Goal: Task Accomplishment & Management: Manage account settings

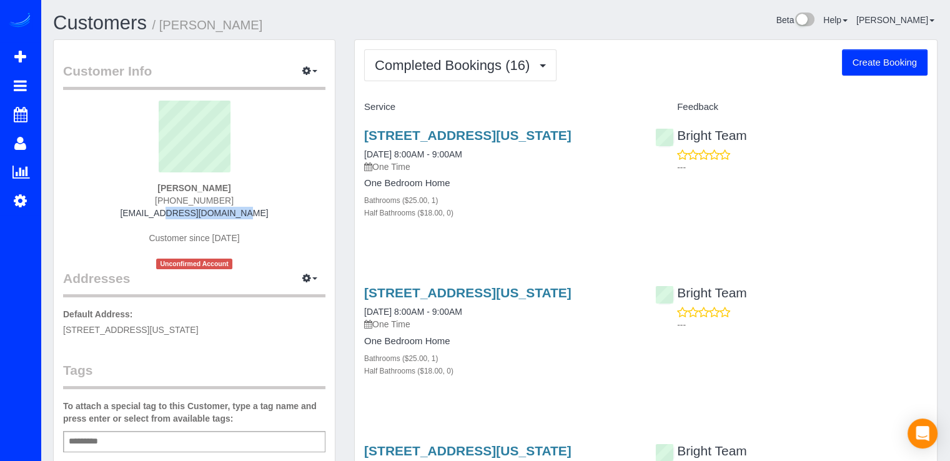
drag, startPoint x: 147, startPoint y: 212, endPoint x: 297, endPoint y: 208, distance: 150.6
click at [297, 208] on div "Joshua Desilva +1 (816) 500-0860 jcds42@gmail.com Customer since 2022 Unconfirm…" at bounding box center [194, 185] width 262 height 169
copy link "jcds42@gmail.com"
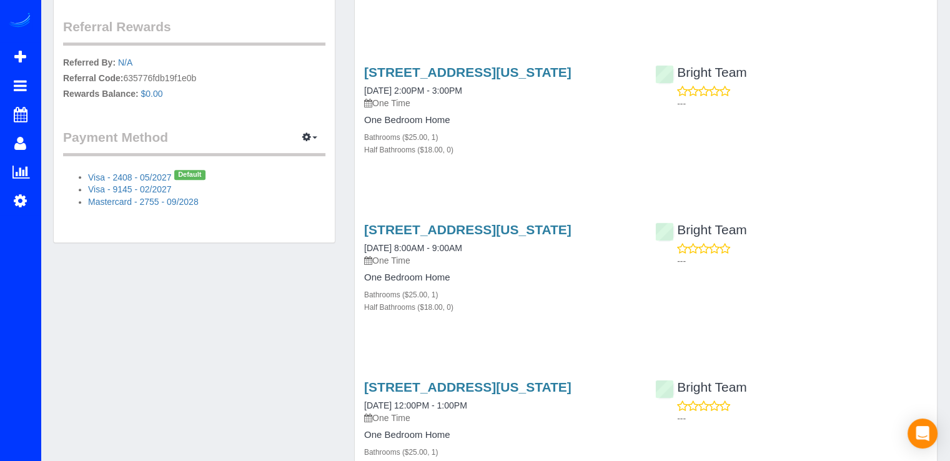
scroll to position [562, 0]
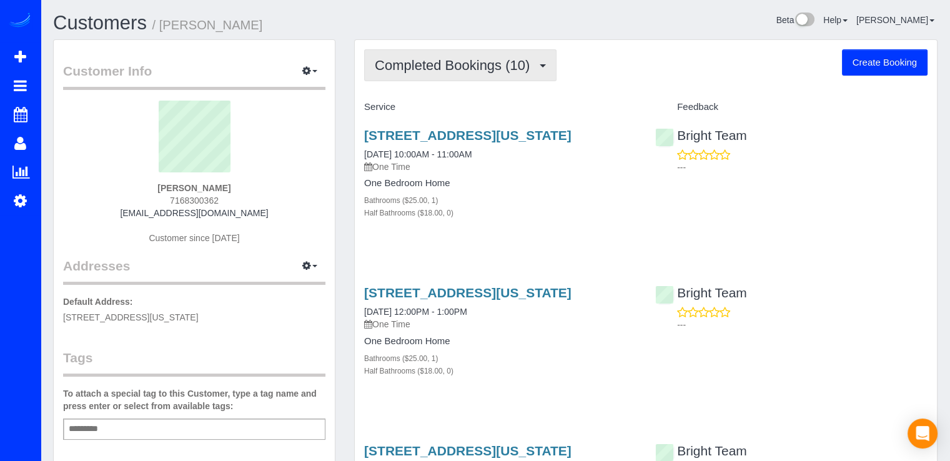
click at [415, 74] on button "Completed Bookings (10)" at bounding box center [460, 65] width 192 height 32
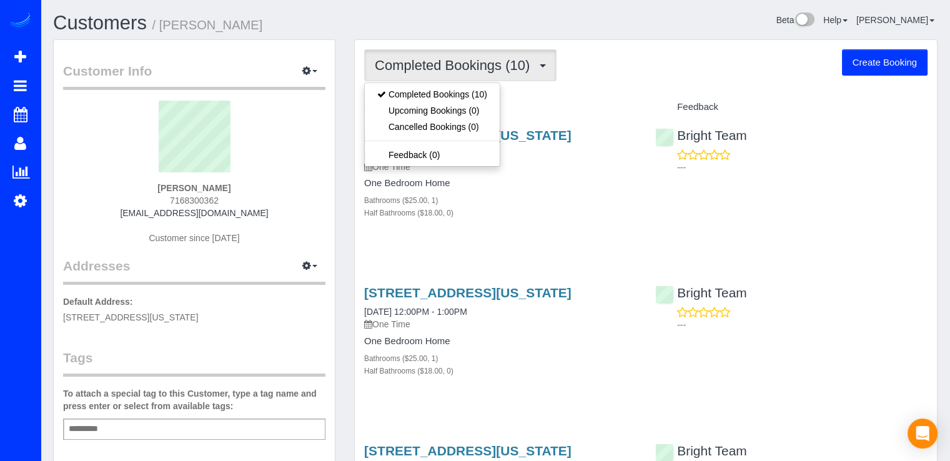
drag, startPoint x: 561, startPoint y: 84, endPoint x: 567, endPoint y: 82, distance: 6.5
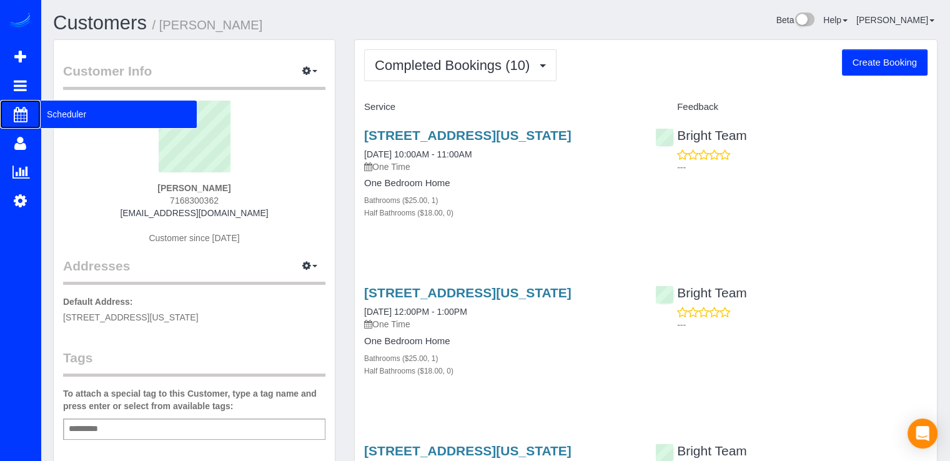
click at [65, 116] on span "Scheduler" at bounding box center [119, 114] width 156 height 29
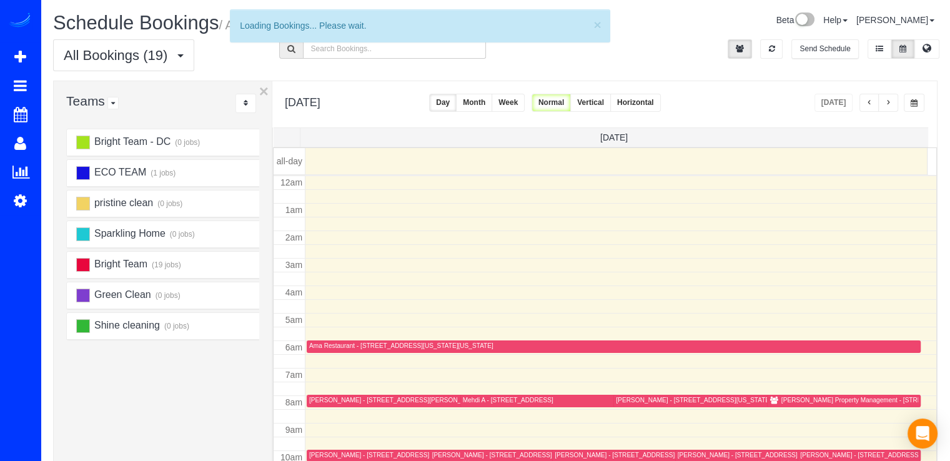
scroll to position [164, 0]
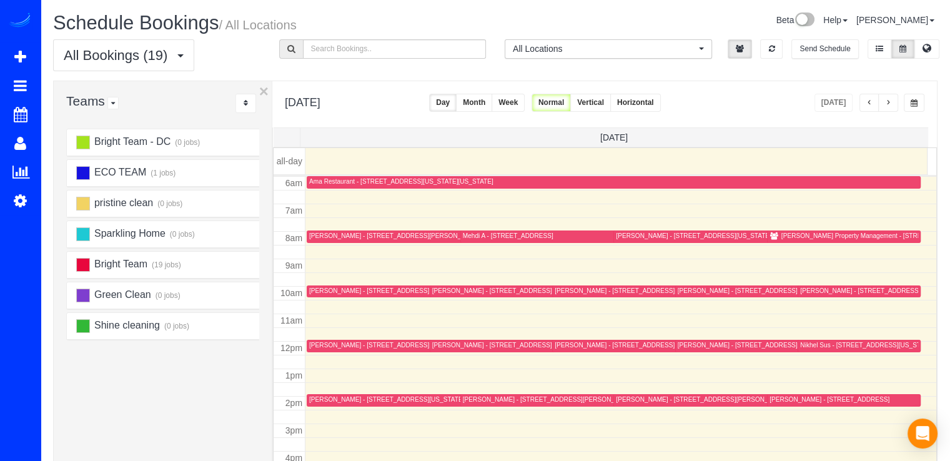
click at [890, 102] on span "button" at bounding box center [888, 102] width 6 height 7
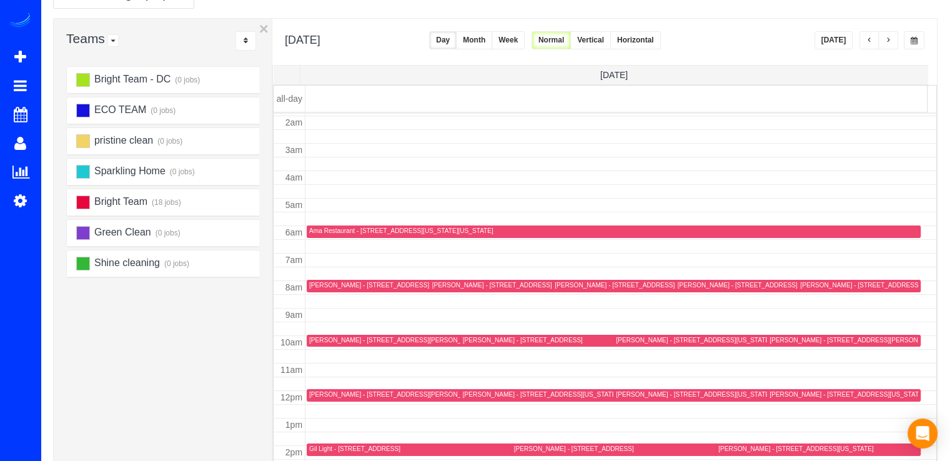
scroll to position [125, 0]
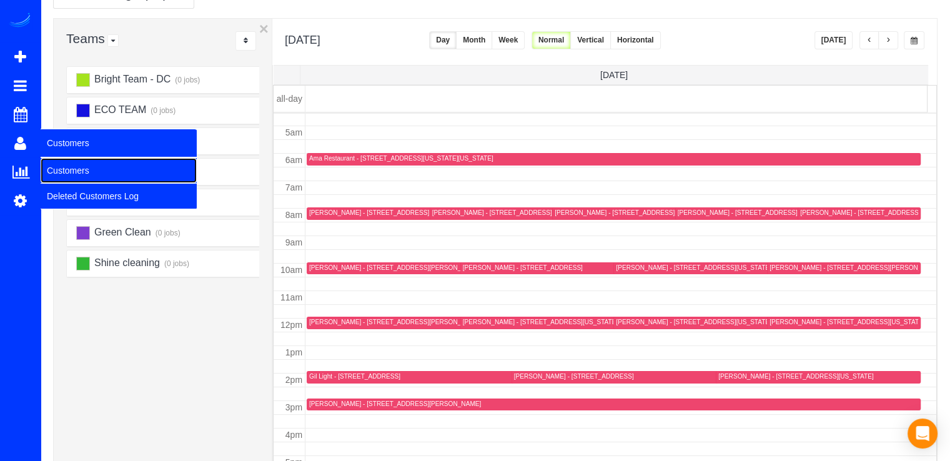
click at [102, 176] on link "Customers" at bounding box center [119, 170] width 156 height 25
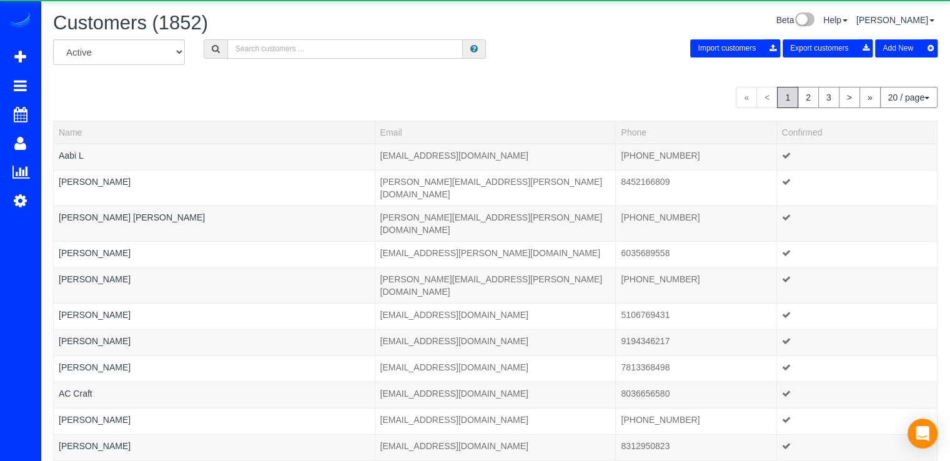
click at [317, 48] on input "text" at bounding box center [345, 48] width 236 height 19
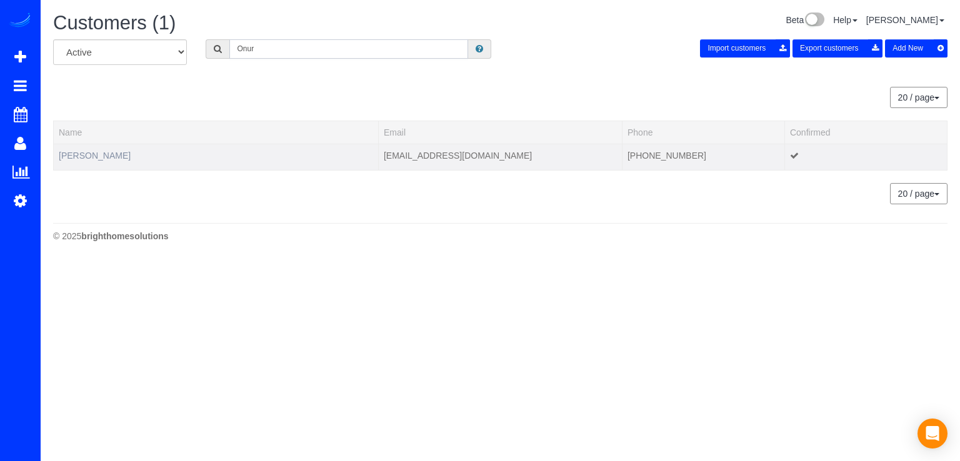
type input "Onur"
click at [81, 158] on link "Onur Balta" at bounding box center [95, 156] width 72 height 10
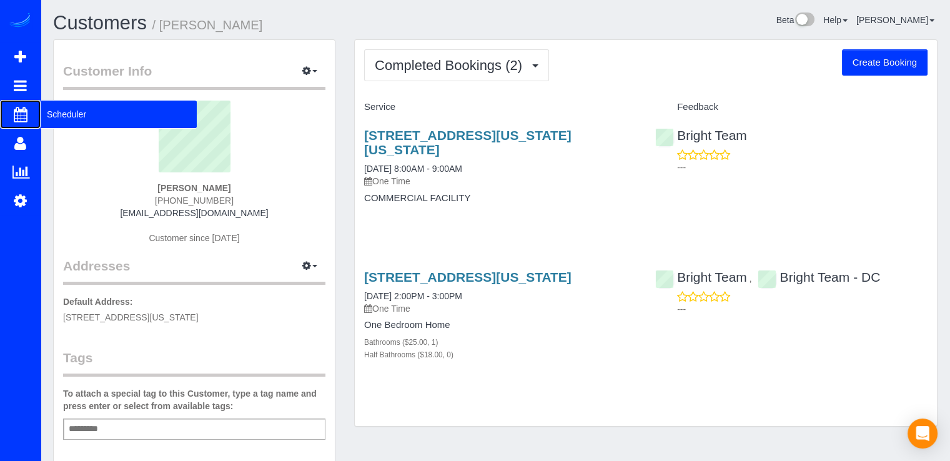
click at [71, 118] on span "Scheduler" at bounding box center [119, 114] width 156 height 29
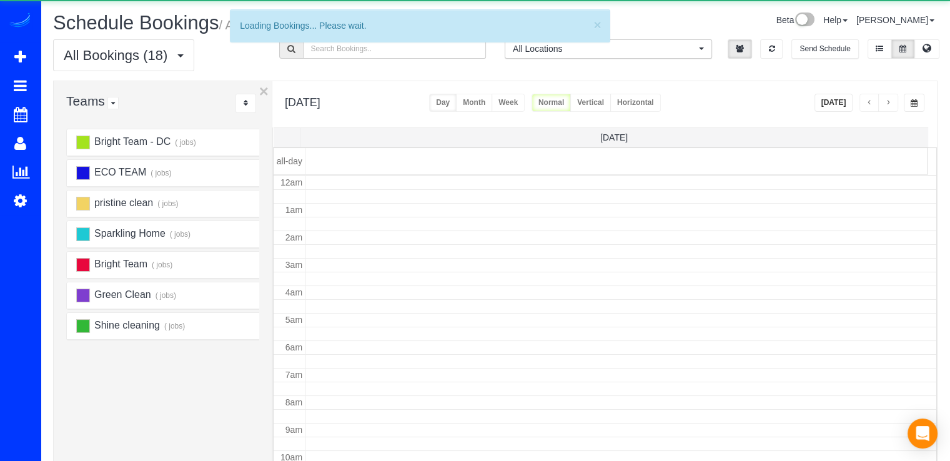
scroll to position [164, 0]
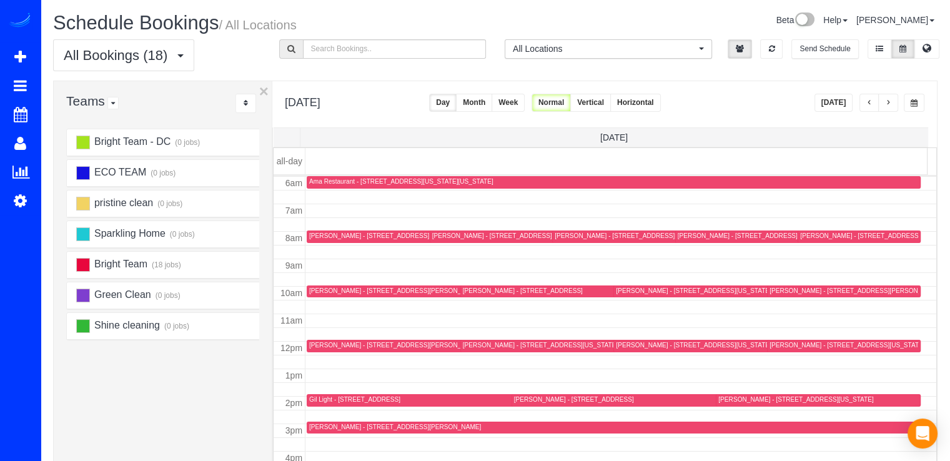
click at [625, 349] on div "[PERSON_NAME] - [STREET_ADDRESS][US_STATE]" at bounding box center [760, 345] width 289 height 9
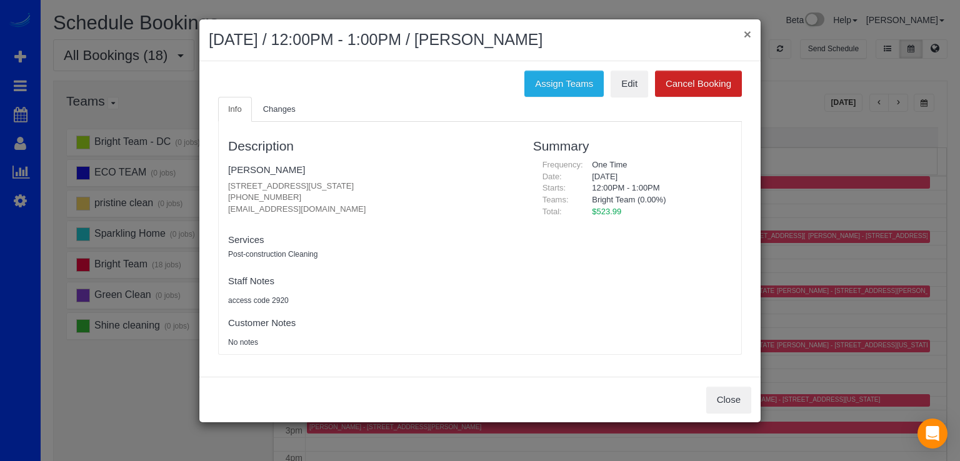
click at [745, 36] on button "×" at bounding box center [746, 33] width 7 height 13
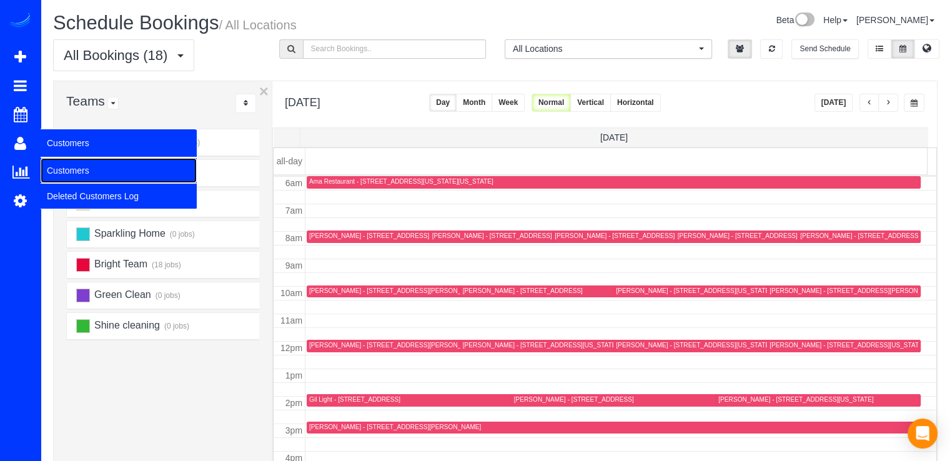
click at [73, 166] on link "Customers" at bounding box center [119, 170] width 156 height 25
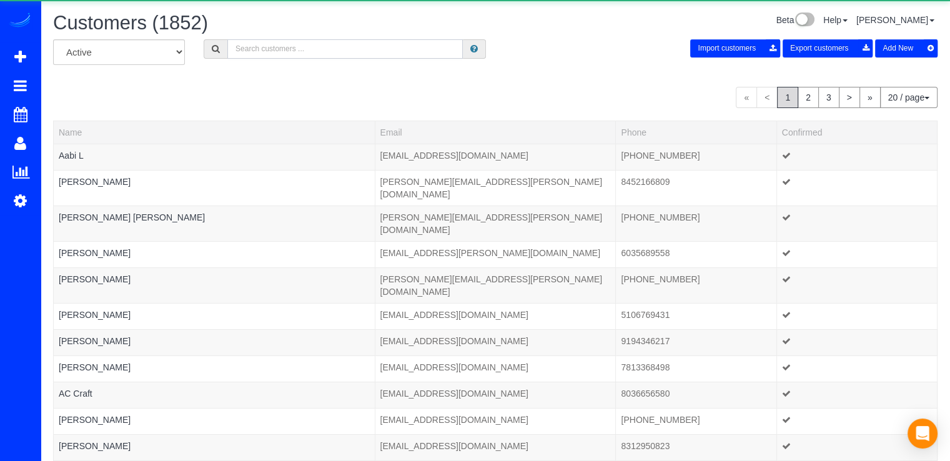
click at [272, 48] on input "text" at bounding box center [345, 48] width 236 height 19
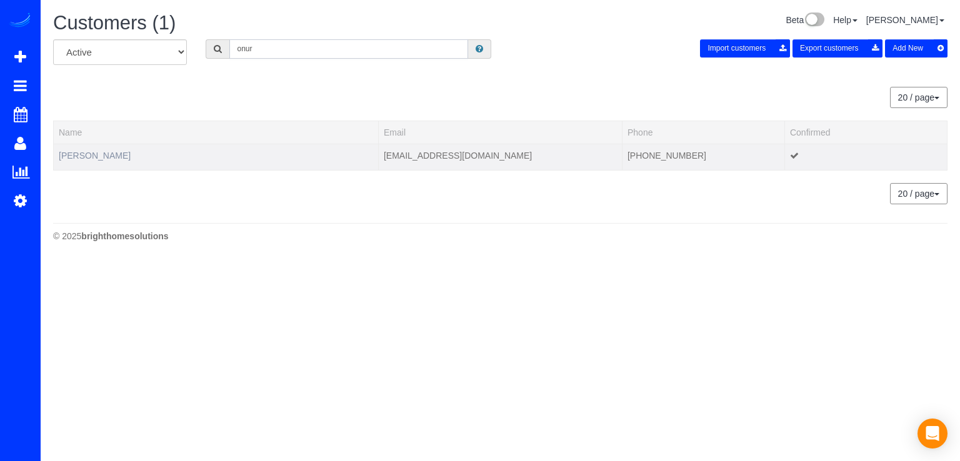
type input "onur"
click at [62, 157] on link "Onur Balta" at bounding box center [95, 156] width 72 height 10
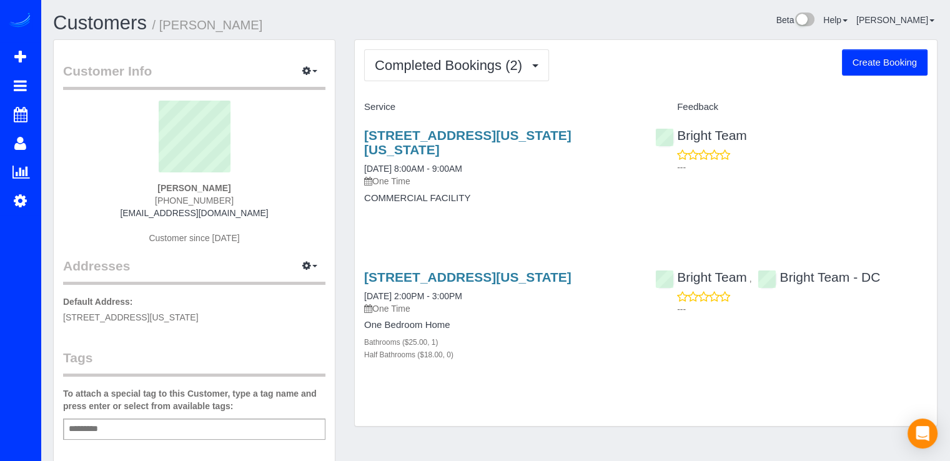
click at [859, 56] on button "Create Booking" at bounding box center [885, 62] width 86 height 26
select select "DC"
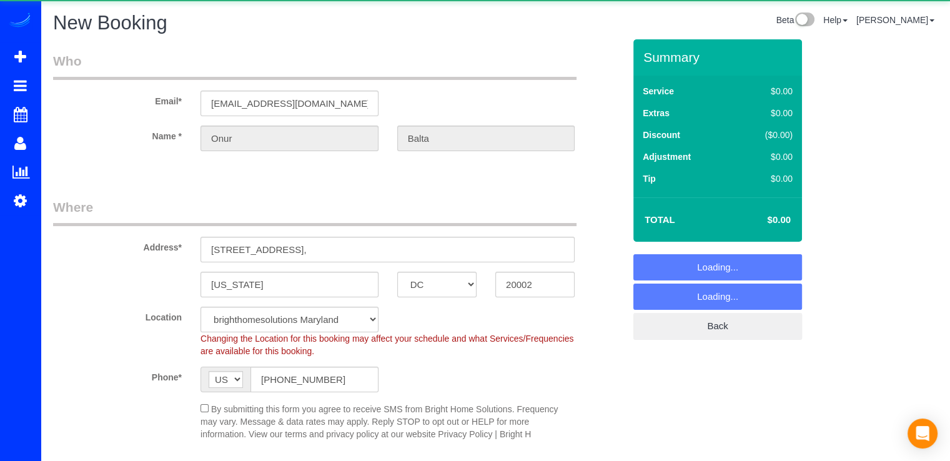
select select "object:3279"
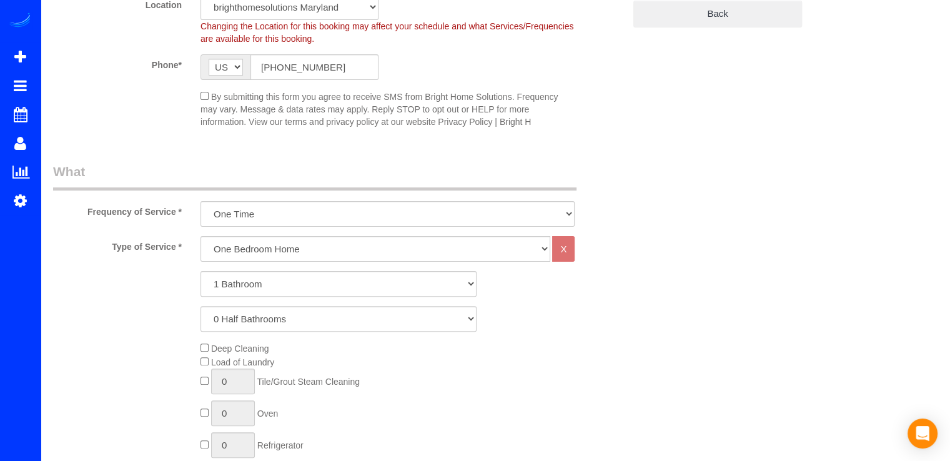
select select "2"
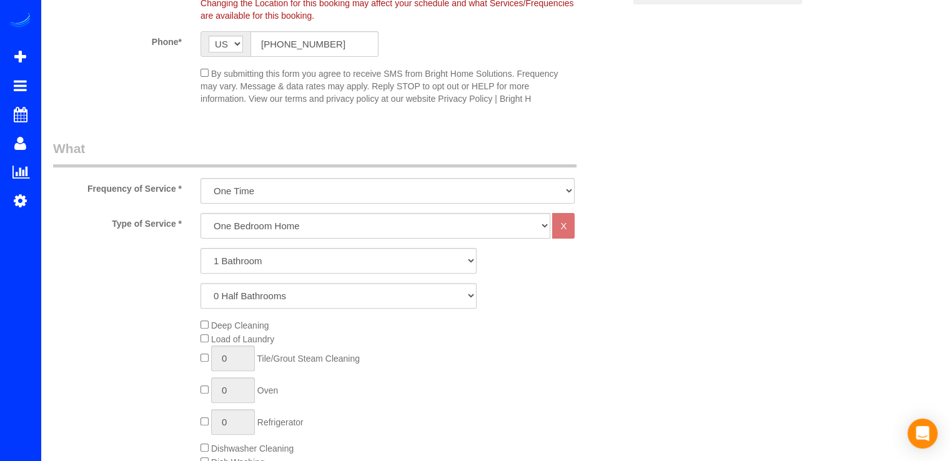
select select "object:3512"
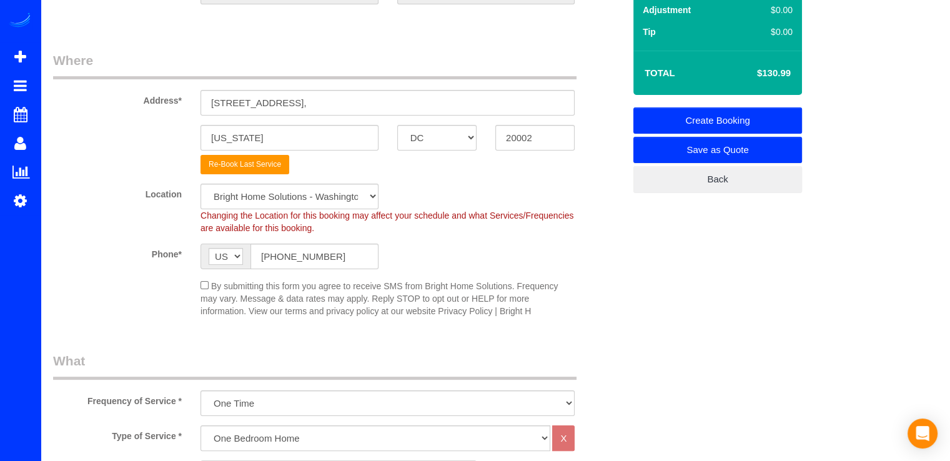
scroll to position [86, 0]
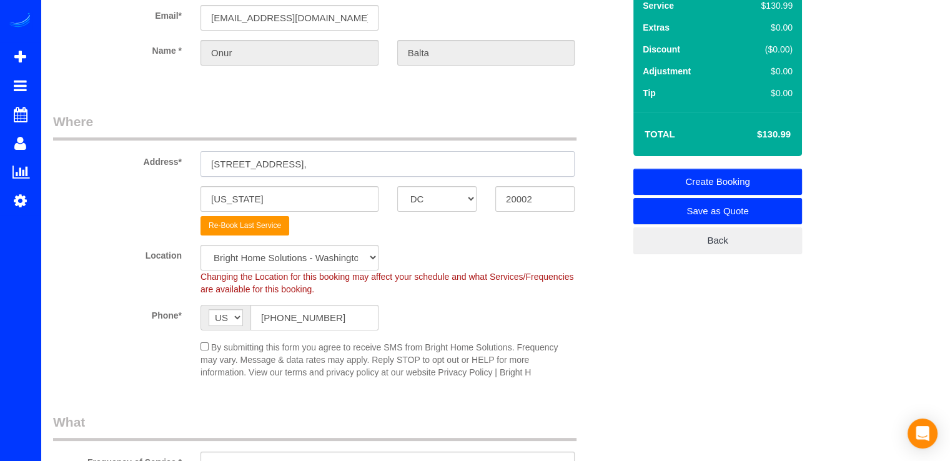
drag, startPoint x: 295, startPoint y: 162, endPoint x: 187, endPoint y: 163, distance: 108.1
click at [187, 163] on div "Address* 2625 3rd St NE," at bounding box center [339, 144] width 590 height 64
paste input "4406 Westover Pl NW, Washington, DC 20016"
type input "4406 Westover Pl NW, Washington, DC 20016"
click at [534, 199] on input "20002" at bounding box center [534, 199] width 79 height 26
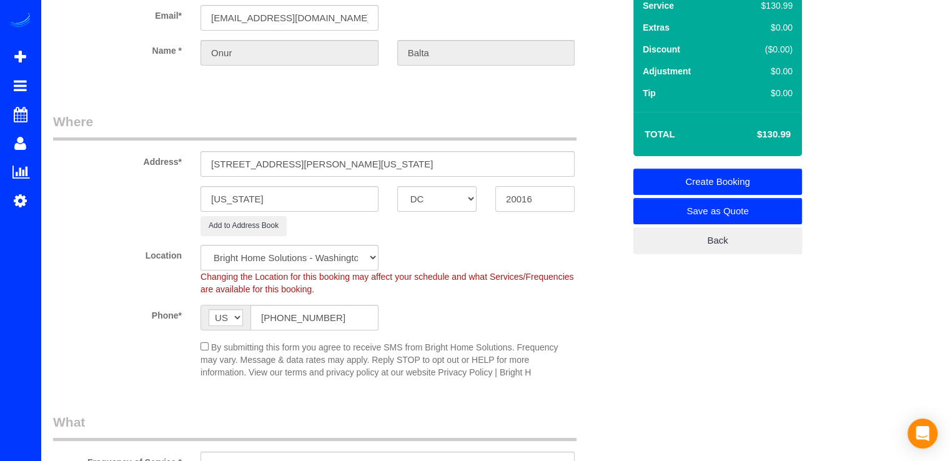
type input "20016"
drag, startPoint x: 478, startPoint y: 161, endPoint x: 301, endPoint y: 172, distance: 177.7
click at [301, 172] on input "4406 Westover Pl NW, Washington, DC 20016" at bounding box center [388, 164] width 374 height 26
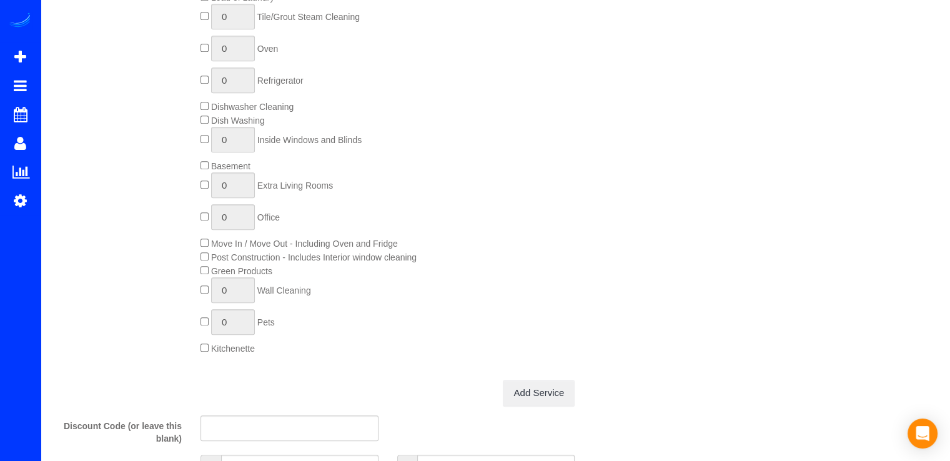
scroll to position [648, 0]
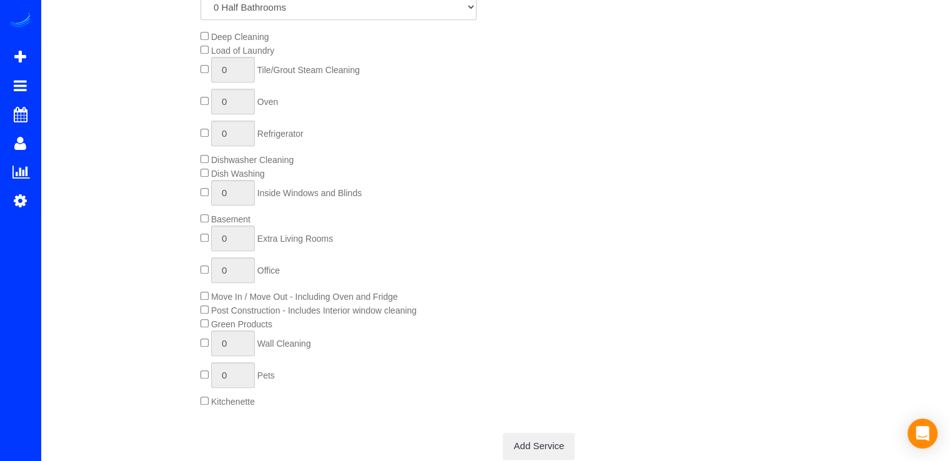
type input "4406 Westover Pl NW"
type input "1"
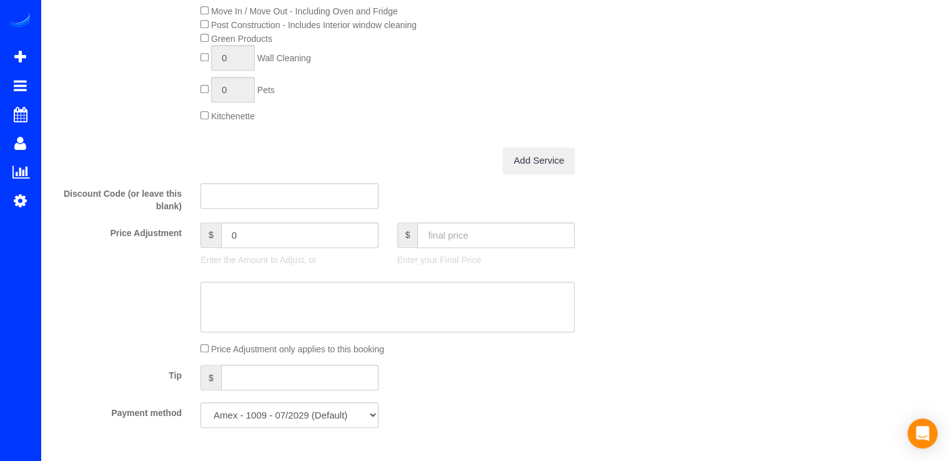
scroll to position [1000, 0]
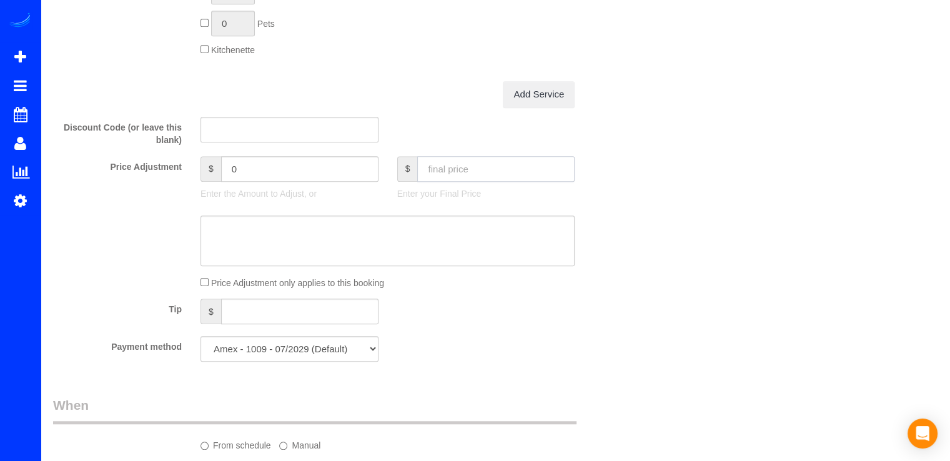
click at [460, 168] on input "text" at bounding box center [495, 169] width 157 height 26
type input "132"
type input "-33.99"
type input "132.79"
type input "-33.2"
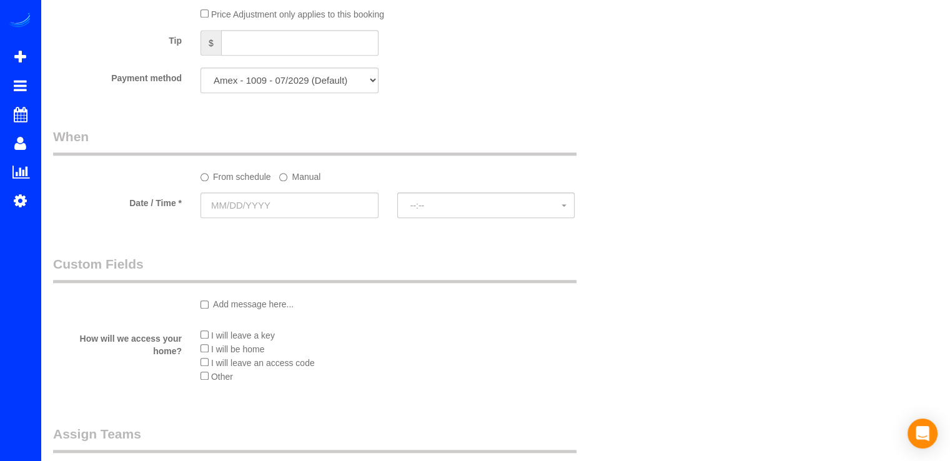
scroll to position [1437, 0]
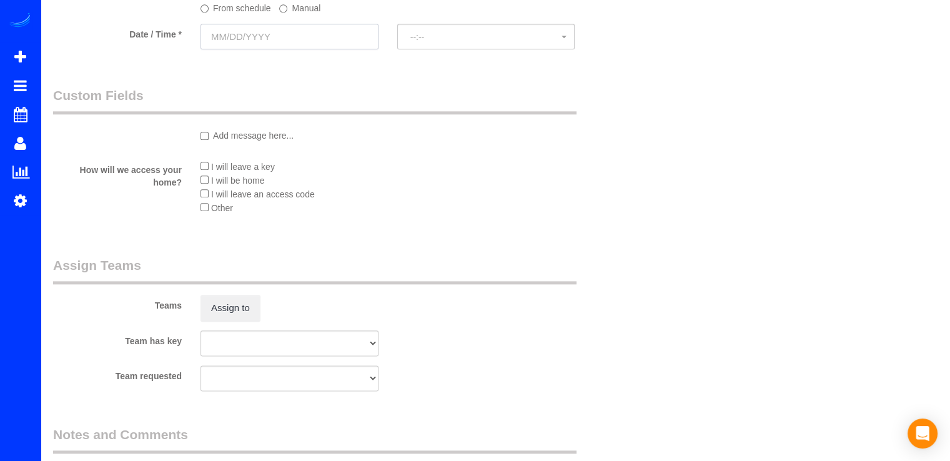
click at [258, 37] on input "text" at bounding box center [290, 37] width 178 height 26
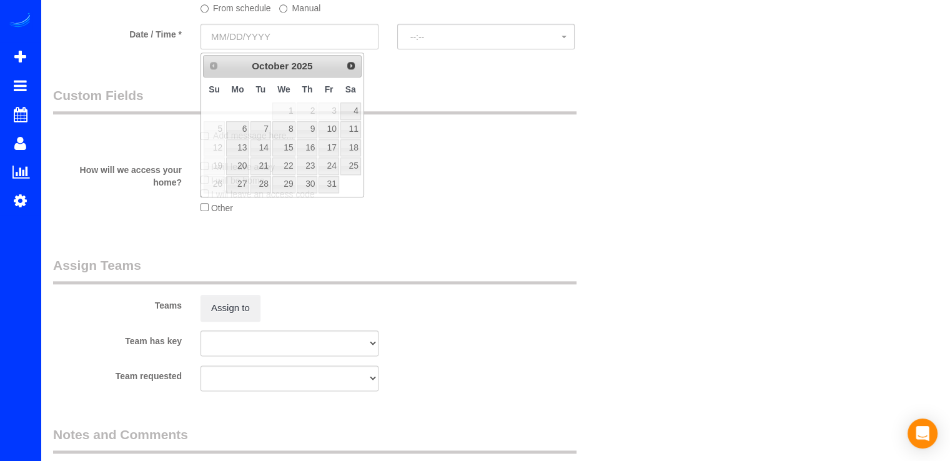
click at [292, 10] on label "Manual" at bounding box center [299, 6] width 41 height 17
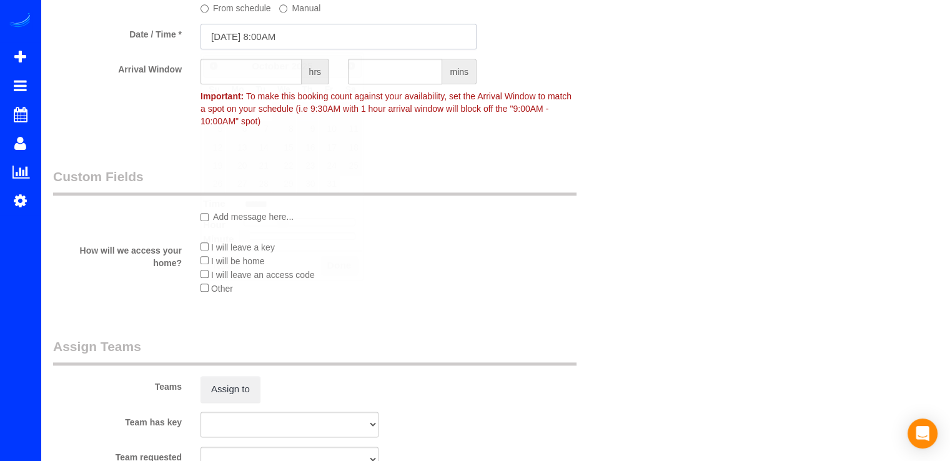
click at [294, 49] on input "[DATE] 8:00AM" at bounding box center [339, 37] width 276 height 26
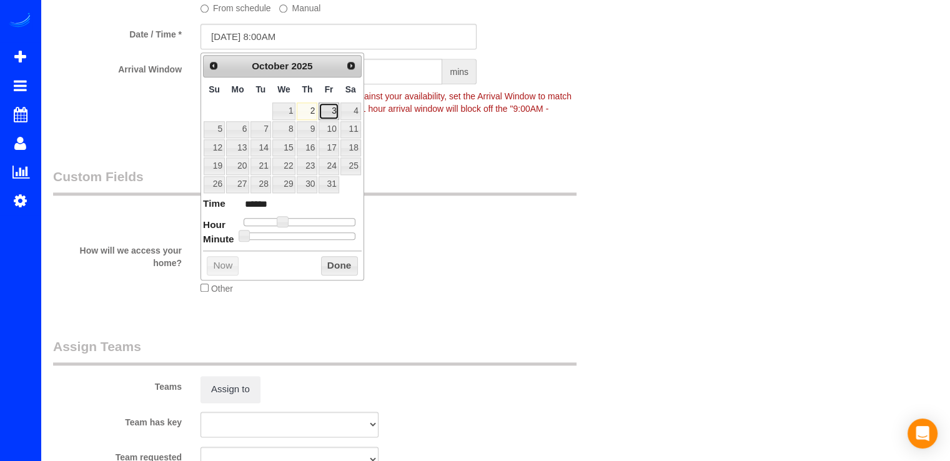
click at [337, 106] on link "3" at bounding box center [329, 110] width 20 height 17
type input "10/03/2025 9:00AM"
type input "******"
type input "10/03/2025 10:00AM"
type input "*******"
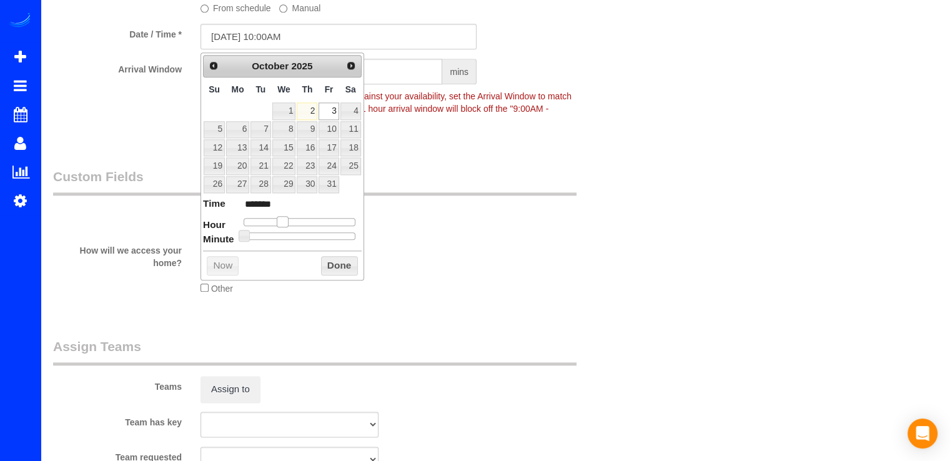
type input "10/03/2025 11:00AM"
type input "*******"
type input "10/03/2025 12:00PM"
type input "*******"
drag, startPoint x: 284, startPoint y: 221, endPoint x: 305, endPoint y: 222, distance: 20.7
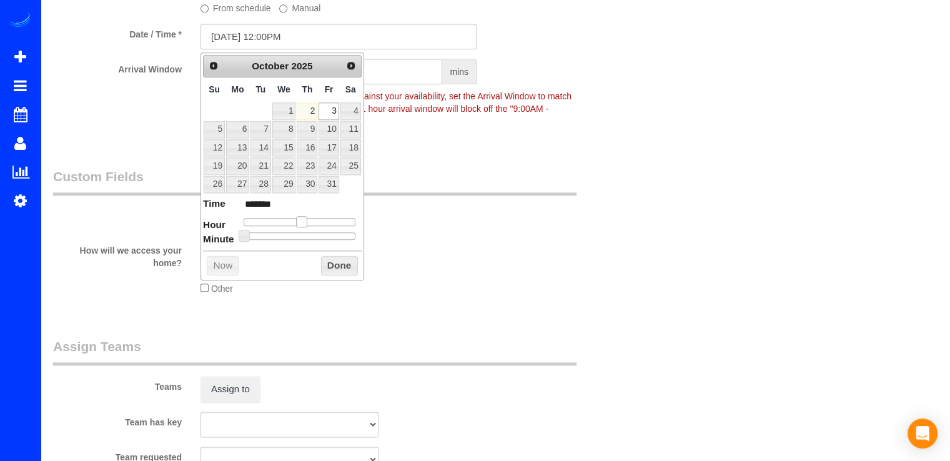
click at [305, 222] on span at bounding box center [301, 221] width 11 height 11
drag, startPoint x: 345, startPoint y: 274, endPoint x: 345, endPoint y: 265, distance: 9.4
click at [345, 273] on div "Prev Next October 2025 Su Mo Tu We Th Fr Sa 1 2 3 4 5 6 7 8 9 10 11 12 13 14 15…" at bounding box center [283, 165] width 164 height 227
click at [335, 272] on button "Done" at bounding box center [339, 266] width 37 height 20
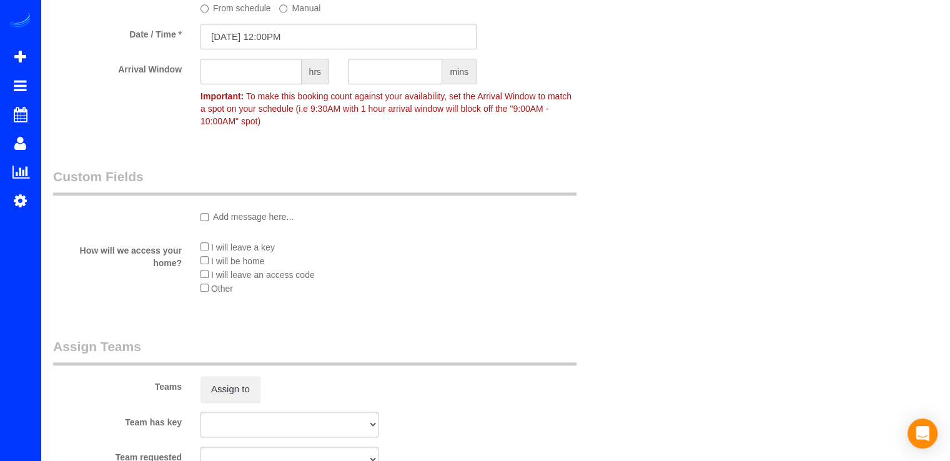
click at [266, 61] on sui-booking-spot "From schedule Manual Date / Time * 10/03/2025 12:00PM Arrival Window hrs mins I…" at bounding box center [338, 46] width 571 height 174
click at [266, 66] on input "text" at bounding box center [251, 72] width 101 height 26
type input "1"
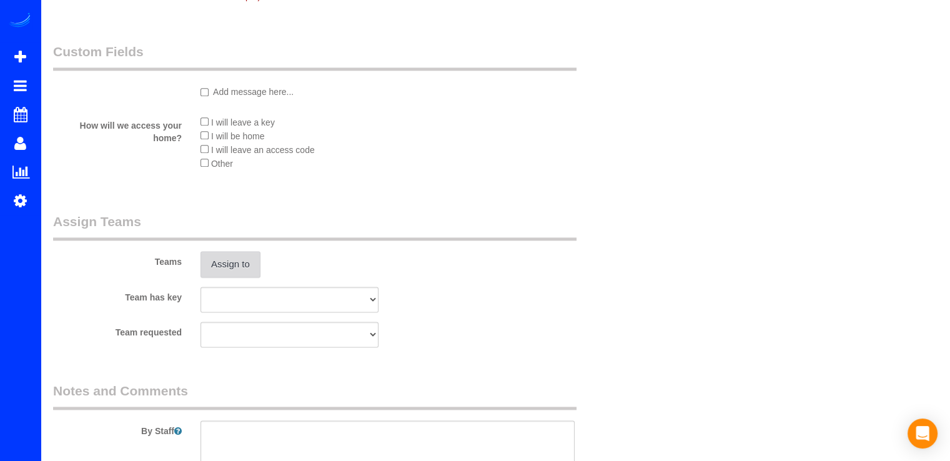
click at [225, 255] on button "Assign to" at bounding box center [231, 264] width 60 height 26
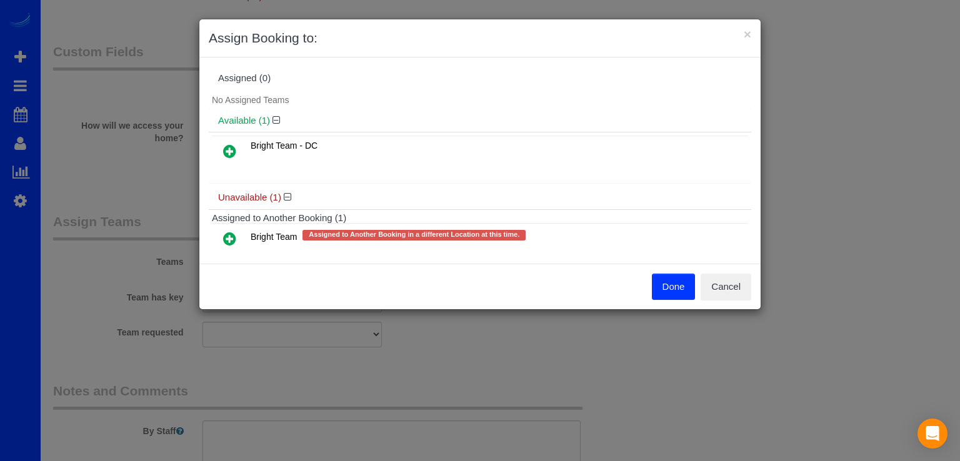
click at [235, 238] on icon at bounding box center [229, 238] width 13 height 15
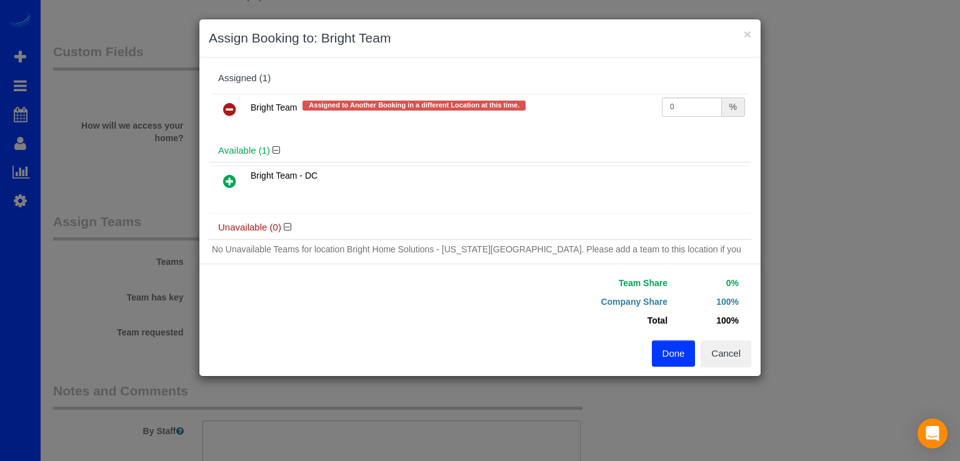
click at [673, 355] on button "Done" at bounding box center [674, 353] width 44 height 26
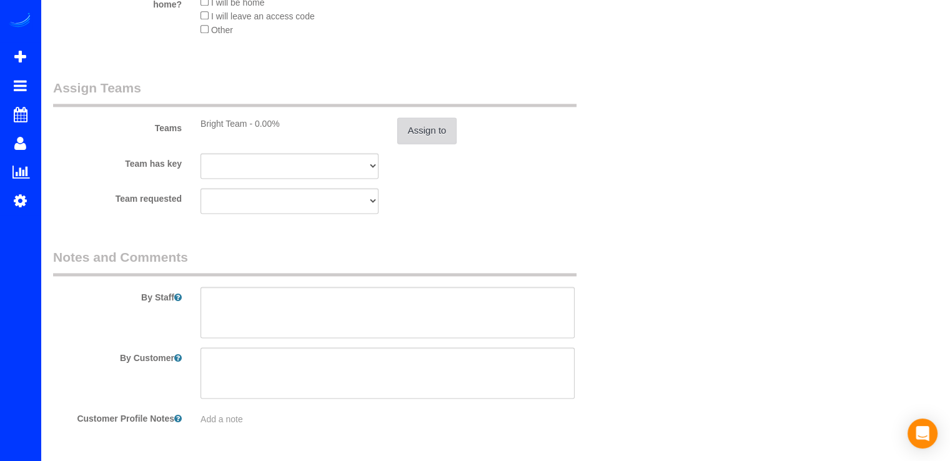
scroll to position [1741, 0]
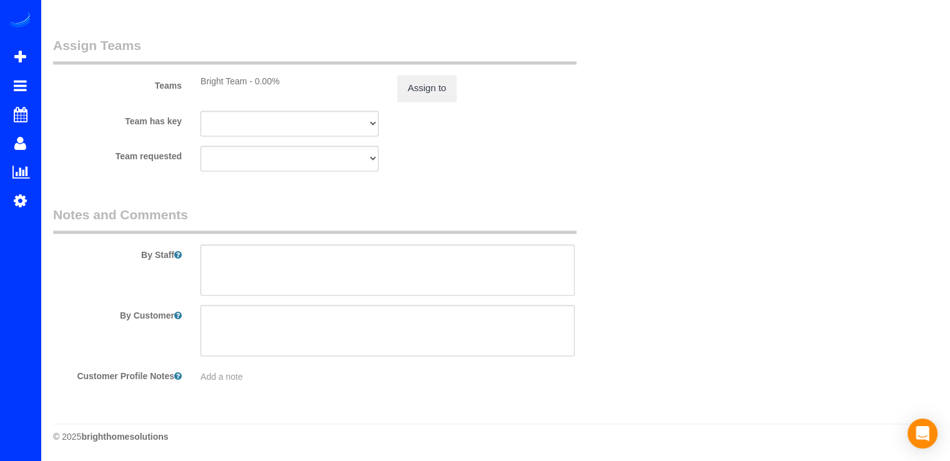
drag, startPoint x: 204, startPoint y: 242, endPoint x: 211, endPoint y: 249, distance: 10.2
click at [204, 243] on div "By Staff" at bounding box center [339, 251] width 590 height 90
click at [219, 256] on textarea at bounding box center [388, 269] width 374 height 51
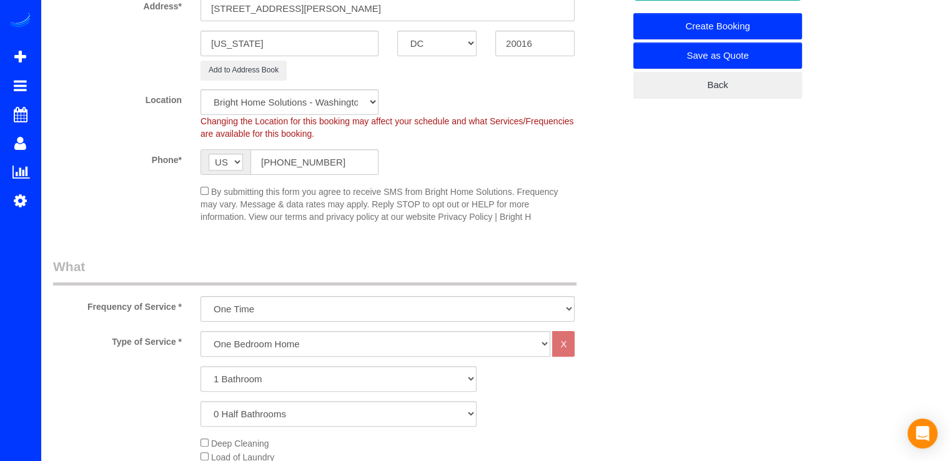
scroll to position [0, 0]
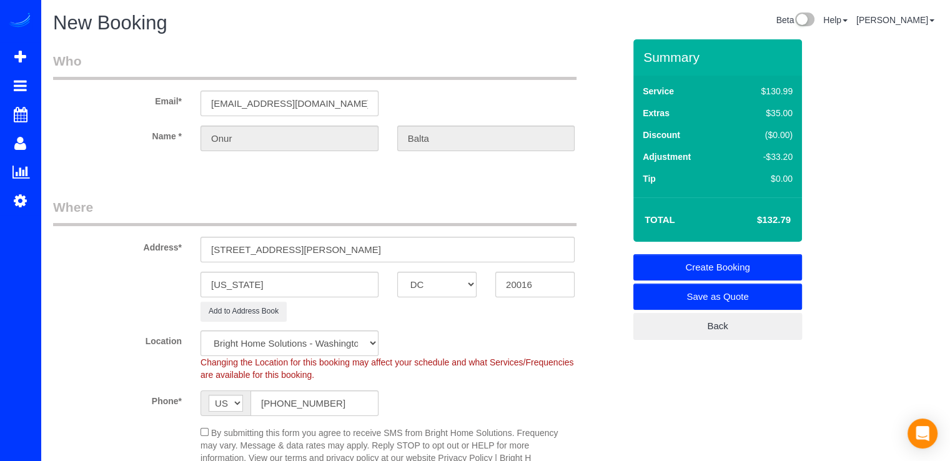
type textarea "Limpieza estandar de : cocina, living, dining, master bath y laundry room."
click at [772, 263] on link "Create Booking" at bounding box center [718, 267] width 169 height 26
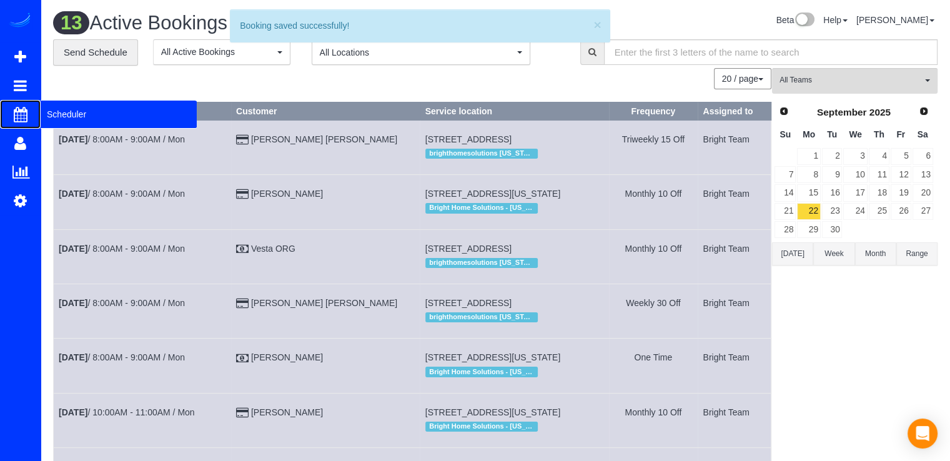
click at [69, 113] on span "Scheduler" at bounding box center [119, 114] width 156 height 29
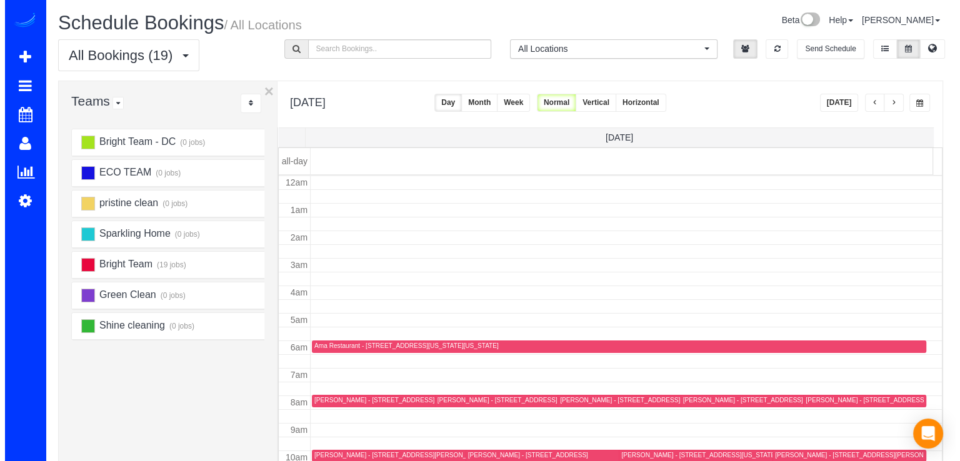
scroll to position [164, 0]
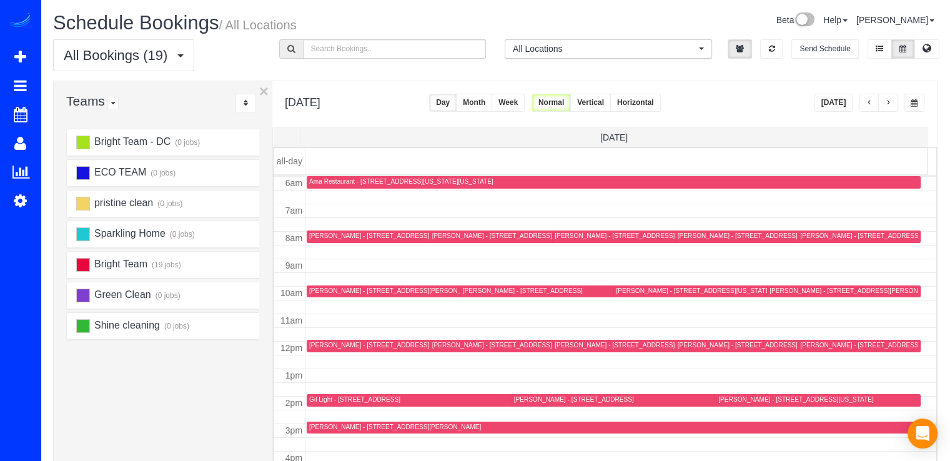
click at [691, 343] on div "[PERSON_NAME] - [STREET_ADDRESS][US_STATE]" at bounding box center [755, 345] width 155 height 8
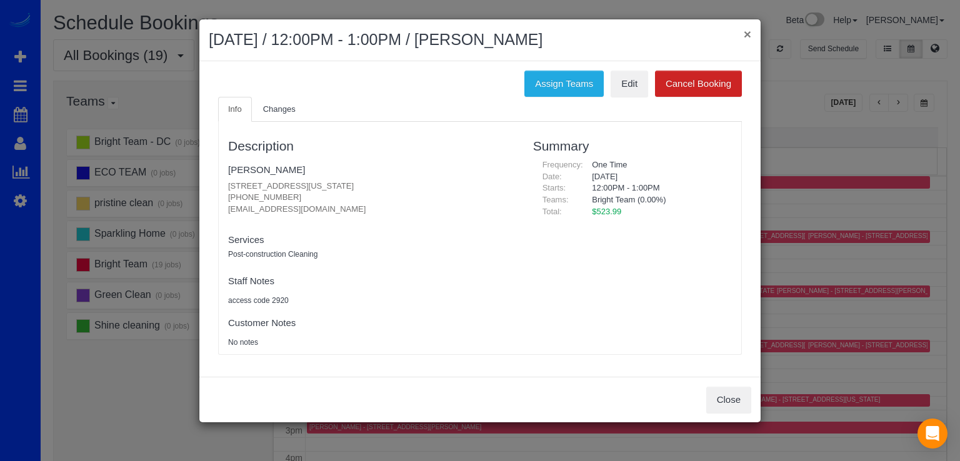
click at [750, 34] on button "×" at bounding box center [746, 33] width 7 height 13
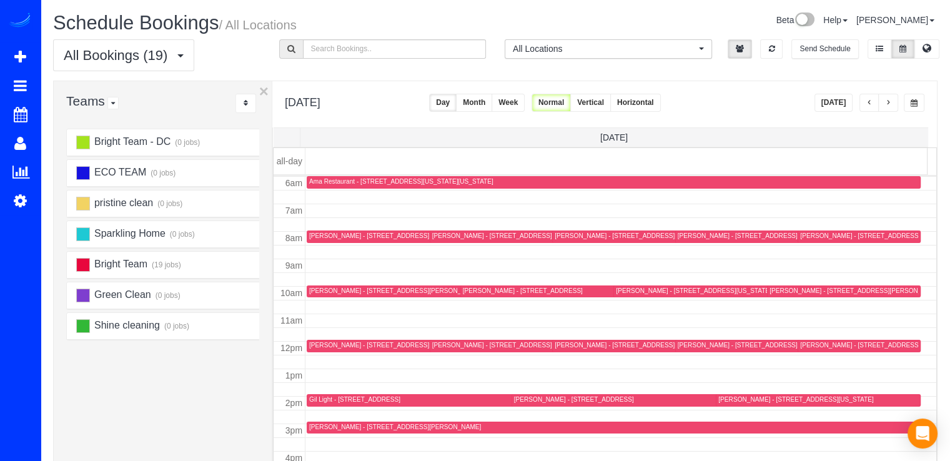
click at [566, 342] on div "[PERSON_NAME] - [STREET_ADDRESS][PERSON_NAME][US_STATE]" at bounding box center [658, 345] width 207 height 8
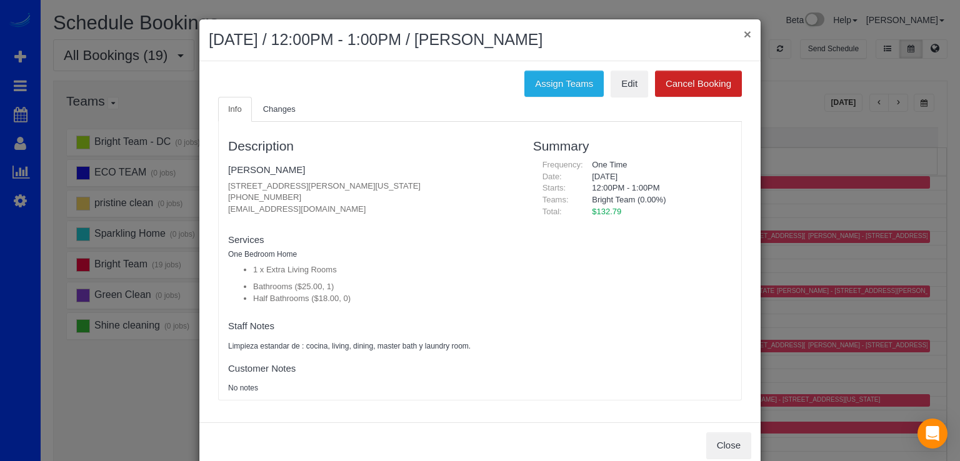
click at [743, 31] on button "×" at bounding box center [746, 33] width 7 height 13
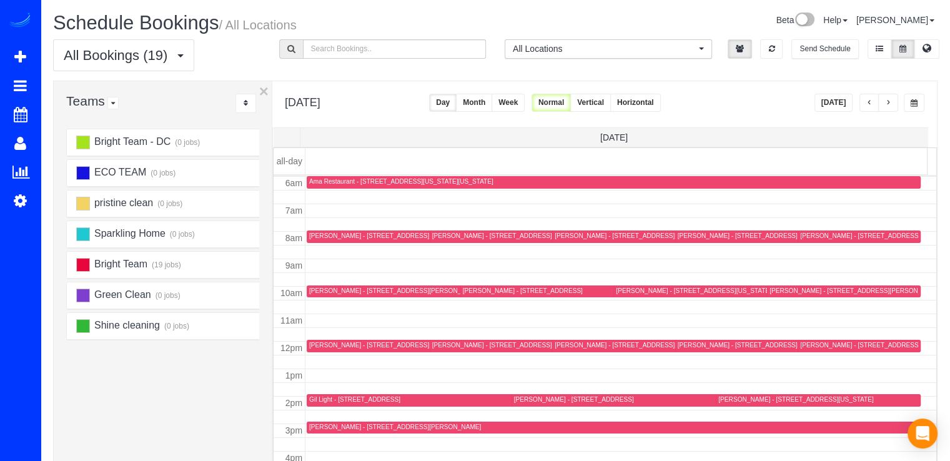
click at [692, 345] on div "[PERSON_NAME] - [STREET_ADDRESS][US_STATE]" at bounding box center [755, 345] width 155 height 8
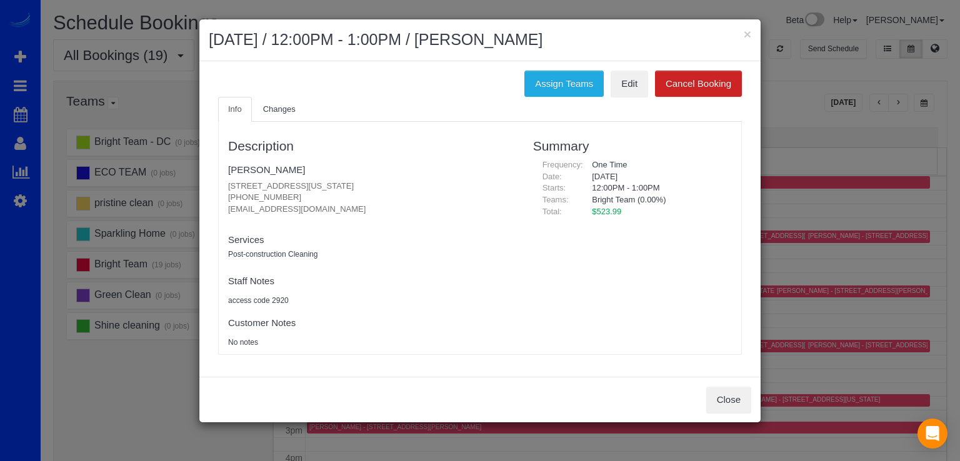
click at [752, 30] on div "× October 03, 2025 / 12:00PM - 1:00PM / Pat Cunningham" at bounding box center [479, 40] width 561 height 42
click at [748, 31] on button "×" at bounding box center [746, 33] width 7 height 13
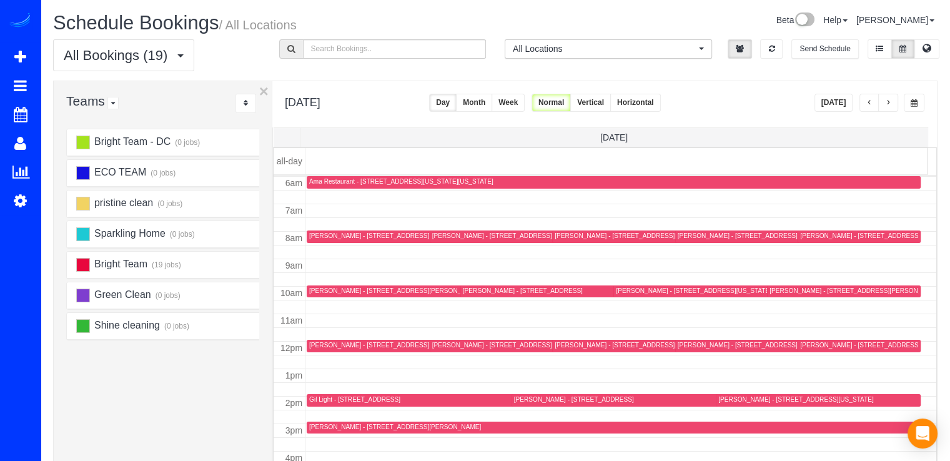
click at [567, 343] on div "[PERSON_NAME] - [STREET_ADDRESS][PERSON_NAME][US_STATE]" at bounding box center [658, 345] width 207 height 8
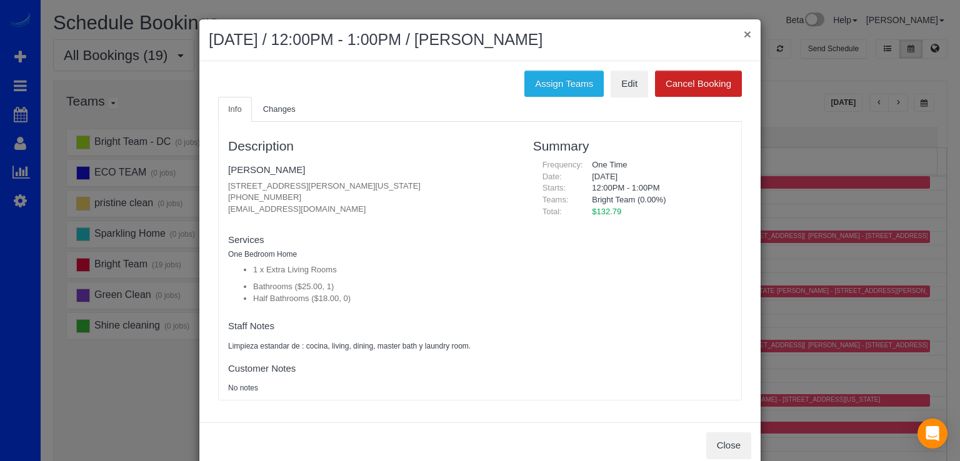
click at [743, 29] on button "×" at bounding box center [746, 33] width 7 height 13
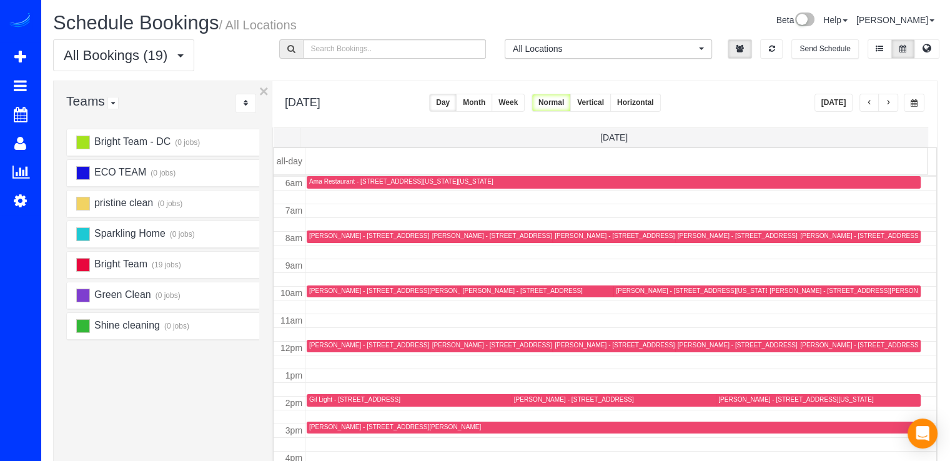
click at [569, 345] on div "[PERSON_NAME] - [STREET_ADDRESS][PERSON_NAME][US_STATE]" at bounding box center [658, 345] width 207 height 8
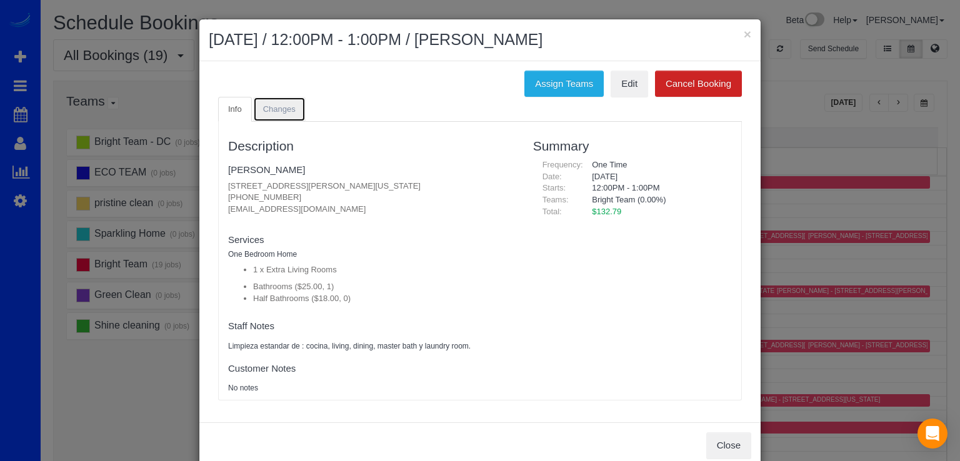
click at [277, 116] on link "Changes" at bounding box center [279, 110] width 52 height 26
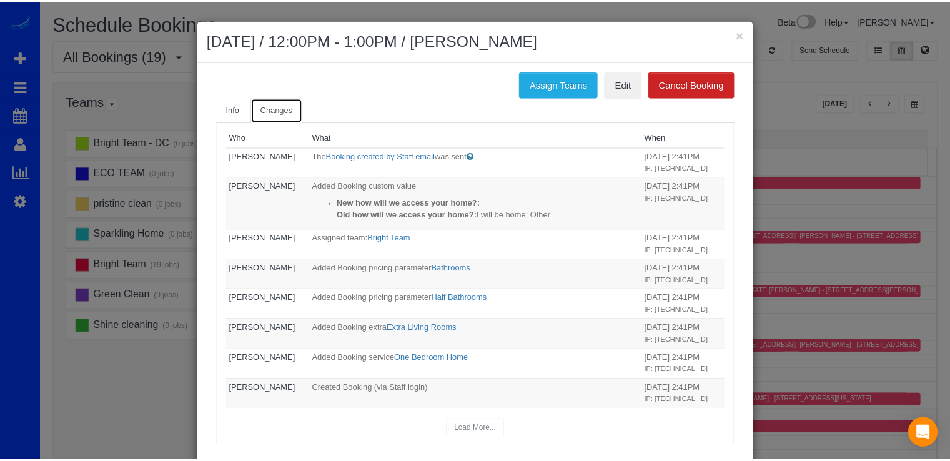
scroll to position [0, 0]
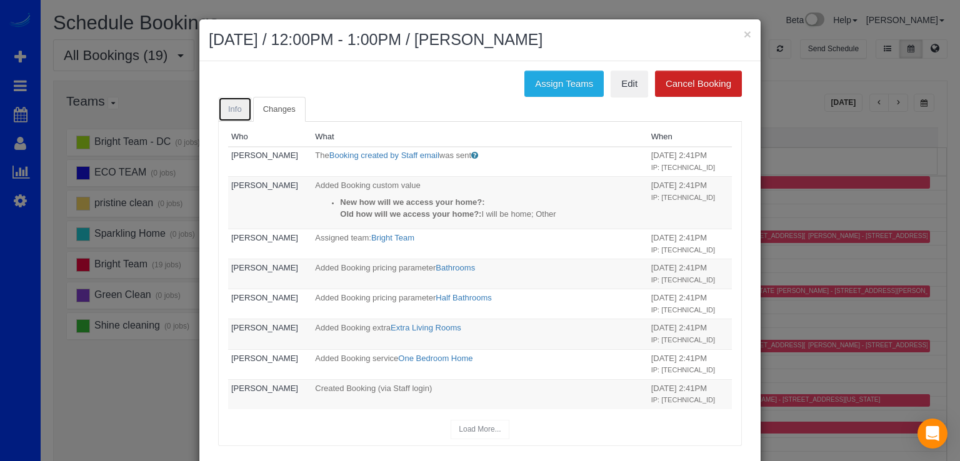
click at [232, 116] on link "Info" at bounding box center [235, 110] width 34 height 26
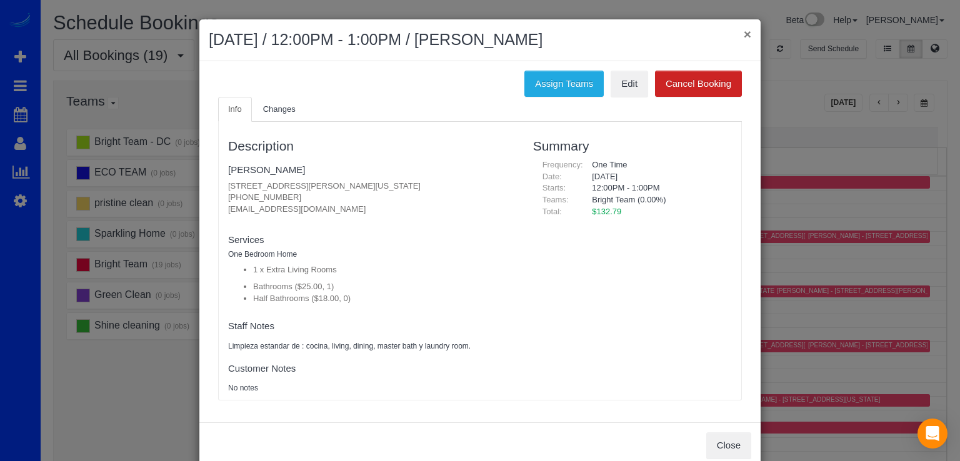
click at [743, 29] on button "×" at bounding box center [746, 33] width 7 height 13
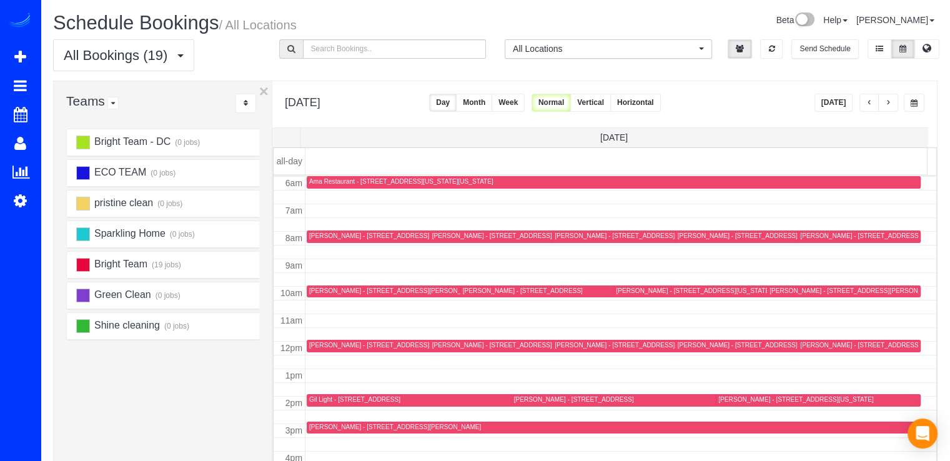
click at [834, 101] on button "[DATE]" at bounding box center [834, 103] width 39 height 18
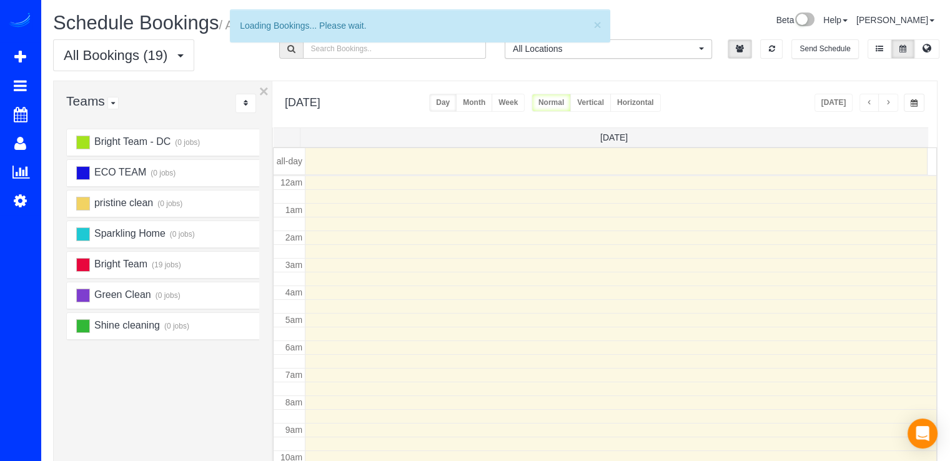
scroll to position [164, 0]
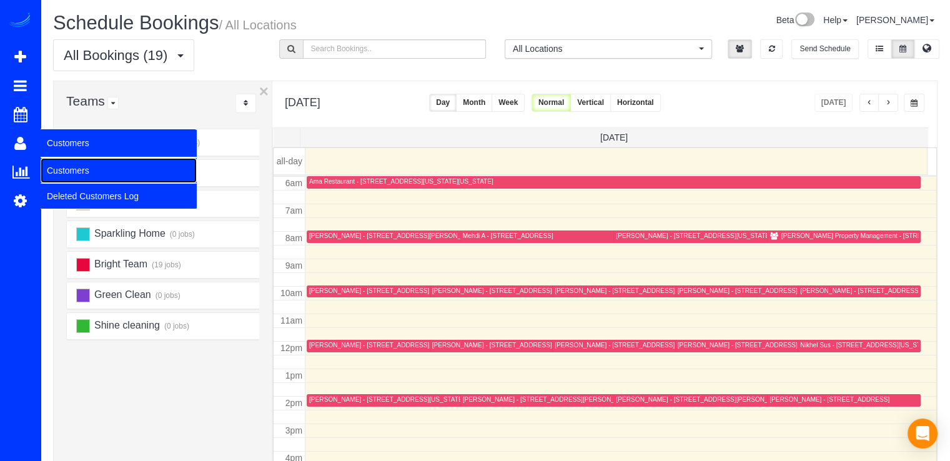
click at [72, 166] on link "Customers" at bounding box center [119, 170] width 156 height 25
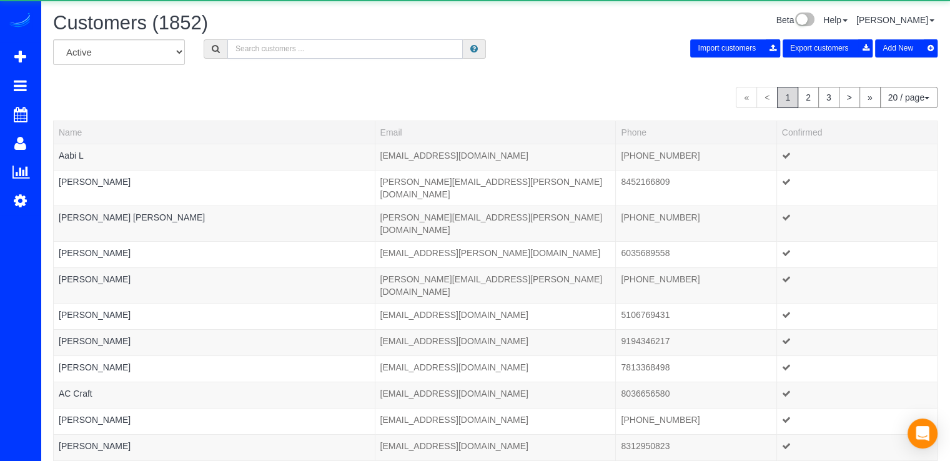
click at [307, 41] on input "text" at bounding box center [345, 48] width 236 height 19
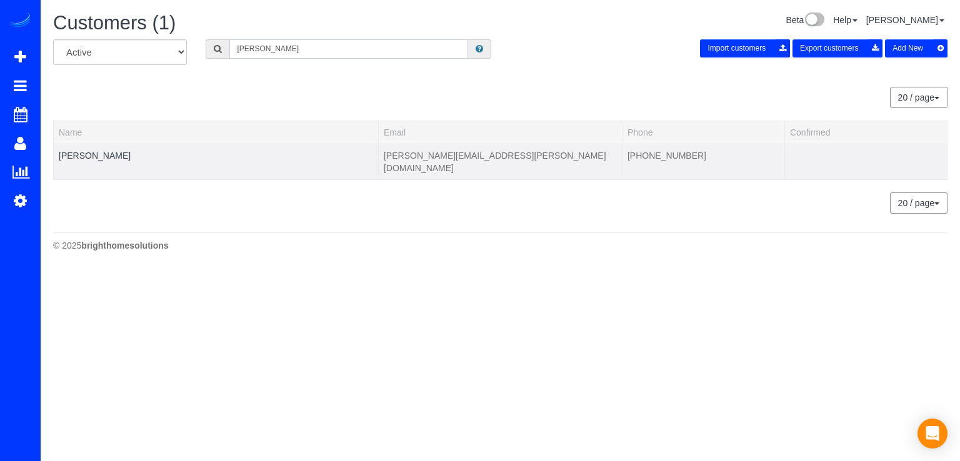
type input "Lori Graham"
click at [84, 146] on td "Lori Graham" at bounding box center [216, 162] width 325 height 36
click at [100, 151] on link "Lori Graham" at bounding box center [95, 156] width 72 height 10
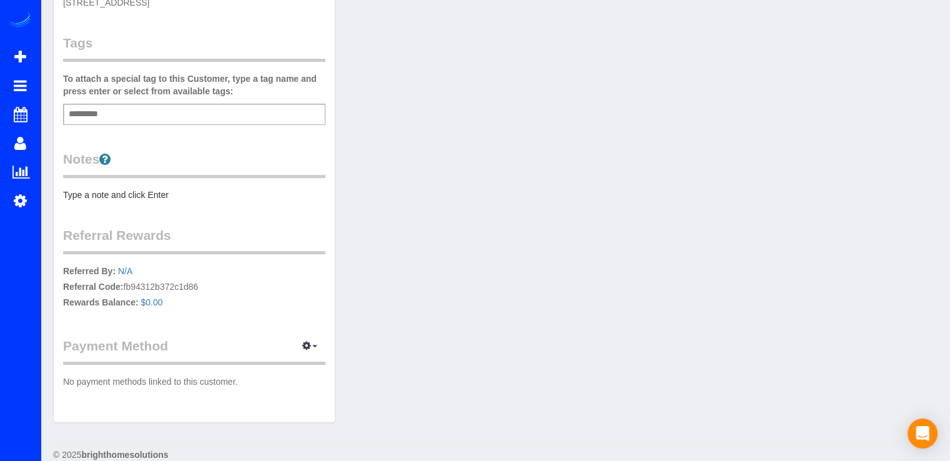
scroll to position [344, 0]
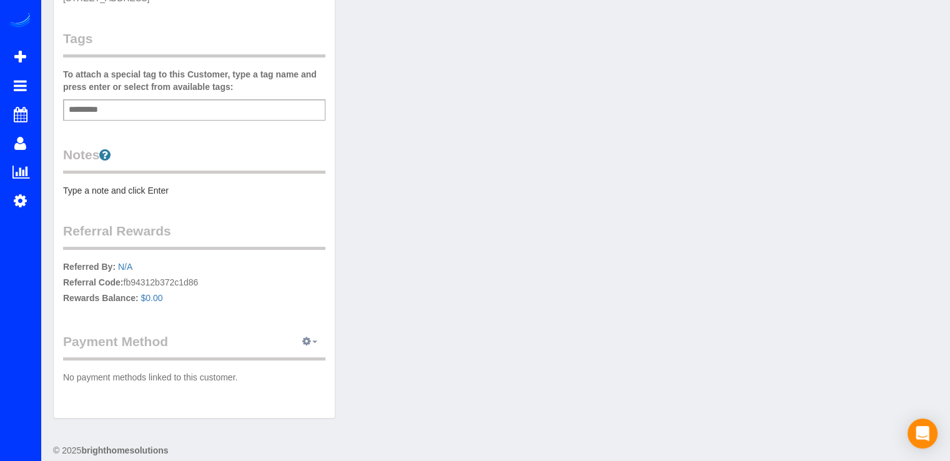
click at [303, 332] on button "button" at bounding box center [309, 341] width 31 height 19
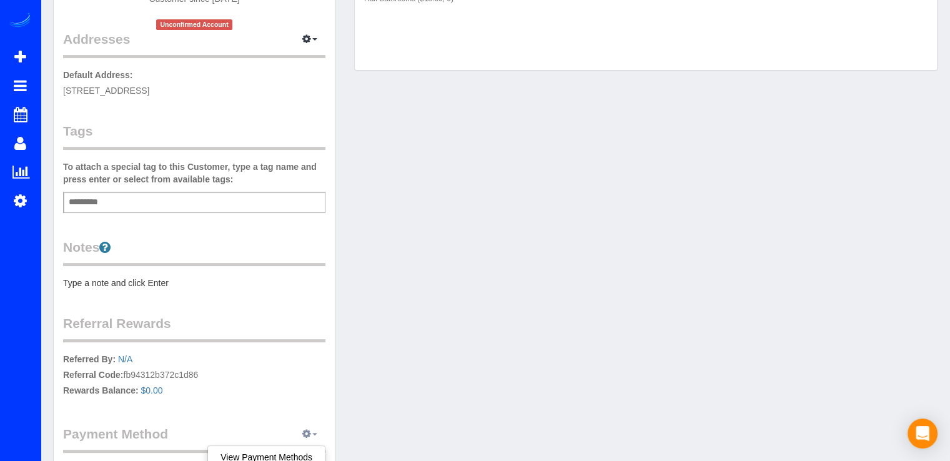
scroll to position [0, 0]
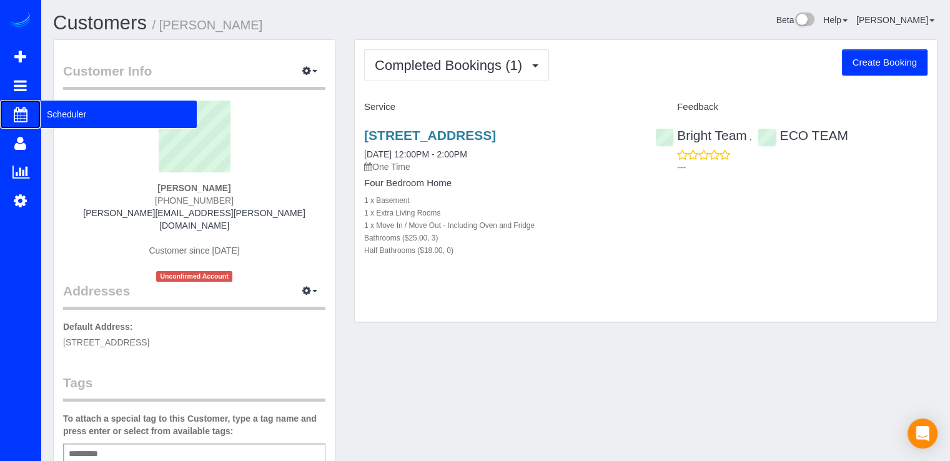
click at [61, 115] on span "Scheduler" at bounding box center [119, 114] width 156 height 29
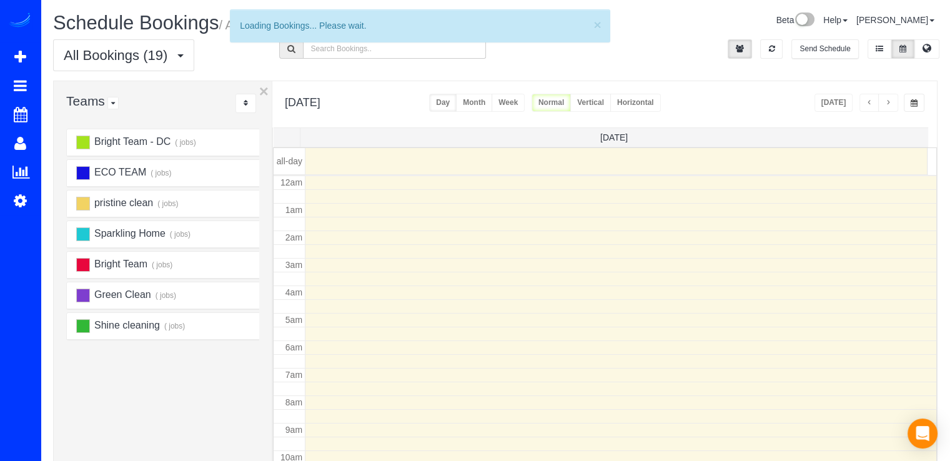
scroll to position [164, 0]
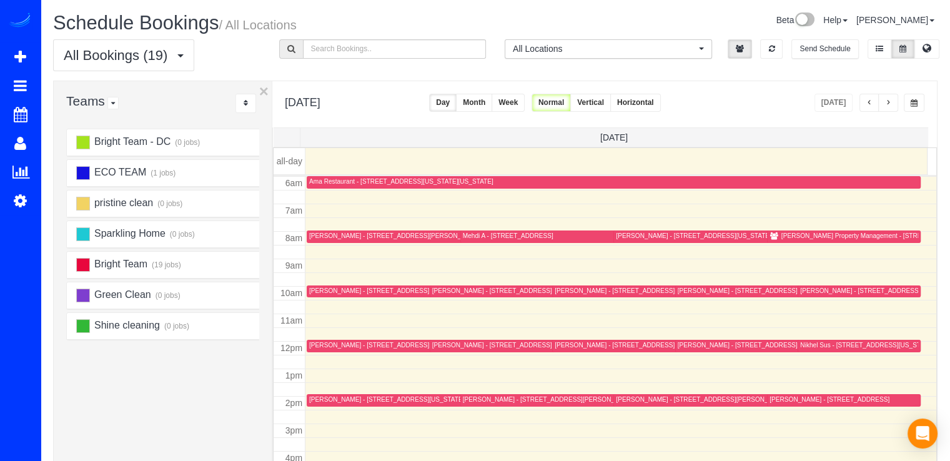
click at [868, 101] on span "button" at bounding box center [870, 102] width 6 height 7
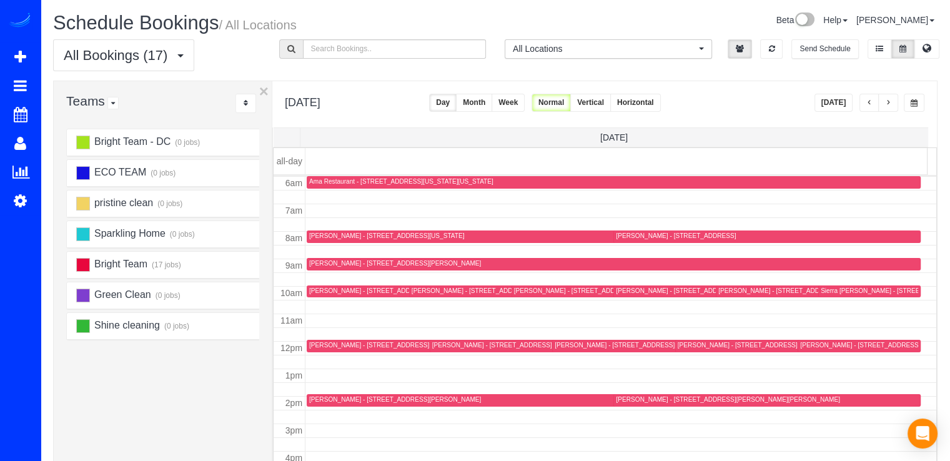
click at [873, 105] on button "button" at bounding box center [870, 103] width 20 height 18
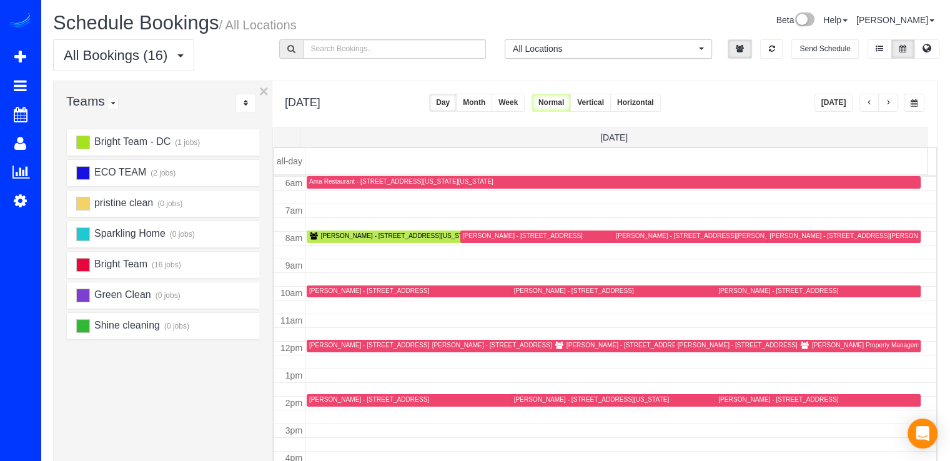
click at [875, 98] on button "button" at bounding box center [870, 103] width 20 height 18
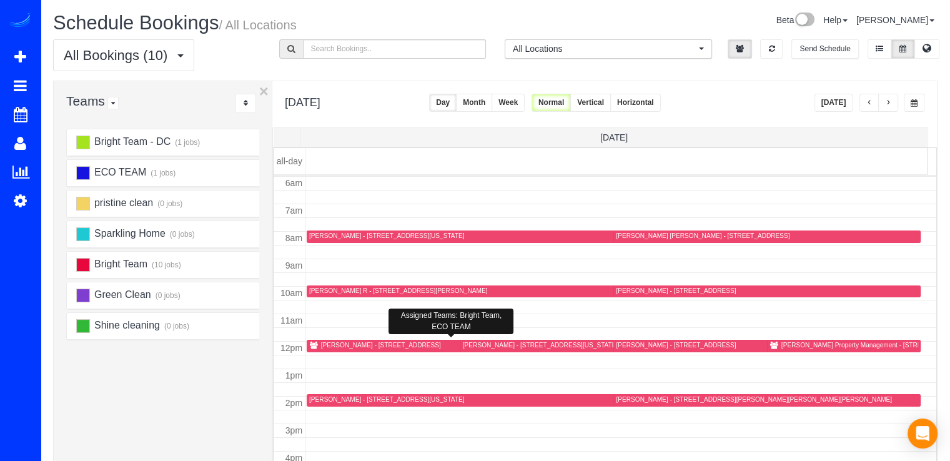
click at [344, 344] on div "[PERSON_NAME] - [STREET_ADDRESS]" at bounding box center [381, 345] width 120 height 8
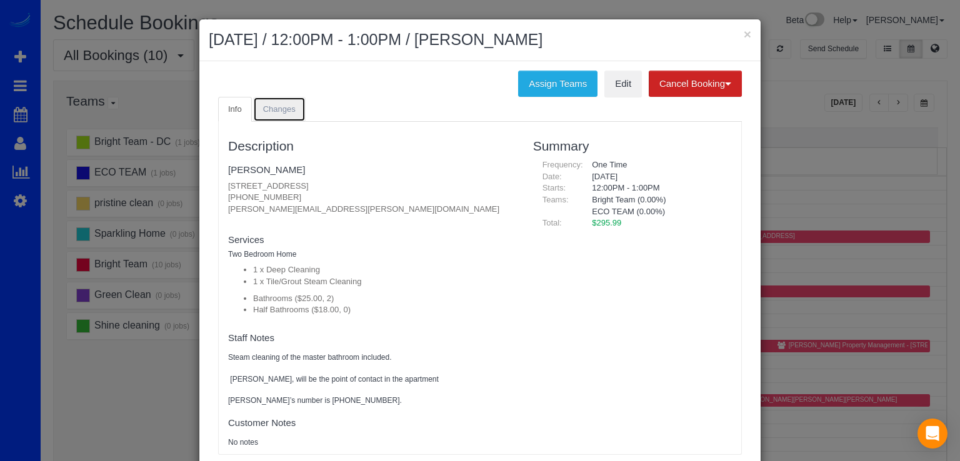
click at [273, 107] on span "Changes" at bounding box center [279, 108] width 32 height 9
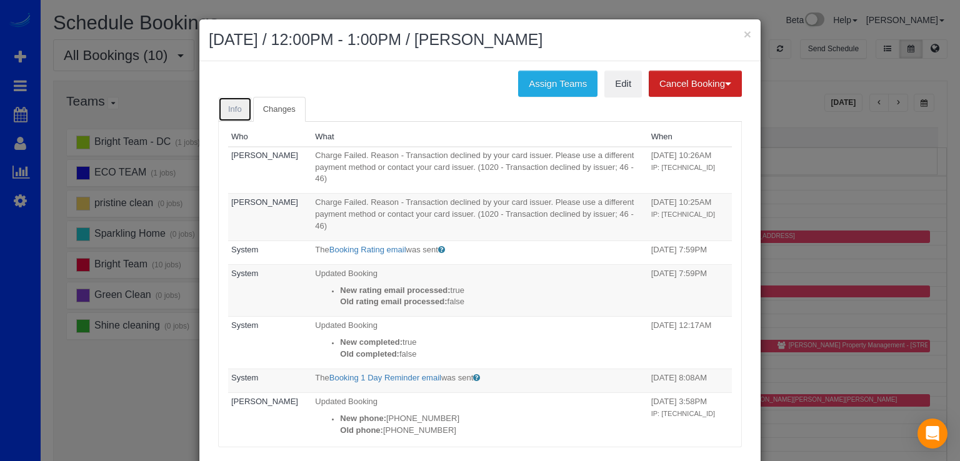
click at [236, 114] on link "Info" at bounding box center [235, 110] width 34 height 26
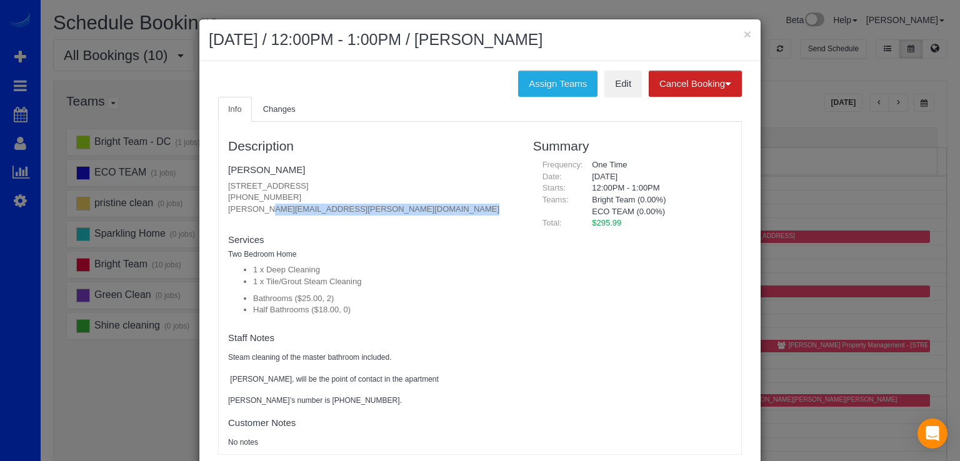
drag, startPoint x: 218, startPoint y: 208, endPoint x: 390, endPoint y: 220, distance: 172.8
click at [390, 220] on div "Description Kate Schnell 8710 Cameron St #1227, Silver Spring, MD 20910 (401) 3…" at bounding box center [371, 288] width 305 height 320
copy fieldset "adam.q.corbin@gmail.com new customer"
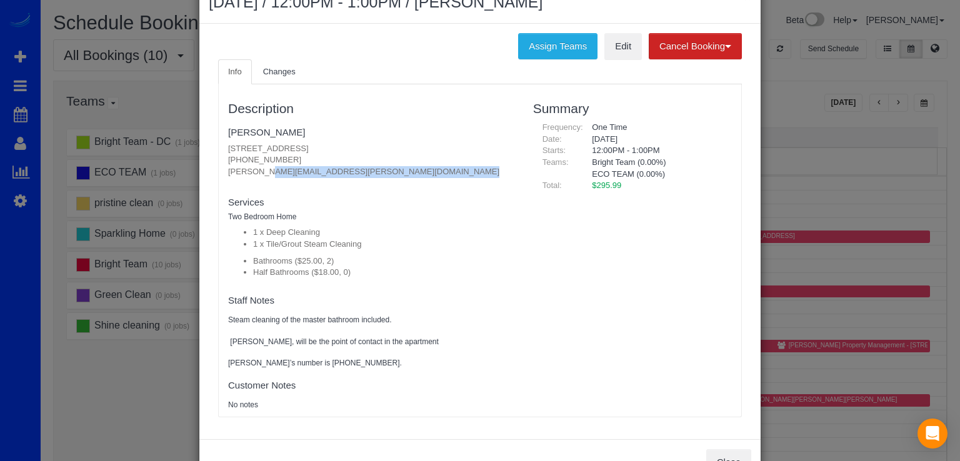
scroll to position [17, 0]
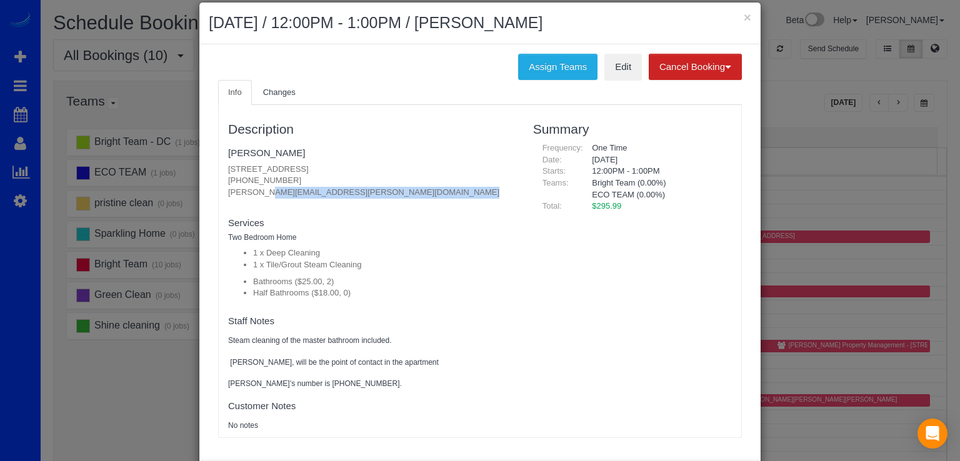
copy fieldset "adam.q.corbin@gmail.com new customer"
click at [276, 84] on link "Changes" at bounding box center [279, 93] width 52 height 26
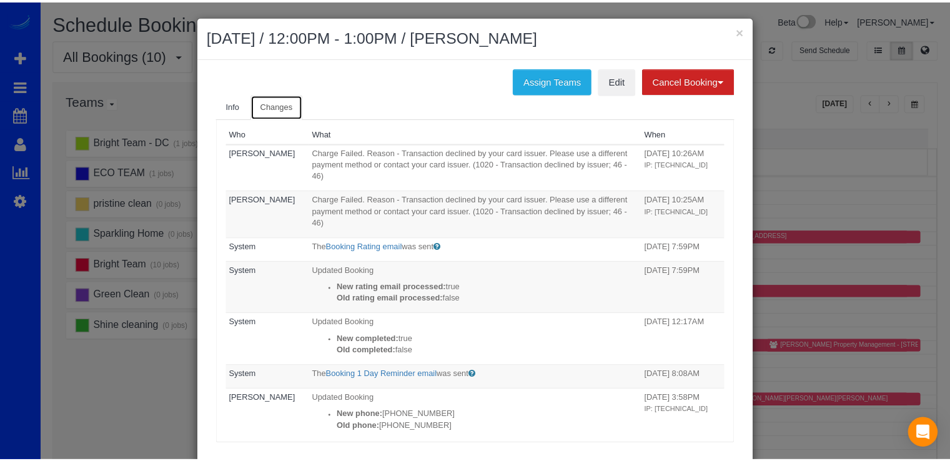
scroll to position [0, 0]
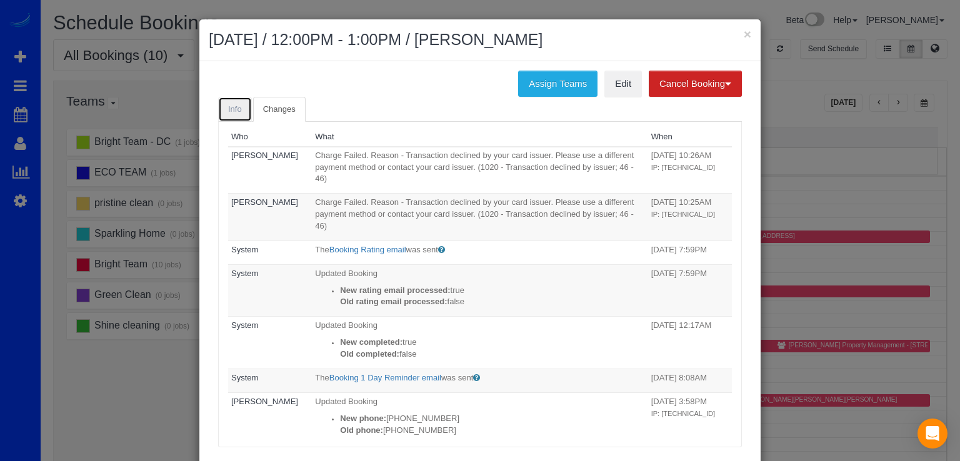
click at [227, 100] on link "Info" at bounding box center [235, 110] width 34 height 26
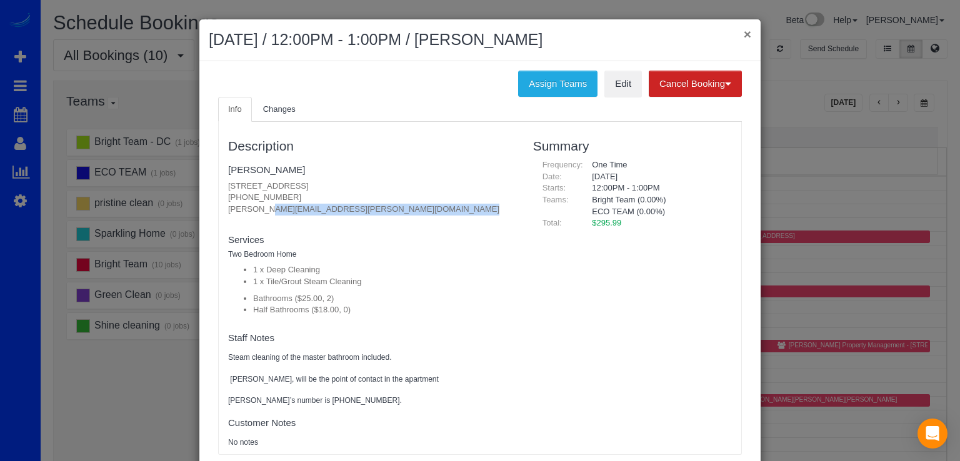
click at [743, 29] on button "×" at bounding box center [746, 33] width 7 height 13
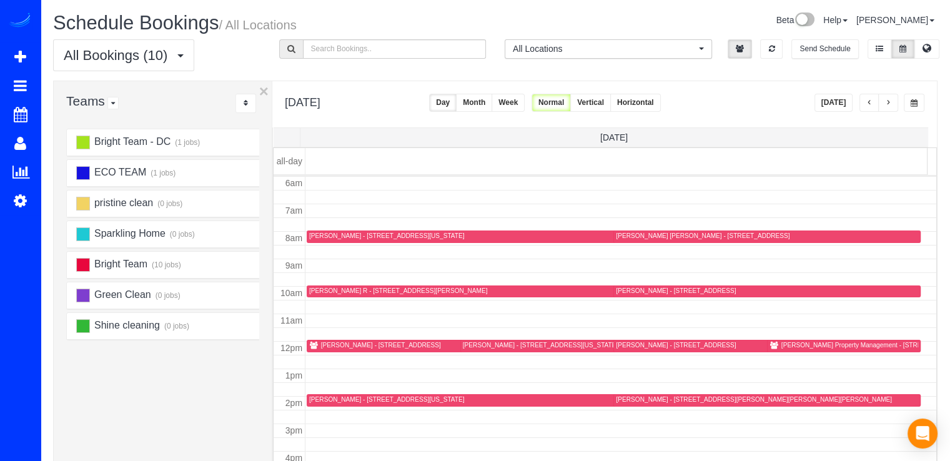
click at [889, 99] on span "button" at bounding box center [888, 102] width 6 height 7
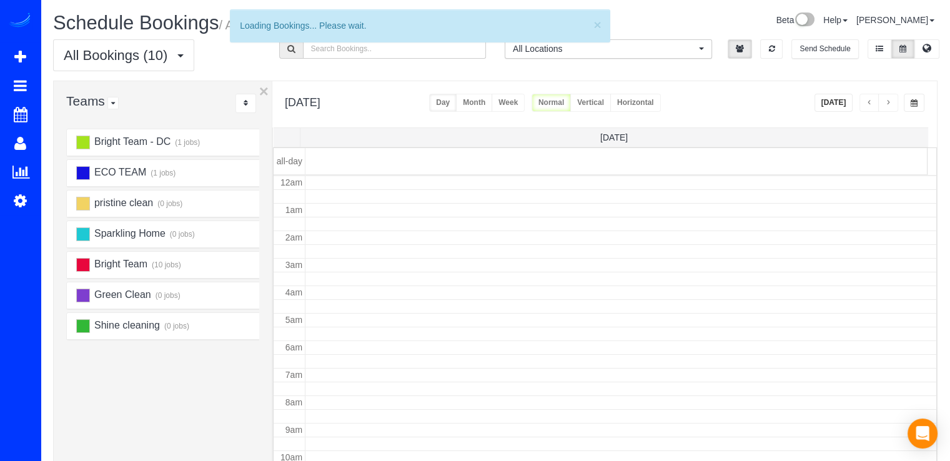
scroll to position [164, 0]
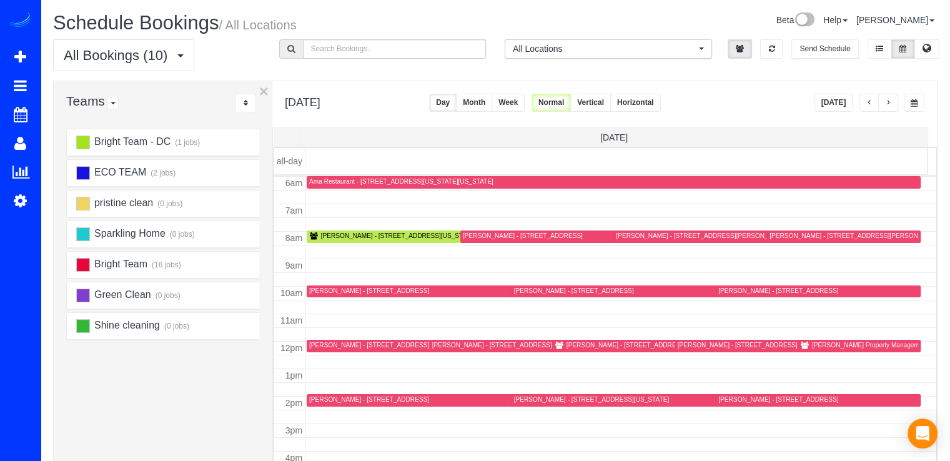
click at [889, 99] on span "button" at bounding box center [888, 102] width 6 height 7
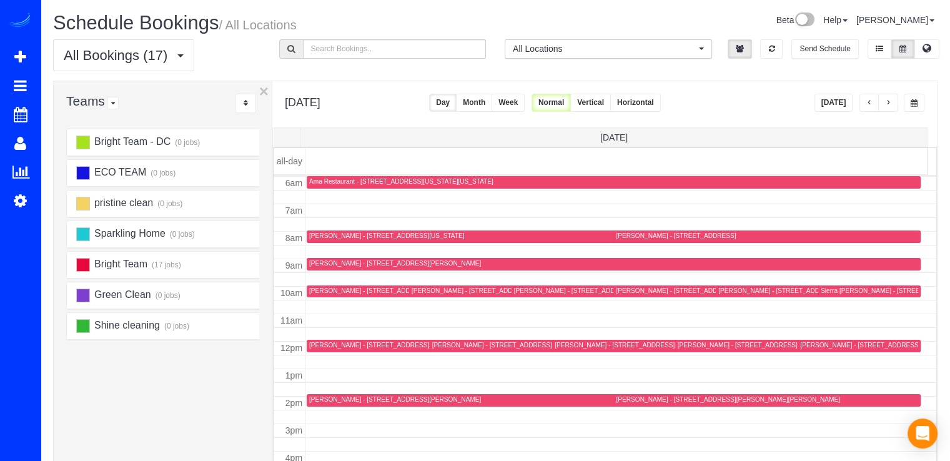
click at [875, 104] on button "button" at bounding box center [870, 103] width 20 height 18
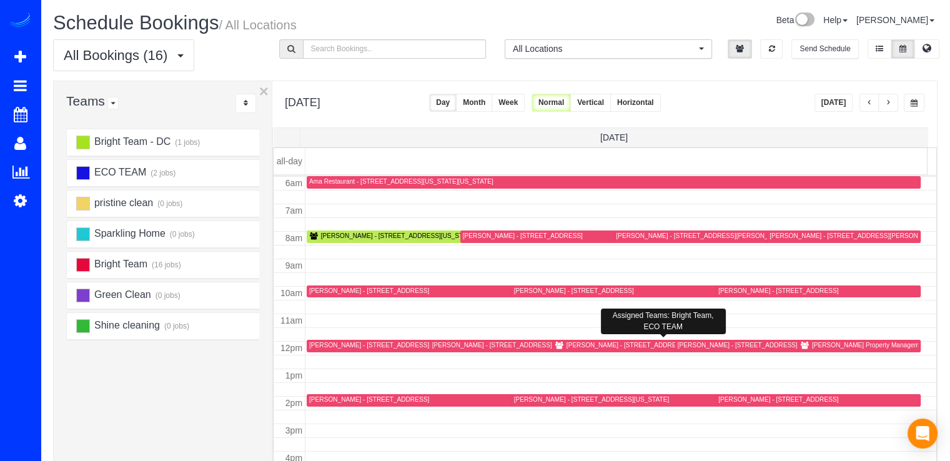
click at [584, 344] on div "[PERSON_NAME] - [STREET_ADDRESS]" at bounding box center [627, 345] width 120 height 8
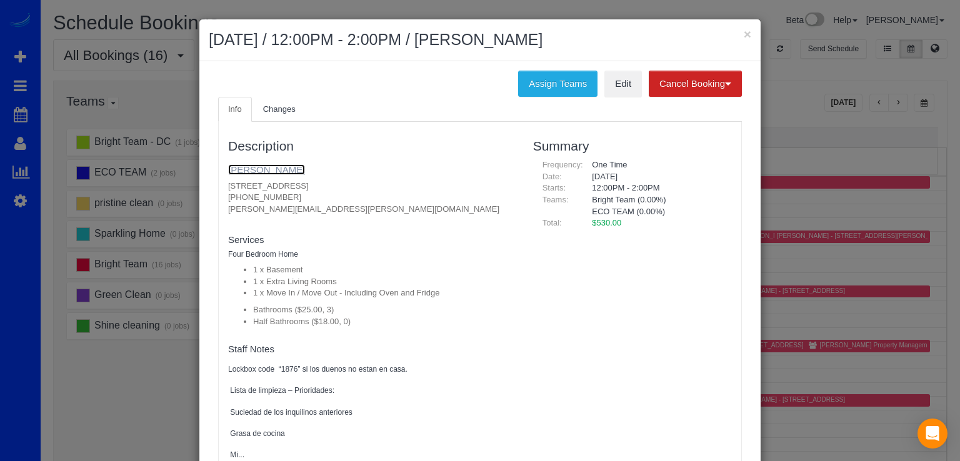
click at [262, 174] on link "Lori Graham" at bounding box center [266, 169] width 77 height 11
click at [743, 31] on button "×" at bounding box center [746, 33] width 7 height 13
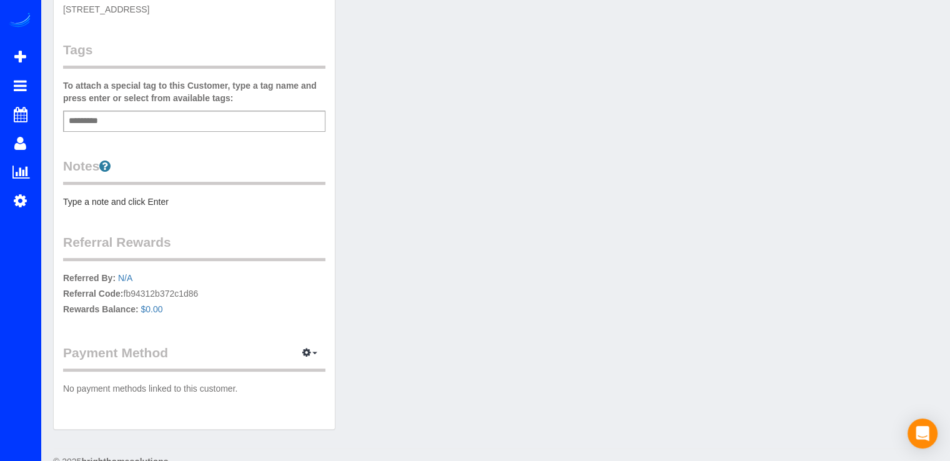
scroll to position [344, 0]
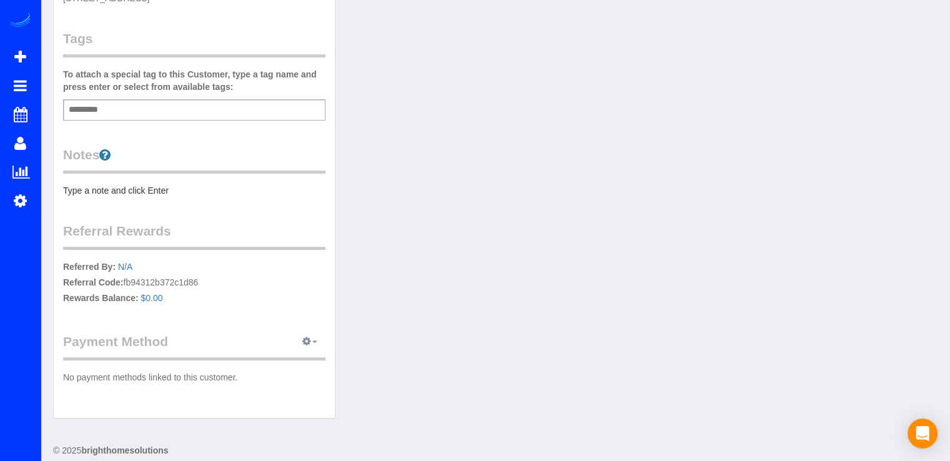
click at [306, 337] on icon "button" at bounding box center [306, 340] width 9 height 7
click at [307, 357] on link "View Payment Methods" at bounding box center [266, 365] width 117 height 16
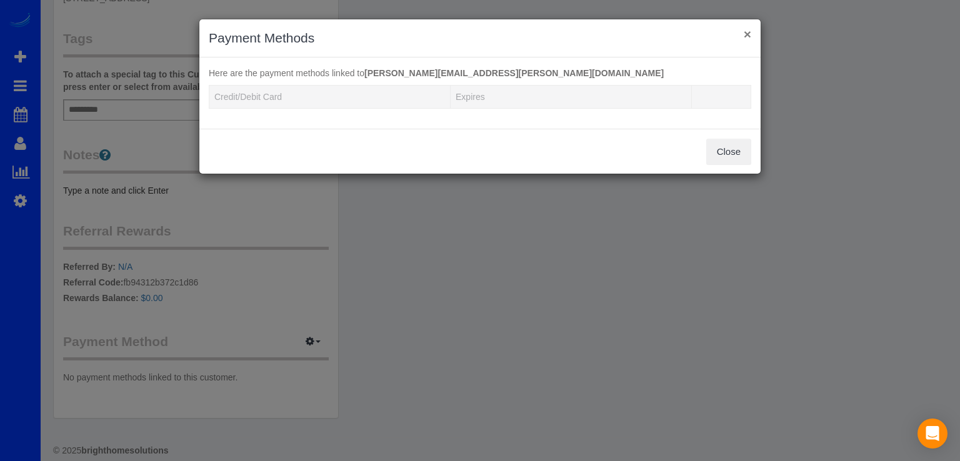
click at [747, 29] on button "×" at bounding box center [746, 33] width 7 height 13
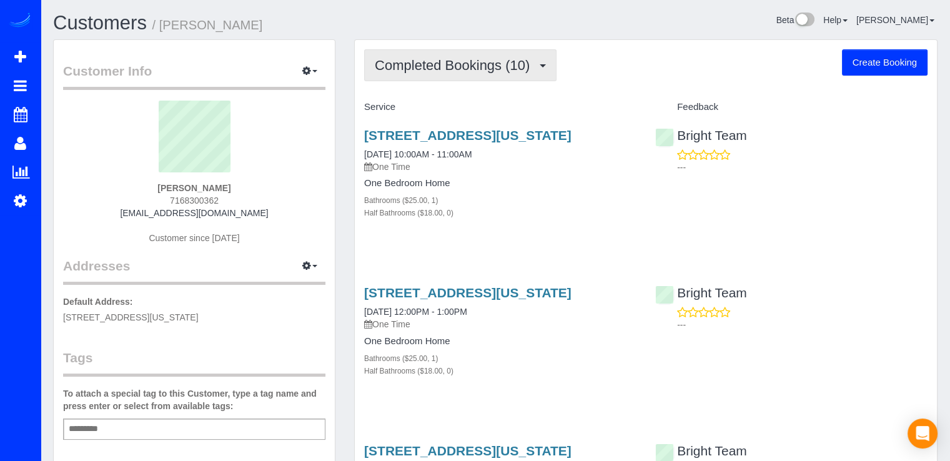
click at [468, 70] on span "Completed Bookings (10)" at bounding box center [455, 65] width 161 height 16
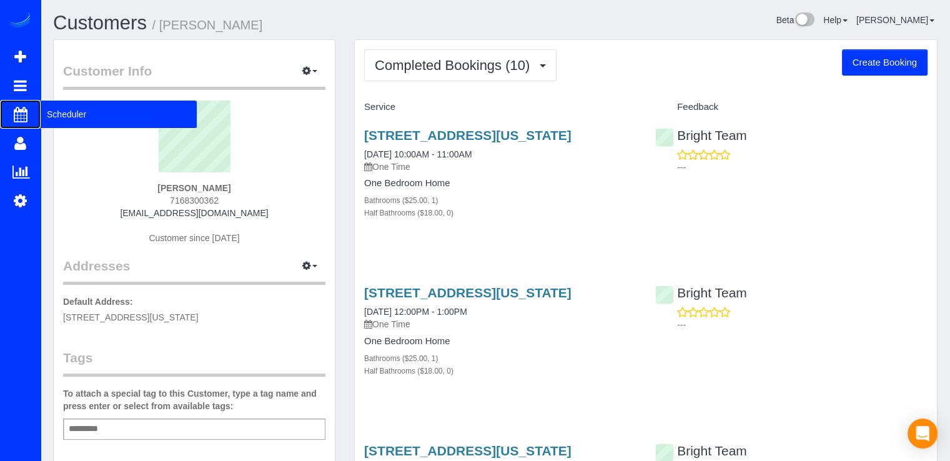
click at [66, 116] on span "Scheduler" at bounding box center [119, 114] width 156 height 29
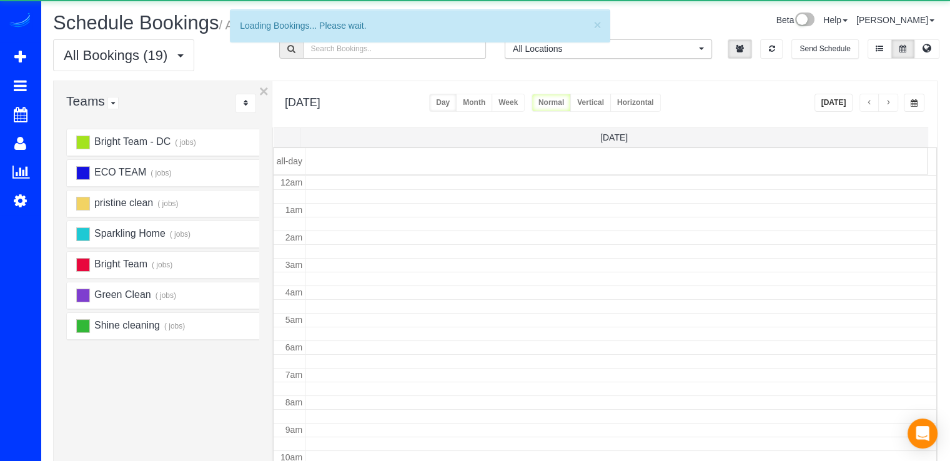
scroll to position [164, 0]
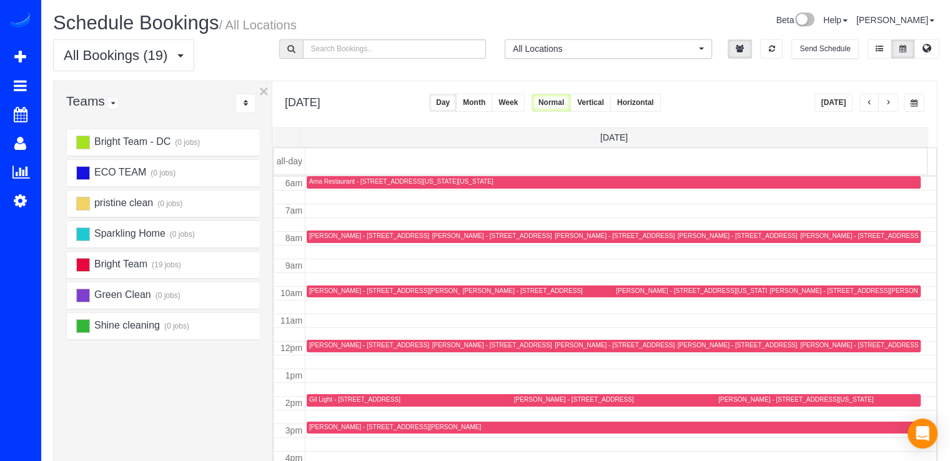
click at [865, 103] on button "button" at bounding box center [870, 103] width 20 height 18
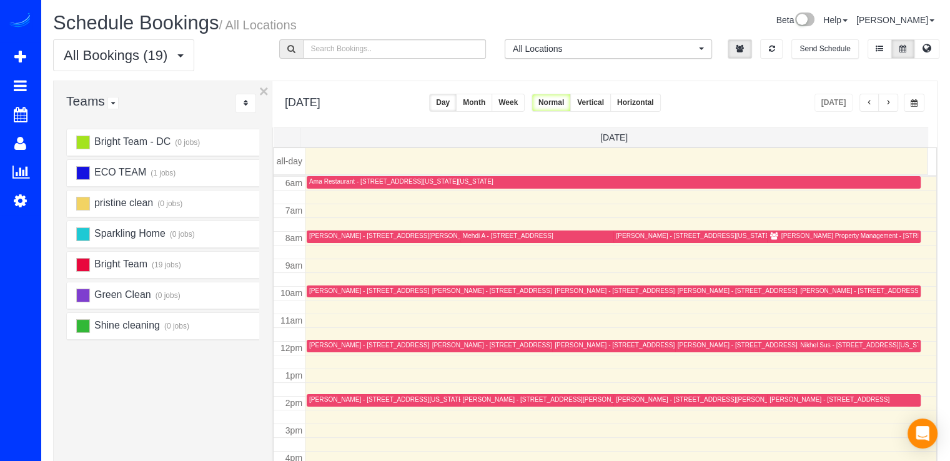
click at [892, 99] on button "button" at bounding box center [888, 103] width 20 height 18
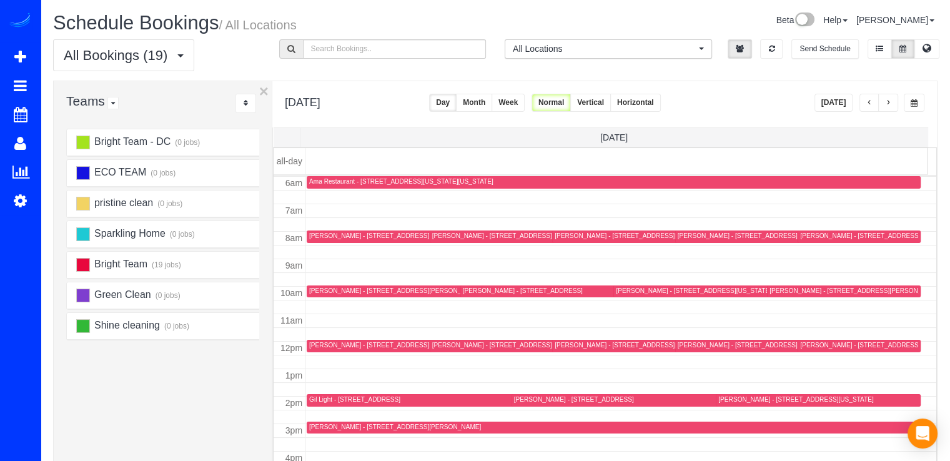
click at [562, 341] on div "[PERSON_NAME] - [STREET_ADDRESS][PERSON_NAME][US_STATE]" at bounding box center [658, 345] width 207 height 8
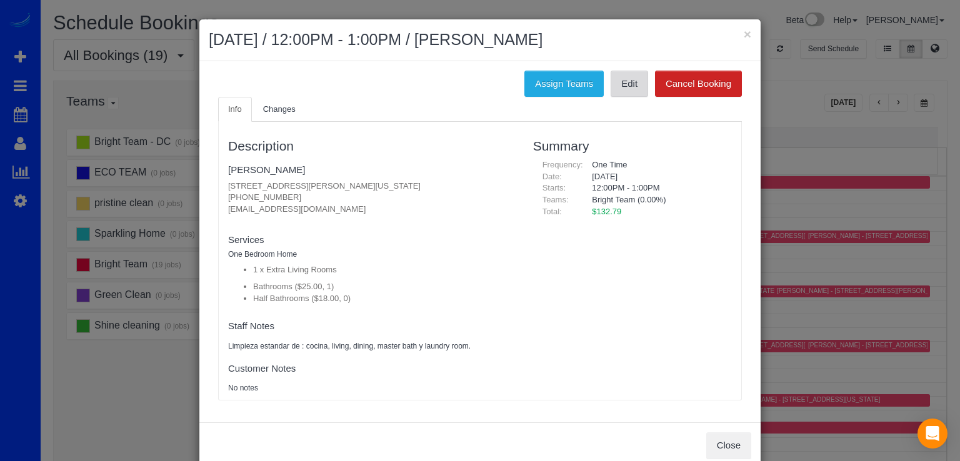
click at [635, 91] on link "Edit" at bounding box center [628, 84] width 37 height 26
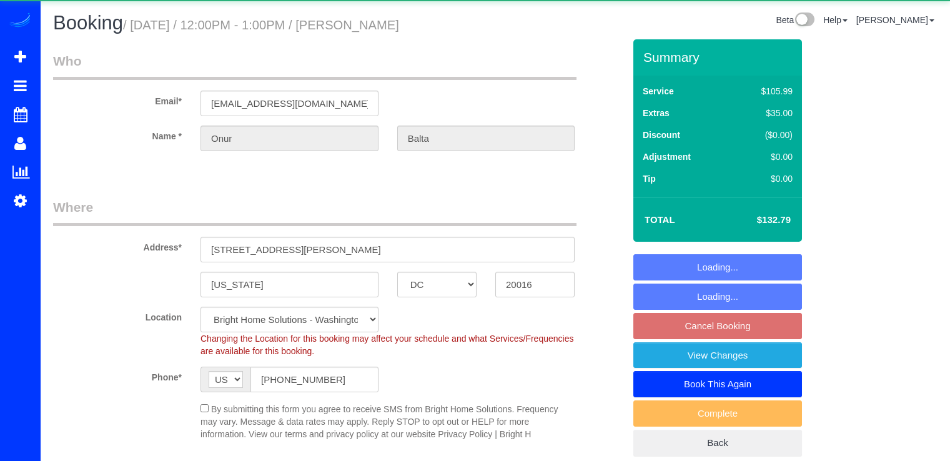
select select "DC"
select select "spot1"
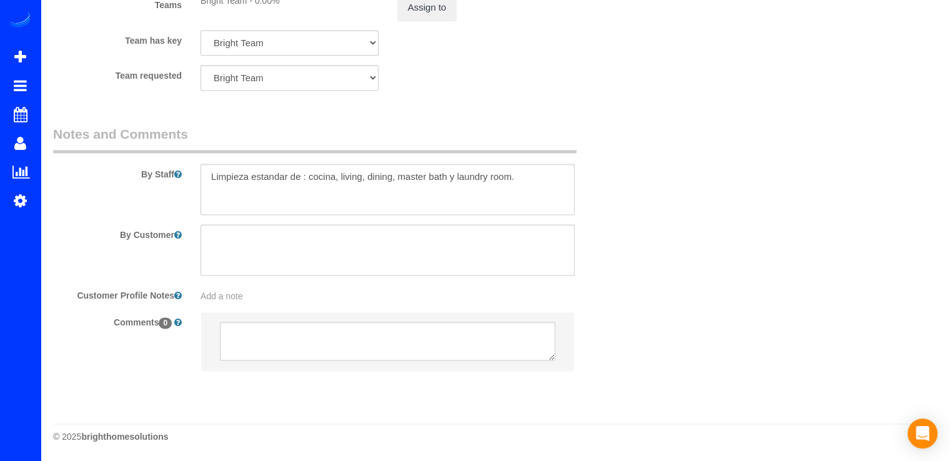
scroll to position [1717, 0]
drag, startPoint x: 455, startPoint y: 178, endPoint x: 469, endPoint y: 201, distance: 27.2
click at [455, 180] on textarea at bounding box center [388, 189] width 374 height 51
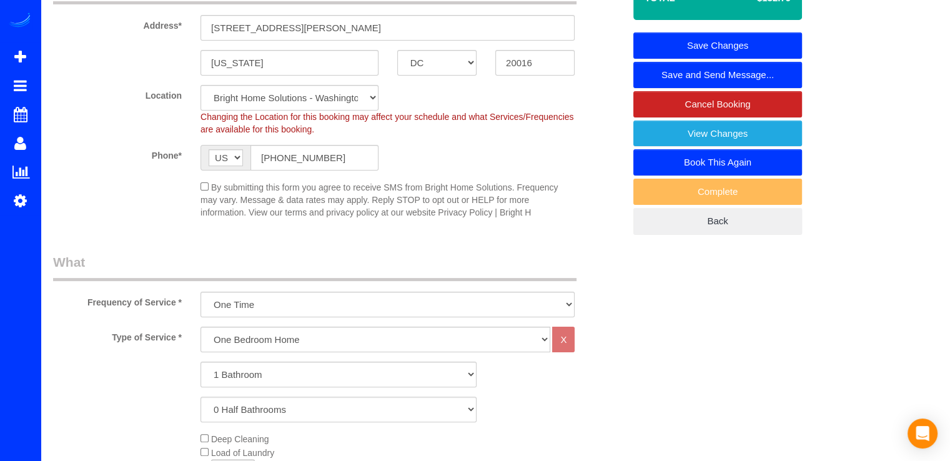
scroll to position [30, 0]
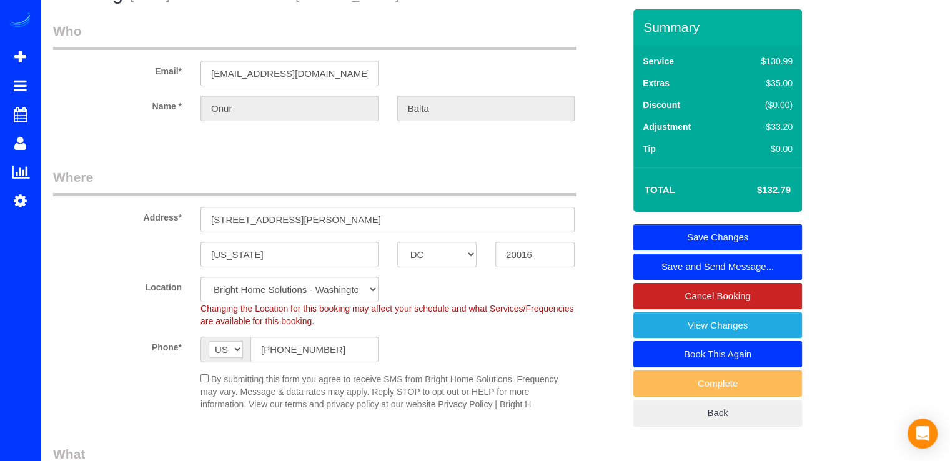
type textarea "Limpieza estandar de : cocina, living, dining, master bath, laundry room y esca…"
click at [764, 233] on link "Save Changes" at bounding box center [718, 237] width 169 height 26
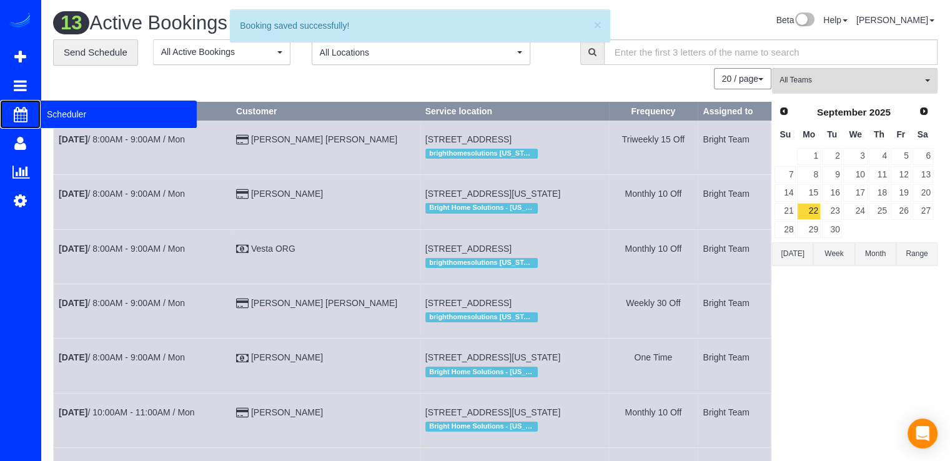
click at [65, 106] on span "Scheduler" at bounding box center [119, 114] width 156 height 29
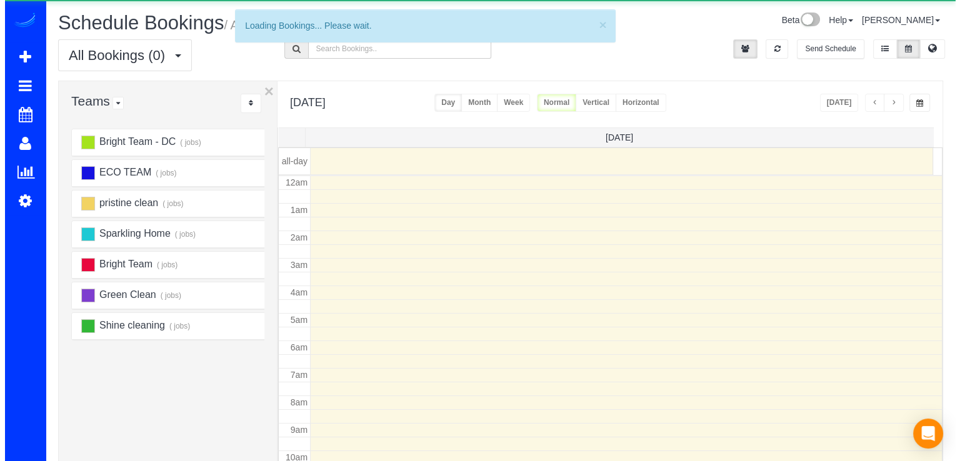
scroll to position [164, 0]
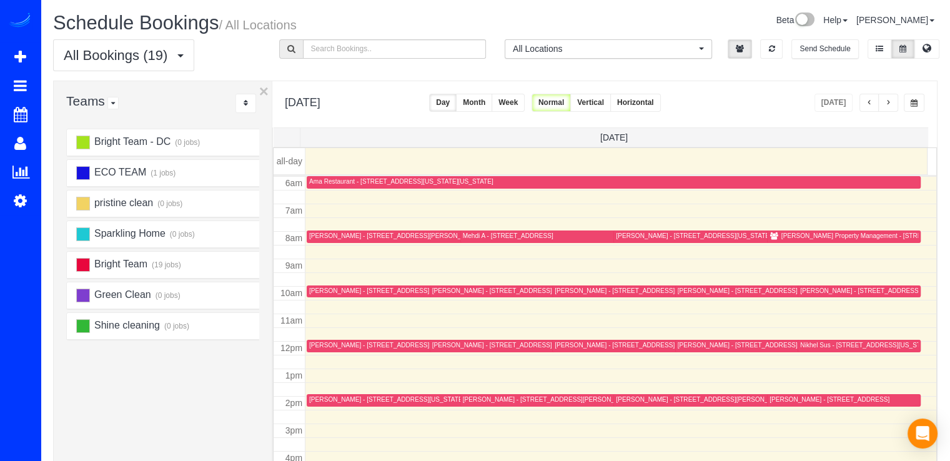
click at [329, 347] on div "[PERSON_NAME] - [STREET_ADDRESS][PERSON_NAME][US_STATE]" at bounding box center [412, 345] width 207 height 8
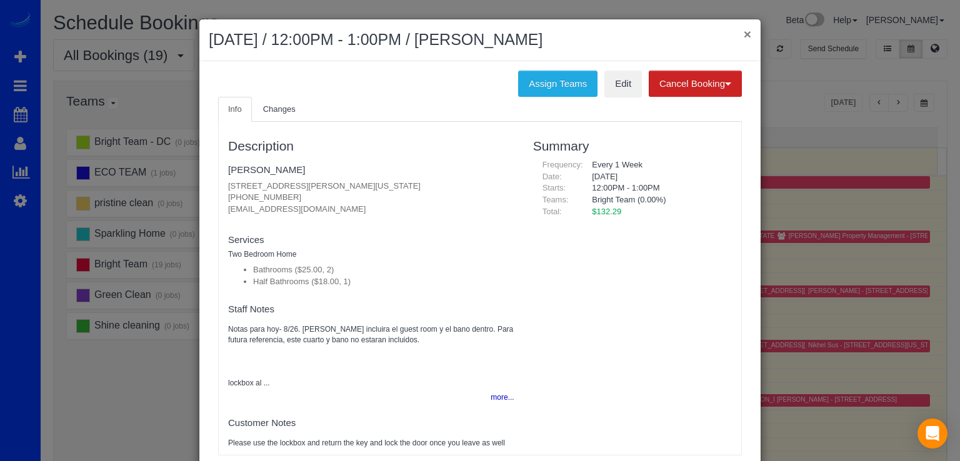
click at [743, 33] on button "×" at bounding box center [746, 33] width 7 height 13
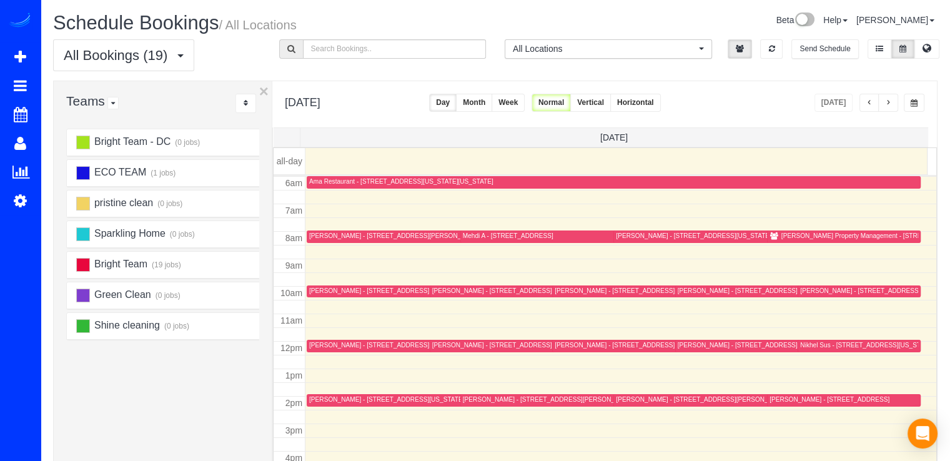
click at [324, 348] on div "[PERSON_NAME] - [STREET_ADDRESS][PERSON_NAME][US_STATE]" at bounding box center [412, 345] width 207 height 8
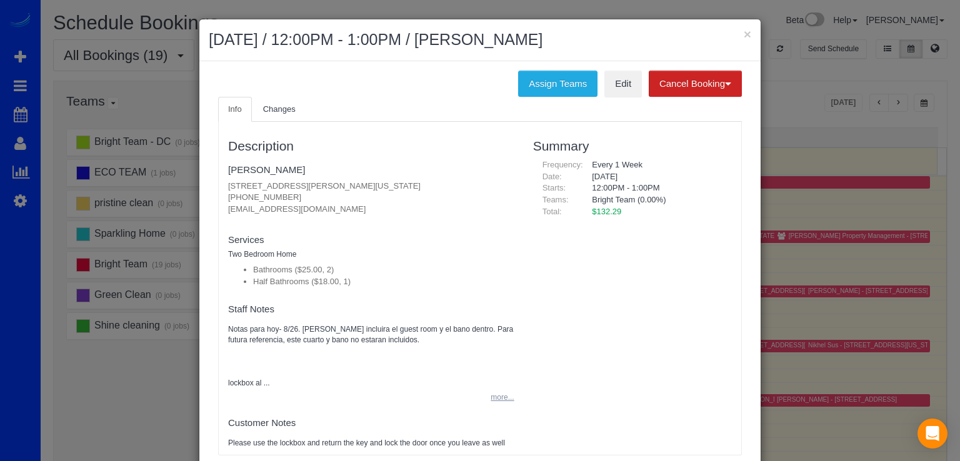
click at [497, 404] on button "more..." at bounding box center [498, 398] width 31 height 18
click at [495, 400] on button "less..." at bounding box center [500, 398] width 27 height 18
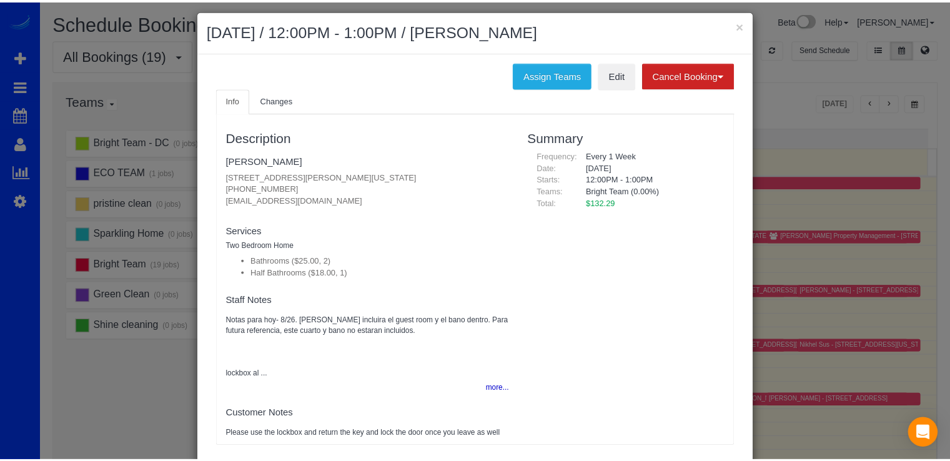
scroll to position [0, 0]
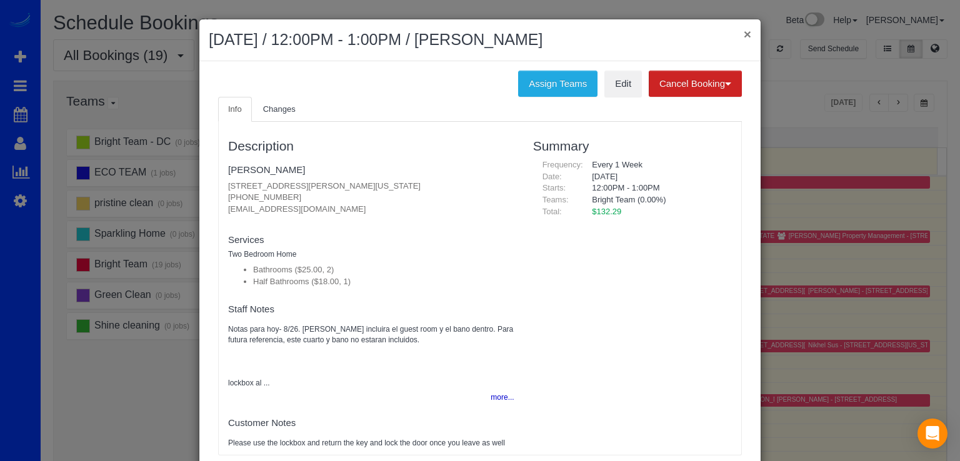
click at [743, 34] on button "×" at bounding box center [746, 33] width 7 height 13
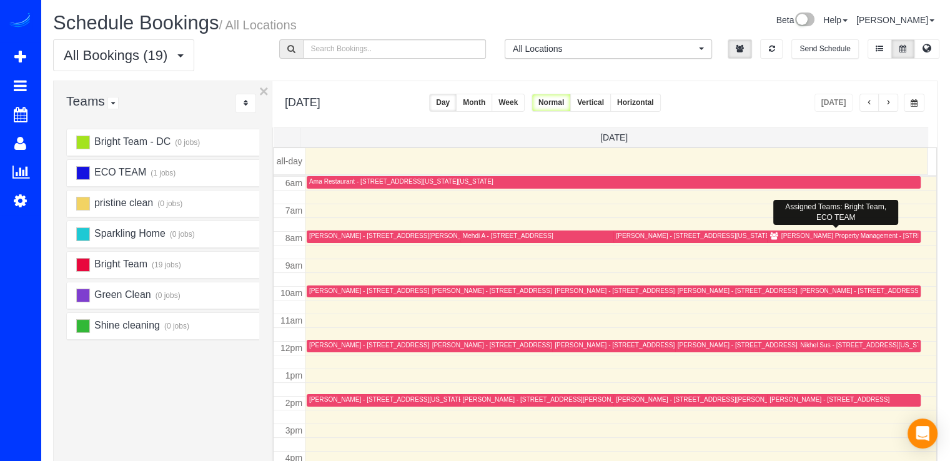
click at [791, 232] on div "[PERSON_NAME] Property Management - [STREET_ADDRESS][PERSON_NAME]" at bounding box center [900, 236] width 236 height 8
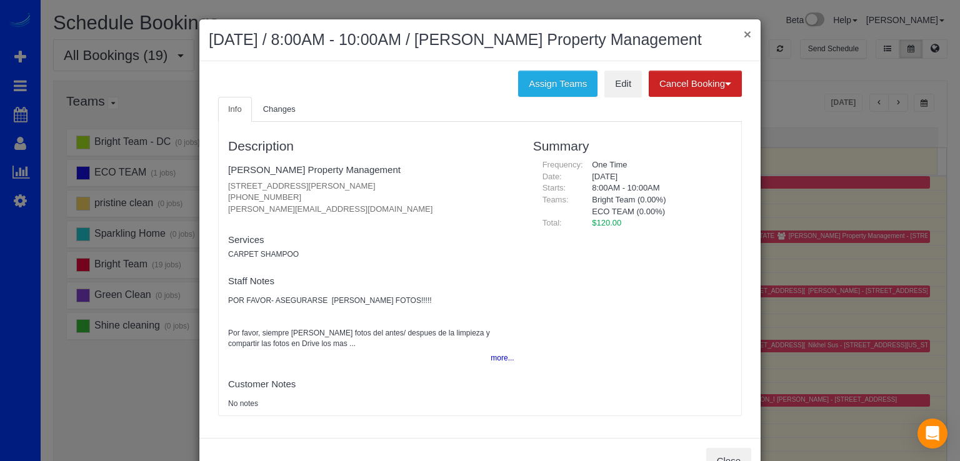
click at [744, 30] on button "×" at bounding box center [746, 33] width 7 height 13
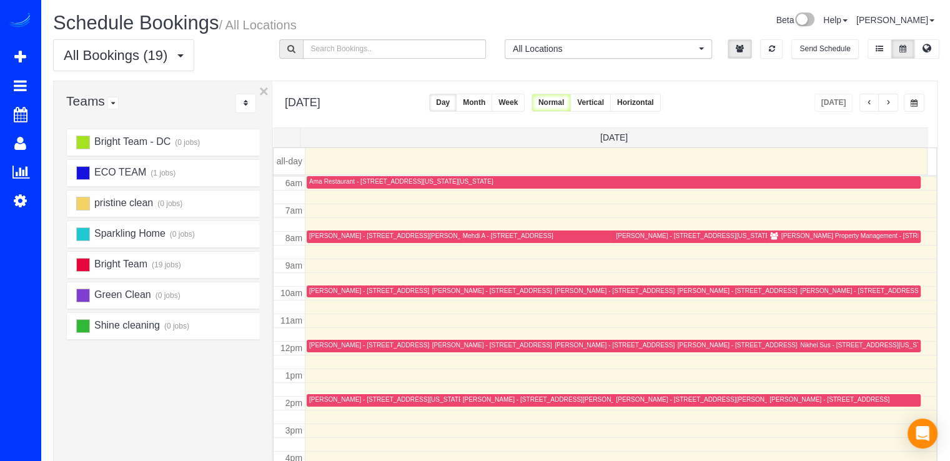
click at [867, 109] on button "button" at bounding box center [870, 103] width 20 height 18
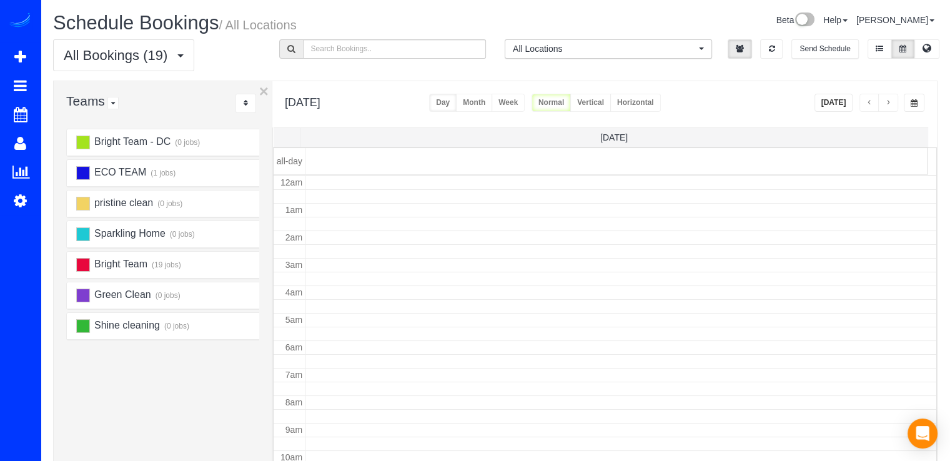
scroll to position [164, 0]
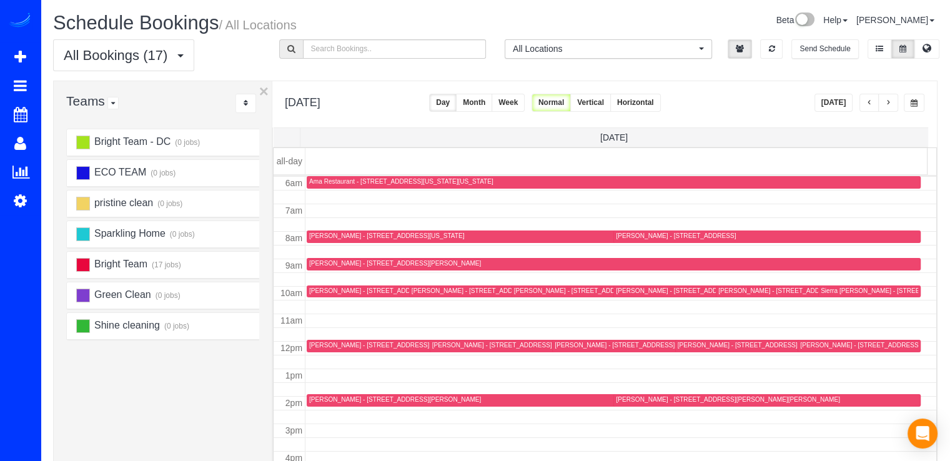
click at [870, 101] on span "button" at bounding box center [870, 102] width 6 height 7
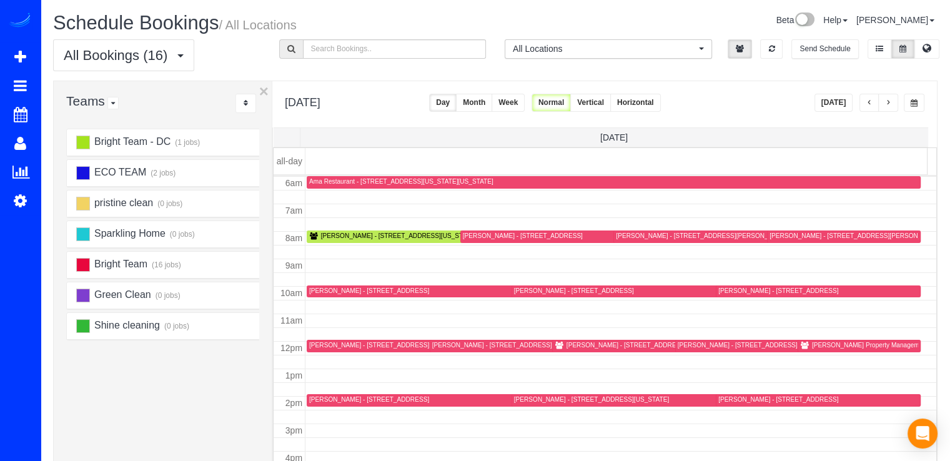
click at [574, 342] on div "[PERSON_NAME] - [STREET_ADDRESS]" at bounding box center [627, 345] width 120 height 8
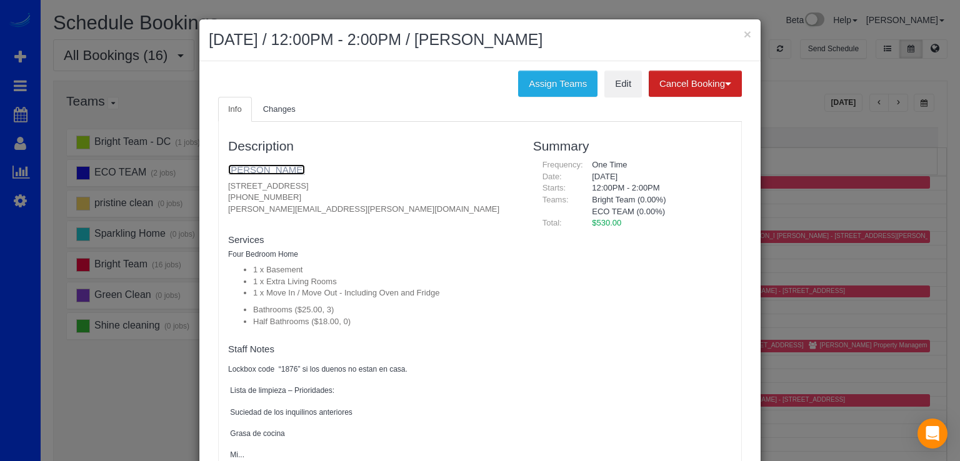
click at [264, 166] on link "Lori Graham" at bounding box center [266, 169] width 77 height 11
click at [862, 79] on div "× September 30, 2025 / 12:00PM - 2:00PM / Lori Graham Assign Teams Edit Cancel …" at bounding box center [480, 230] width 960 height 461
click at [745, 34] on button "×" at bounding box center [746, 33] width 7 height 13
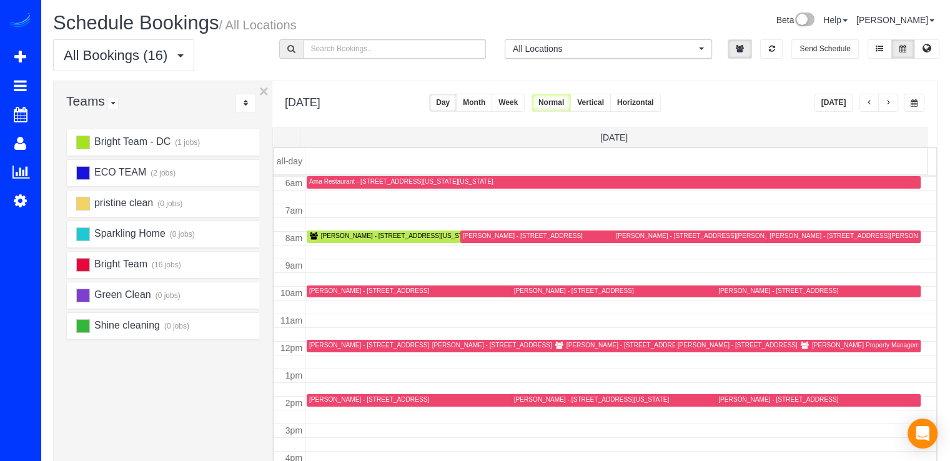
drag, startPoint x: 812, startPoint y: 106, endPoint x: 819, endPoint y: 103, distance: 7.3
click at [815, 106] on div "Tuesday, Sep 30, 2025 Today Day Month Week Normal Vertical Horizontal" at bounding box center [604, 104] width 665 height 46
click at [822, 102] on button "Today" at bounding box center [834, 103] width 39 height 18
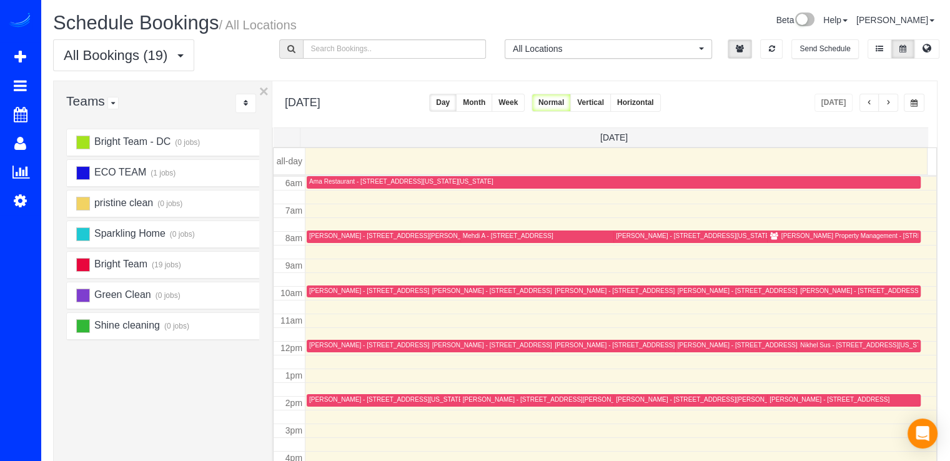
click at [782, 232] on div "Richey Property Management - 21100 Joseph Terrace, Sterling,, VA 20166" at bounding box center [900, 236] width 236 height 8
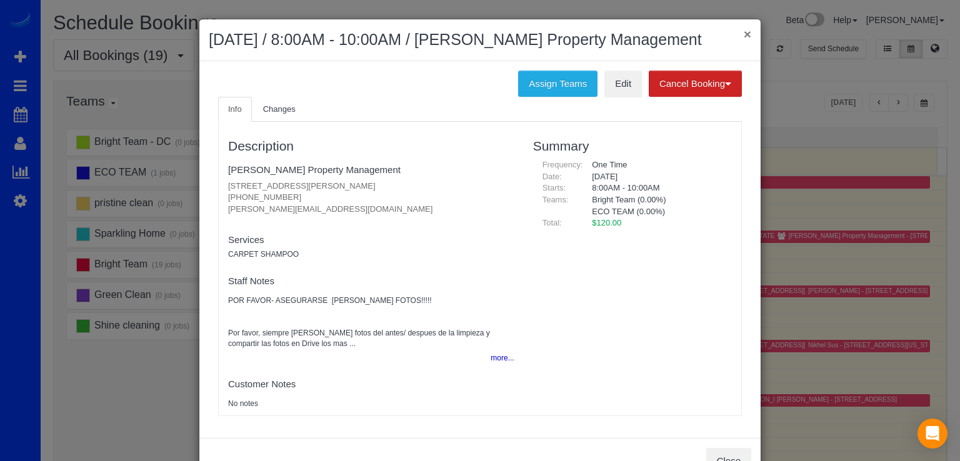
click at [743, 35] on button "×" at bounding box center [746, 33] width 7 height 13
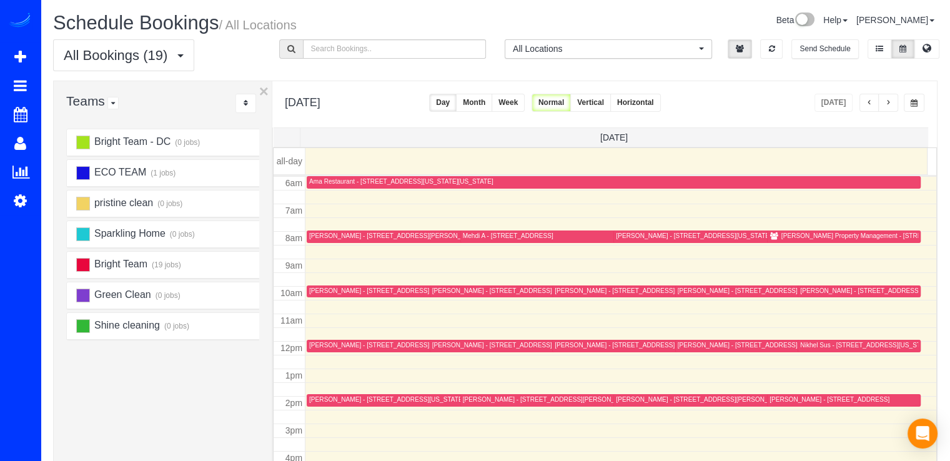
click at [890, 106] on span "button" at bounding box center [888, 102] width 6 height 7
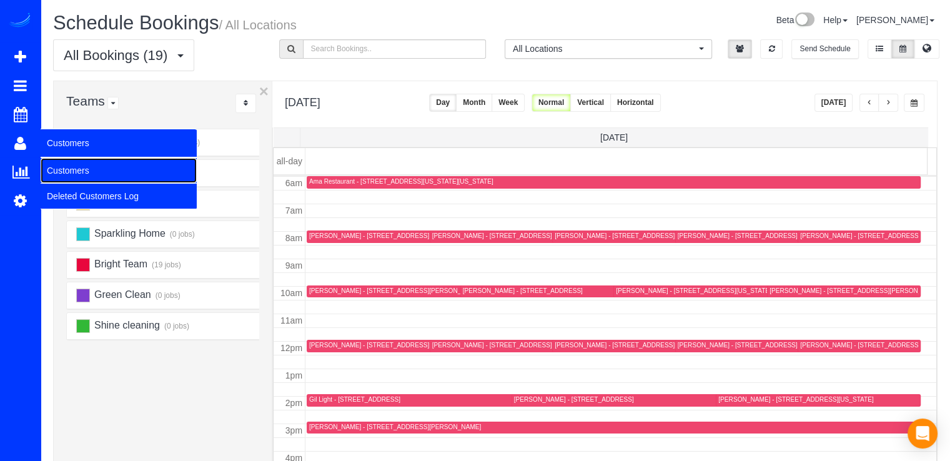
click at [71, 165] on link "Customers" at bounding box center [119, 170] width 156 height 25
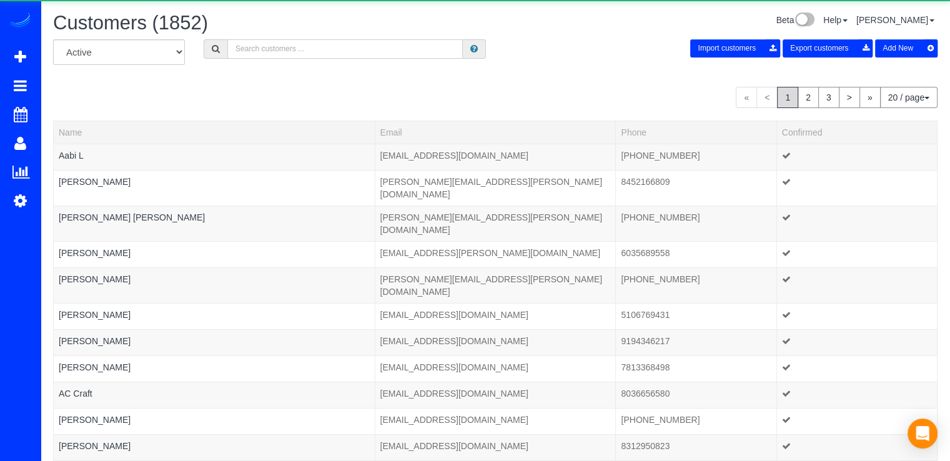
click at [245, 56] on input "text" at bounding box center [345, 48] width 236 height 19
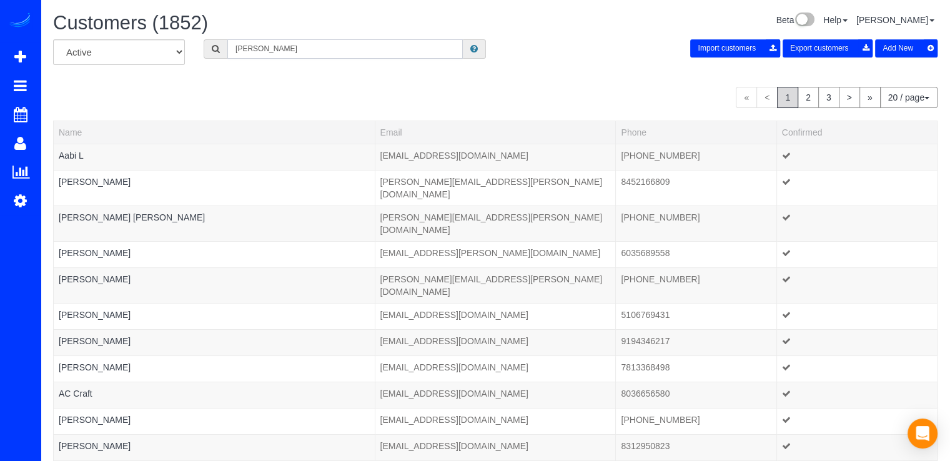
type input "Robert Prior"
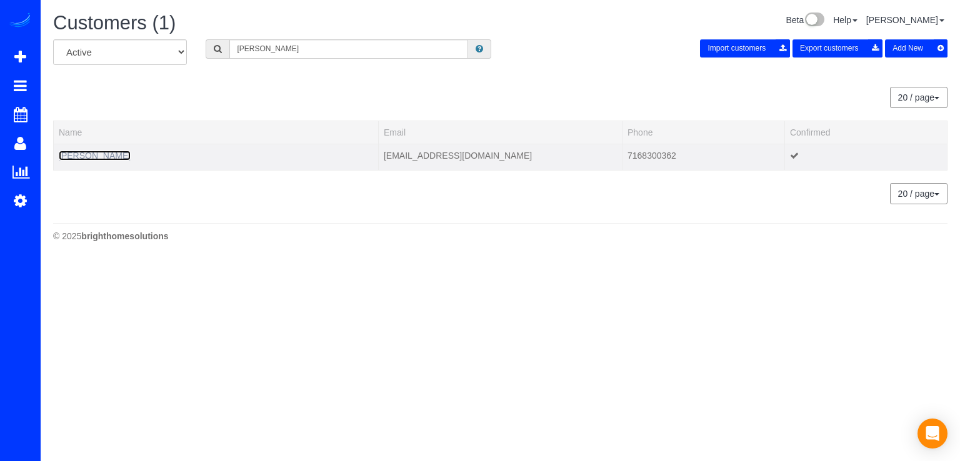
click at [109, 158] on link "Robert Priore" at bounding box center [95, 156] width 72 height 10
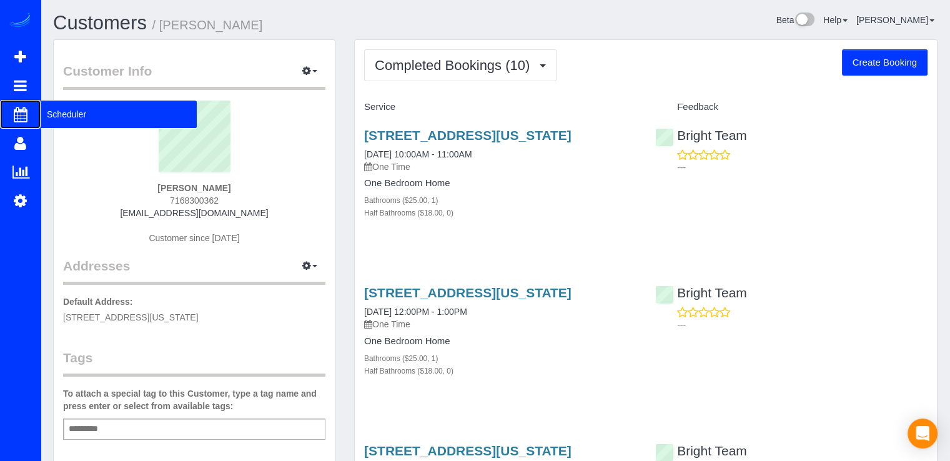
click at [33, 116] on link "Scheduler" at bounding box center [20, 114] width 41 height 29
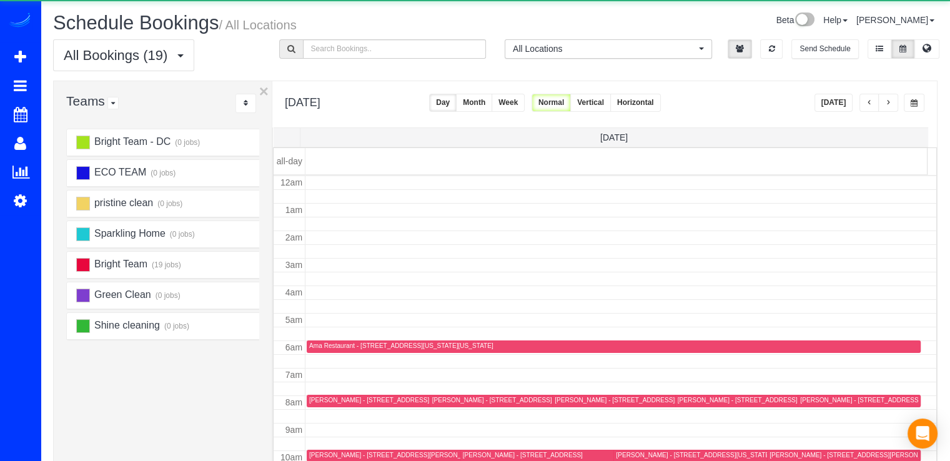
scroll to position [164, 0]
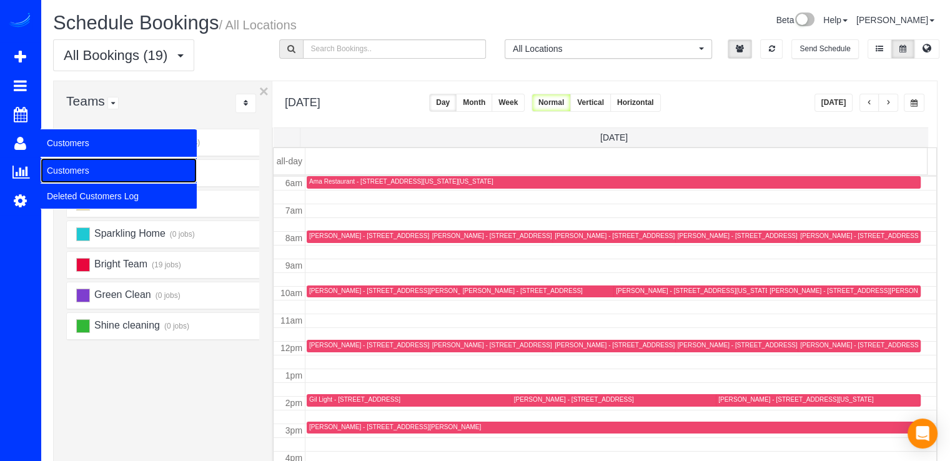
click at [62, 163] on link "Customers" at bounding box center [119, 170] width 156 height 25
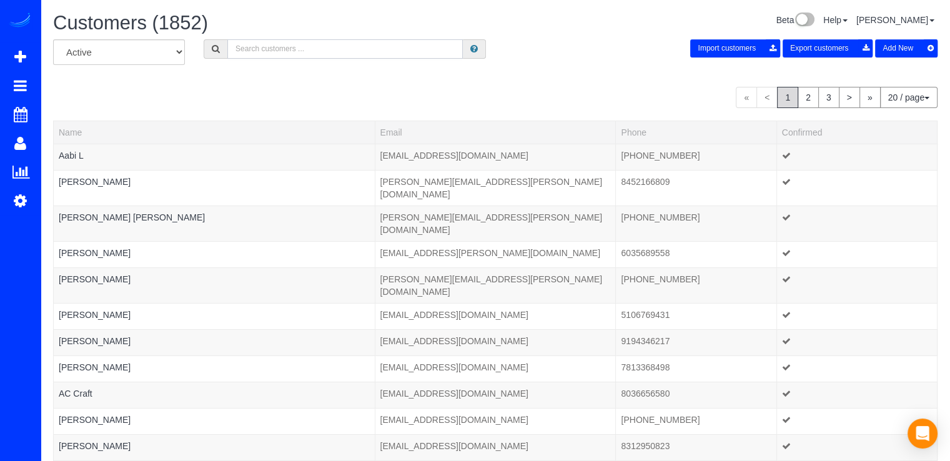
click at [279, 47] on input "text" at bounding box center [345, 48] width 236 height 19
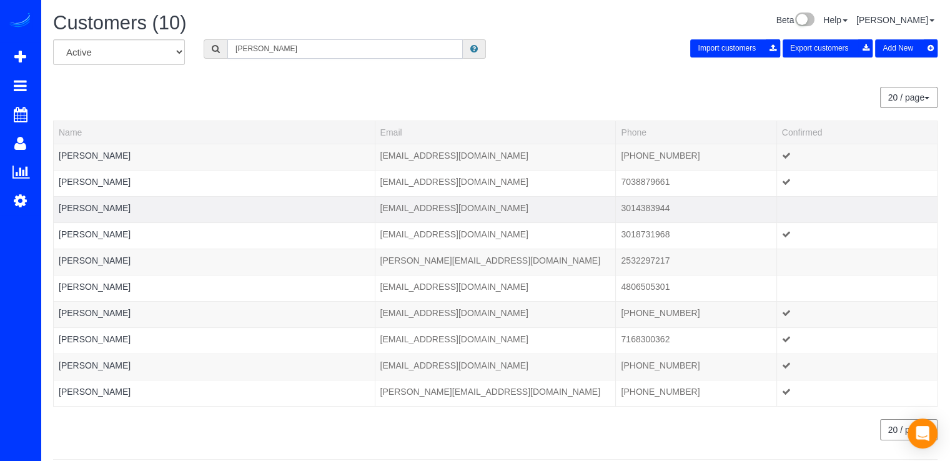
type input "Robert Prior"
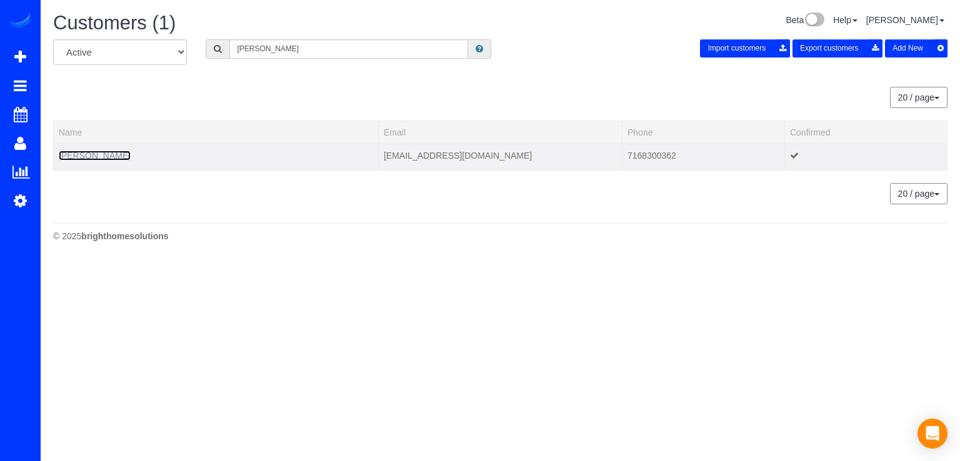
click at [106, 156] on link "Robert Priore" at bounding box center [95, 156] width 72 height 10
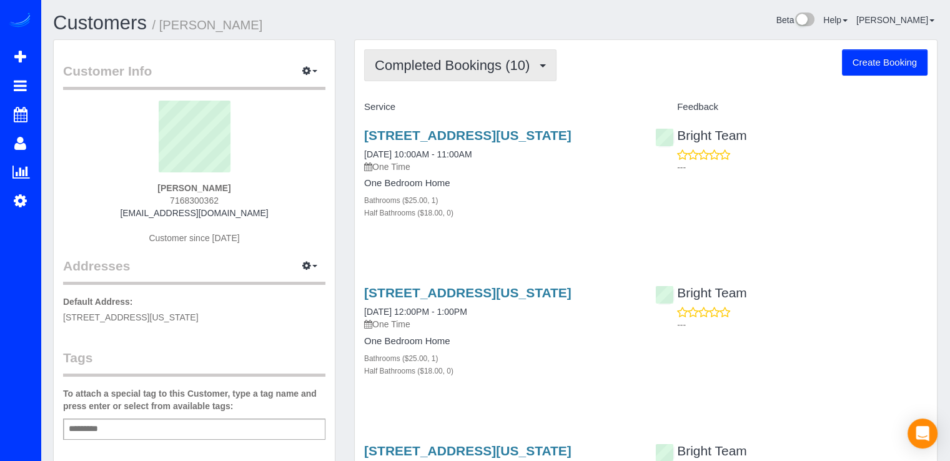
click at [492, 76] on button "Completed Bookings (10)" at bounding box center [460, 65] width 192 height 32
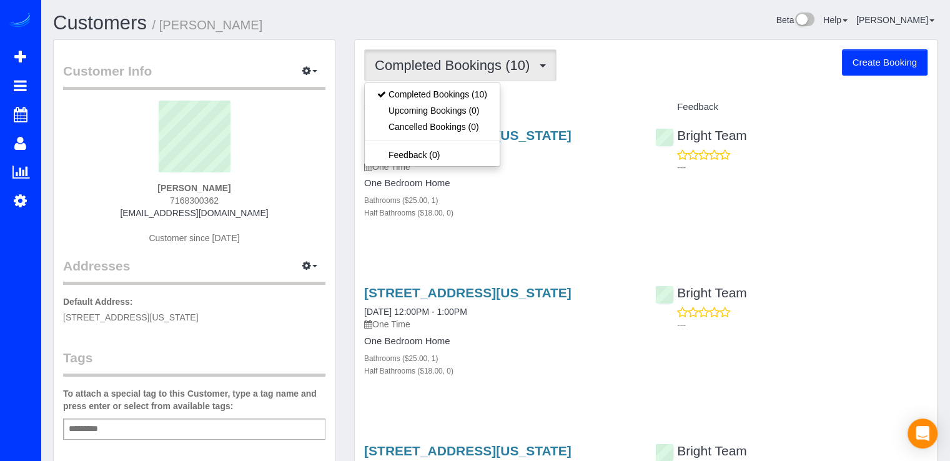
click at [590, 111] on h4 "Service" at bounding box center [500, 107] width 272 height 11
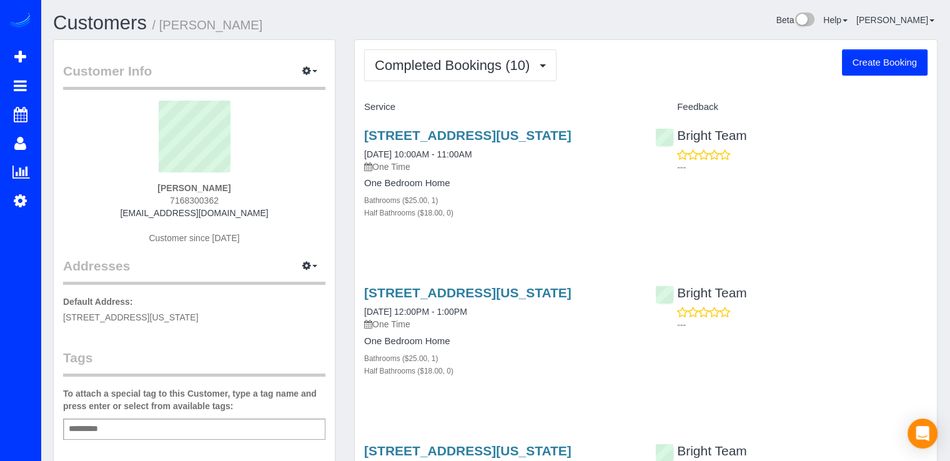
click at [899, 67] on button "Create Booking" at bounding box center [885, 62] width 86 height 26
select select "DC"
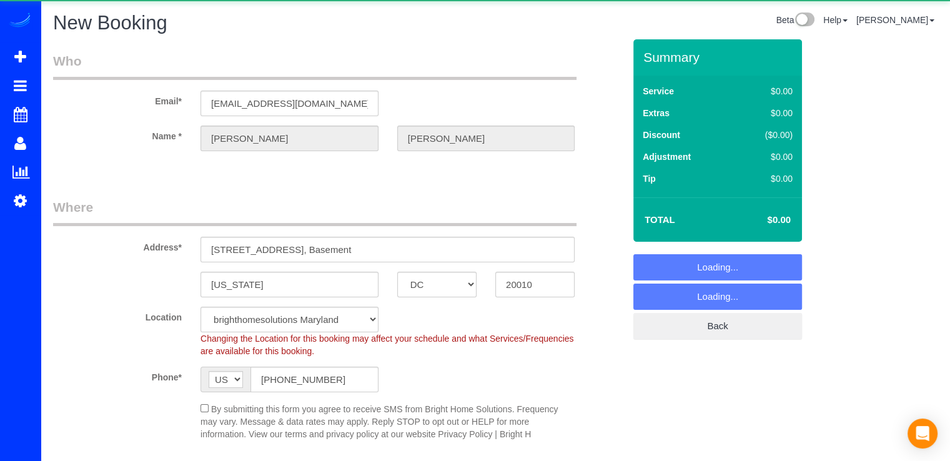
select select "object:4116"
select select "2"
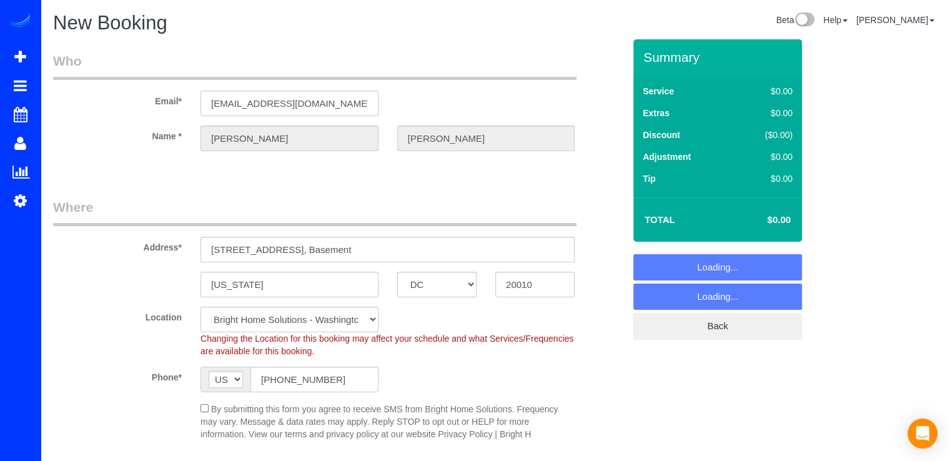
select select "object:4168"
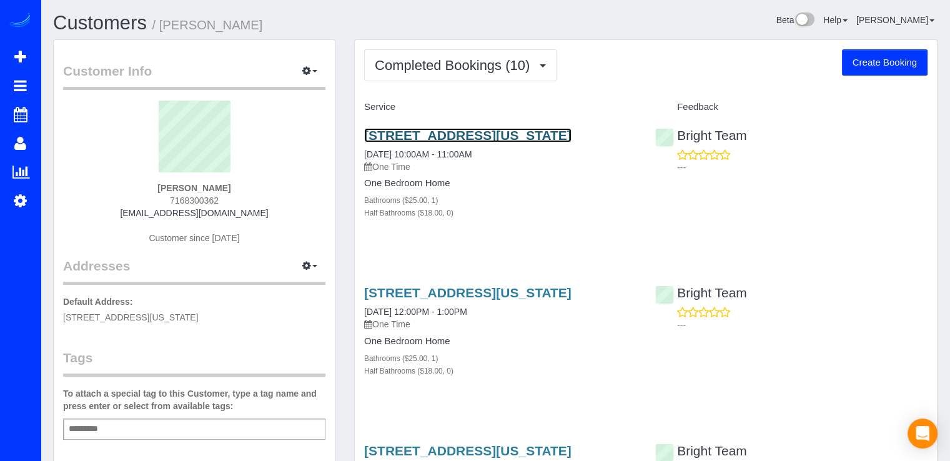
click at [446, 134] on link "3369 18th St Nw, Basement, Washington, DC 20010" at bounding box center [467, 135] width 207 height 14
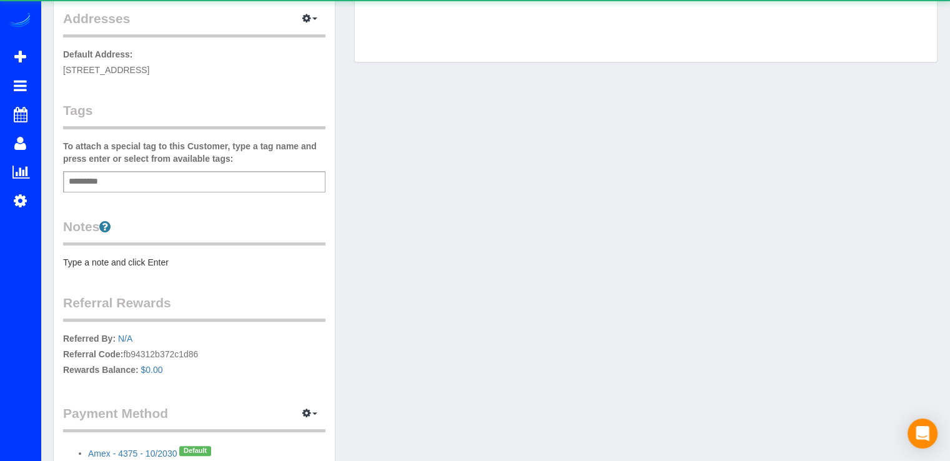
scroll to position [312, 0]
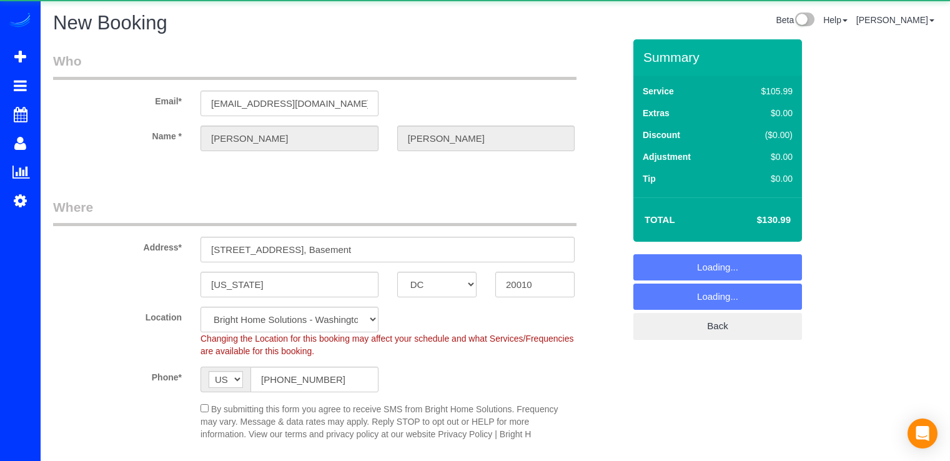
select select "DC"
select select "object:856"
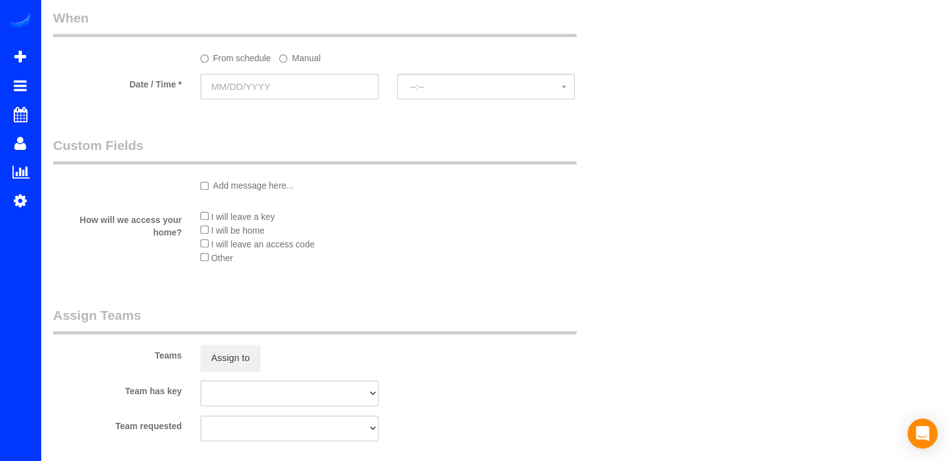
scroll to position [1312, 0]
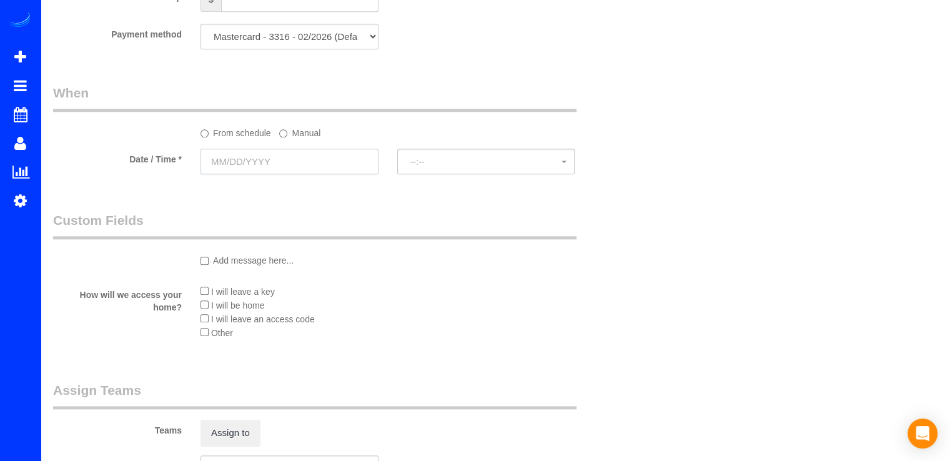
click at [266, 174] on input "text" at bounding box center [290, 162] width 178 height 26
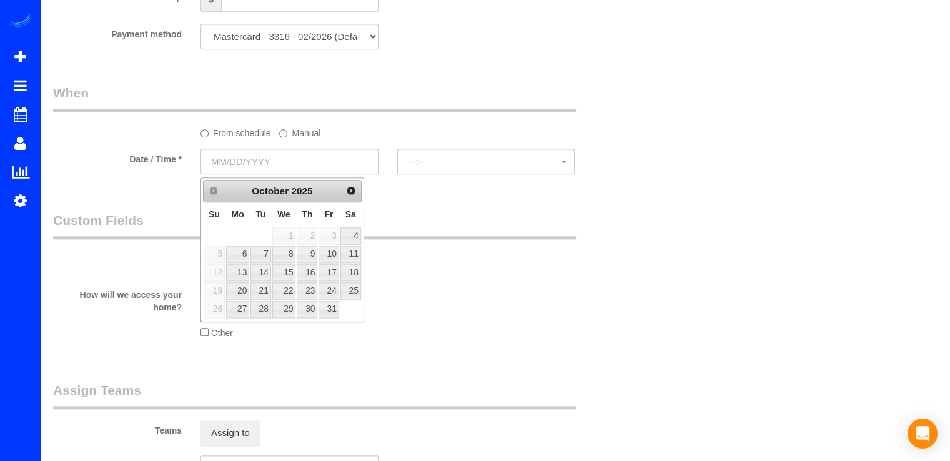
click at [301, 139] on label "Manual" at bounding box center [299, 130] width 41 height 17
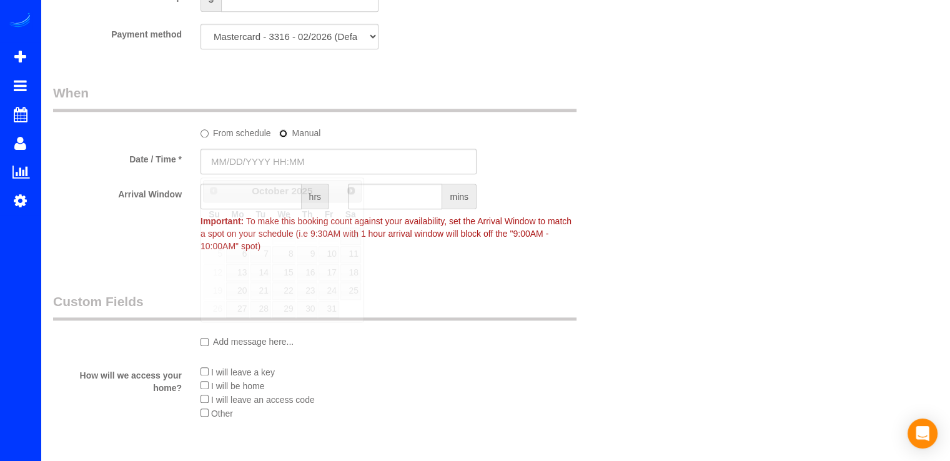
type input "10/02/2025 8:00AM"
click at [296, 172] on input "10/02/2025 8:00AM" at bounding box center [339, 162] width 276 height 26
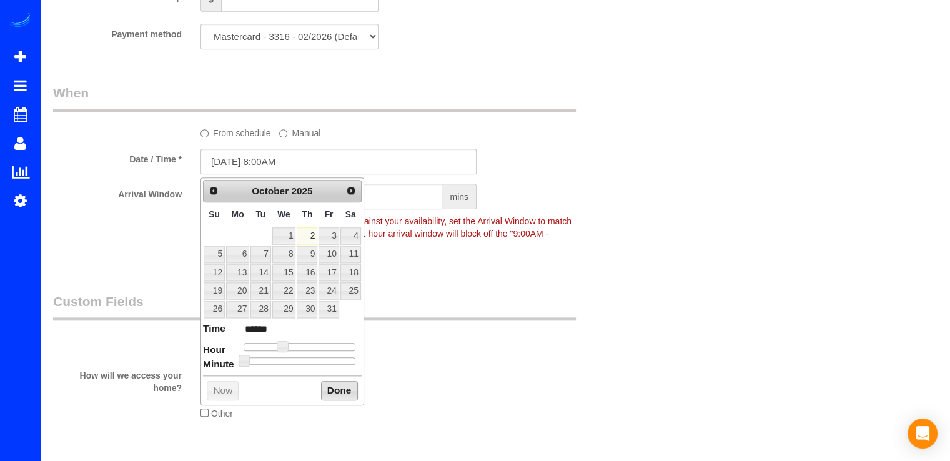
click at [334, 385] on button "Done" at bounding box center [339, 391] width 37 height 20
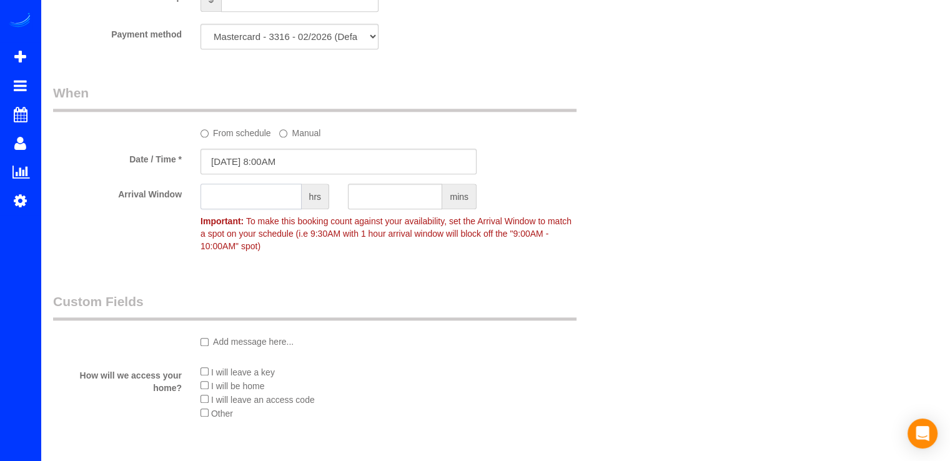
click at [263, 202] on input "text" at bounding box center [251, 197] width 101 height 26
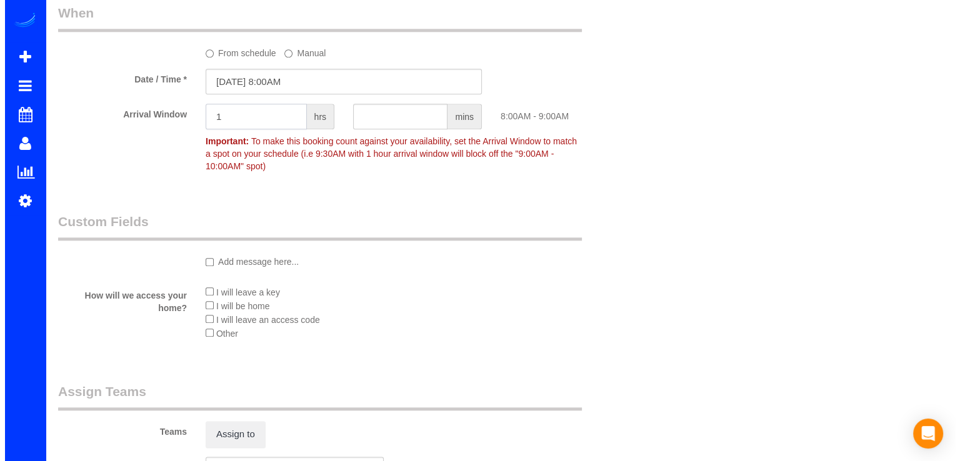
scroll to position [1499, 0]
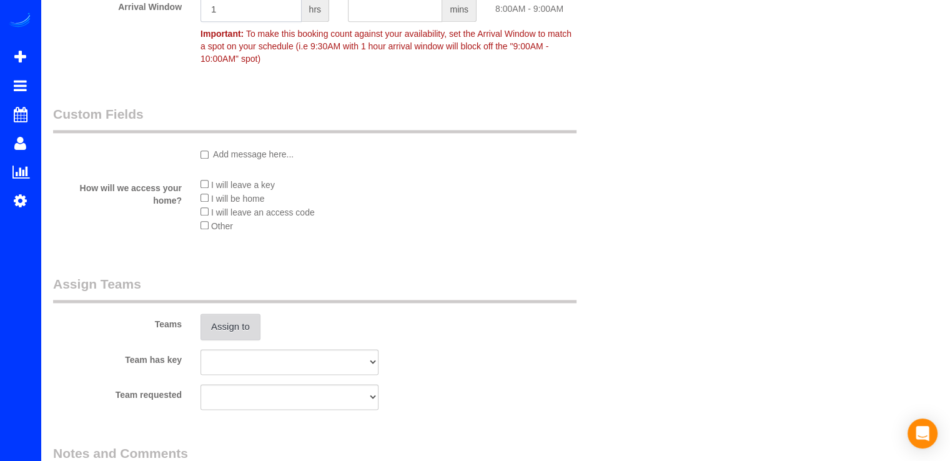
type input "1"
click at [236, 327] on button "Assign to" at bounding box center [231, 327] width 60 height 26
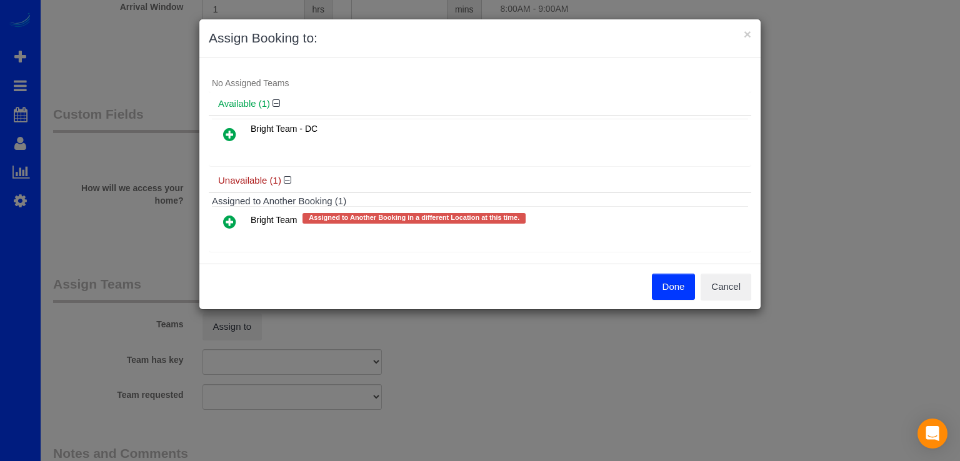
scroll to position [24, 0]
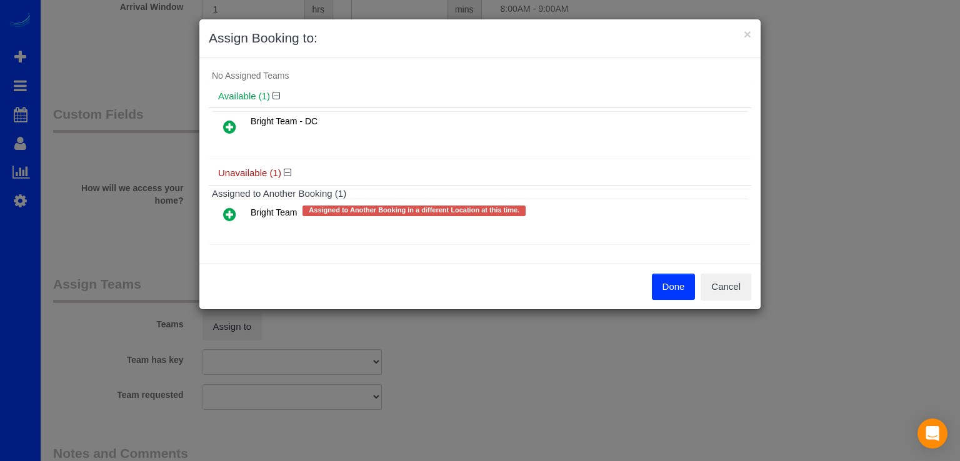
click at [226, 217] on icon at bounding box center [229, 214] width 13 height 15
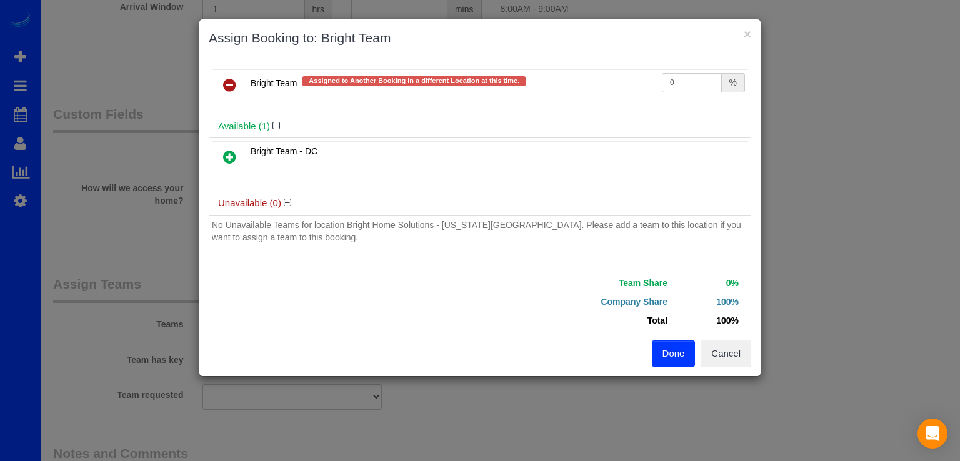
click at [659, 353] on button "Done" at bounding box center [674, 353] width 44 height 26
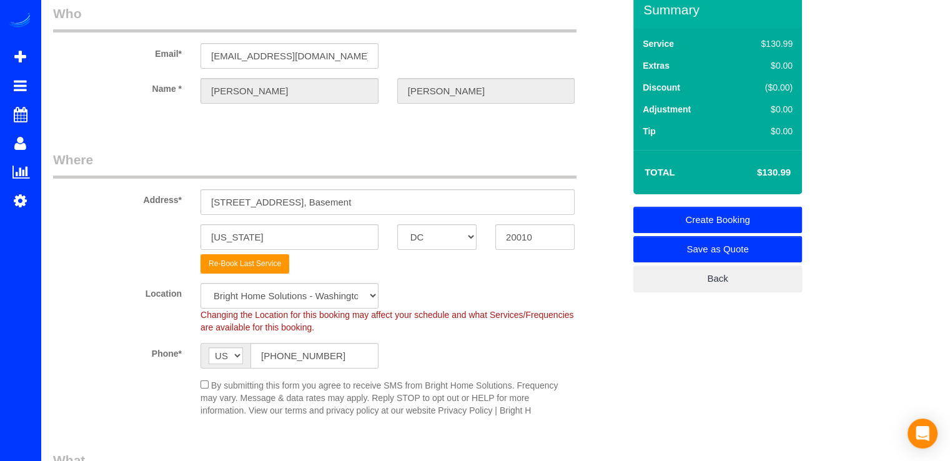
scroll to position [0, 0]
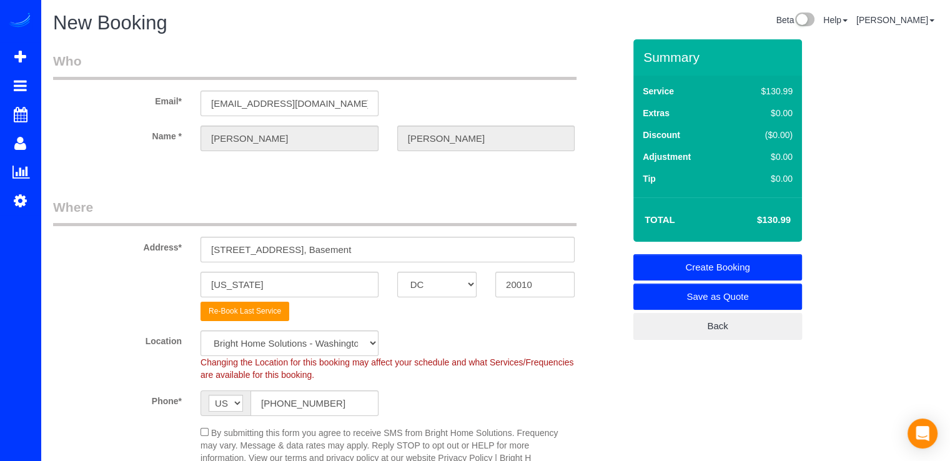
click at [688, 257] on link "Create Booking" at bounding box center [718, 267] width 169 height 26
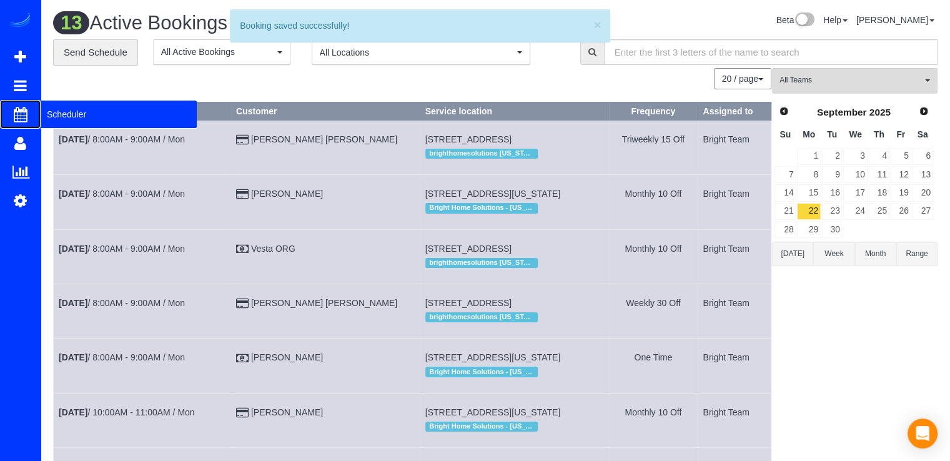
click at [62, 116] on span "Scheduler" at bounding box center [119, 114] width 156 height 29
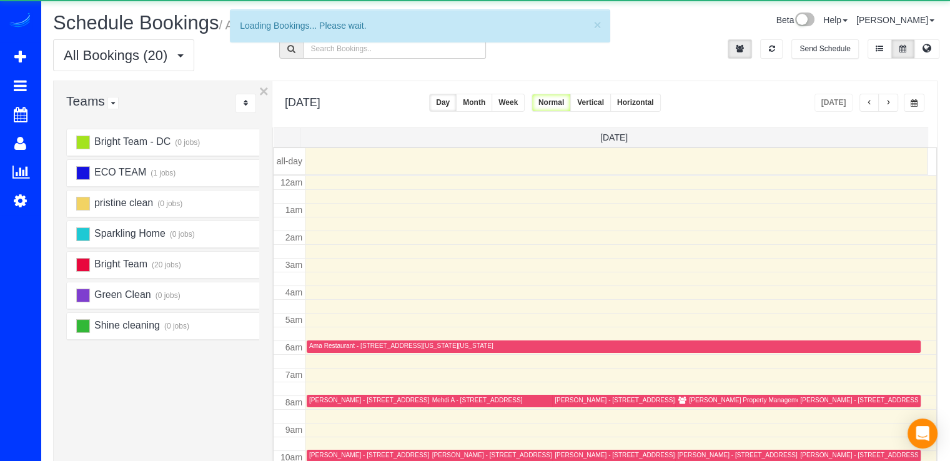
scroll to position [164, 0]
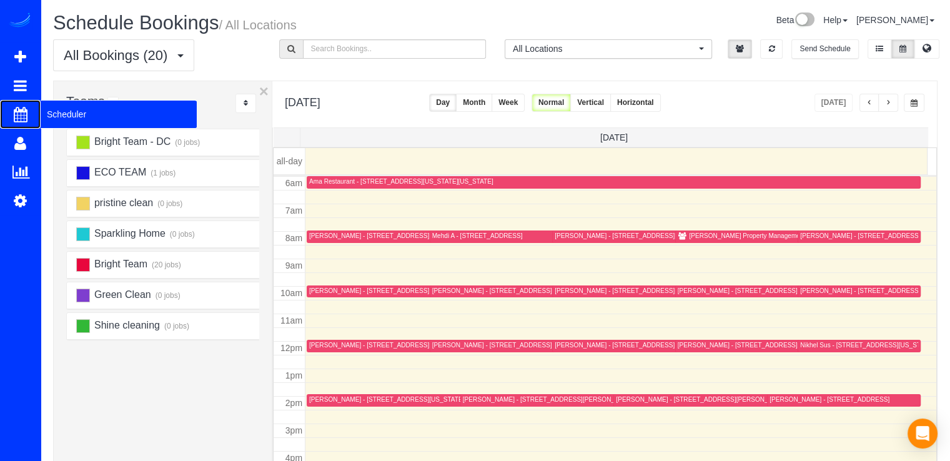
drag, startPoint x: 61, startPoint y: 113, endPoint x: 72, endPoint y: 92, distance: 23.7
click at [62, 112] on span "Scheduler" at bounding box center [119, 114] width 156 height 29
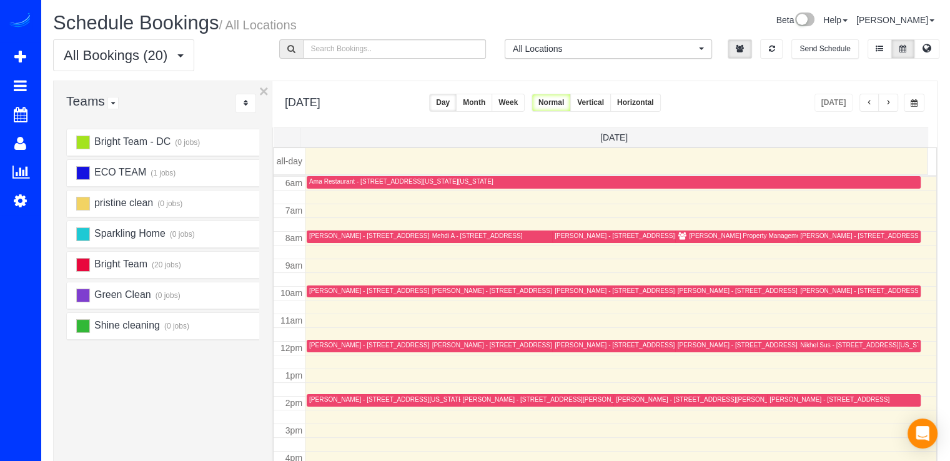
click at [892, 103] on button "button" at bounding box center [888, 103] width 20 height 18
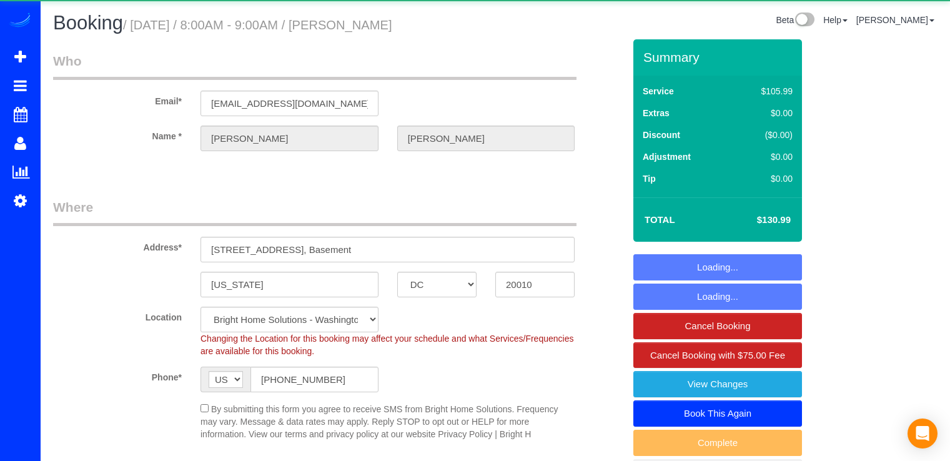
select select "DC"
select select "spot1"
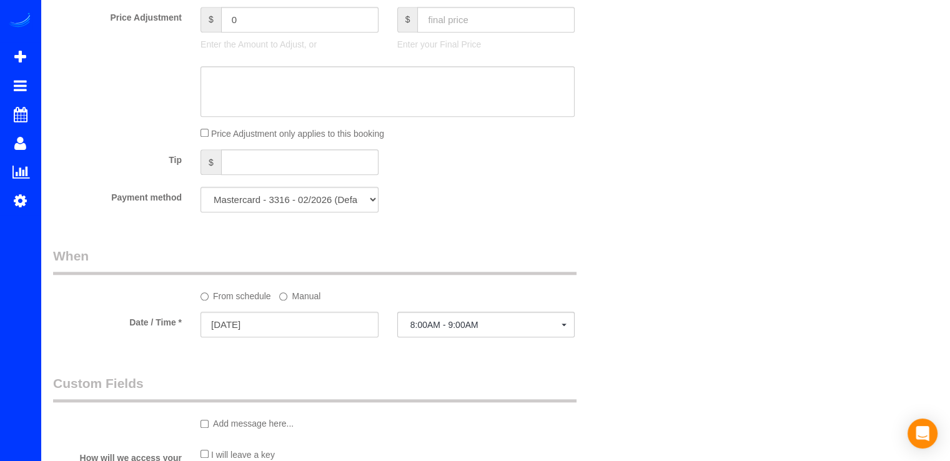
scroll to position [1250, 0]
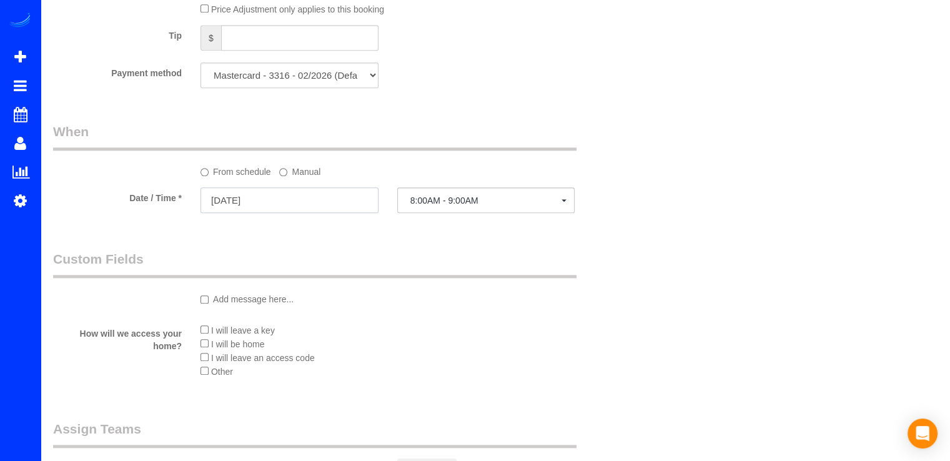
click at [272, 201] on input "10/02/2025" at bounding box center [290, 200] width 178 height 26
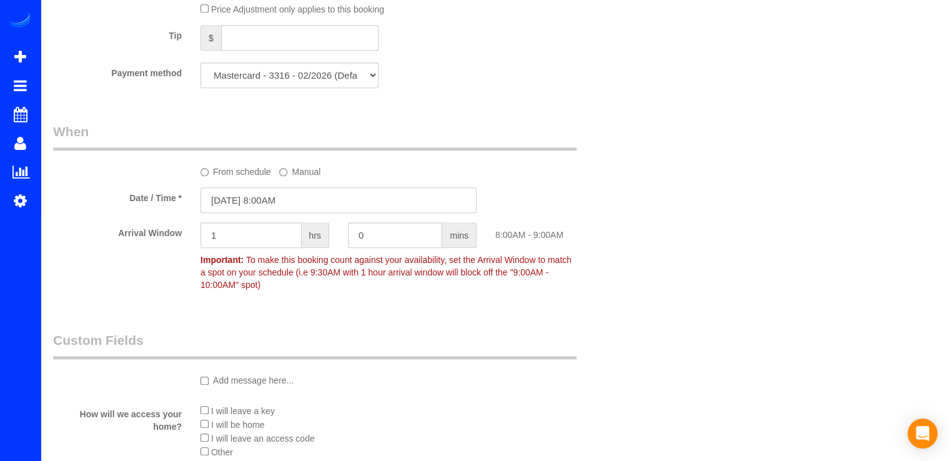
click at [313, 206] on input "10/02/2025 8:00AM" at bounding box center [339, 200] width 276 height 26
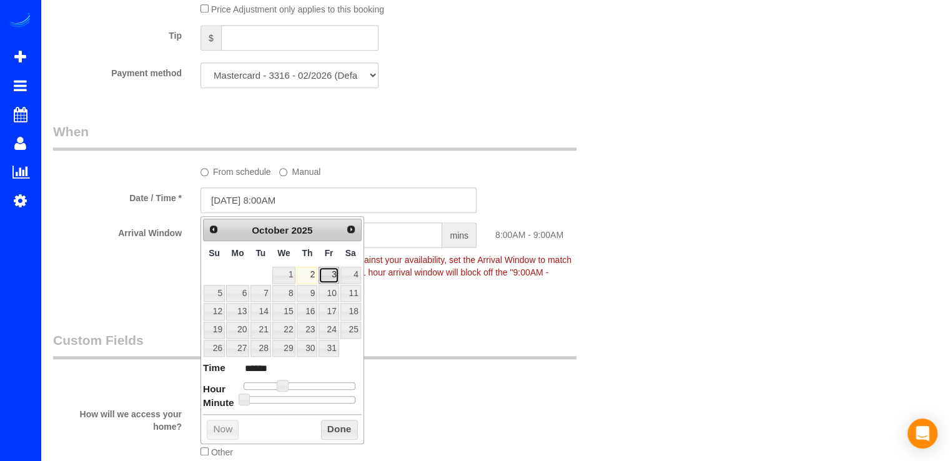
click at [331, 271] on link "3" at bounding box center [329, 275] width 20 height 17
type input "10/03/2025 8:00AM"
click at [339, 425] on button "Done" at bounding box center [339, 430] width 37 height 20
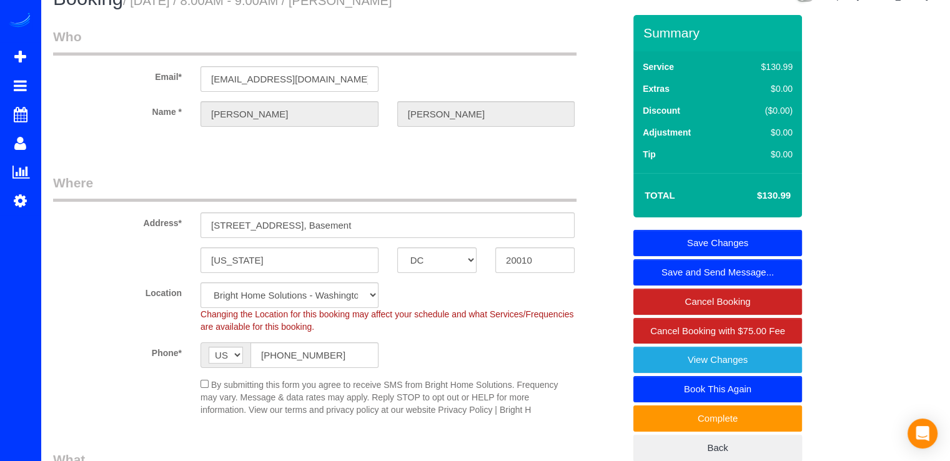
scroll to position [0, 0]
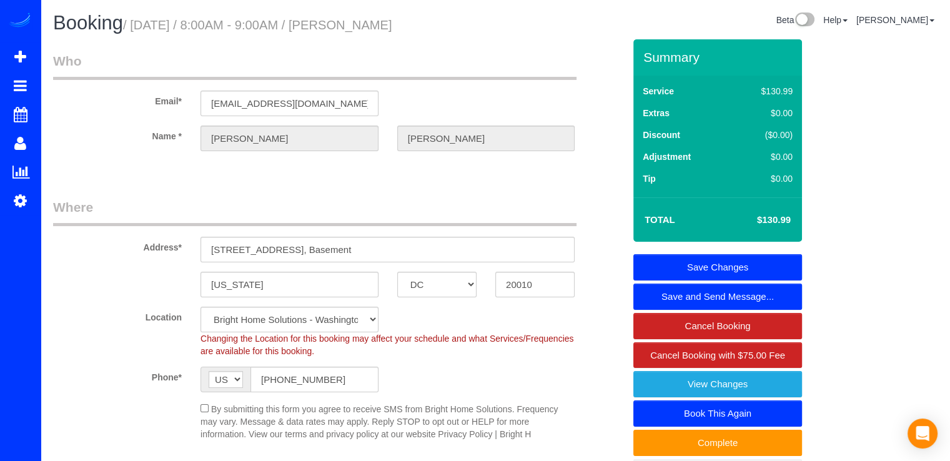
click at [763, 261] on link "Save Changes" at bounding box center [718, 267] width 169 height 26
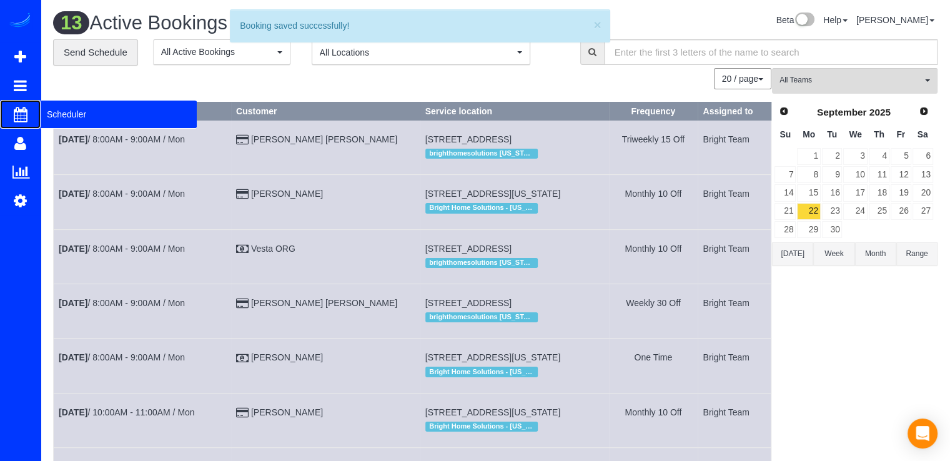
click at [44, 117] on span "Scheduler" at bounding box center [119, 114] width 156 height 29
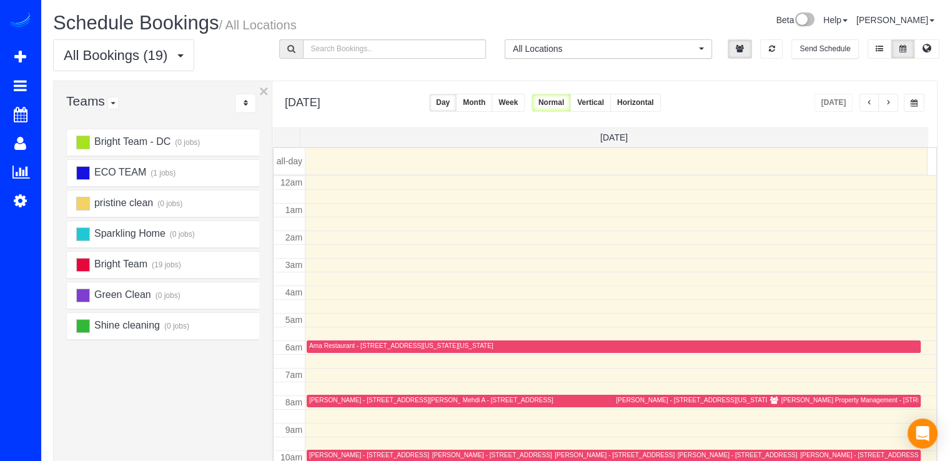
click at [885, 102] on button "button" at bounding box center [888, 103] width 20 height 18
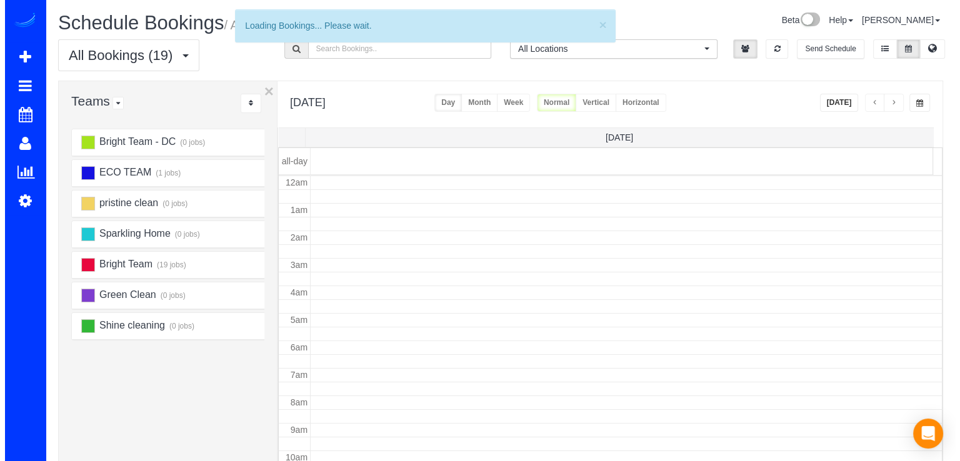
scroll to position [164, 0]
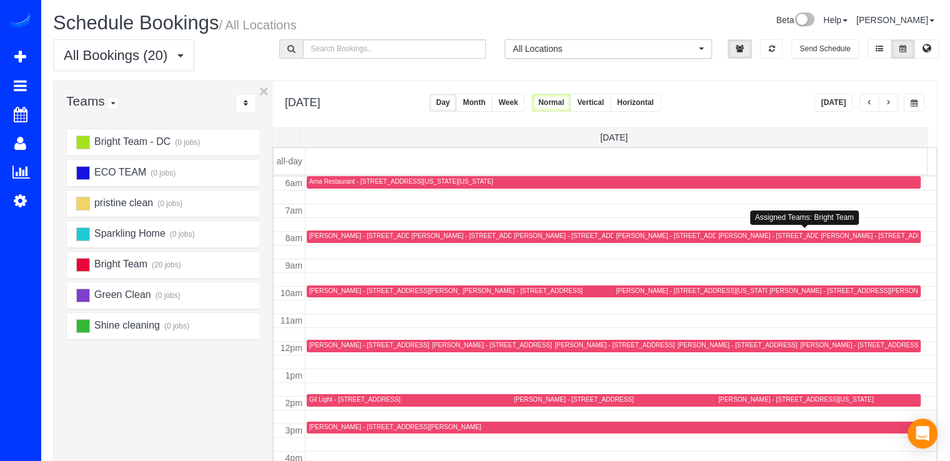
click at [726, 239] on div "Robert Priore - 3369 18th St Nw, Basement, Washington, DC 20010" at bounding box center [811, 236] width 187 height 9
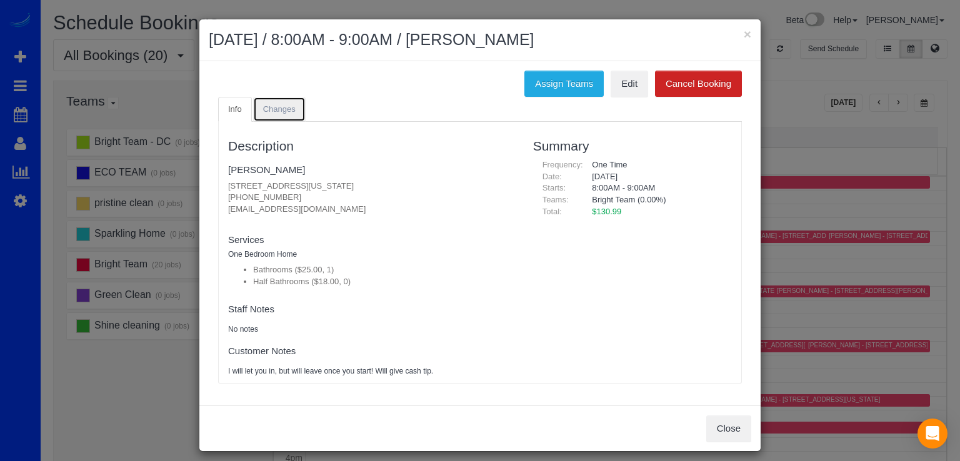
click at [274, 101] on link "Changes" at bounding box center [279, 110] width 52 height 26
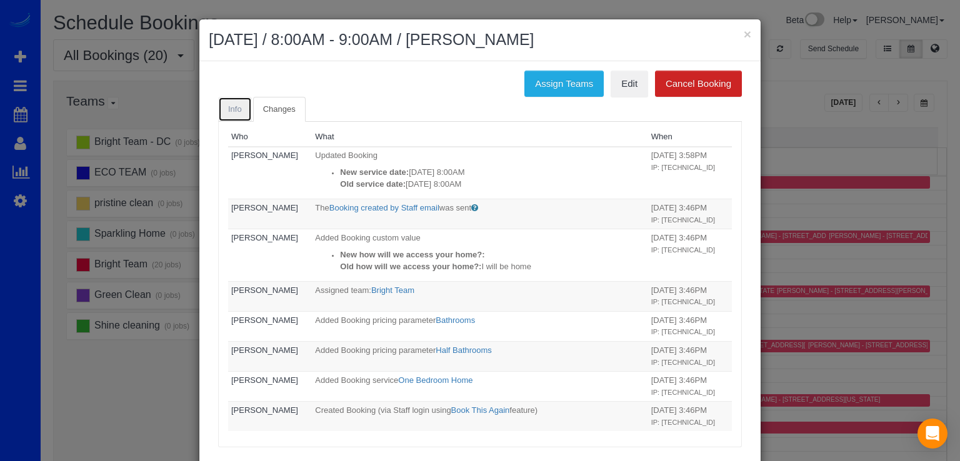
click at [226, 113] on link "Info" at bounding box center [235, 110] width 34 height 26
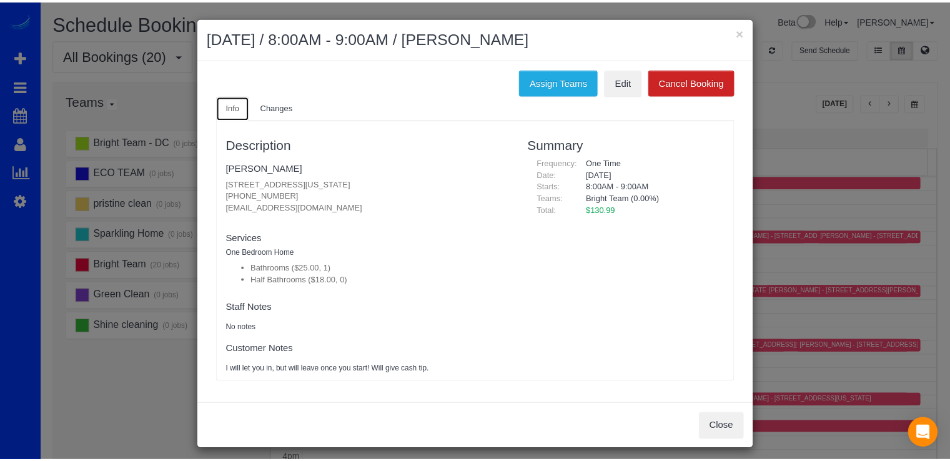
scroll to position [0, 0]
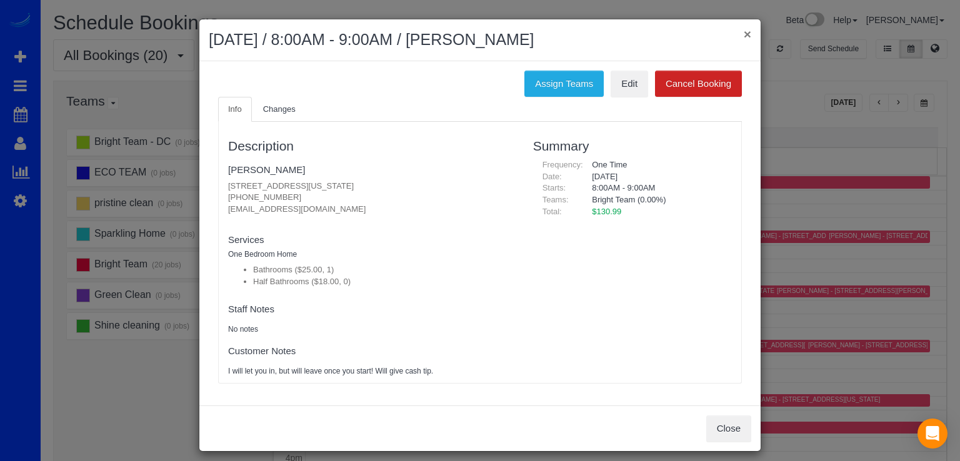
click at [743, 38] on button "×" at bounding box center [746, 33] width 7 height 13
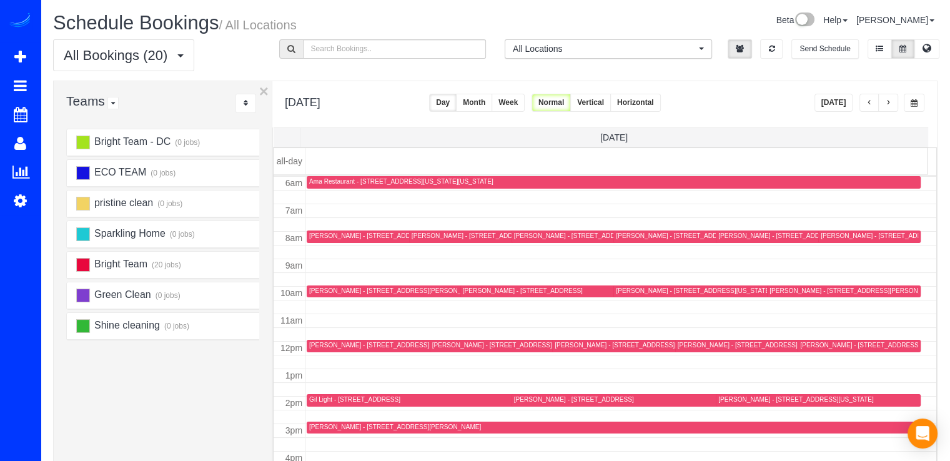
click at [887, 106] on span "button" at bounding box center [888, 102] width 6 height 7
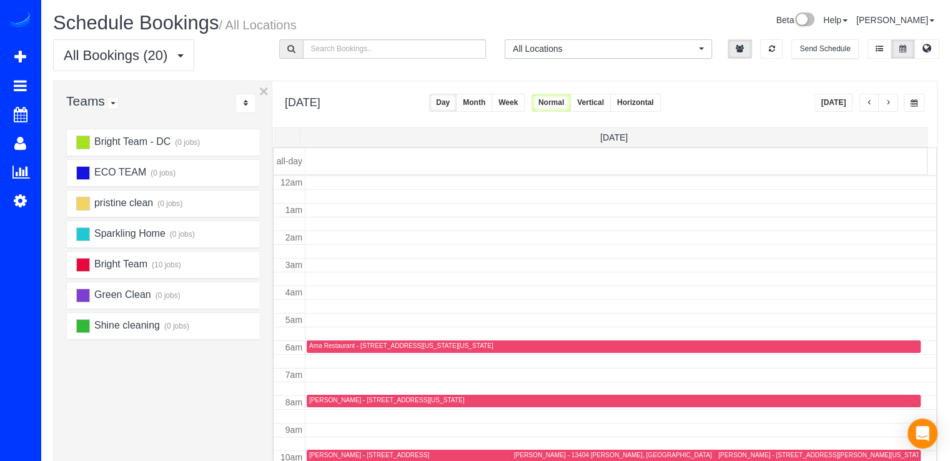
scroll to position [164, 0]
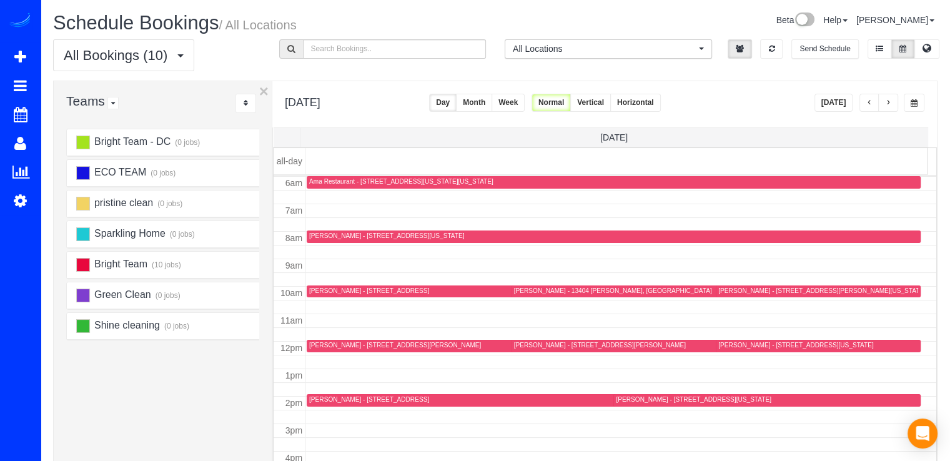
click at [842, 109] on button "[DATE]" at bounding box center [834, 103] width 39 height 18
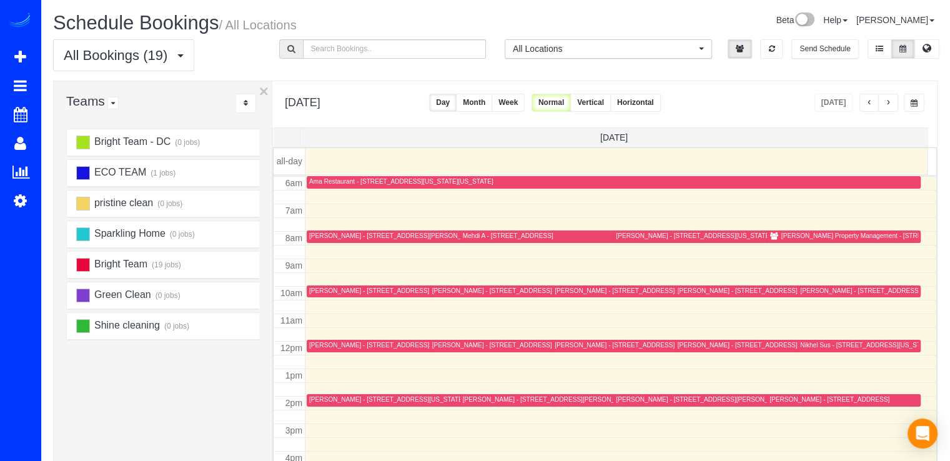
click at [892, 101] on button "button" at bounding box center [888, 103] width 20 height 18
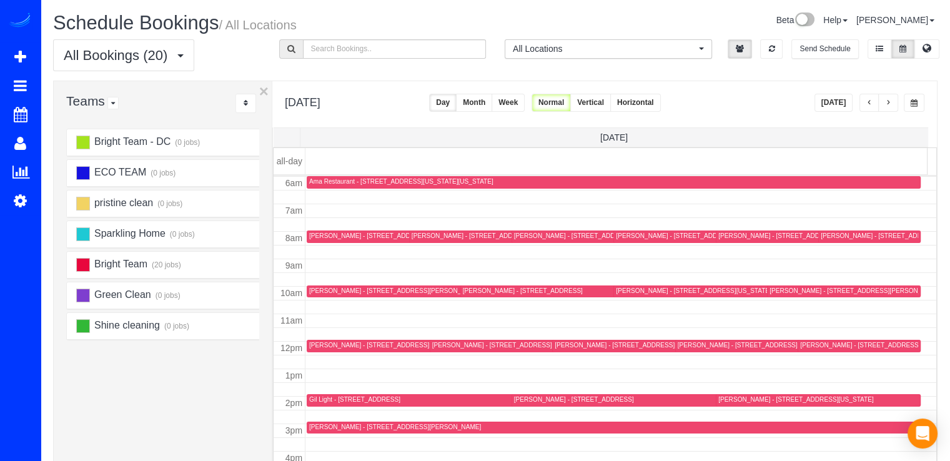
click at [329, 429] on div "Ben Wright - 8028 Lilly Stone Dr, Bethesda, MD 20817" at bounding box center [395, 427] width 172 height 8
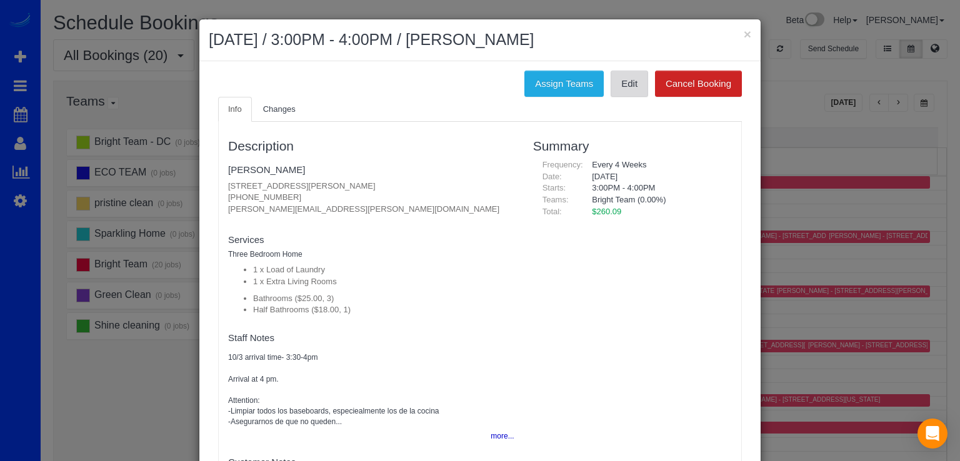
click at [610, 88] on link "Edit" at bounding box center [628, 84] width 37 height 26
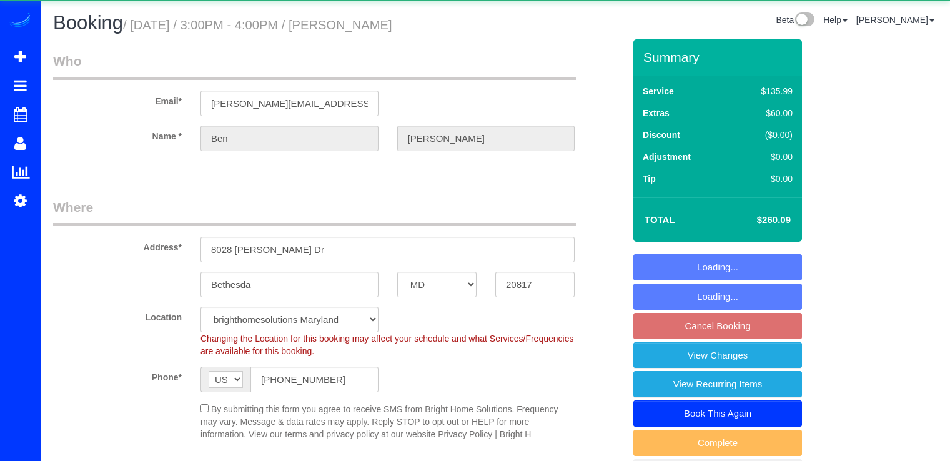
select select "MD"
select select "3"
select select "1"
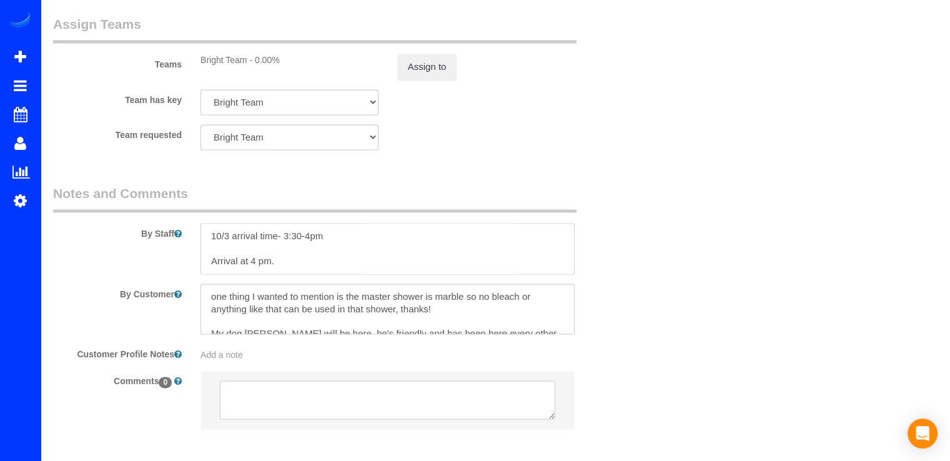
click at [339, 242] on textarea at bounding box center [388, 248] width 374 height 51
paste textarea "Notas para el equipo de limpieza: Aspirar las alfombras del baño principal. Lim…"
click at [206, 232] on textarea at bounding box center [388, 248] width 374 height 51
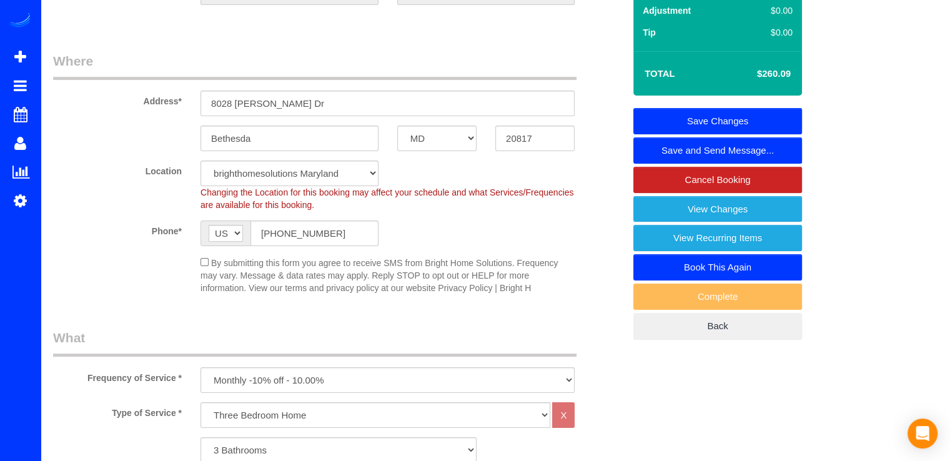
scroll to position [0, 0]
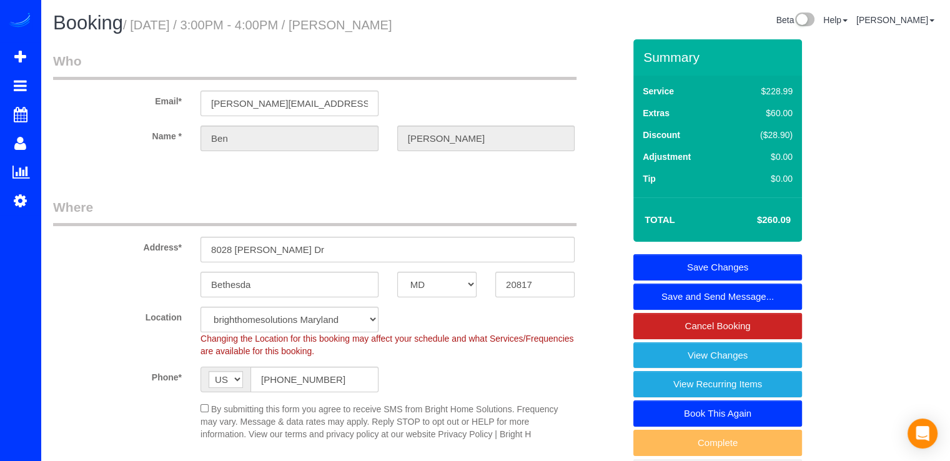
type textarea "10/3 arrival time- 3:30-4pm Notas para el equipo de limpieza: Aspirar las alfom…"
click at [783, 263] on link "Save Changes" at bounding box center [718, 267] width 169 height 26
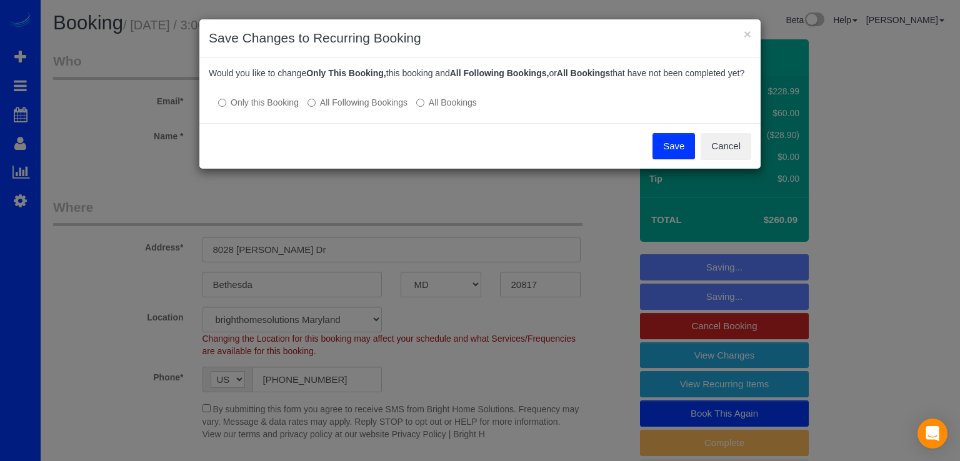
click at [675, 157] on button "Save" at bounding box center [673, 146] width 42 height 26
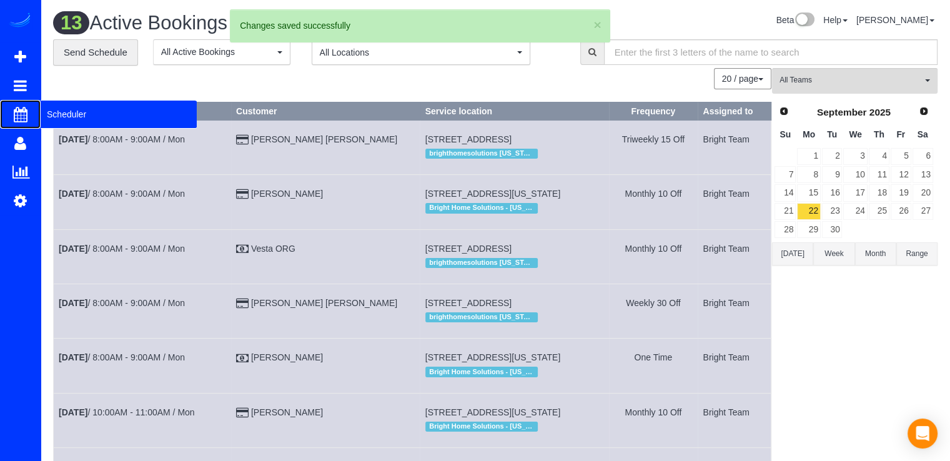
click at [41, 114] on span "Scheduler" at bounding box center [119, 114] width 156 height 29
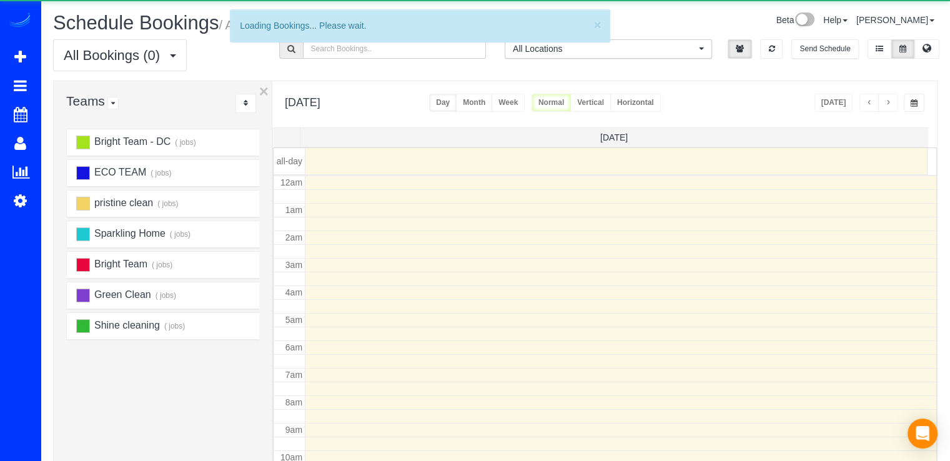
scroll to position [164, 0]
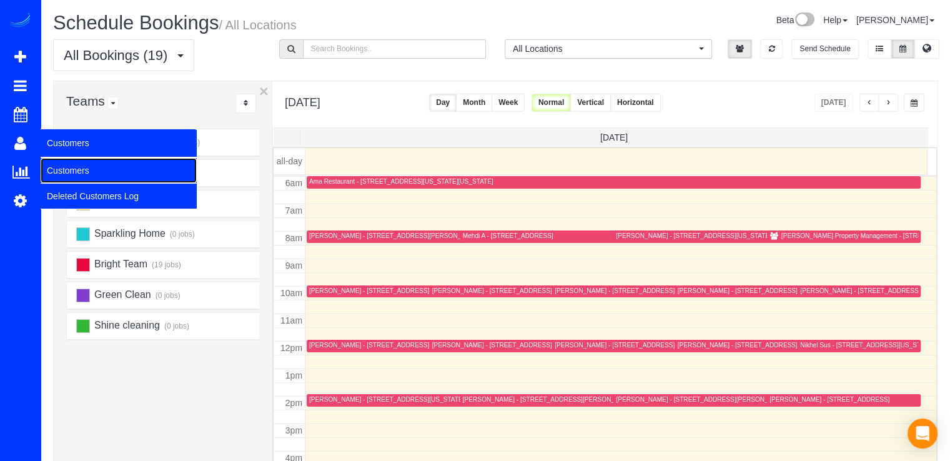
click at [87, 167] on link "Customers" at bounding box center [119, 170] width 156 height 25
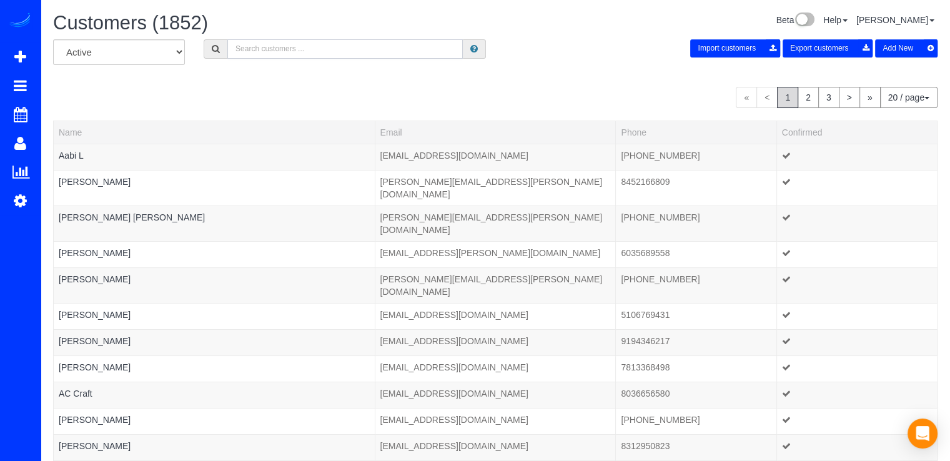
click at [254, 48] on input "text" at bounding box center [345, 48] width 236 height 19
type input "A"
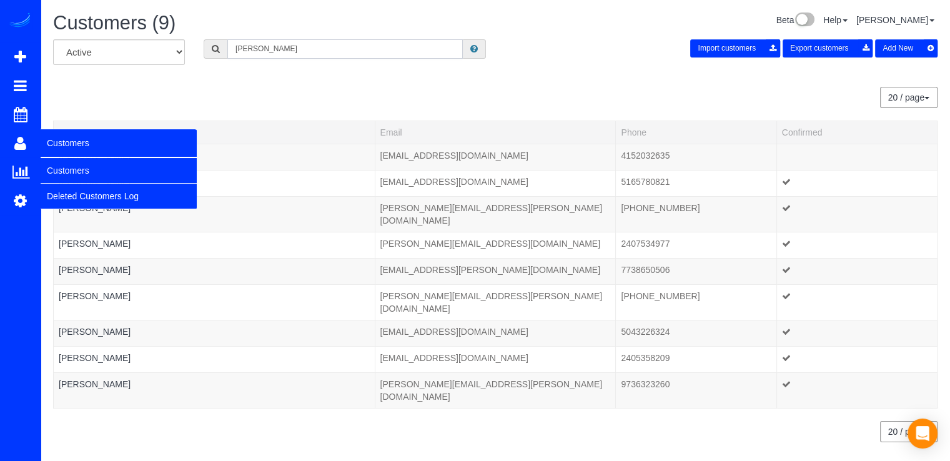
type input "[PERSON_NAME]"
click at [56, 174] on link "Customers" at bounding box center [119, 170] width 156 height 25
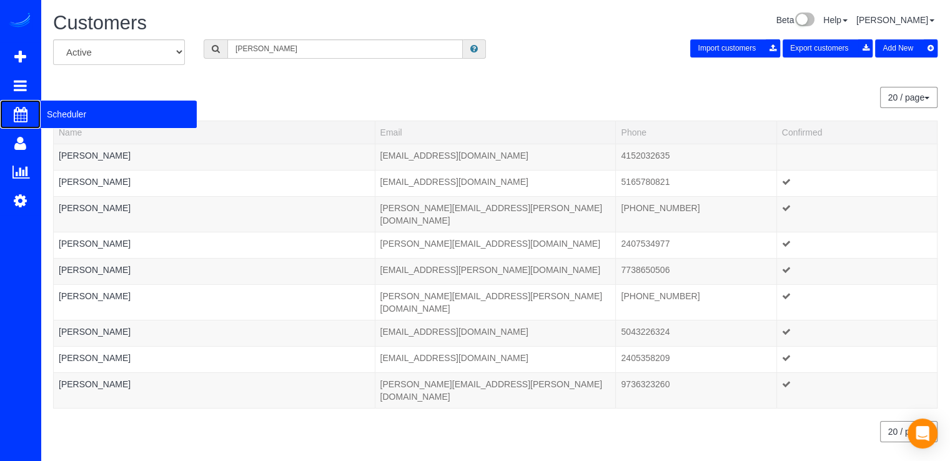
click at [81, 114] on span "Scheduler" at bounding box center [119, 114] width 156 height 29
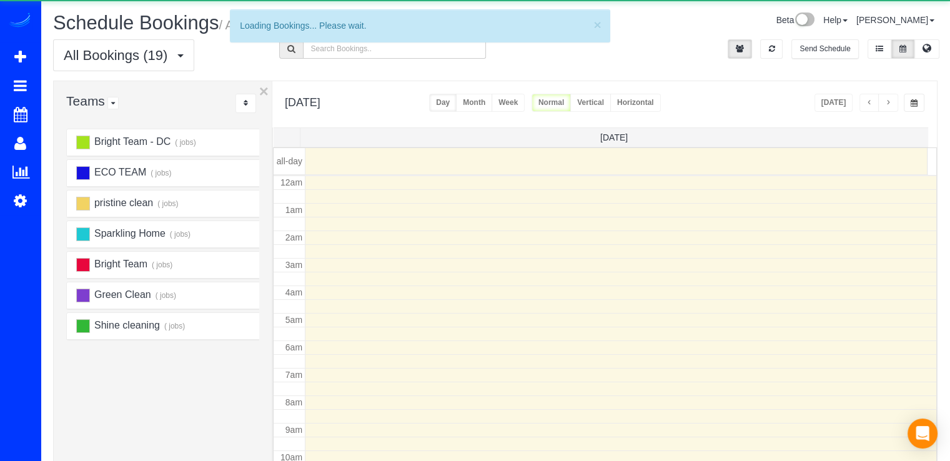
scroll to position [164, 0]
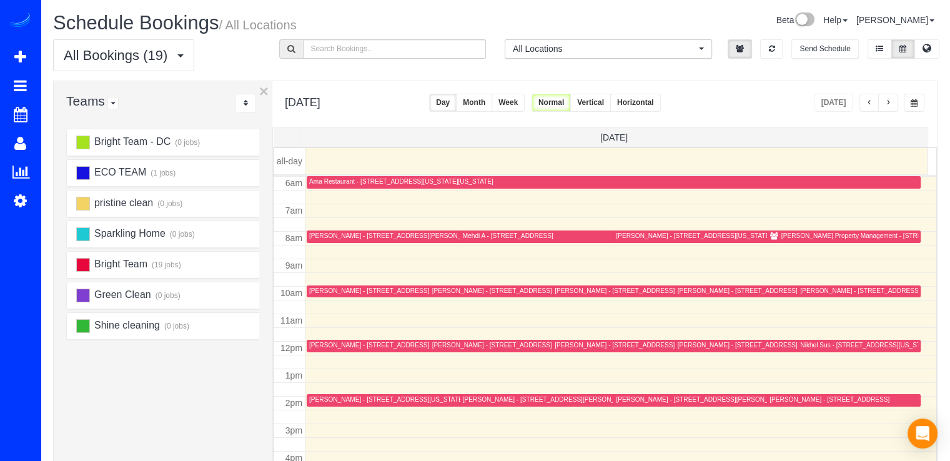
click at [869, 104] on span "button" at bounding box center [870, 102] width 6 height 7
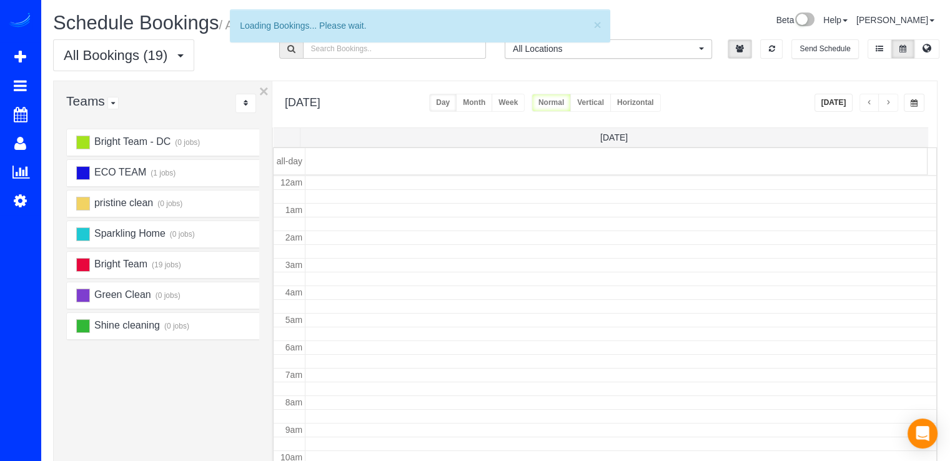
click at [869, 104] on span "button" at bounding box center [870, 102] width 6 height 7
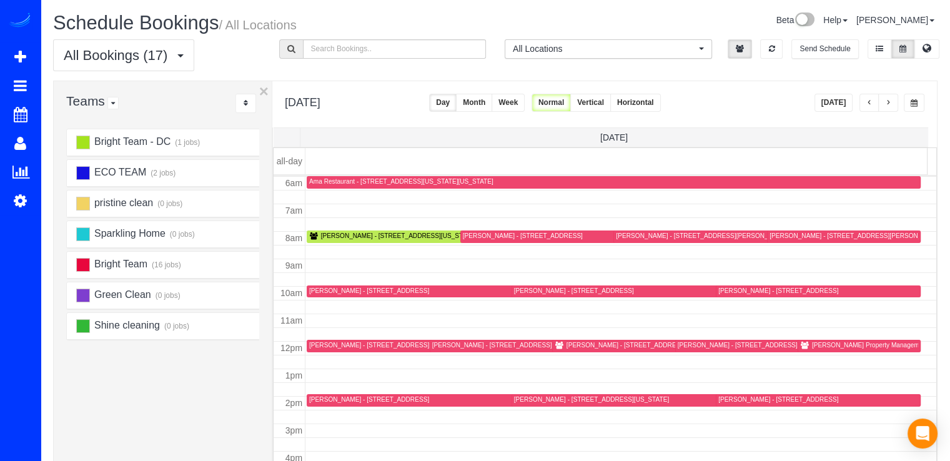
click at [869, 104] on span "button" at bounding box center [870, 102] width 6 height 7
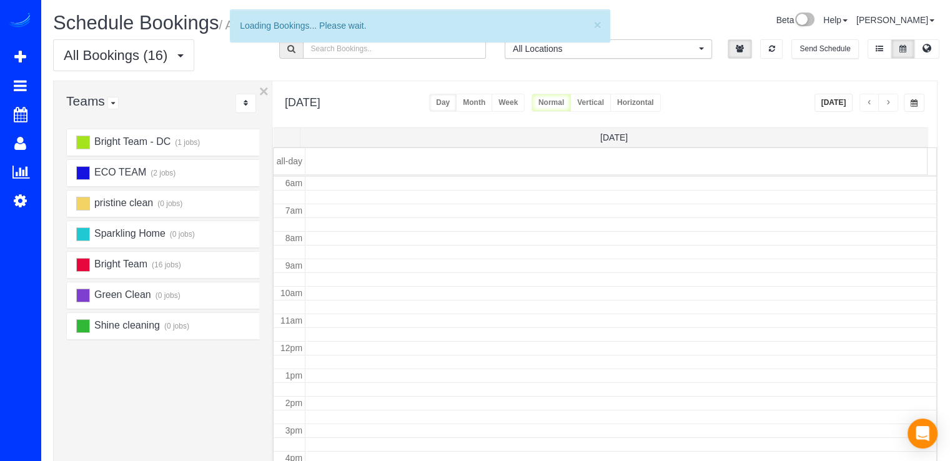
click at [869, 104] on span "button" at bounding box center [870, 102] width 6 height 7
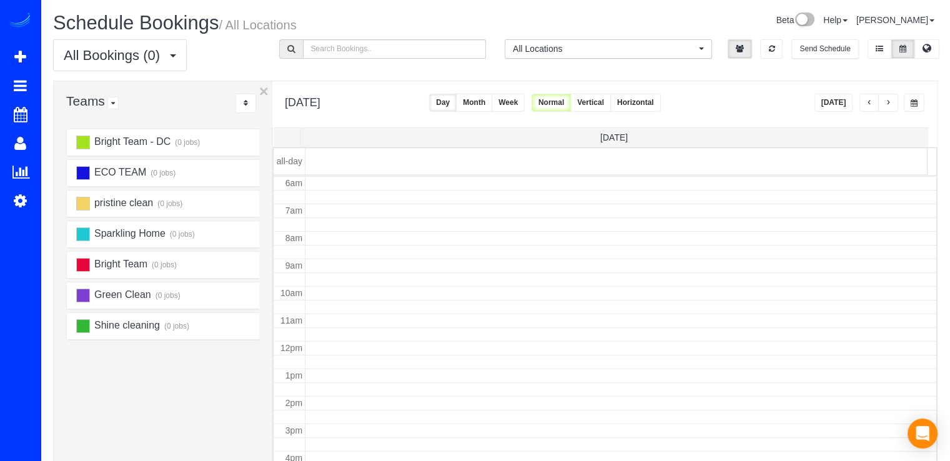
click at [892, 103] on span "button" at bounding box center [888, 102] width 6 height 7
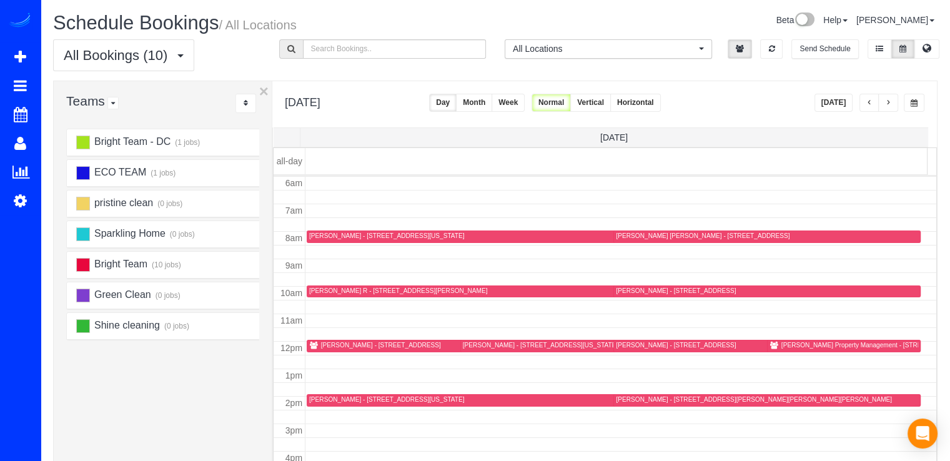
click at [334, 345] on div "[PERSON_NAME] - [STREET_ADDRESS]" at bounding box center [381, 345] width 120 height 8
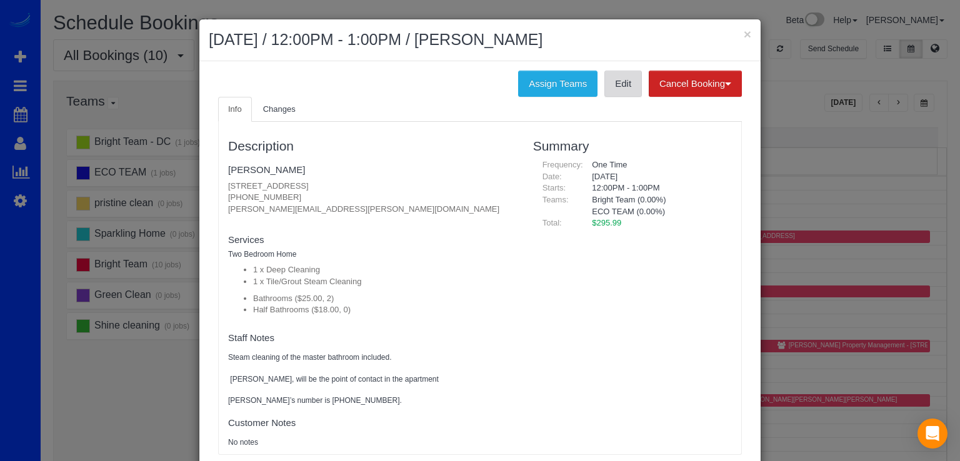
click at [624, 91] on link "Edit" at bounding box center [622, 84] width 37 height 26
click at [235, 161] on fieldset "[PERSON_NAME] [STREET_ADDRESS] [PHONE_NUMBER] [PERSON_NAME][EMAIL_ADDRESS][PERS…" at bounding box center [371, 191] width 286 height 64
click at [235, 168] on link "[PERSON_NAME]" at bounding box center [266, 169] width 77 height 11
click at [743, 32] on button "×" at bounding box center [746, 33] width 7 height 13
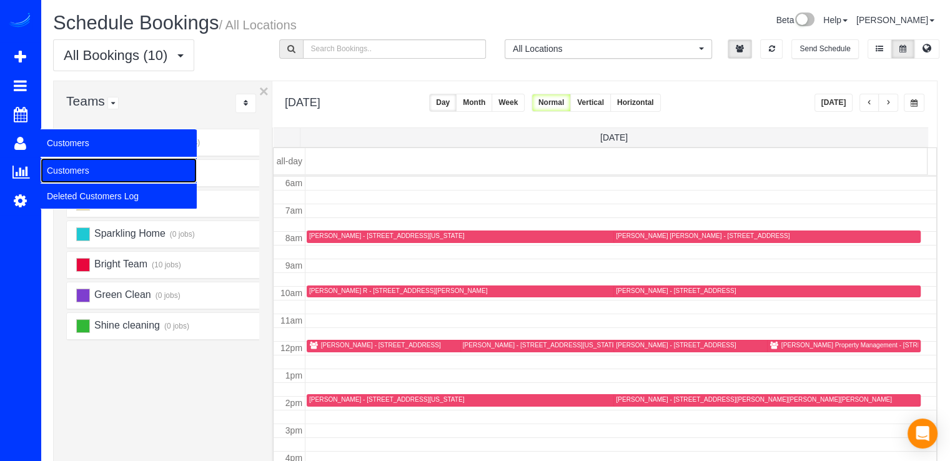
click at [74, 171] on link "Customers" at bounding box center [119, 170] width 156 height 25
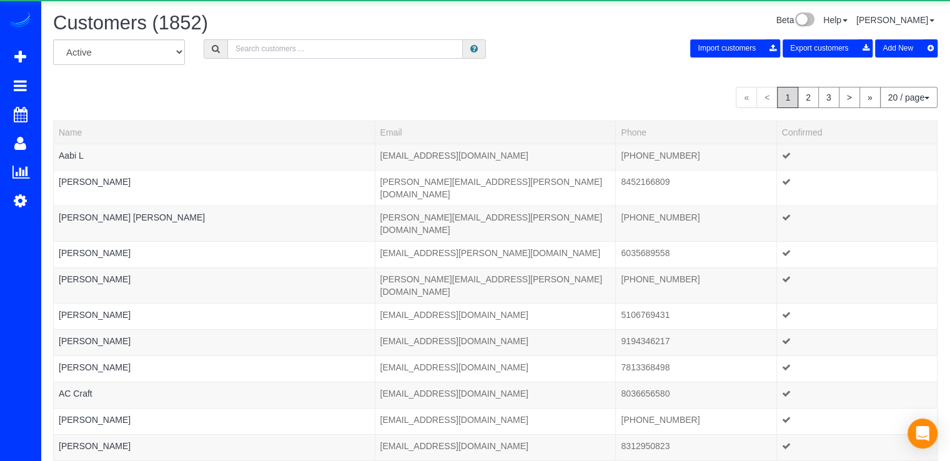
click at [270, 52] on input "text" at bounding box center [345, 48] width 236 height 19
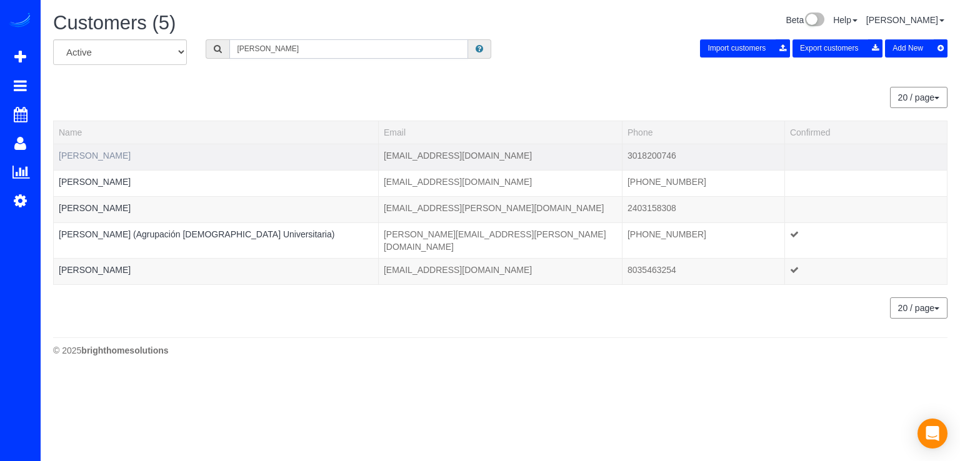
type input "[PERSON_NAME]"
click at [110, 152] on link "[PERSON_NAME]" at bounding box center [95, 156] width 72 height 10
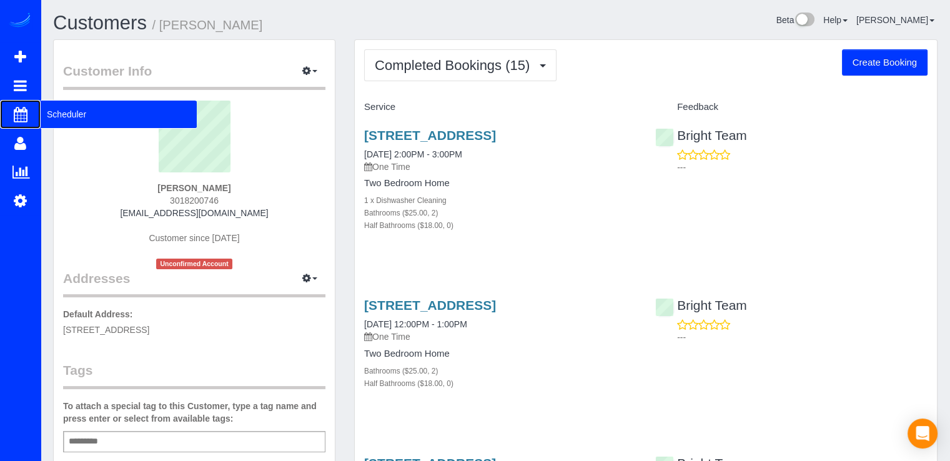
click at [59, 107] on span "Scheduler" at bounding box center [119, 114] width 156 height 29
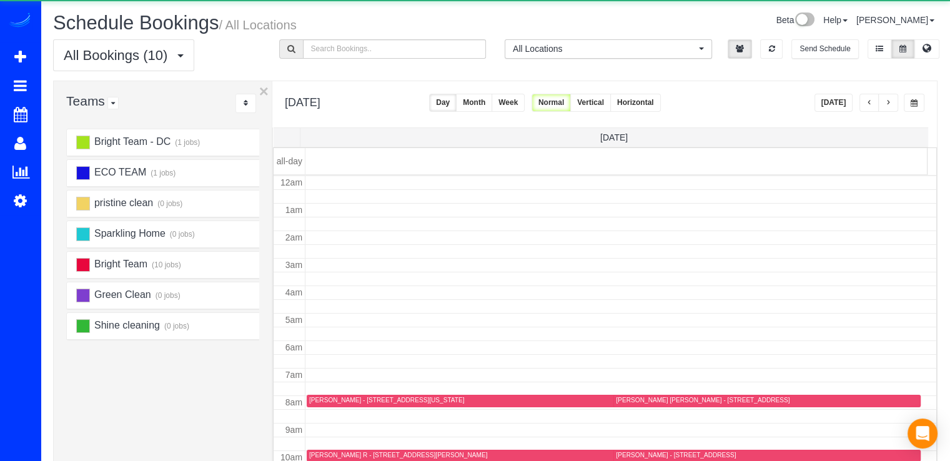
scroll to position [164, 0]
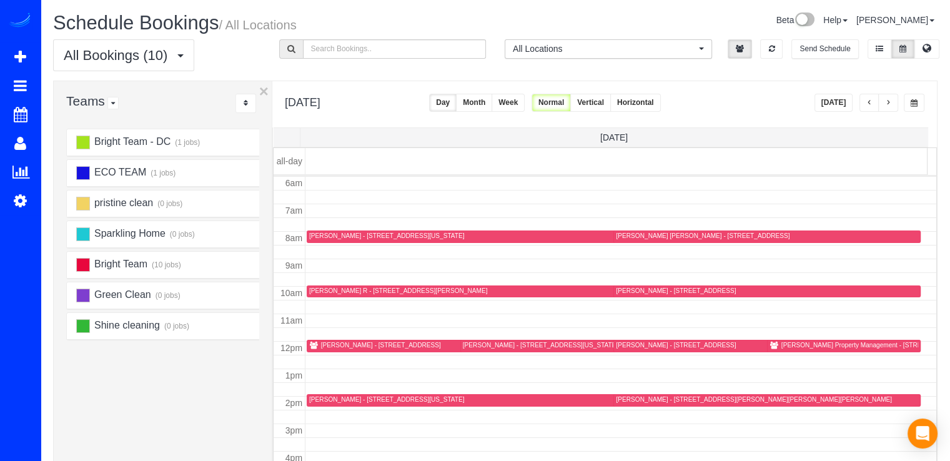
click at [837, 109] on button "[DATE]" at bounding box center [834, 103] width 39 height 18
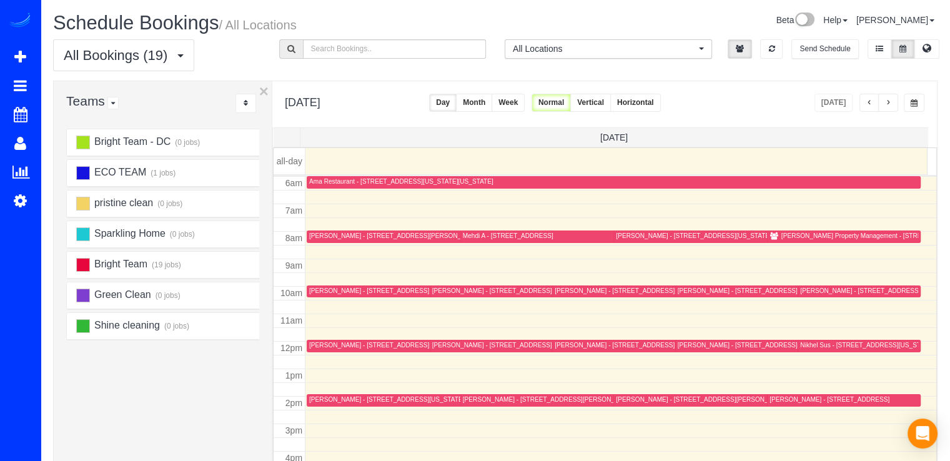
click at [893, 101] on button "button" at bounding box center [888, 103] width 20 height 18
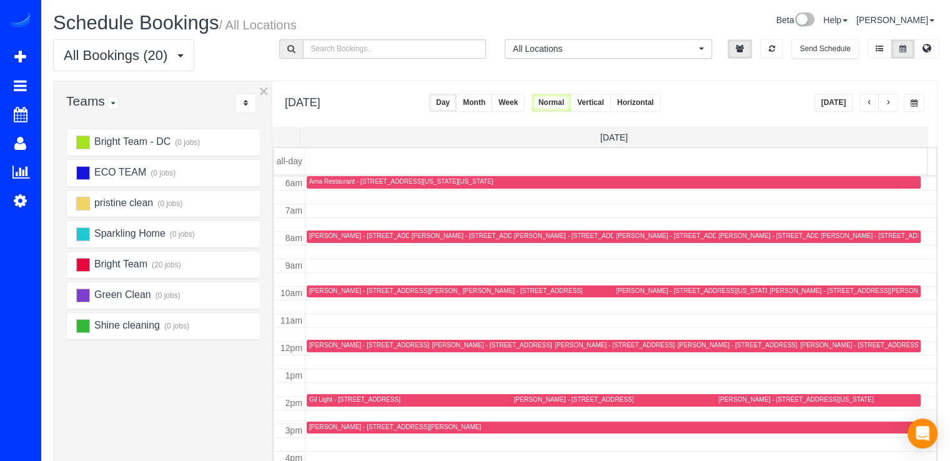
click at [890, 106] on span "button" at bounding box center [888, 102] width 6 height 7
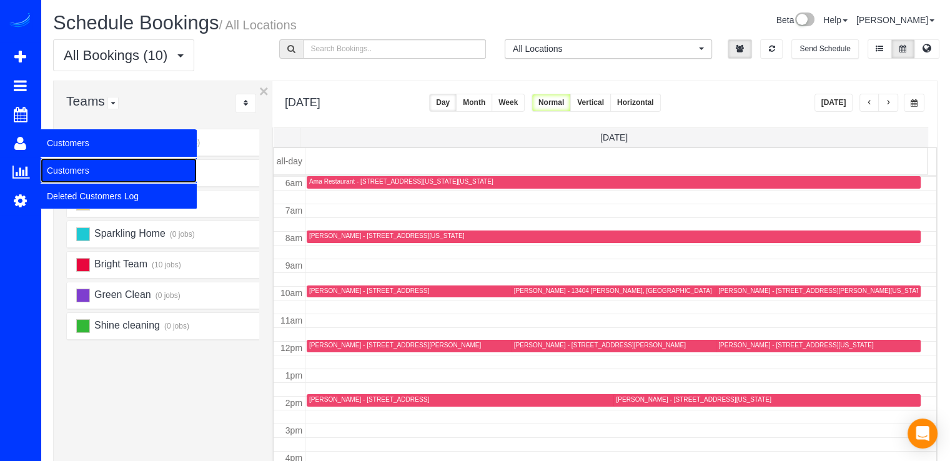
click at [83, 167] on link "Customers" at bounding box center [119, 170] width 156 height 25
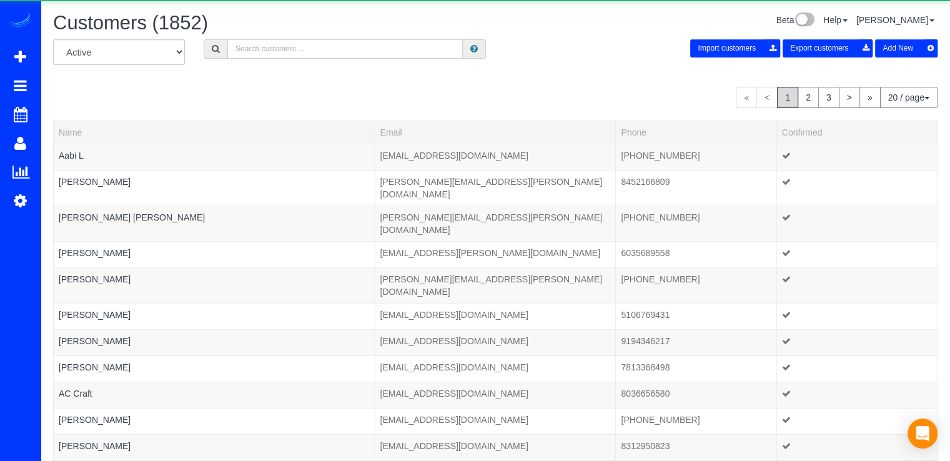
click at [242, 47] on input "text" at bounding box center [345, 48] width 236 height 19
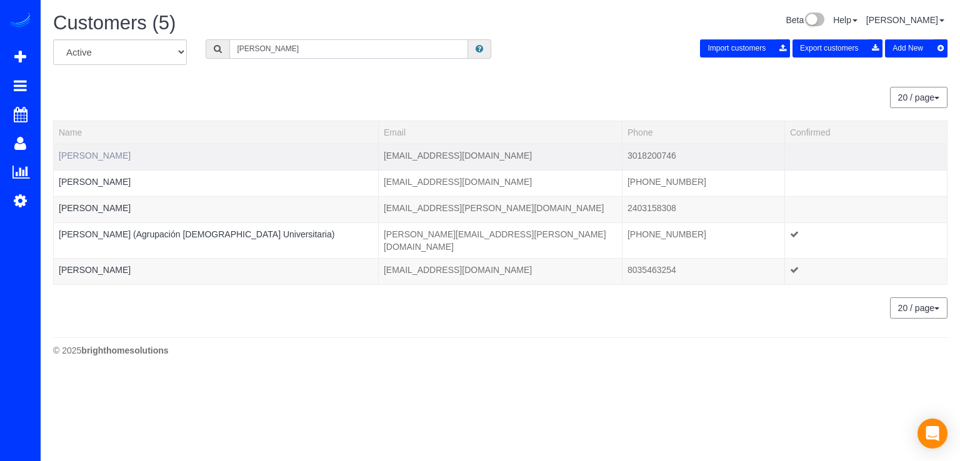
type input "[PERSON_NAME]"
click at [101, 156] on link "[PERSON_NAME]" at bounding box center [95, 156] width 72 height 10
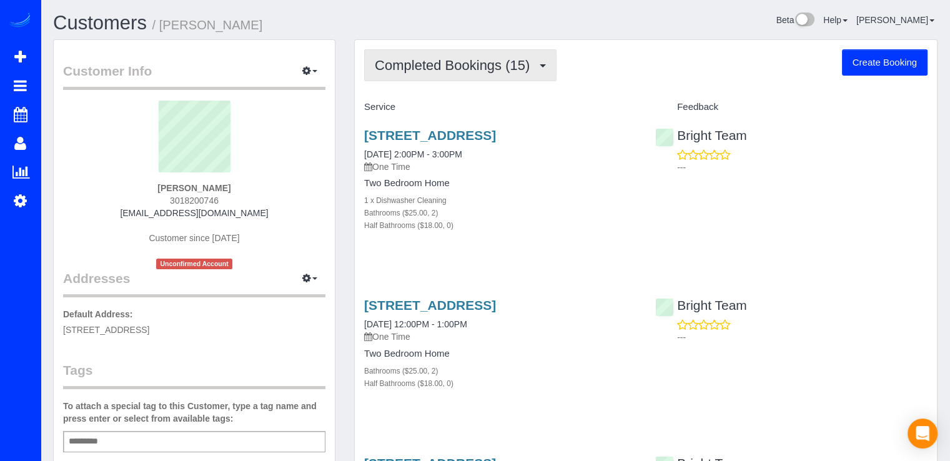
click at [517, 72] on button "Completed Bookings (15)" at bounding box center [460, 65] width 192 height 32
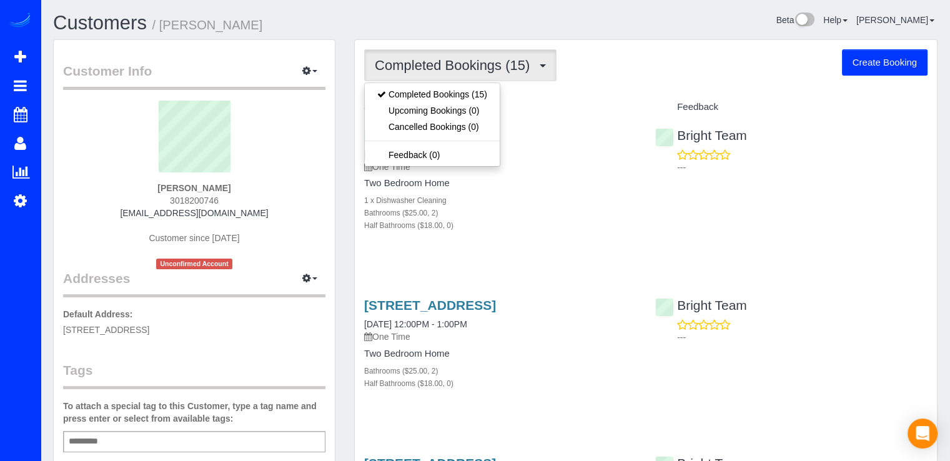
click at [602, 74] on div "Completed Bookings (15) Completed Bookings (15) Upcoming Bookings (0) Cancelled…" at bounding box center [646, 65] width 564 height 32
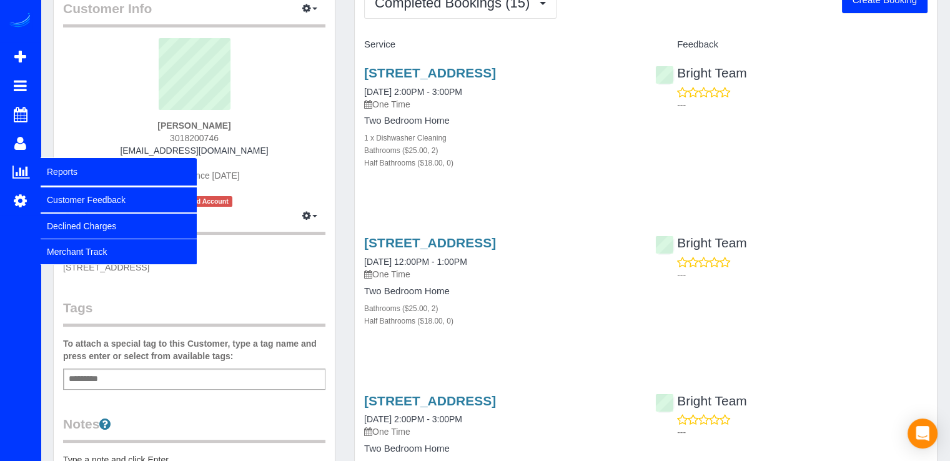
scroll to position [62, 0]
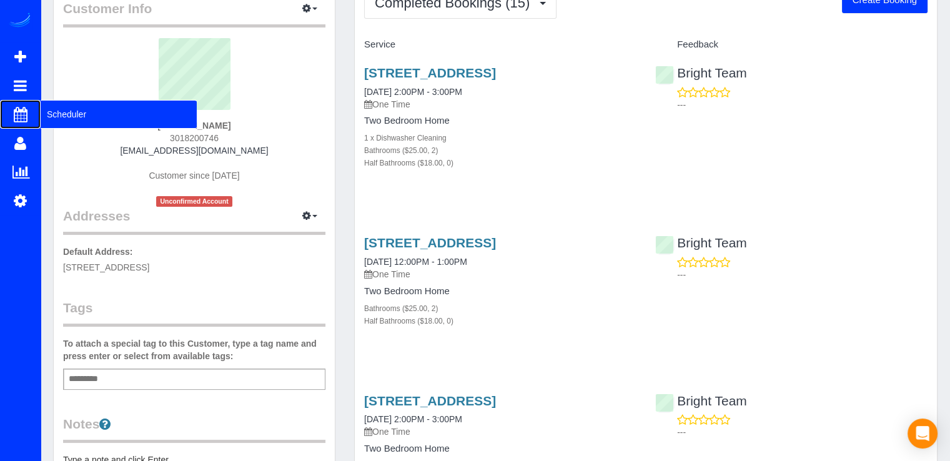
click at [61, 113] on span "Scheduler" at bounding box center [119, 114] width 156 height 29
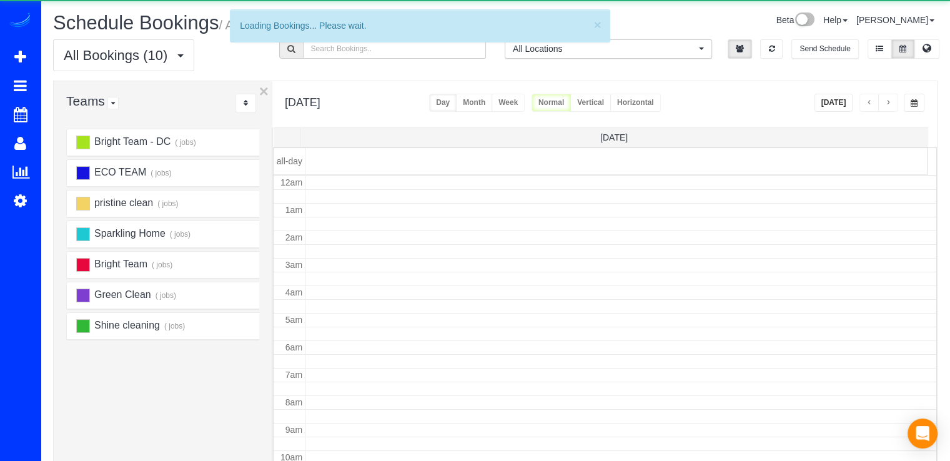
scroll to position [164, 0]
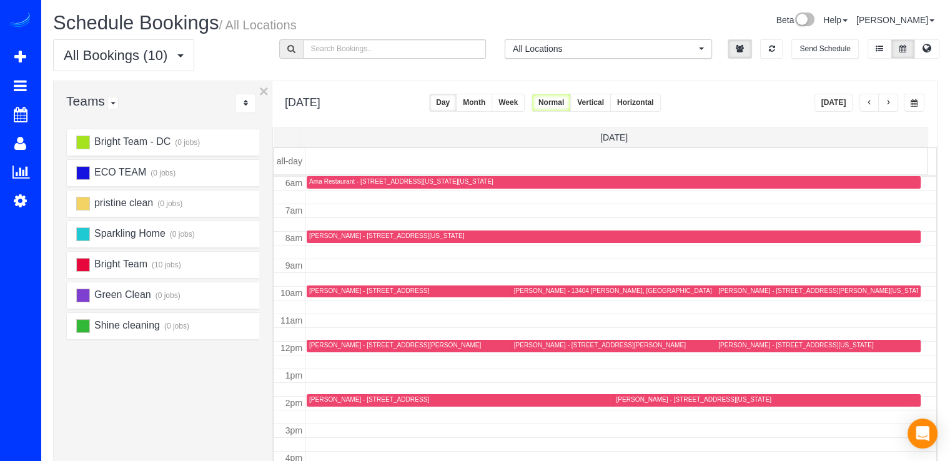
click at [893, 106] on button "button" at bounding box center [888, 103] width 20 height 18
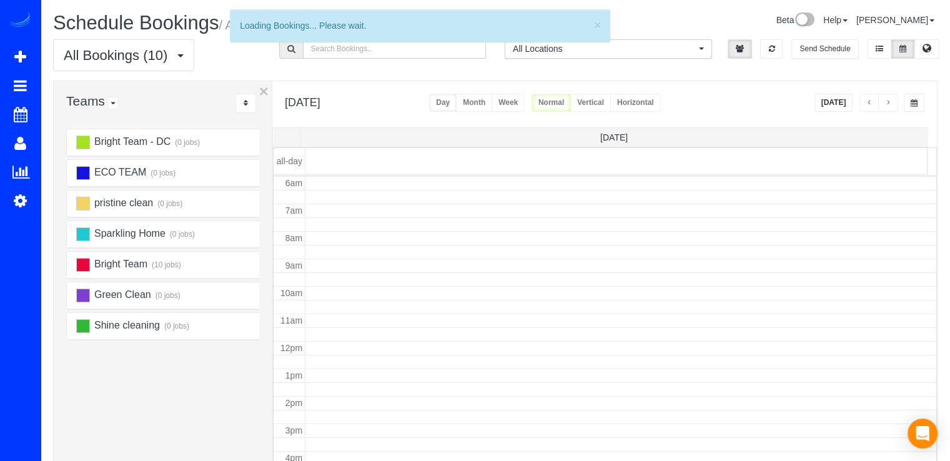
click at [893, 106] on button "button" at bounding box center [888, 103] width 20 height 18
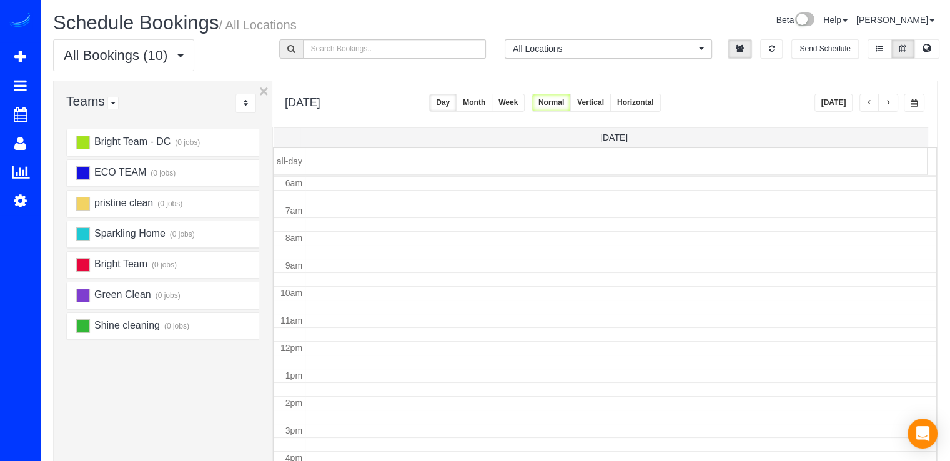
click at [892, 106] on button "button" at bounding box center [888, 103] width 20 height 18
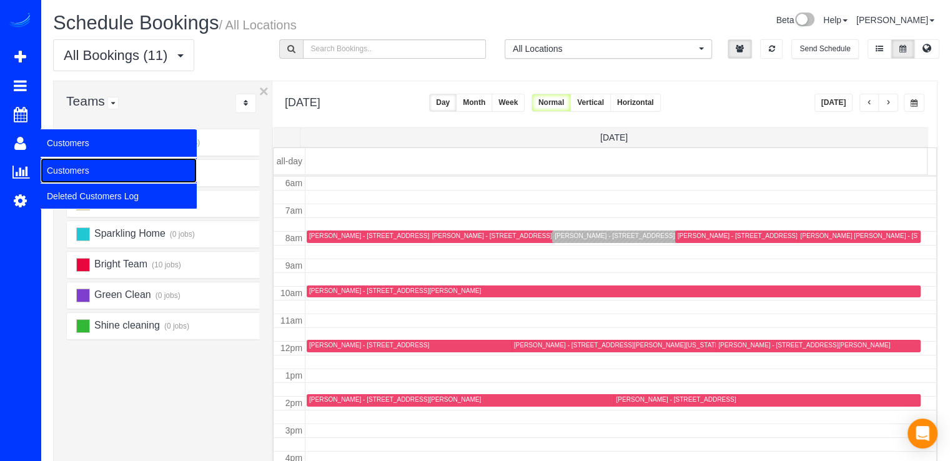
click at [69, 172] on link "Customers" at bounding box center [119, 170] width 156 height 25
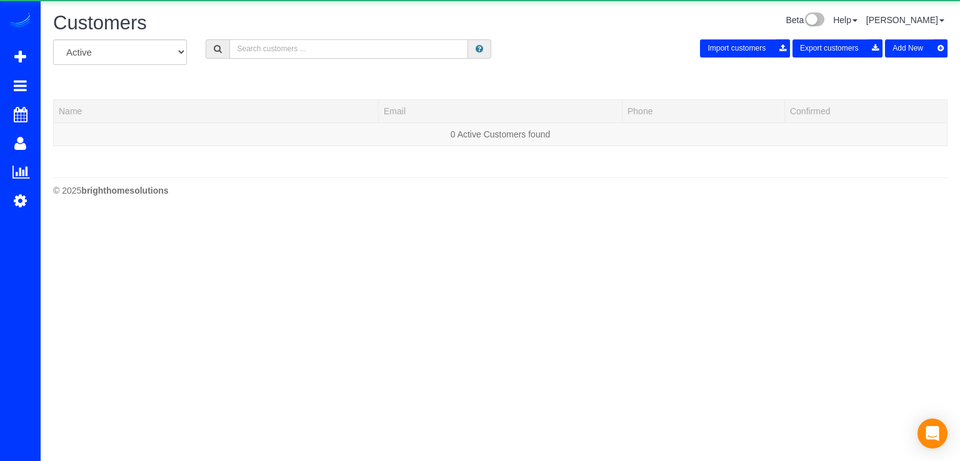
click at [293, 52] on input "text" at bounding box center [348, 48] width 239 height 19
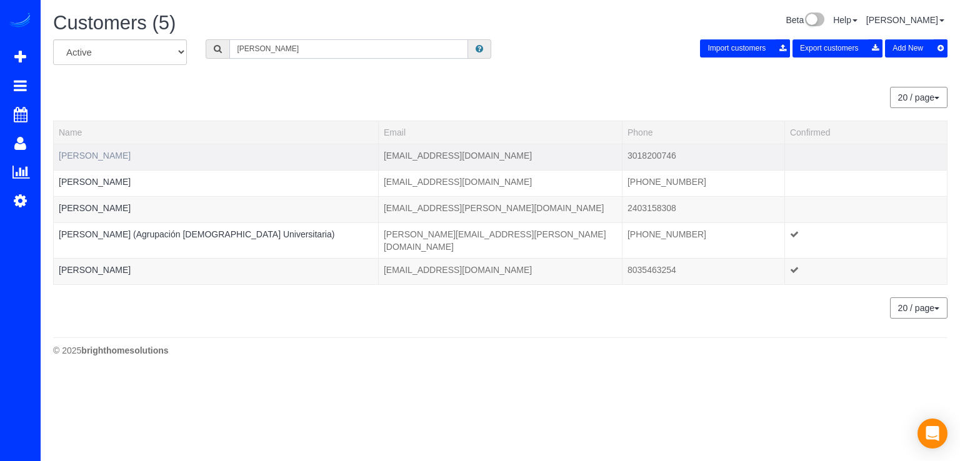
type input "Anthony"
click at [94, 154] on link "Anthony Dovelle" at bounding box center [95, 156] width 72 height 10
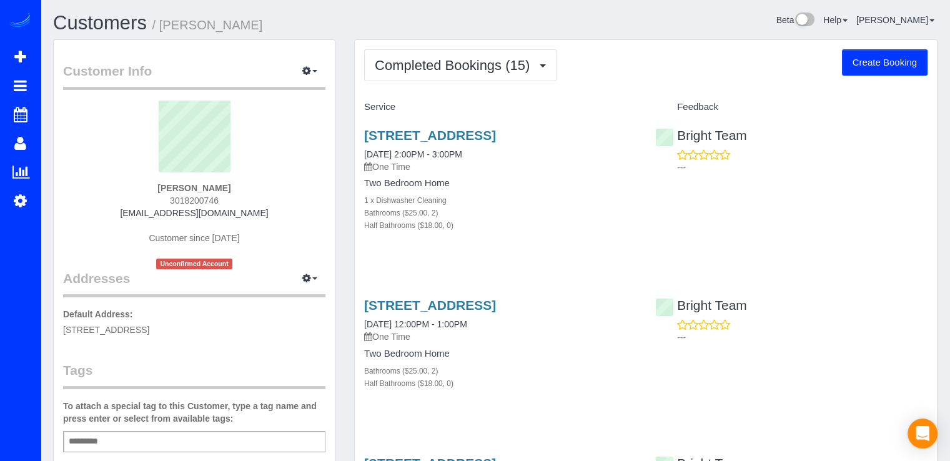
click at [871, 66] on button "Create Booking" at bounding box center [885, 62] width 86 height 26
select select "MD"
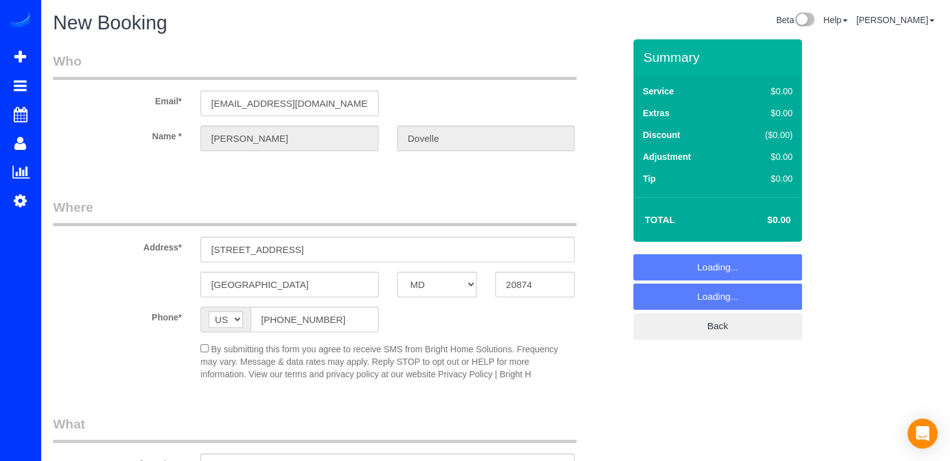
select select "string:fspay-e7787928-c784-462c-95ad-38bf40ee7b1d"
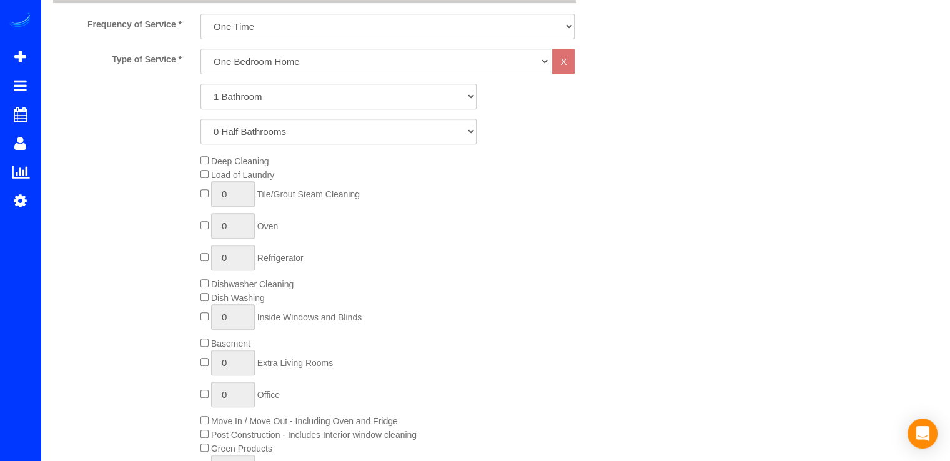
scroll to position [523, 0]
select select "object:6327"
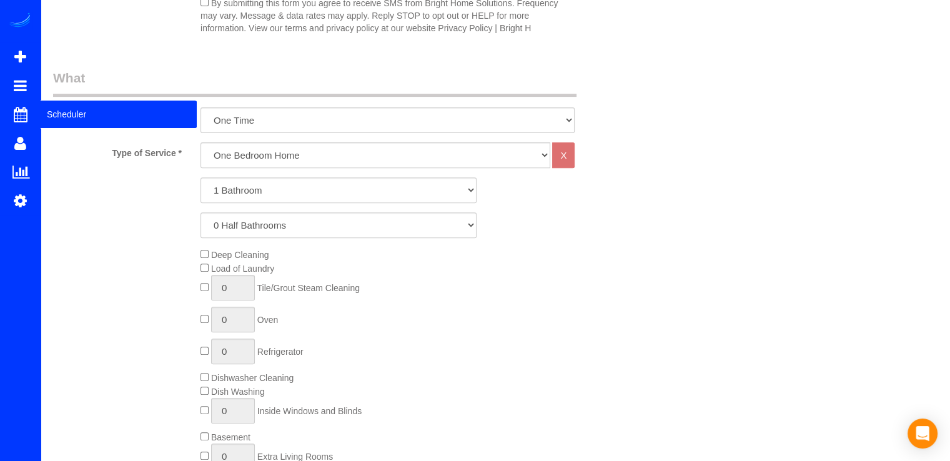
scroll to position [398, 0]
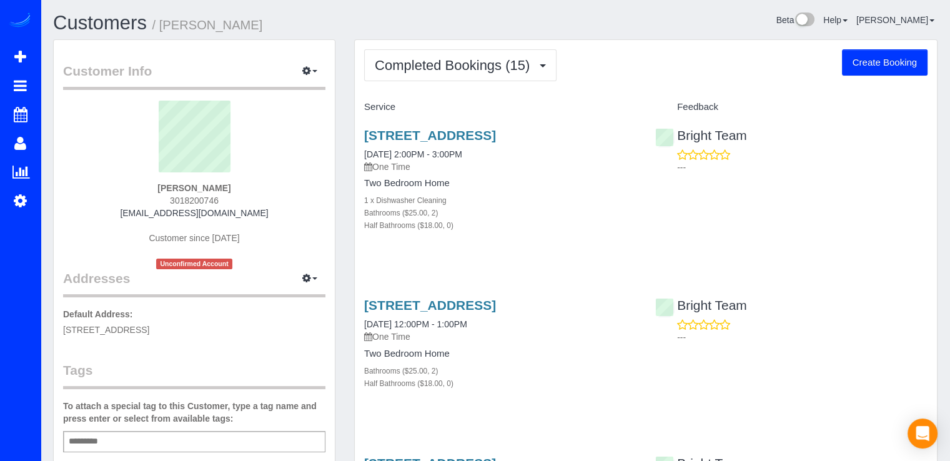
click at [862, 76] on div "Completed Bookings (15) Completed Bookings (15) Upcoming Bookings (0) Cancelled…" at bounding box center [646, 65] width 564 height 32
click at [862, 68] on button "Create Booking" at bounding box center [885, 62] width 86 height 26
select select "MD"
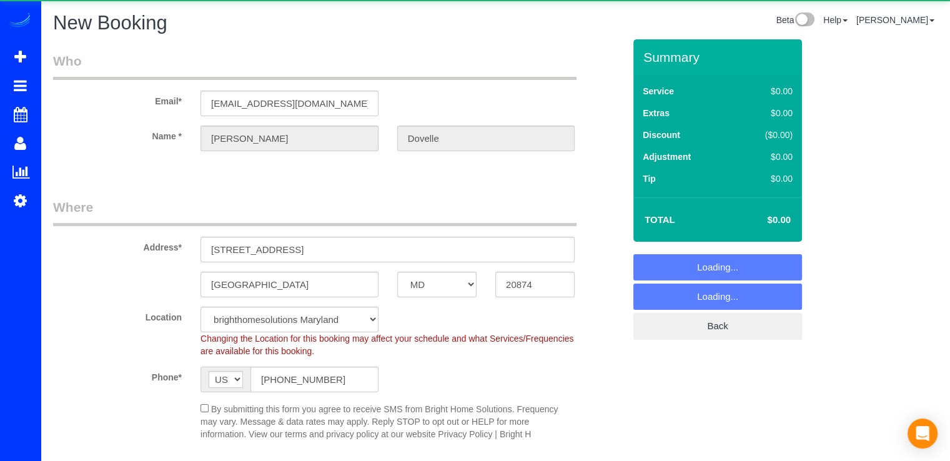
select select "object:7581"
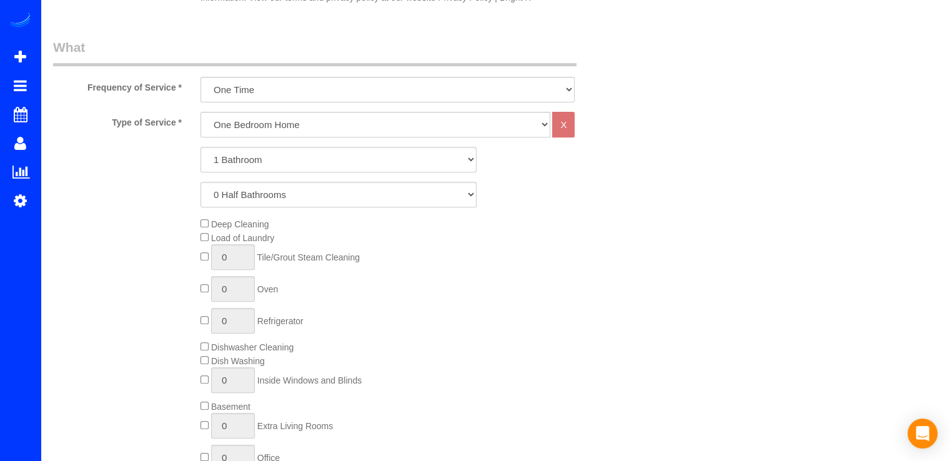
scroll to position [273, 0]
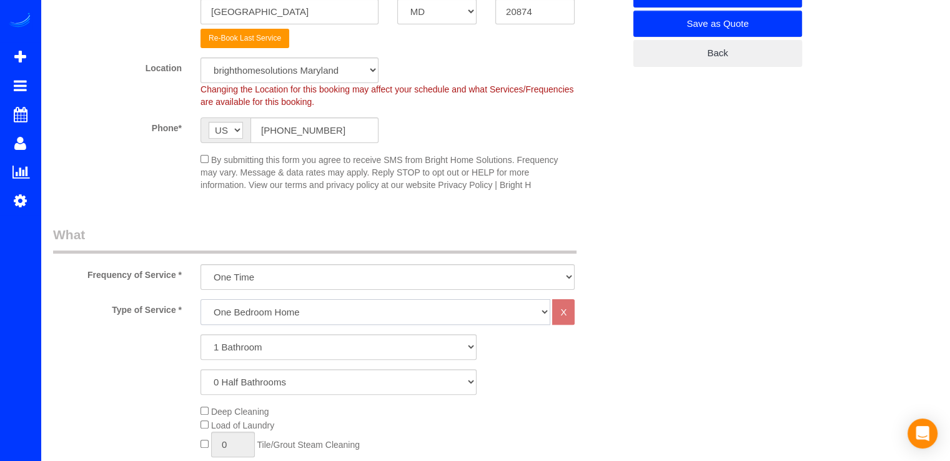
click at [267, 306] on select "One Bedroom Home Two Bedroom Home Three Bedroom Home Four Bedroom Home Five Bed…" at bounding box center [376, 312] width 350 height 26
select select "255"
click at [201, 299] on select "One Bedroom Home Two Bedroom Home Three Bedroom Home Four Bedroom Home Five Bed…" at bounding box center [376, 312] width 350 height 26
click at [263, 354] on select "1 Bathroom 2 Bathrooms 3 Bathrooms 4 Bathrooms 5 Bathrooms 6 Bathrooms 7 Bathro…" at bounding box center [339, 347] width 276 height 26
select select "2"
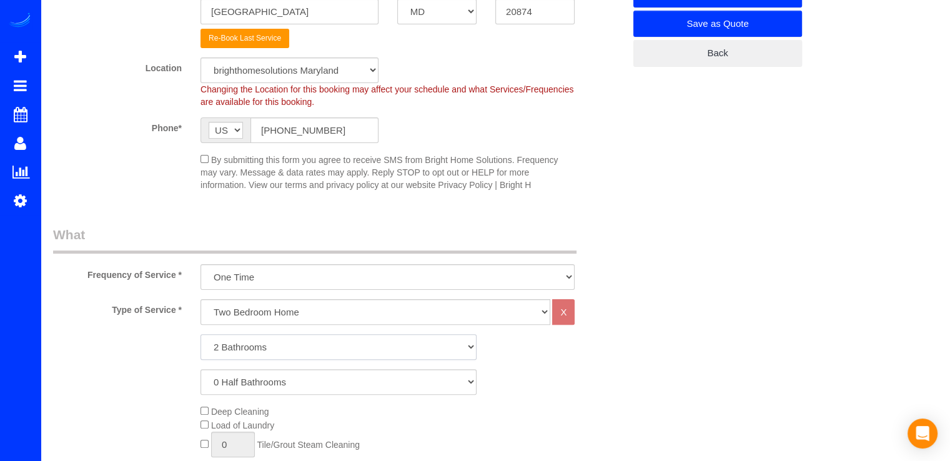
click at [201, 334] on select "1 Bathroom 2 Bathrooms 3 Bathrooms 4 Bathrooms 5 Bathrooms 6 Bathrooms 7 Bathro…" at bounding box center [339, 347] width 276 height 26
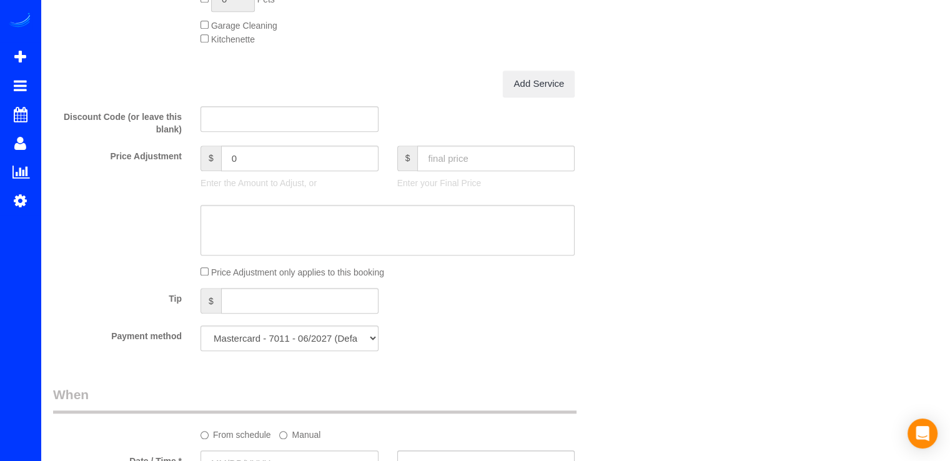
scroll to position [1125, 0]
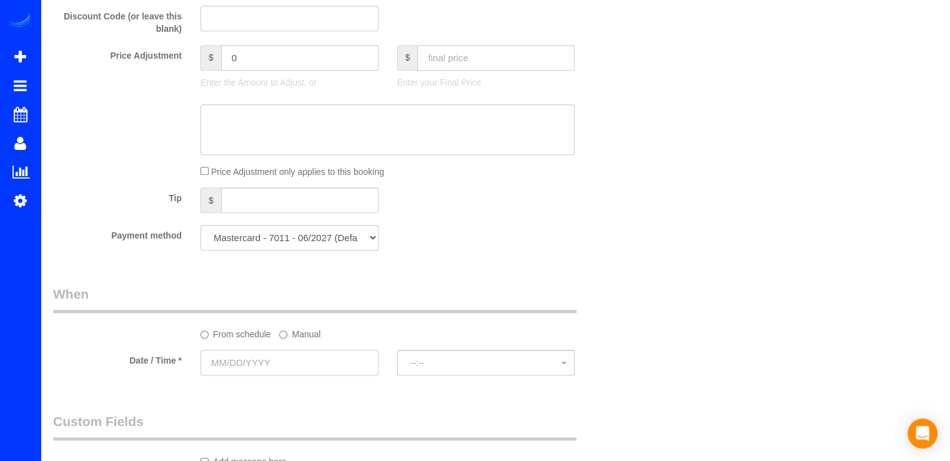
click at [260, 358] on input "text" at bounding box center [290, 363] width 178 height 26
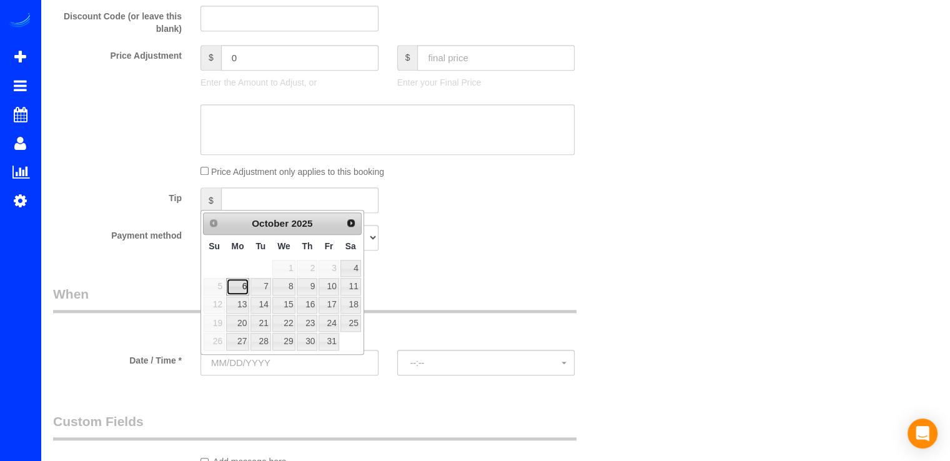
click at [240, 289] on link "6" at bounding box center [237, 286] width 23 height 17
type input "10/06/2025"
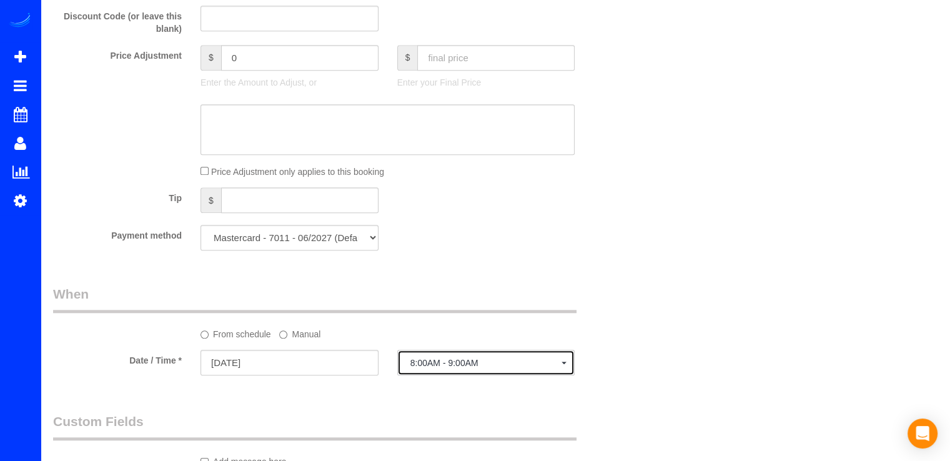
click at [478, 366] on span "8:00AM - 9:00AM" at bounding box center [486, 363] width 152 height 10
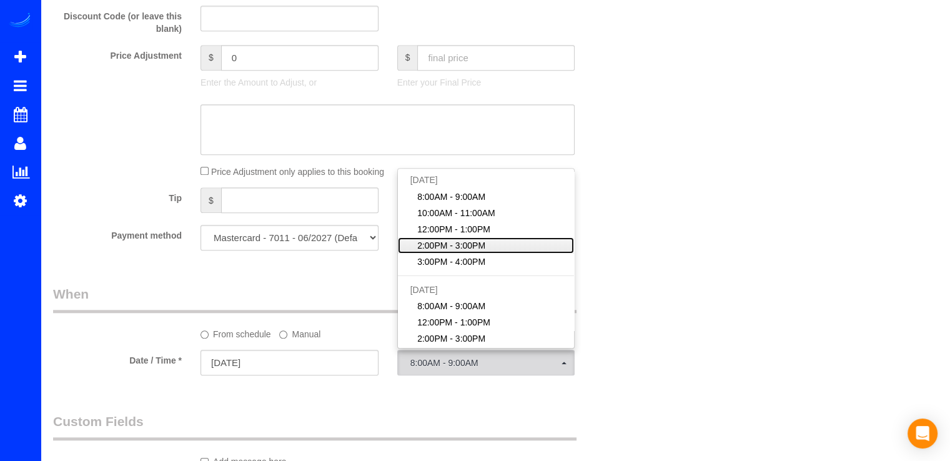
click at [441, 249] on span "2:00PM - 3:00PM" at bounding box center [451, 245] width 68 height 12
select select "spot18"
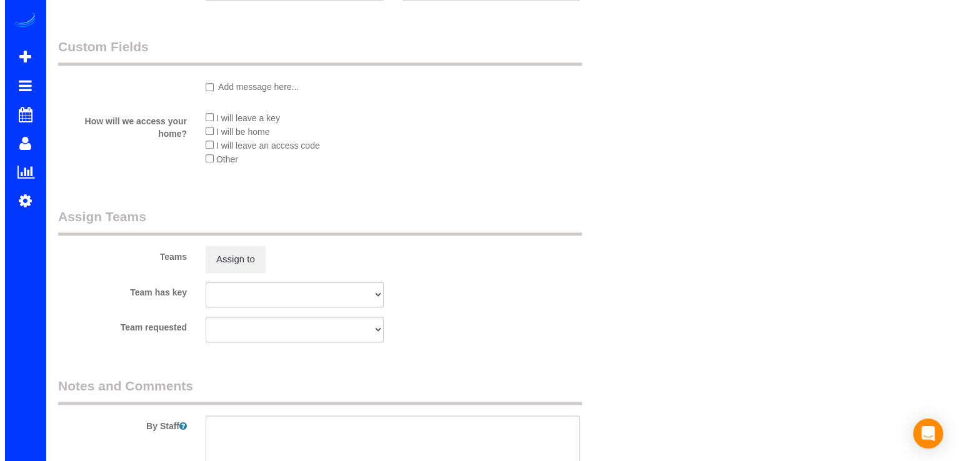
scroll to position [1624, 0]
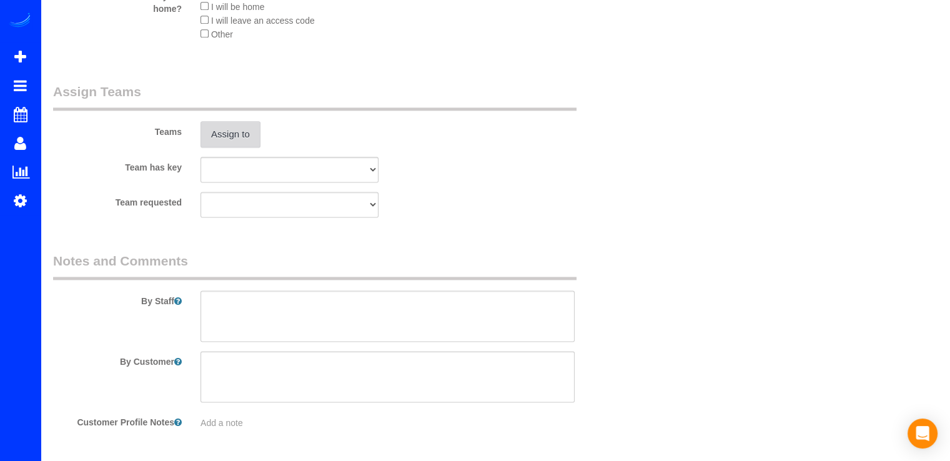
click at [241, 143] on button "Assign to" at bounding box center [231, 134] width 60 height 26
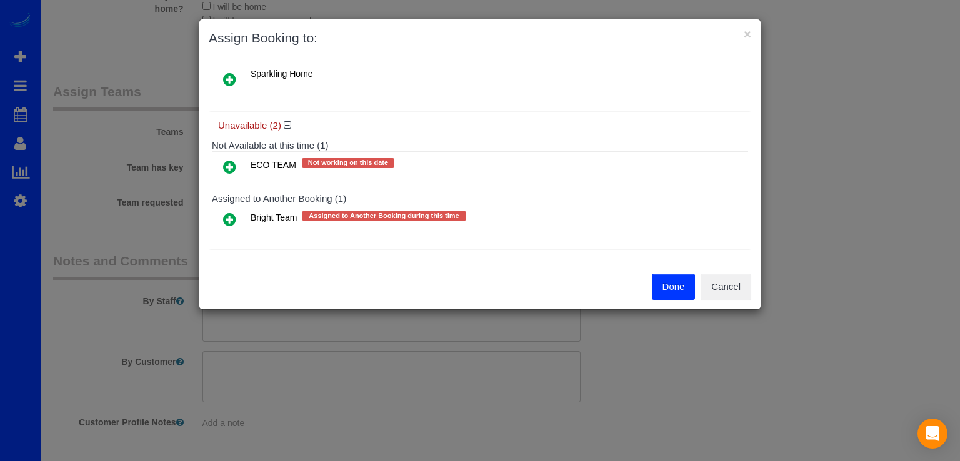
click at [230, 216] on icon at bounding box center [229, 219] width 13 height 15
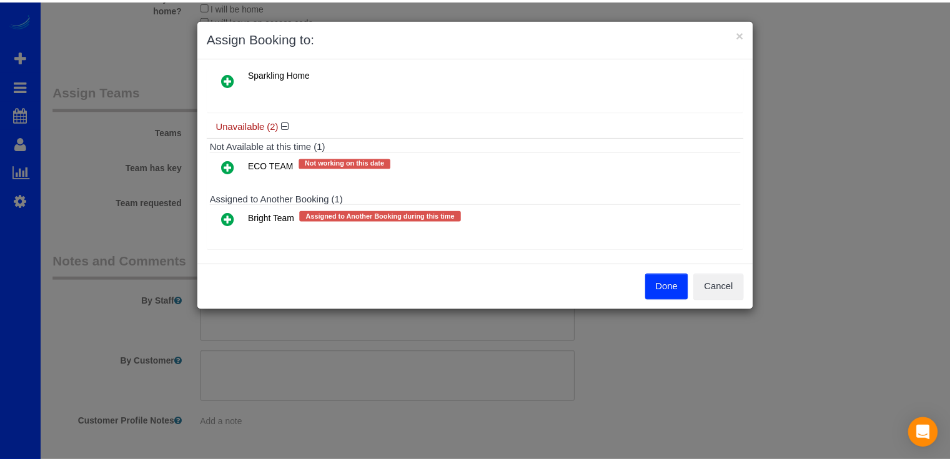
scroll to position [177, 0]
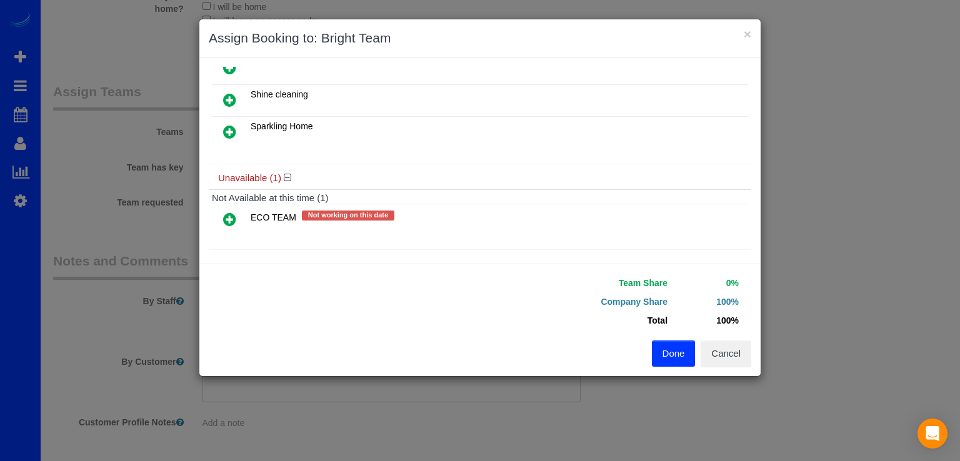
click at [665, 353] on button "Done" at bounding box center [674, 353] width 44 height 26
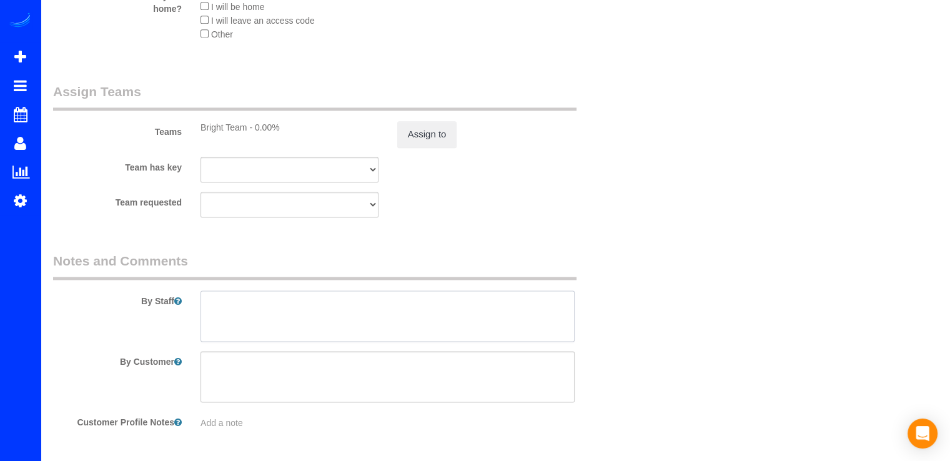
click at [236, 309] on textarea at bounding box center [388, 316] width 374 height 51
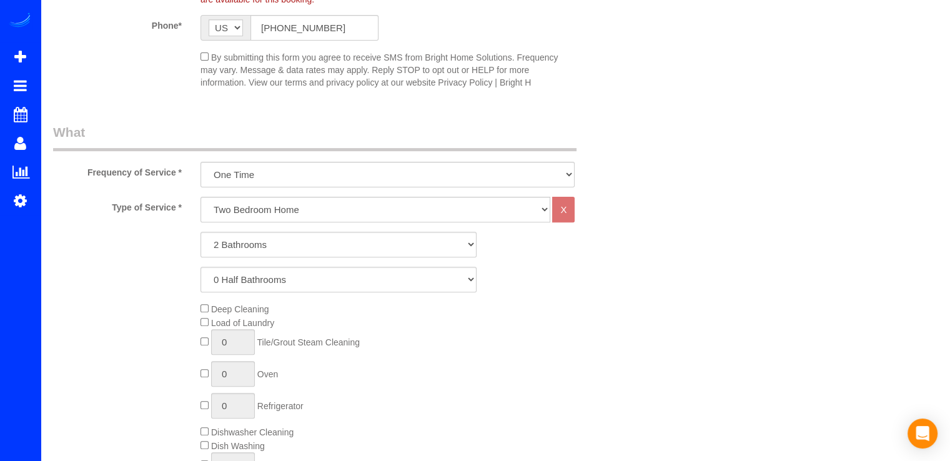
scroll to position [375, 0]
type textarea "Por favor intenter limpiar un poco por debajo del oven. Si no se puede esta bie…"
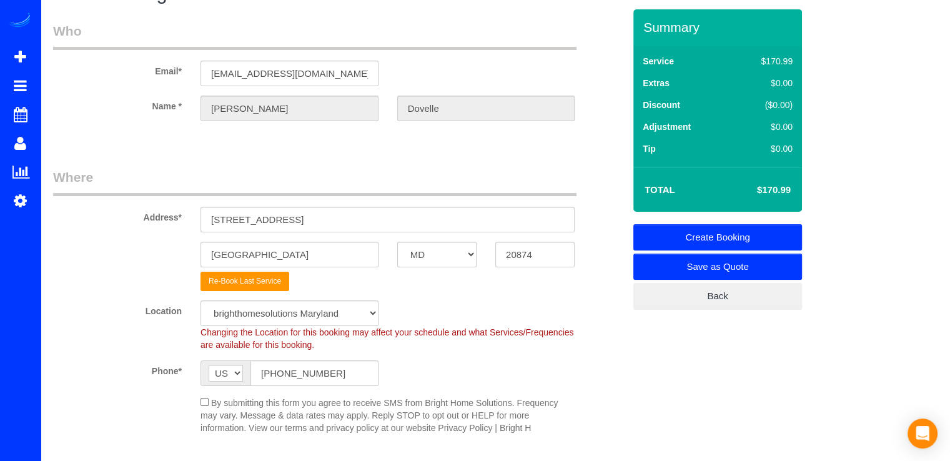
scroll to position [0, 0]
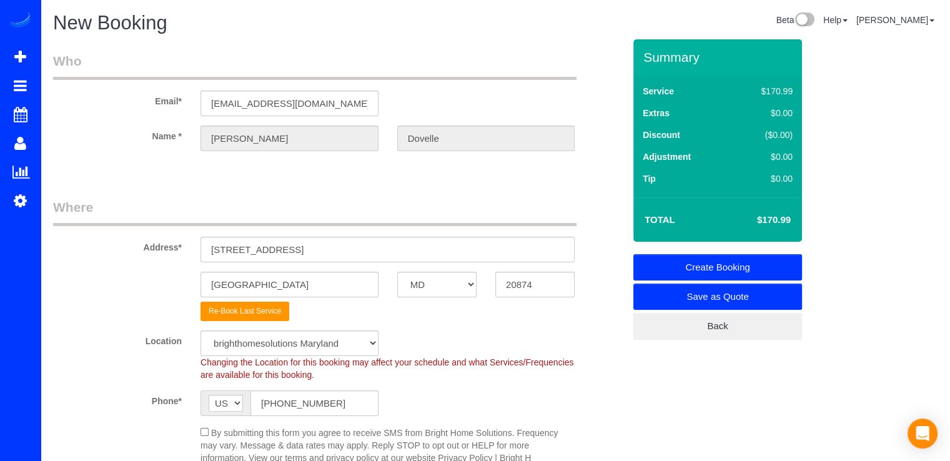
click at [762, 259] on link "Create Booking" at bounding box center [718, 267] width 169 height 26
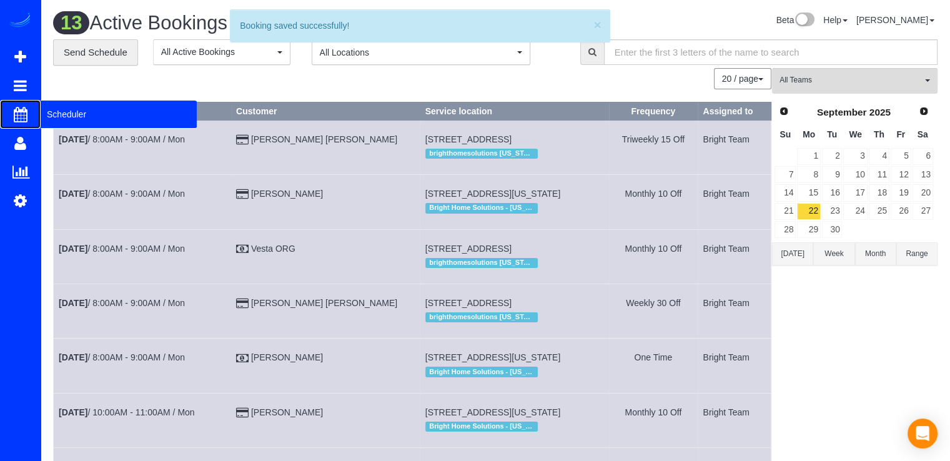
click at [79, 103] on span "Scheduler" at bounding box center [119, 114] width 156 height 29
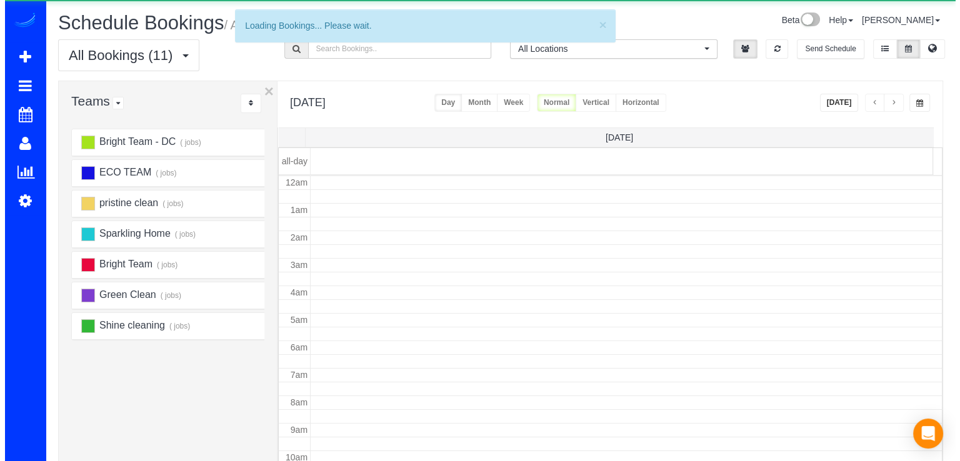
scroll to position [164, 0]
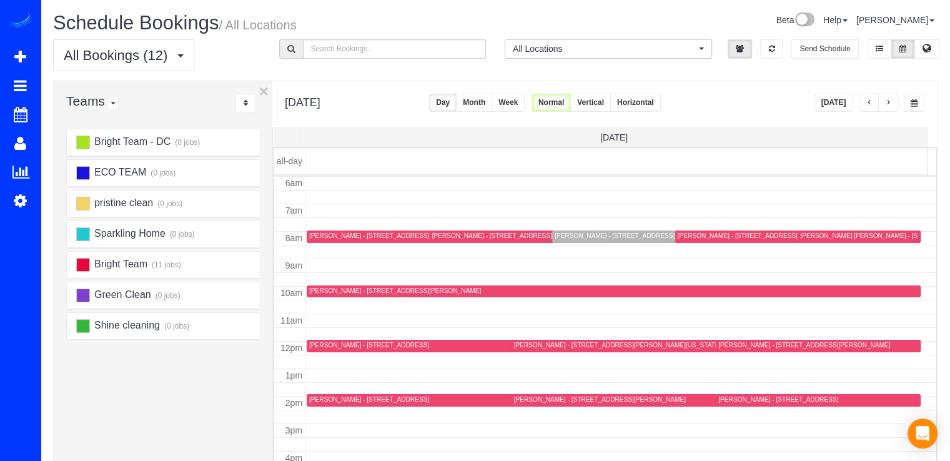
click at [559, 235] on div "Deondre Butler - 1435 Clifton St Nw, Washington, DC 20009" at bounding box center [658, 236] width 207 height 8
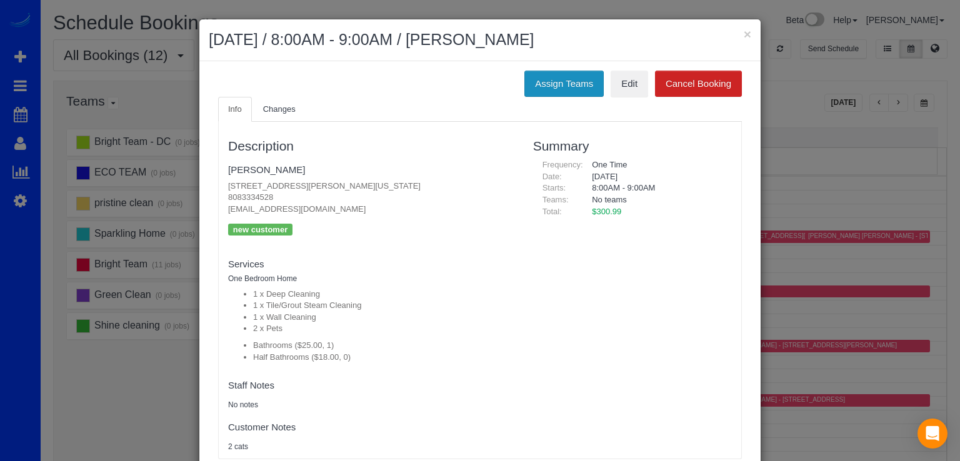
click at [557, 76] on button "Assign Teams" at bounding box center [563, 84] width 79 height 26
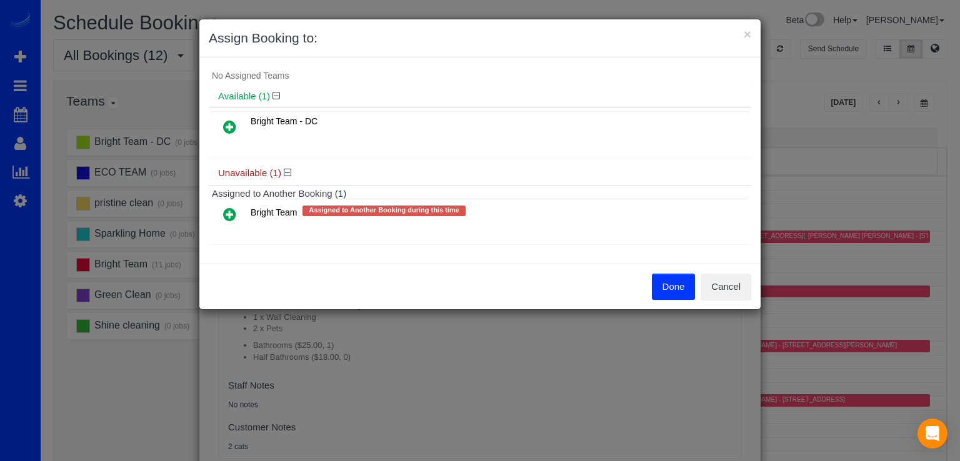
click at [230, 211] on icon at bounding box center [229, 214] width 13 height 15
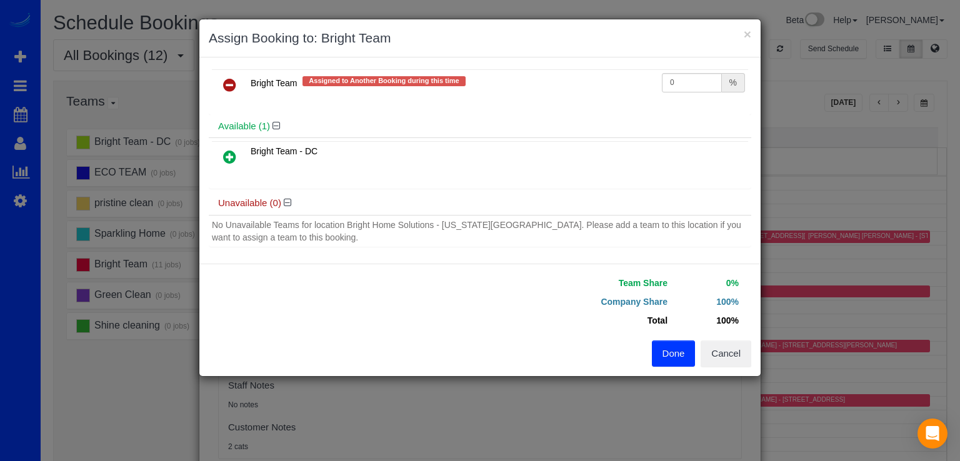
scroll to position [12, 0]
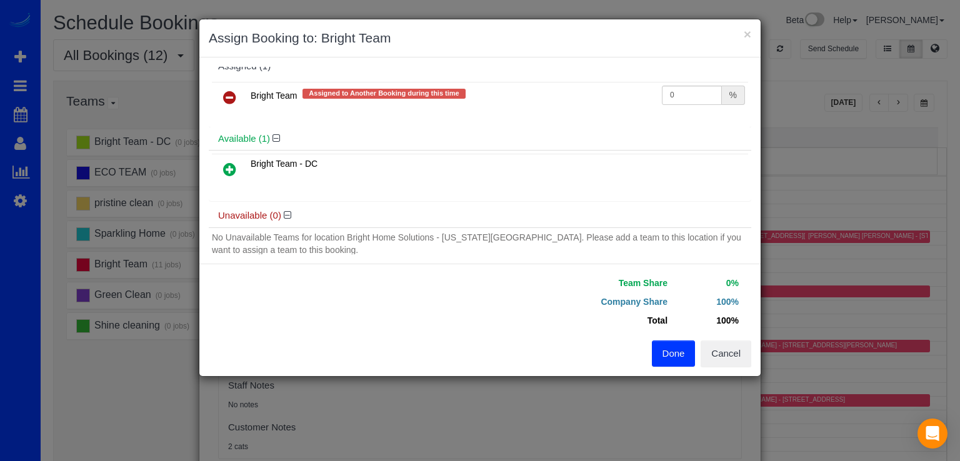
click at [225, 168] on icon at bounding box center [229, 169] width 13 height 15
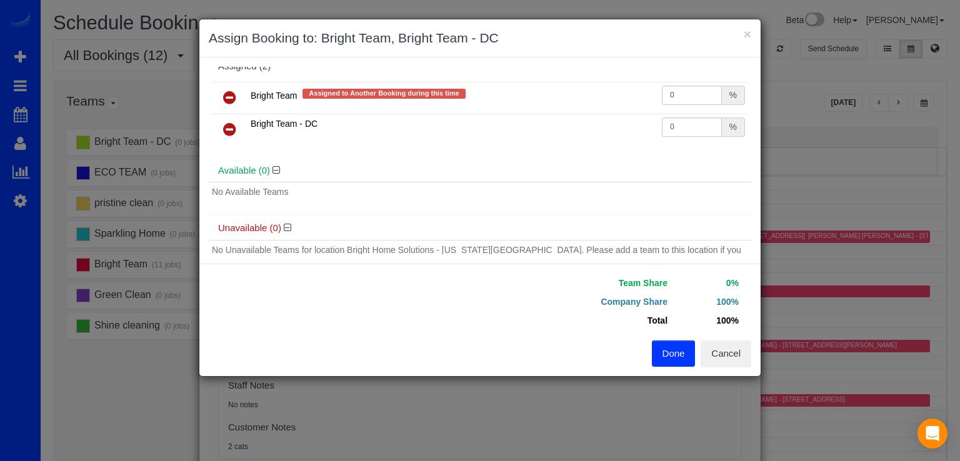
click at [662, 353] on button "Done" at bounding box center [674, 353] width 44 height 26
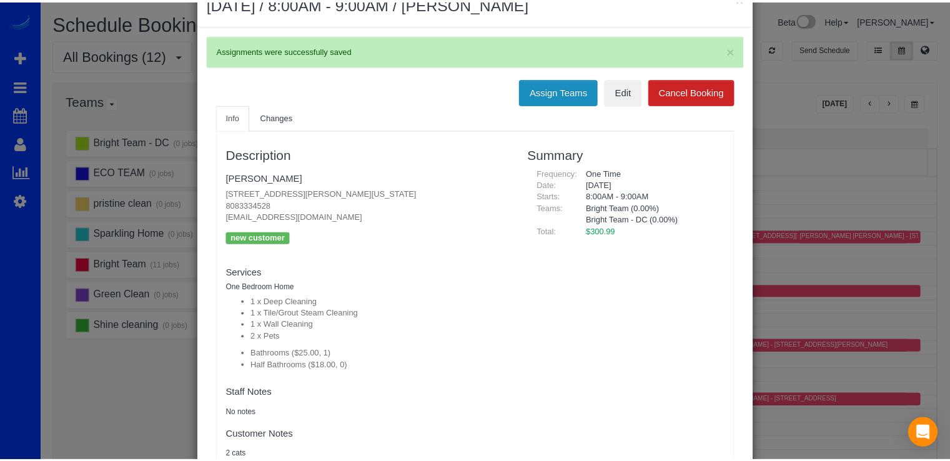
scroll to position [0, 0]
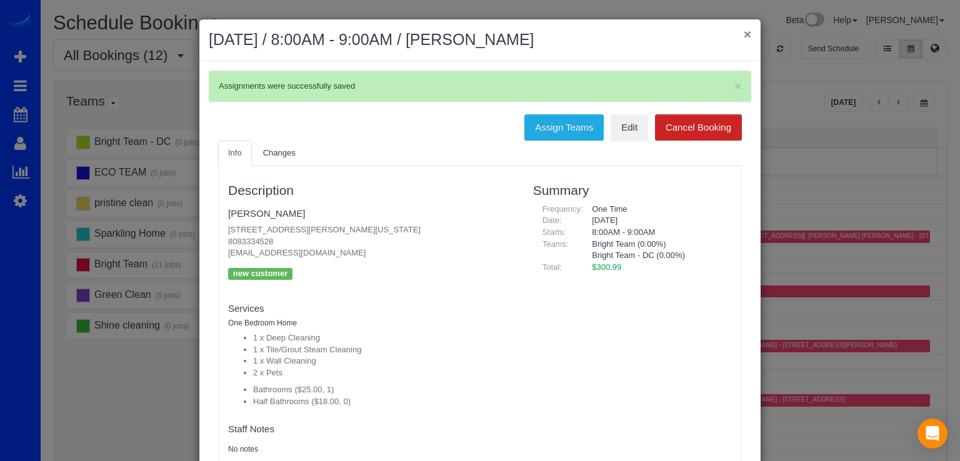
click at [743, 38] on button "×" at bounding box center [746, 33] width 7 height 13
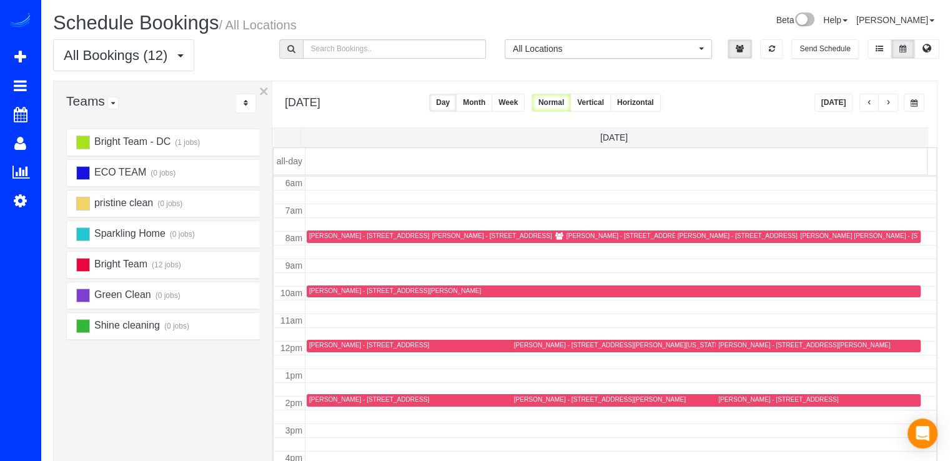
click at [872, 98] on button "button" at bounding box center [870, 103] width 20 height 18
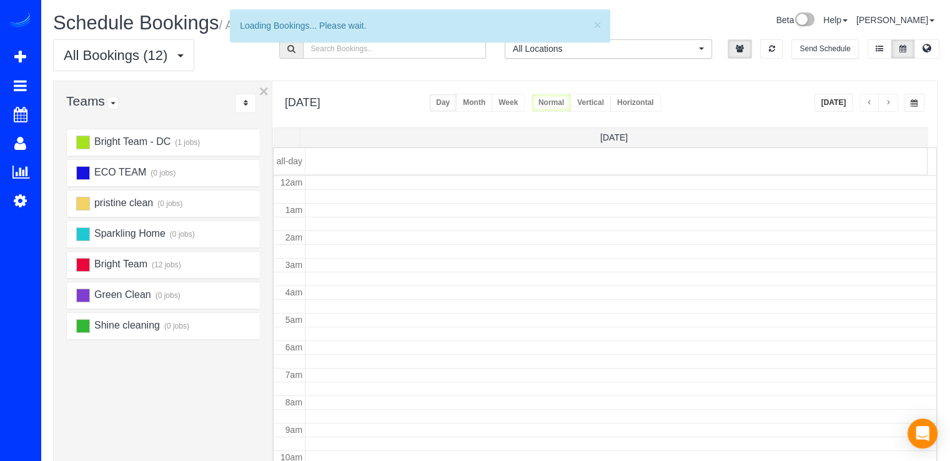
scroll to position [164, 0]
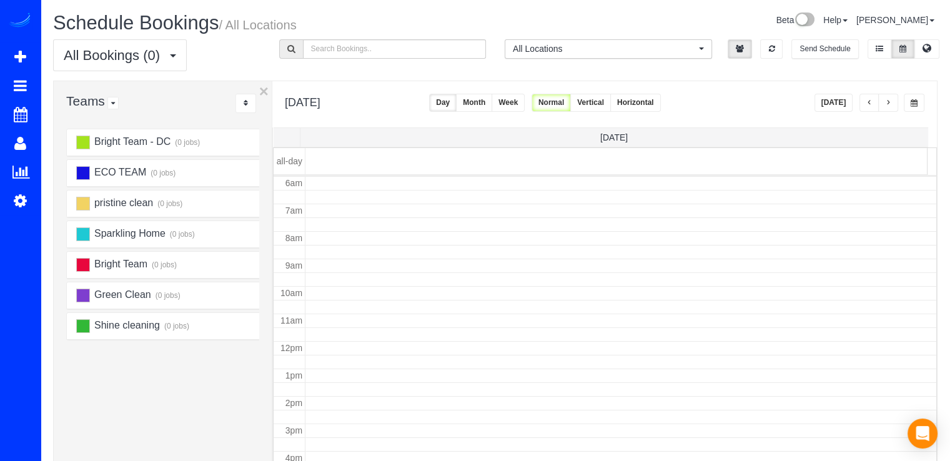
click at [871, 101] on span "button" at bounding box center [870, 102] width 6 height 7
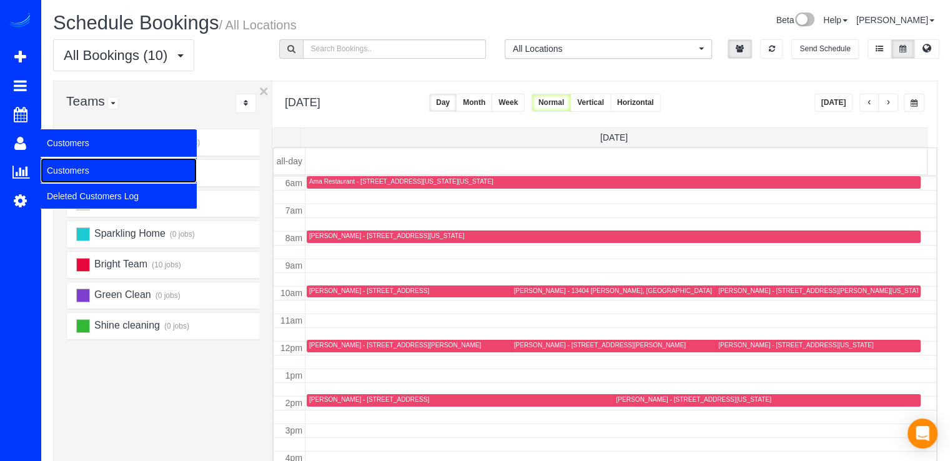
click at [62, 161] on link "Customers" at bounding box center [119, 170] width 156 height 25
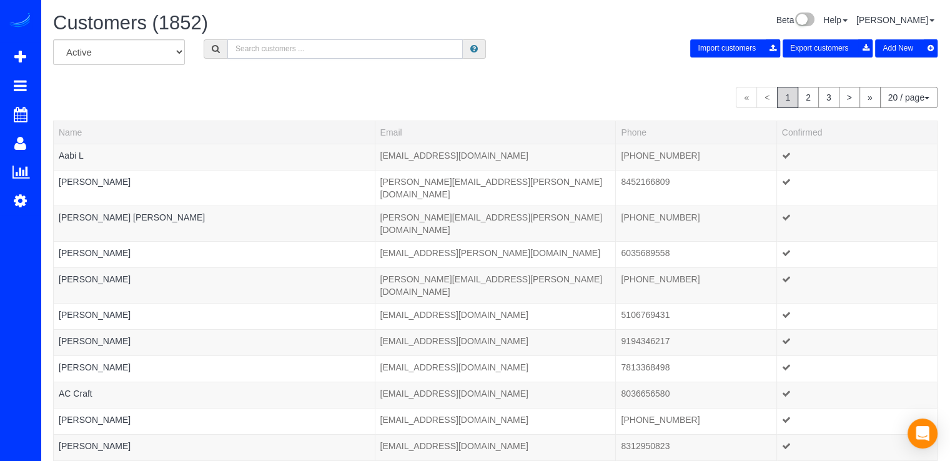
drag, startPoint x: 231, startPoint y: 51, endPoint x: 237, endPoint y: 56, distance: 8.9
click at [231, 51] on input "text" at bounding box center [345, 48] width 236 height 19
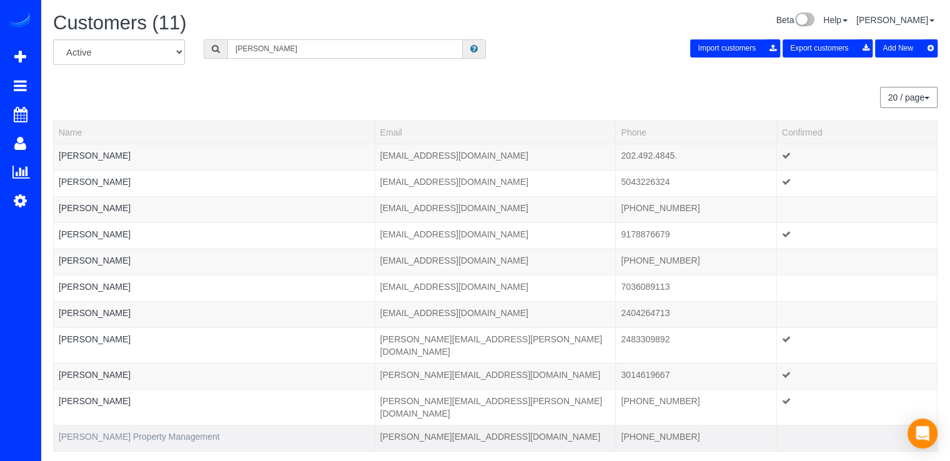
type input "katherine"
click at [121, 432] on link "Richey Property Management" at bounding box center [139, 437] width 161 height 10
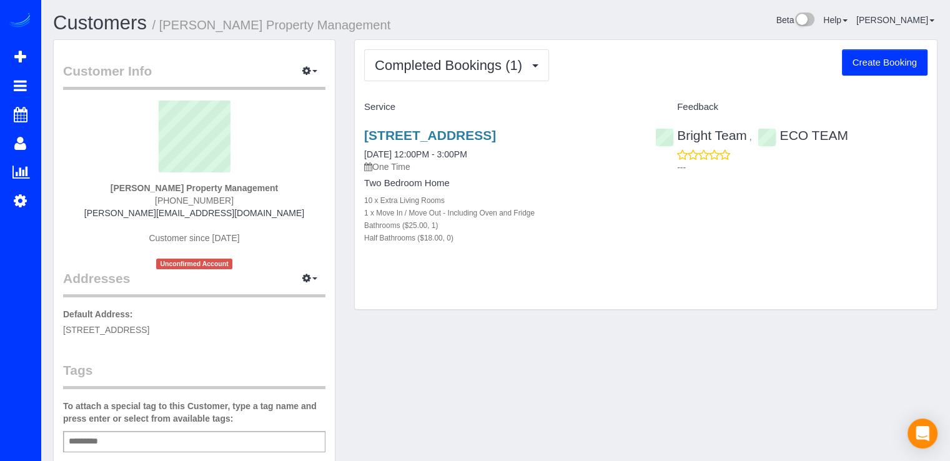
click at [877, 63] on button "Create Booking" at bounding box center [885, 62] width 86 height 26
select select "VA"
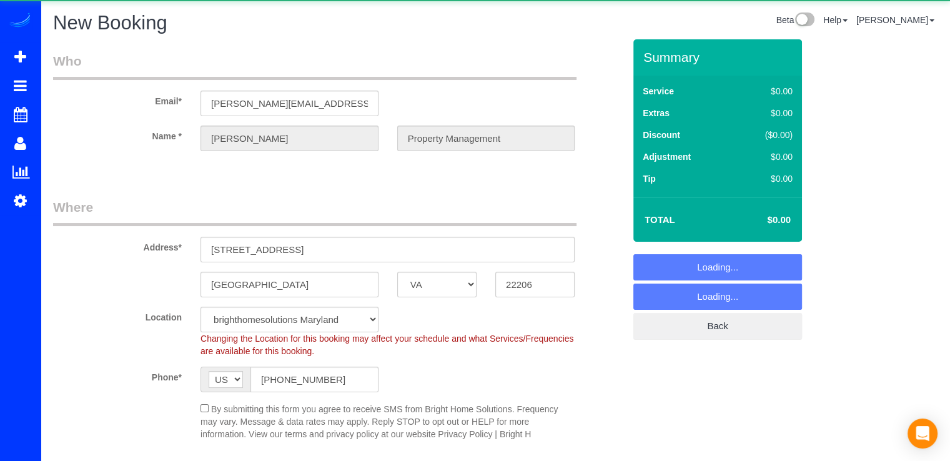
select select "object:9773"
select select "3"
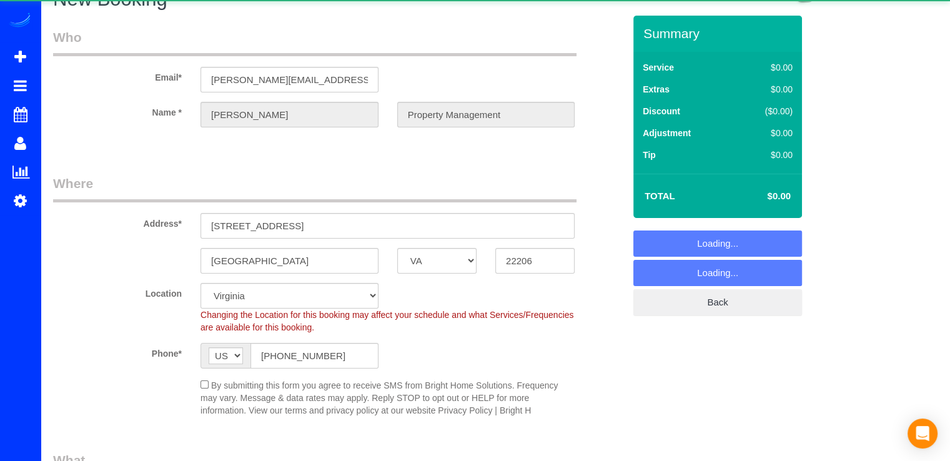
select select "object:9784"
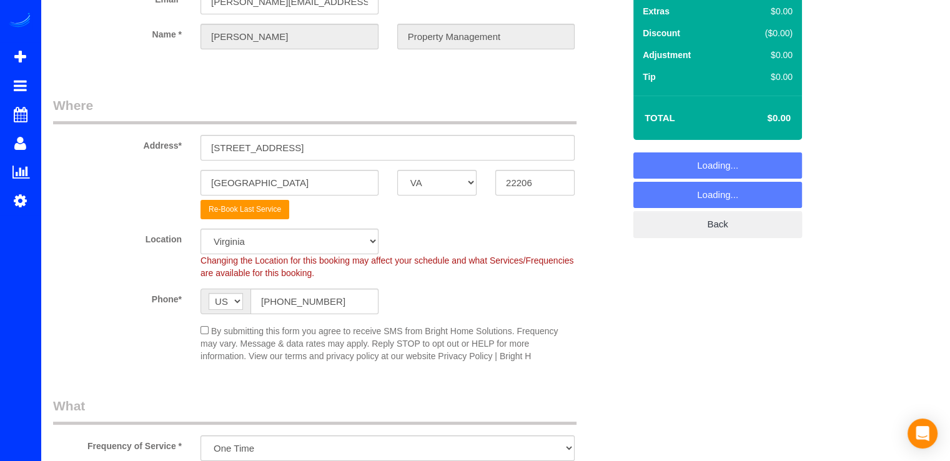
scroll to position [62, 0]
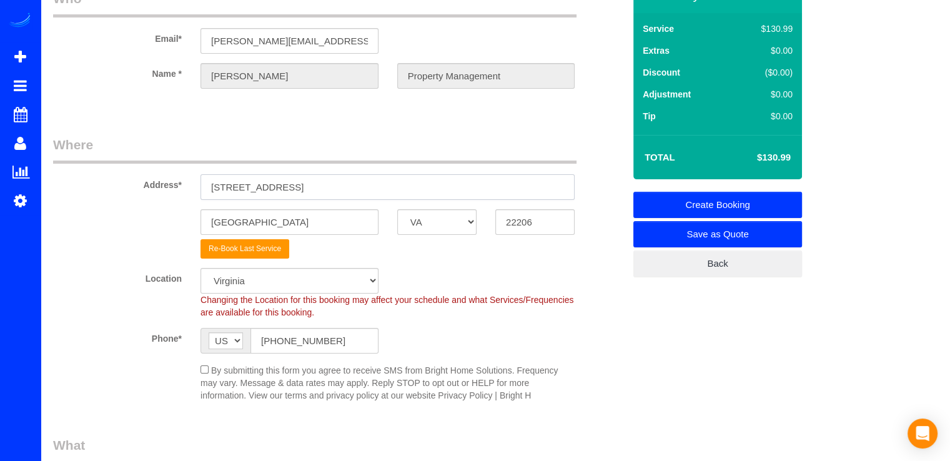
drag, startPoint x: 370, startPoint y: 187, endPoint x: 183, endPoint y: 191, distance: 186.8
click at [183, 191] on div "Address* 4812 30th Street South, #C2" at bounding box center [339, 168] width 590 height 64
paste input "12007 Hamden Ct, Oakton, VA 22124"
drag, startPoint x: 292, startPoint y: 187, endPoint x: 322, endPoint y: 191, distance: 30.2
click at [322, 191] on input "12007 Hamden Ct, Oakton, VA 22124" at bounding box center [388, 187] width 374 height 26
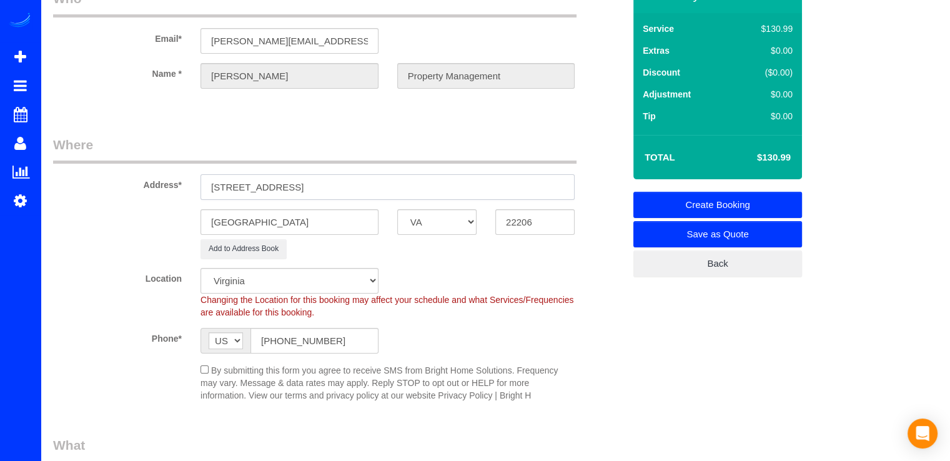
type input "12007 Hamden Ct, Oakton, VA 22124"
drag, startPoint x: 223, startPoint y: 226, endPoint x: 147, endPoint y: 228, distance: 76.3
click at [147, 228] on div "Arlington AK AL AR AZ CA CO CT DC DE FL GA HI IA ID IL IN KS KY LA MA MD ME MI …" at bounding box center [339, 222] width 590 height 26
paste input "Oak"
type input "Oakton"
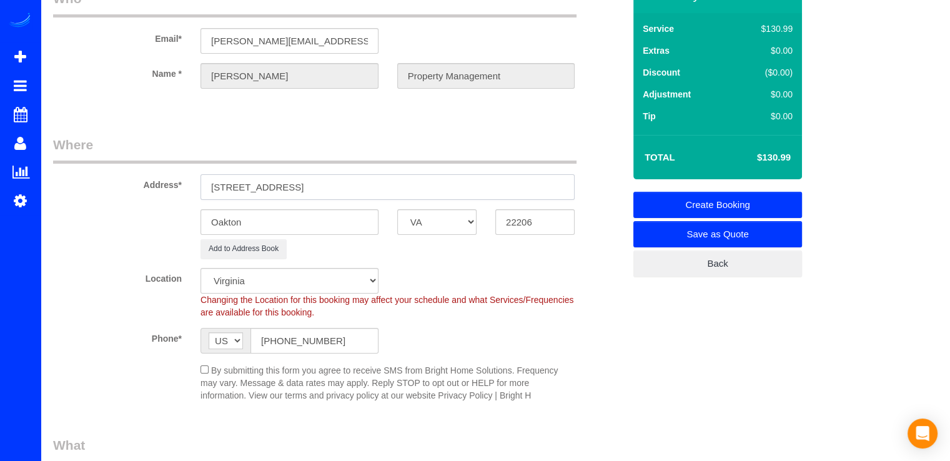
drag, startPoint x: 339, startPoint y: 190, endPoint x: 391, endPoint y: 186, distance: 52.0
click at [391, 186] on input "12007 Hamden Ct, Oakton, VA 22124" at bounding box center [388, 187] width 374 height 26
drag, startPoint x: 532, startPoint y: 222, endPoint x: 467, endPoint y: 222, distance: 64.3
click at [467, 222] on div "Oakton AK AL AR AZ CA CO CT DC DE FL GA HI IA ID IL IN KS KY LA MA MD ME MI MN …" at bounding box center [339, 222] width 590 height 26
paste input "22124"
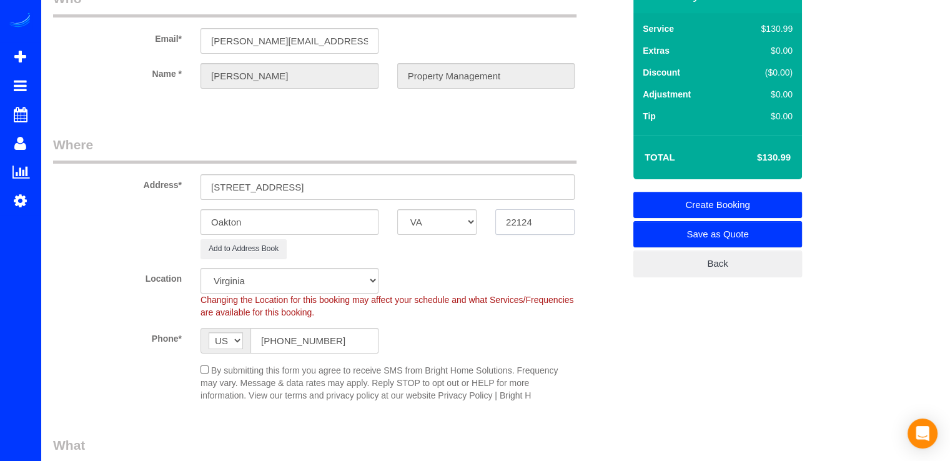
type input "22124"
select select "1"
select select "object:9894"
drag, startPoint x: 370, startPoint y: 186, endPoint x: 289, endPoint y: 187, distance: 81.9
click at [289, 187] on input "12007 Hamden Ct, Oakton, VA 22124" at bounding box center [388, 187] width 374 height 26
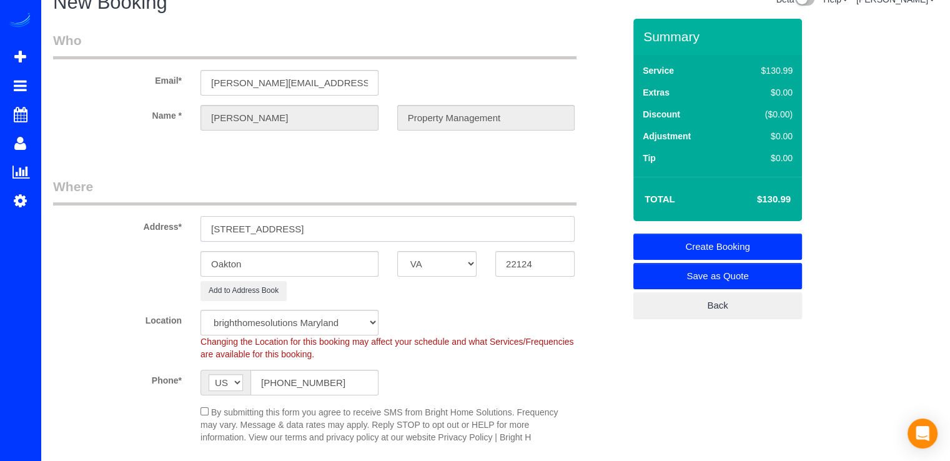
scroll to position [0, 0]
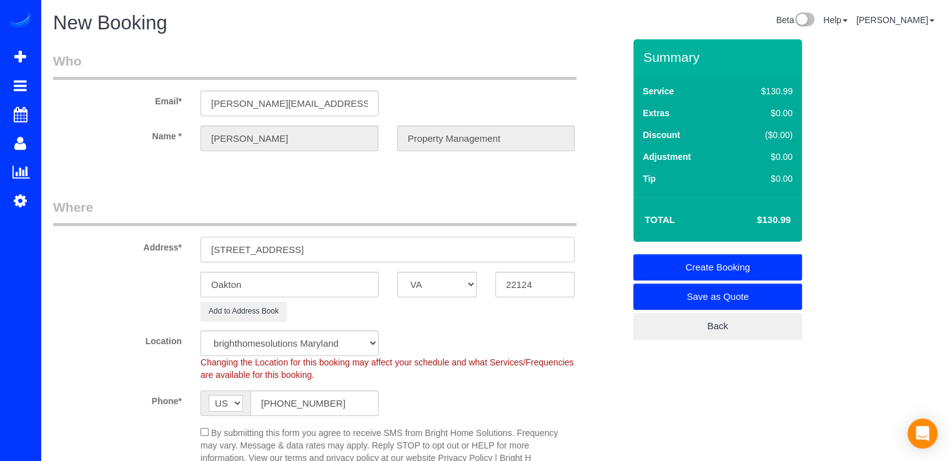
type input "12007 Hamden Ct"
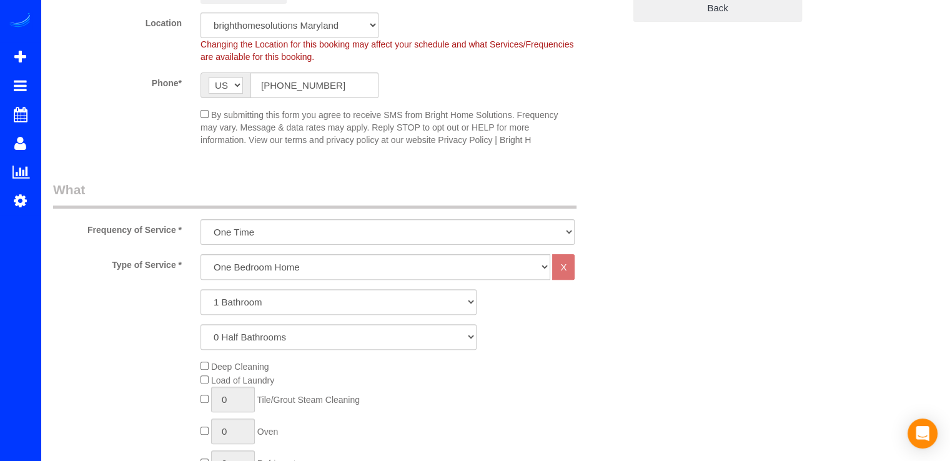
scroll to position [375, 0]
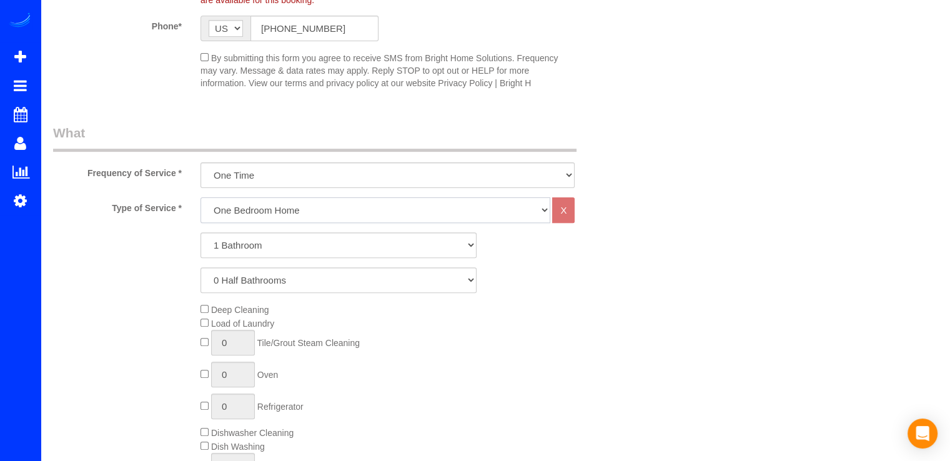
click at [260, 206] on select "One Bedroom Home Two Bedroom Home Three Bedroom Home Four Bedroom Home Five Bed…" at bounding box center [376, 210] width 350 height 26
select select "256"
click at [201, 197] on select "One Bedroom Home Two Bedroom Home Three Bedroom Home Four Bedroom Home Five Bed…" at bounding box center [376, 210] width 350 height 26
click at [226, 246] on select "1 Bathroom 2 Bathrooms 3 Bathrooms 4 Bathrooms 5 Bathrooms 6 Bathrooms 7 Bathro…" at bounding box center [339, 245] width 276 height 26
select select "3"
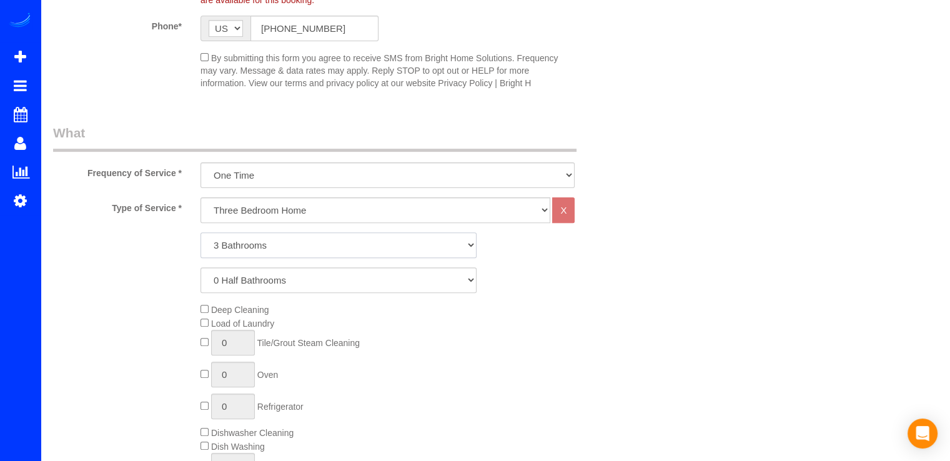
click at [201, 232] on select "1 Bathroom 2 Bathrooms 3 Bathrooms 4 Bathrooms 5 Bathrooms 6 Bathrooms 7 Bathro…" at bounding box center [339, 245] width 276 height 26
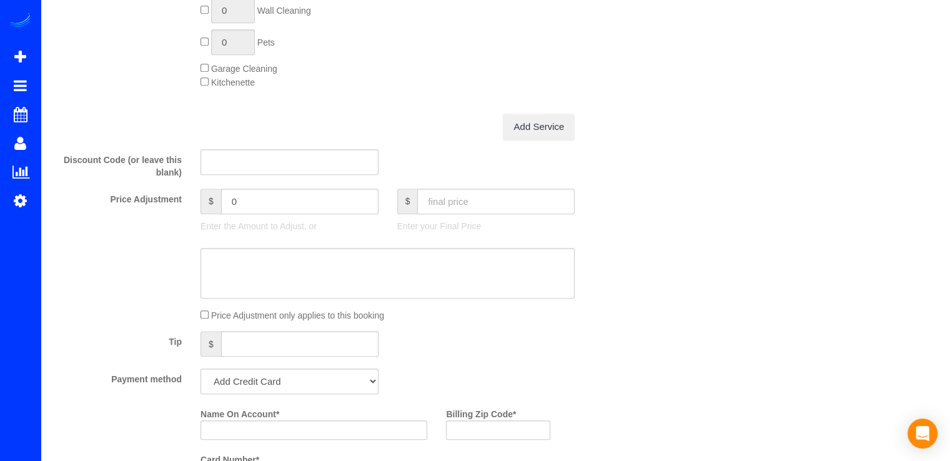
scroll to position [1125, 0]
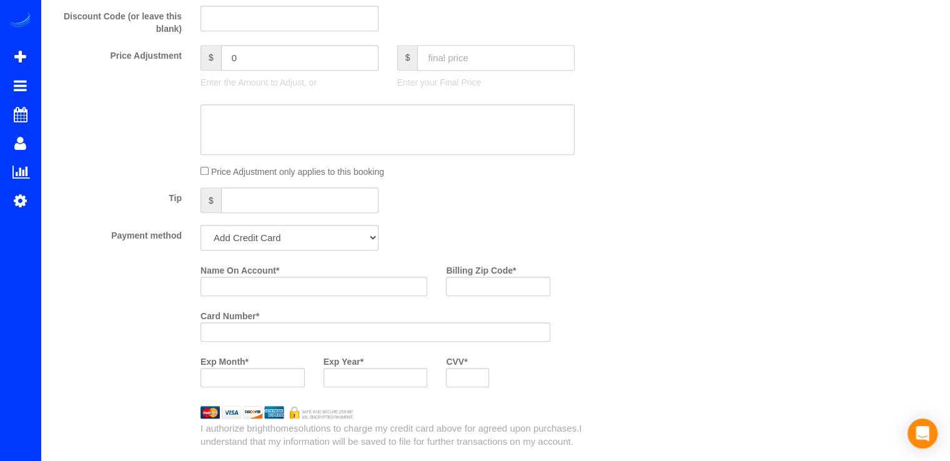
click at [477, 61] on input "text" at bounding box center [495, 58] width 157 height 26
type input "210"
click at [257, 251] on select "Add Credit Card Cash Check Paypal" at bounding box center [290, 238] width 178 height 26
type input "-0.99"
select select "string:check"
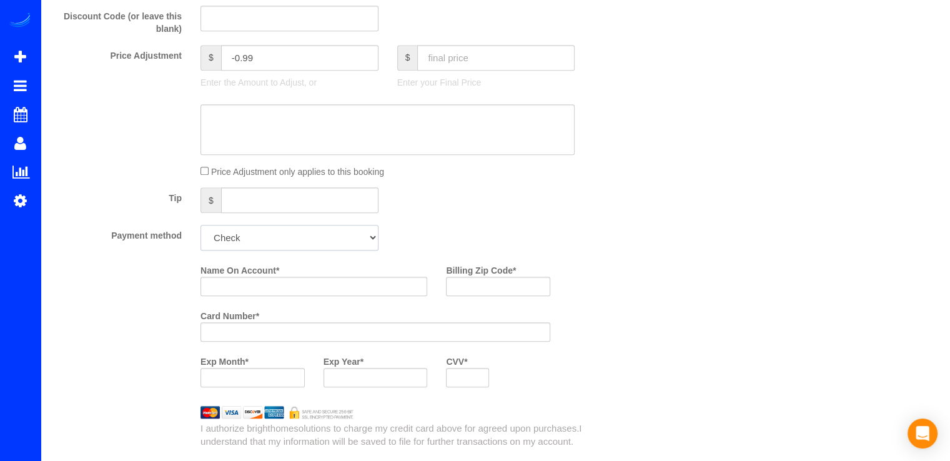
click at [201, 228] on select "Add Credit Card Cash Check Paypal" at bounding box center [290, 238] width 178 height 26
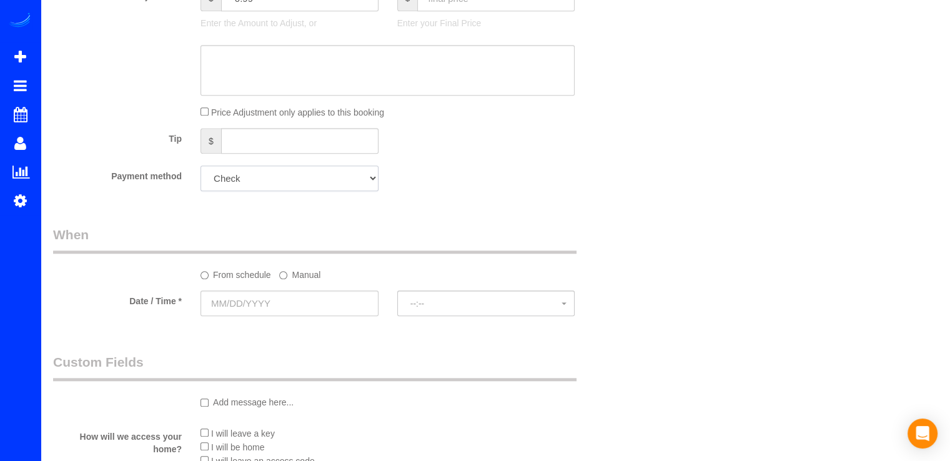
scroll to position [1312, 0]
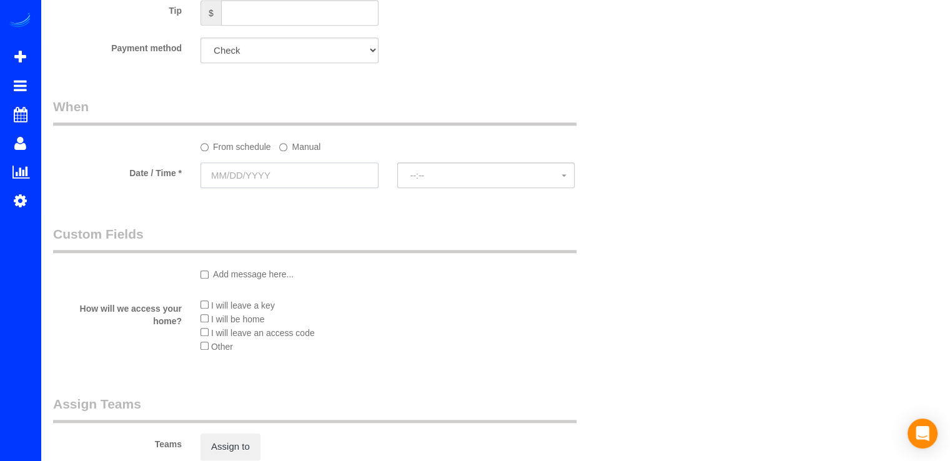
click at [298, 181] on input "text" at bounding box center [290, 175] width 178 height 26
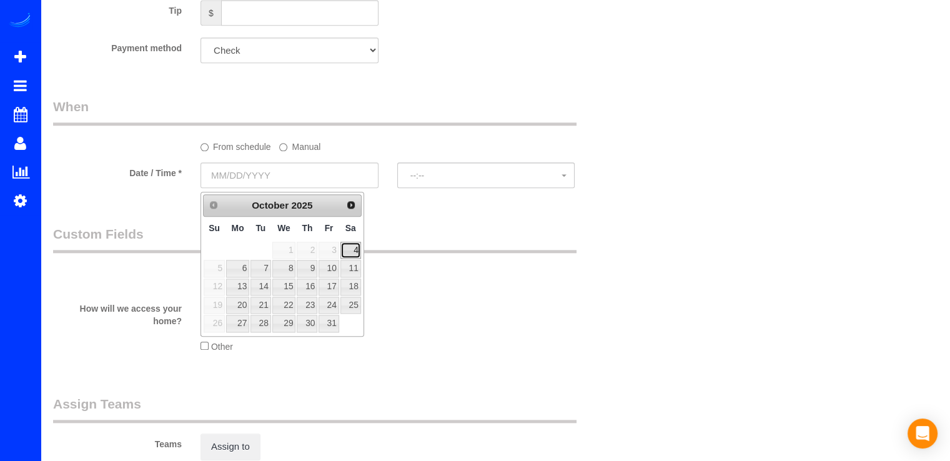
click at [350, 251] on link "4" at bounding box center [350, 250] width 21 height 17
type input "10/04/2025"
select select "spot37"
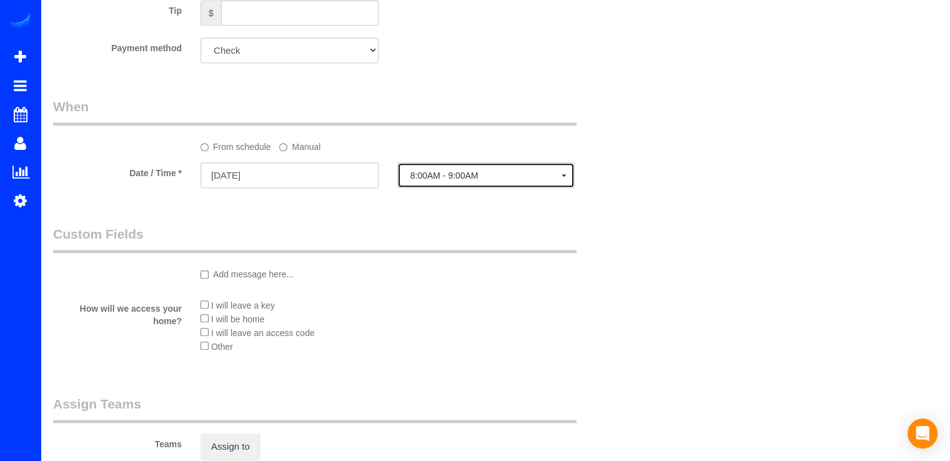
click at [477, 177] on span "8:00AM - 9:00AM" at bounding box center [486, 176] width 152 height 10
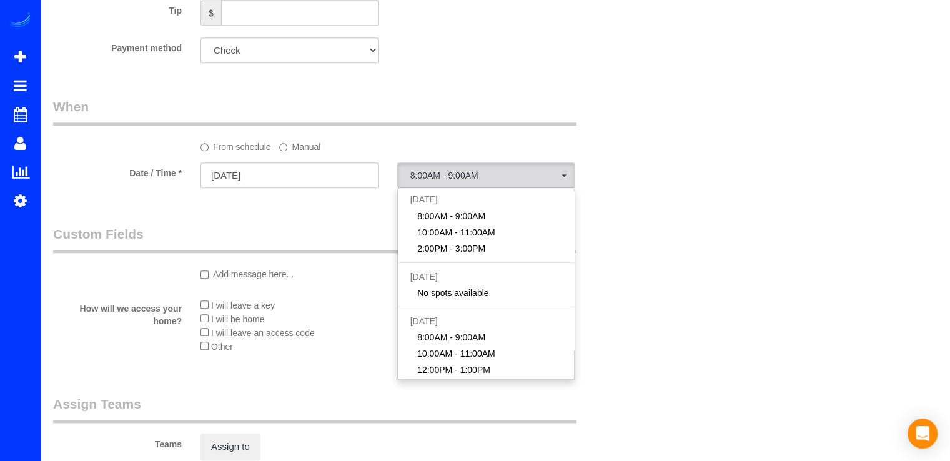
drag, startPoint x: 696, startPoint y: 153, endPoint x: 669, endPoint y: 162, distance: 28.5
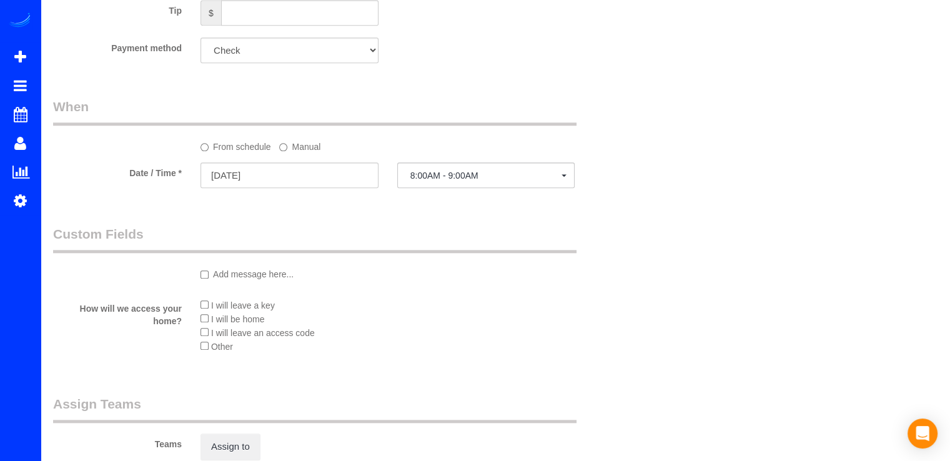
click at [299, 153] on label "Manual" at bounding box center [299, 144] width 41 height 17
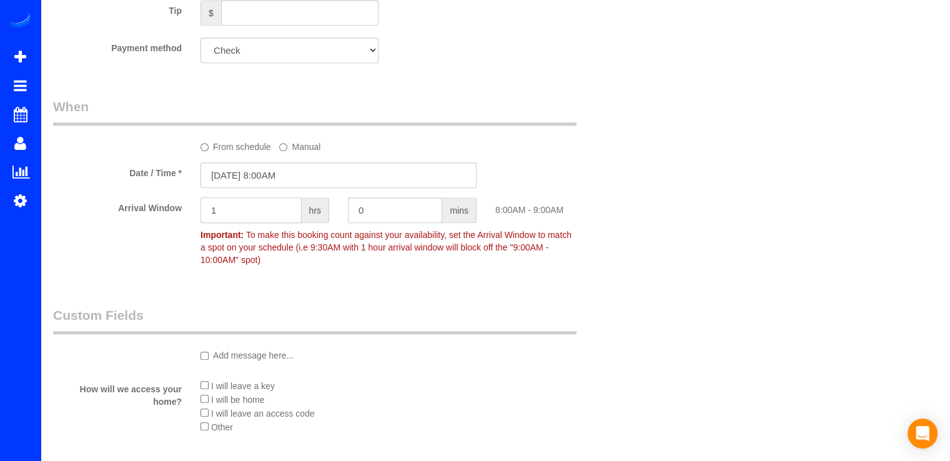
click at [240, 223] on input "1" at bounding box center [251, 210] width 101 height 26
type input "2"
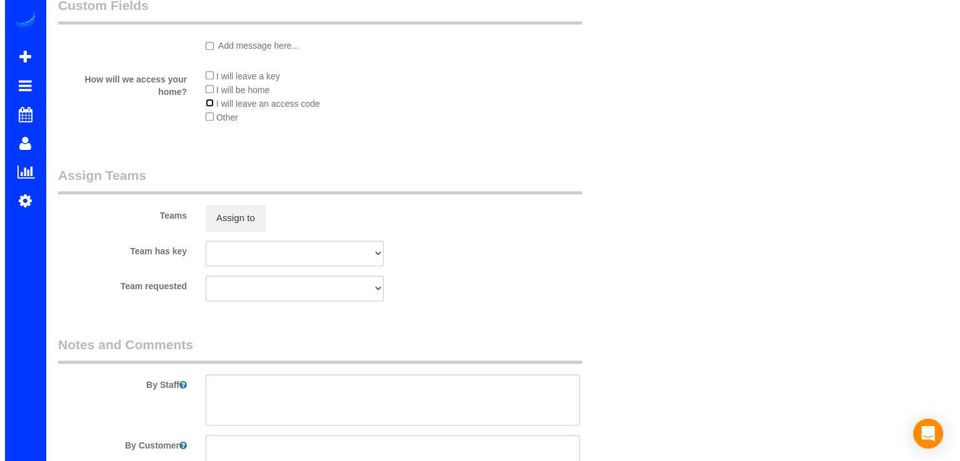
scroll to position [1624, 0]
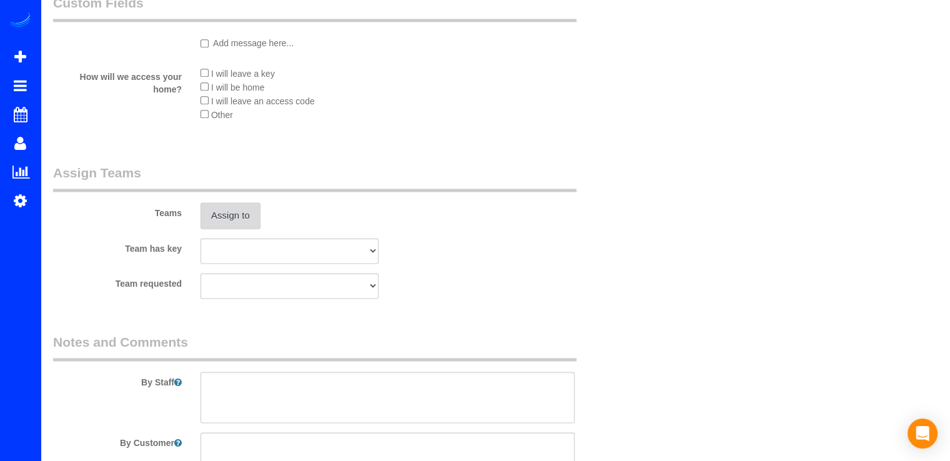
click at [233, 224] on button "Assign to" at bounding box center [231, 215] width 60 height 26
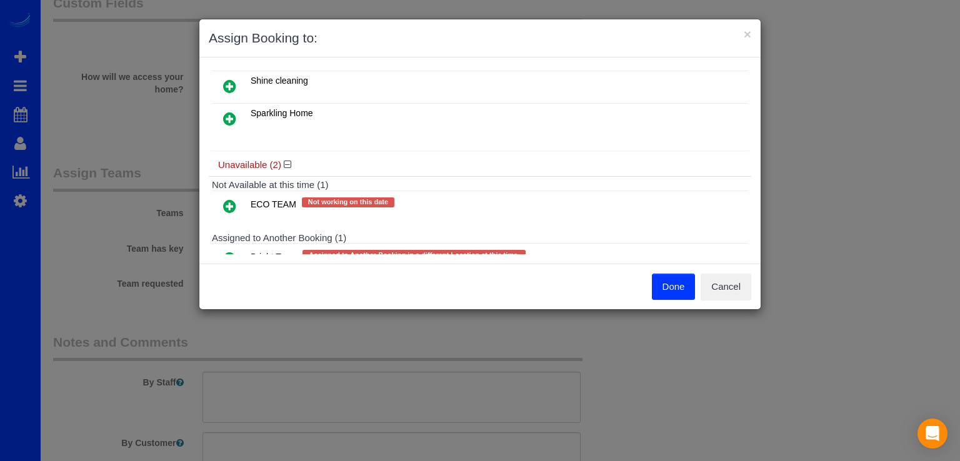
scroll to position [187, 0]
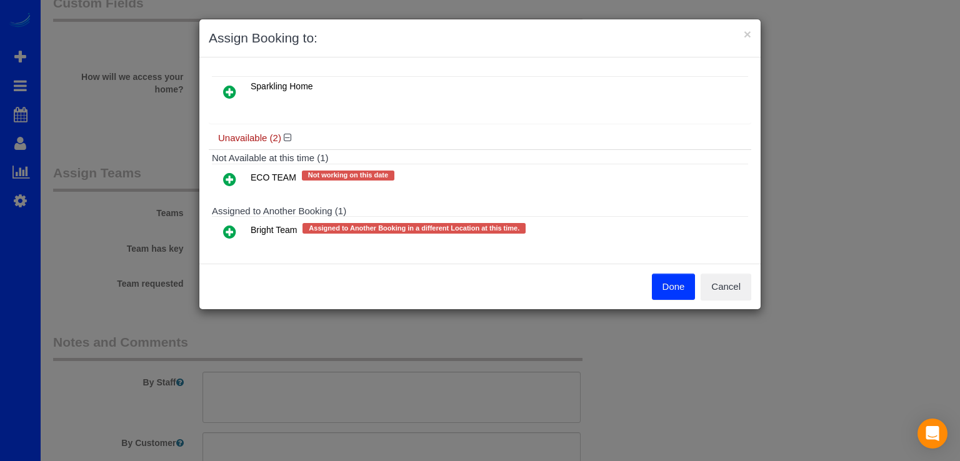
click at [223, 226] on icon at bounding box center [229, 231] width 13 height 15
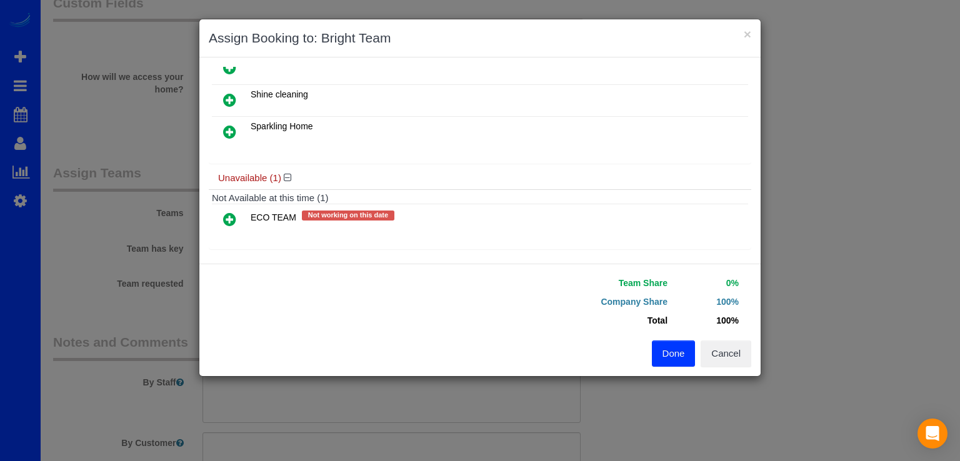
click at [229, 215] on icon at bounding box center [229, 219] width 13 height 15
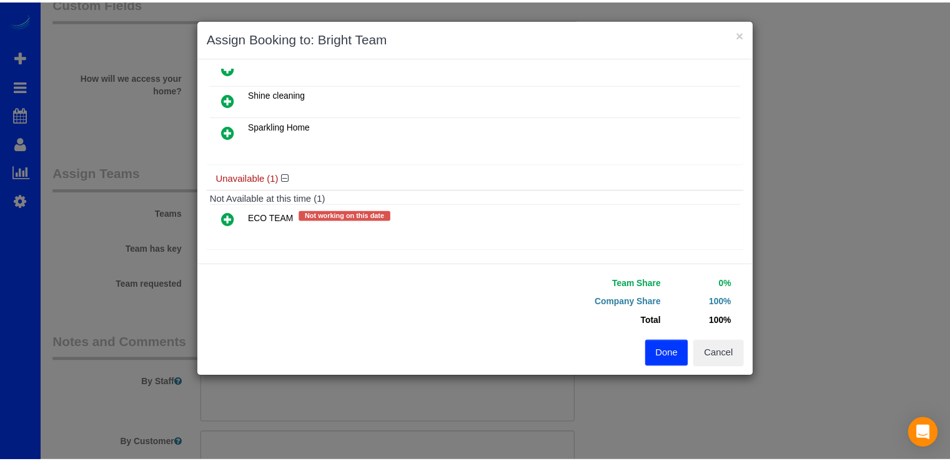
scroll to position [181, 0]
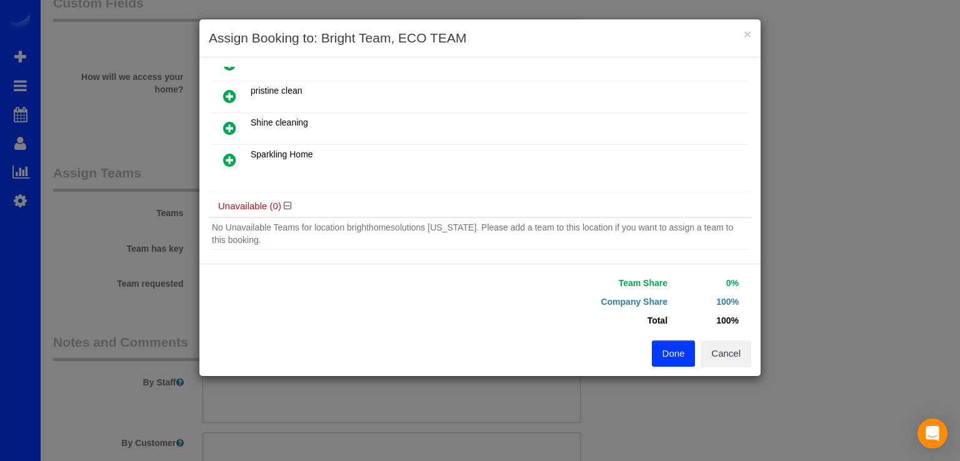
click at [682, 346] on button "Done" at bounding box center [674, 353] width 44 height 26
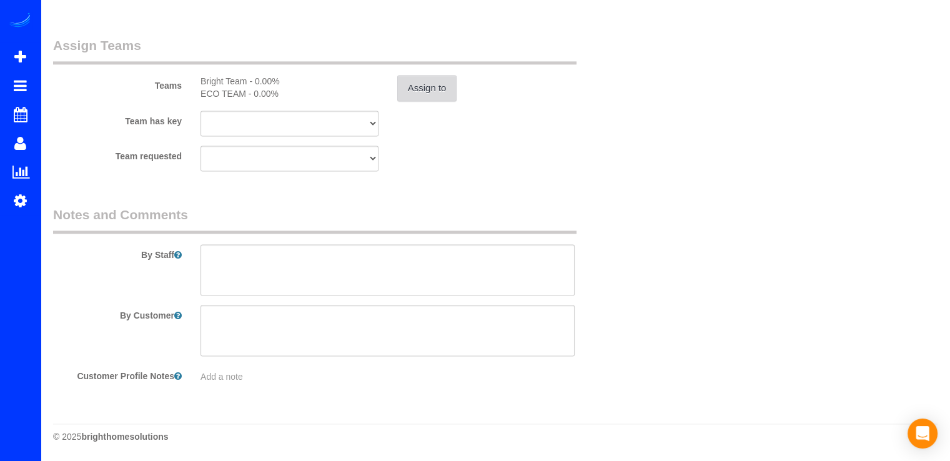
scroll to position [1755, 0]
drag, startPoint x: 260, startPoint y: 246, endPoint x: 255, endPoint y: 262, distance: 17.6
click at [260, 247] on textarea at bounding box center [388, 269] width 374 height 51
click at [237, 281] on textarea at bounding box center [388, 269] width 374 height 51
click at [277, 286] on textarea at bounding box center [388, 269] width 374 height 51
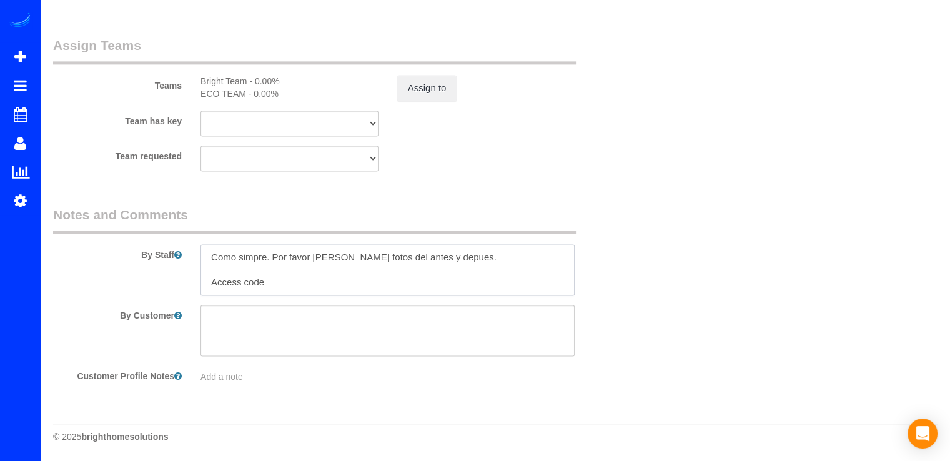
paste textarea "Combo 1876"
click at [266, 279] on textarea at bounding box center [388, 269] width 374 height 51
drag, startPoint x: 297, startPoint y: 286, endPoint x: 265, endPoint y: 284, distance: 31.9
click at [265, 284] on textarea at bounding box center [388, 269] width 374 height 51
click at [213, 251] on textarea at bounding box center [388, 269] width 374 height 51
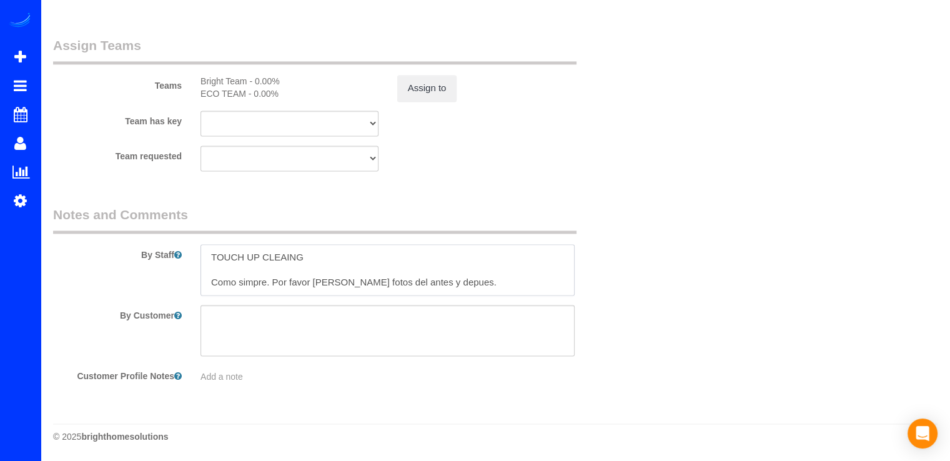
click at [320, 264] on textarea at bounding box center [388, 269] width 374 height 51
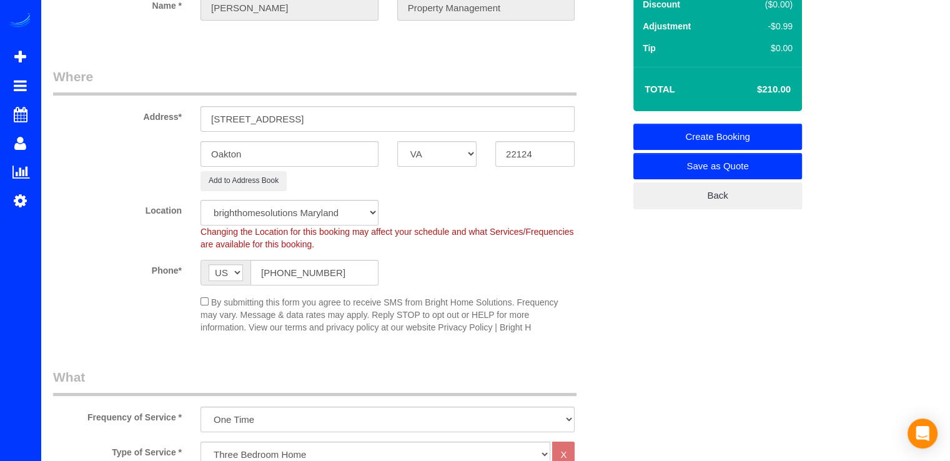
scroll to position [0, 0]
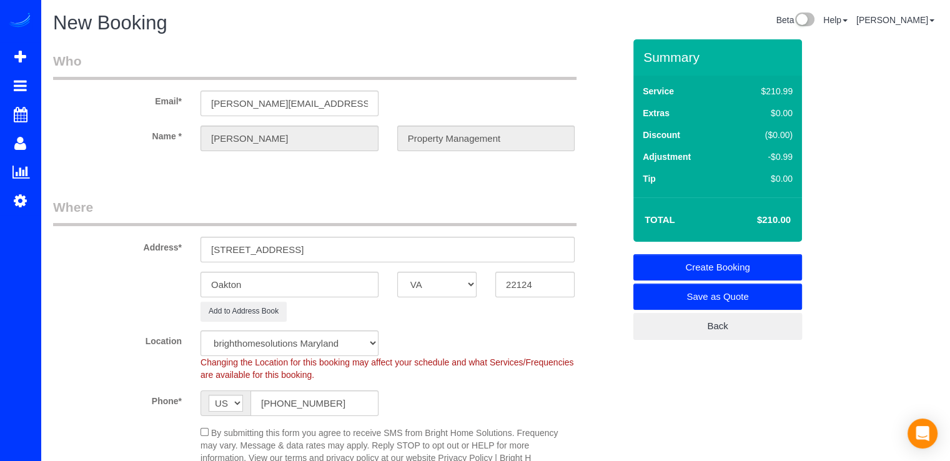
type textarea "Como simpre. Por favor tomar fotos del antes y depues. Access code 1876"
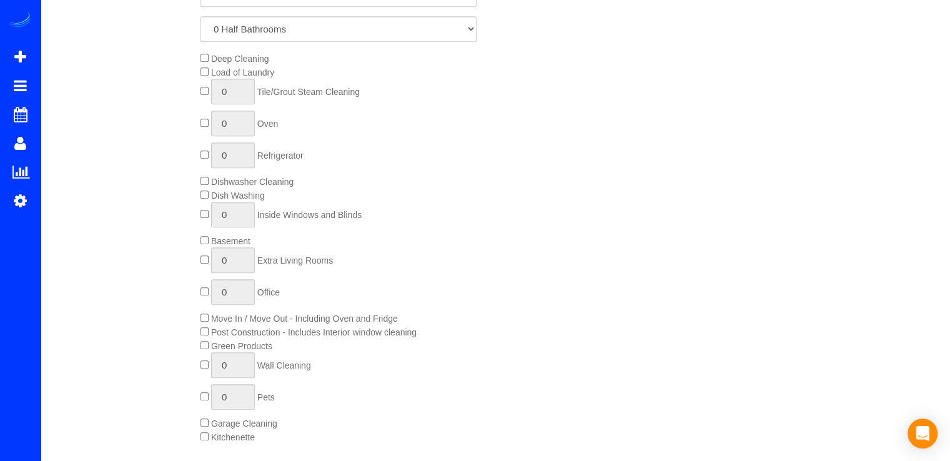
scroll to position [625, 0]
type input "0"
click at [204, 266] on span "0 Extra Living Rooms" at bounding box center [267, 262] width 132 height 10
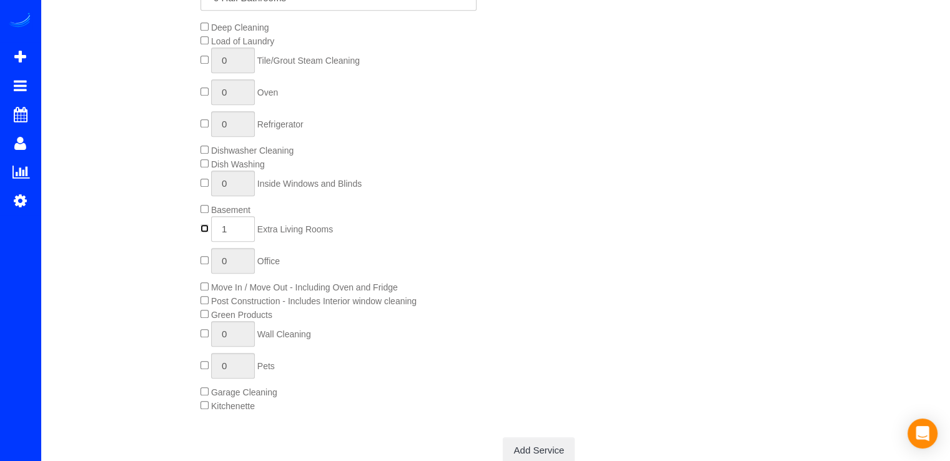
scroll to position [687, 0]
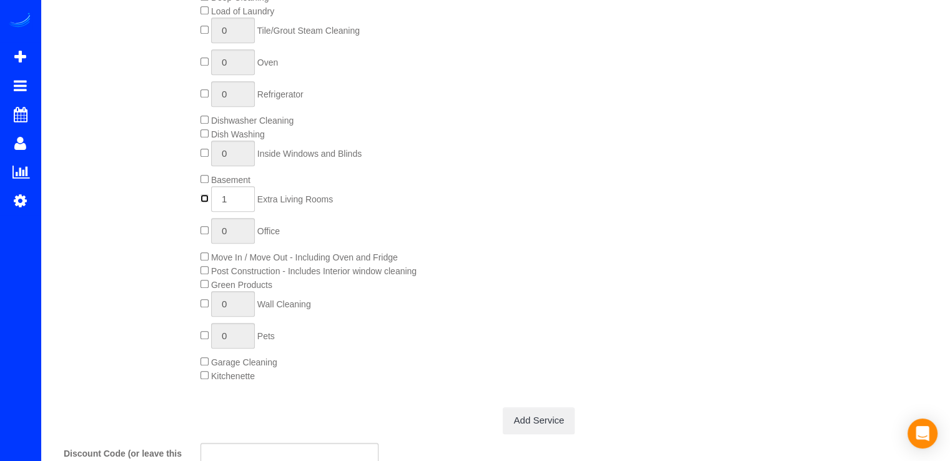
type input "0"
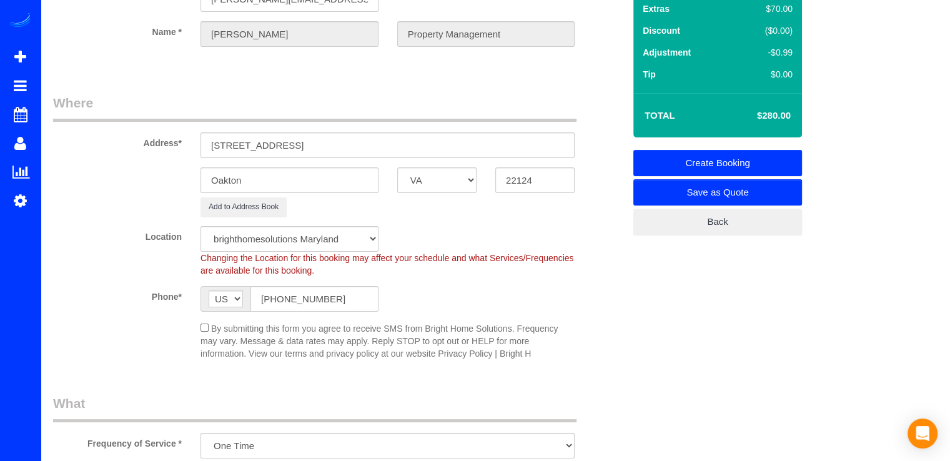
scroll to position [0, 0]
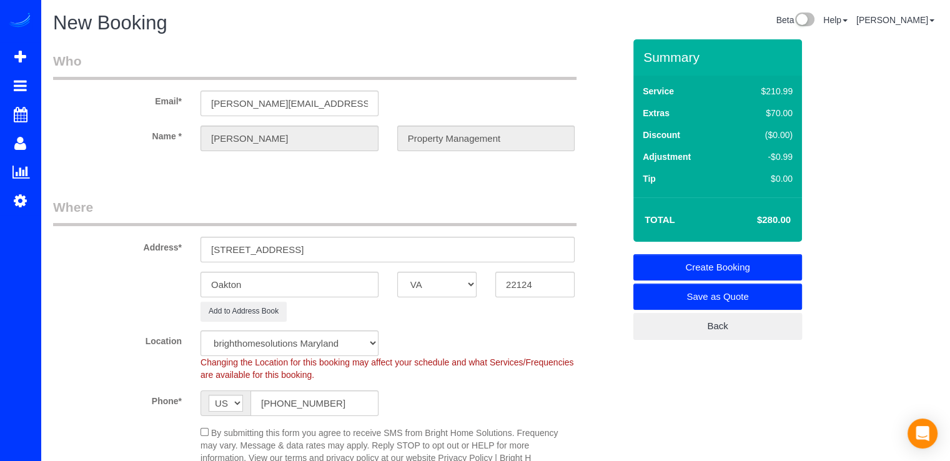
click at [718, 268] on link "Create Booking" at bounding box center [718, 267] width 169 height 26
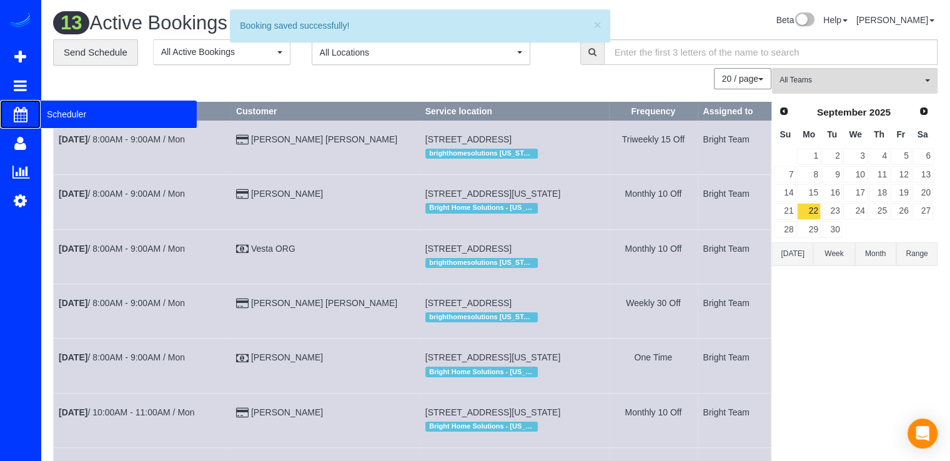
click at [52, 117] on span "Scheduler" at bounding box center [119, 114] width 156 height 29
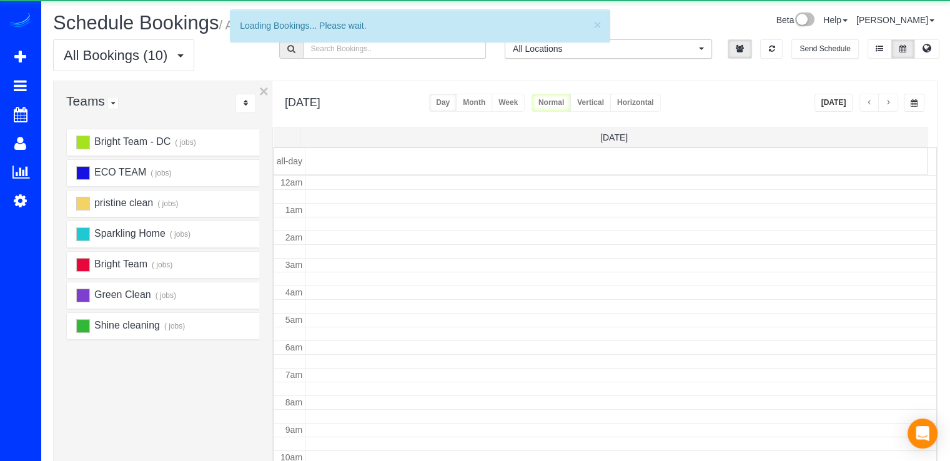
scroll to position [164, 0]
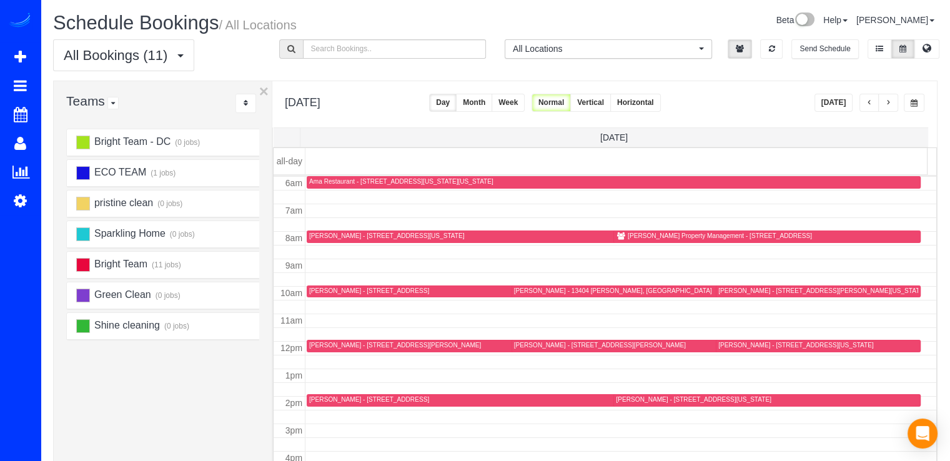
click at [628, 233] on div "Richey Property Management - 12007 Hamden Ct, Oakton, VA 22124" at bounding box center [720, 236] width 184 height 8
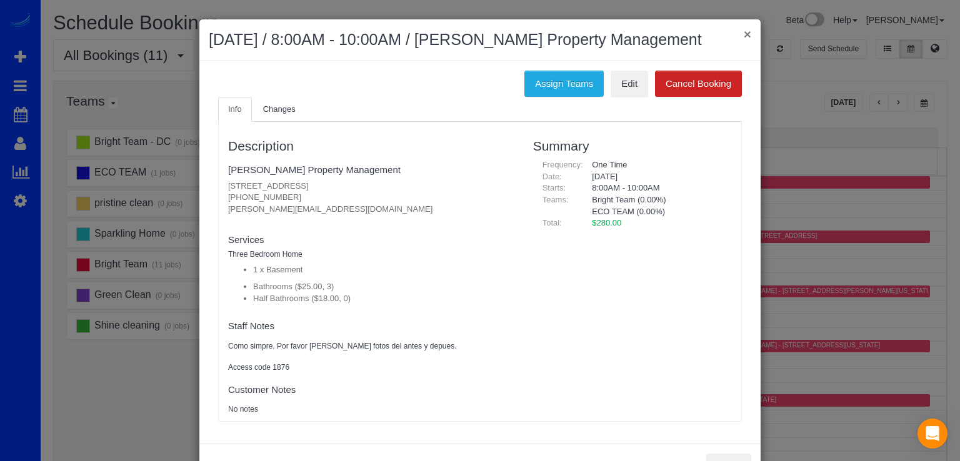
click at [743, 33] on button "×" at bounding box center [746, 33] width 7 height 13
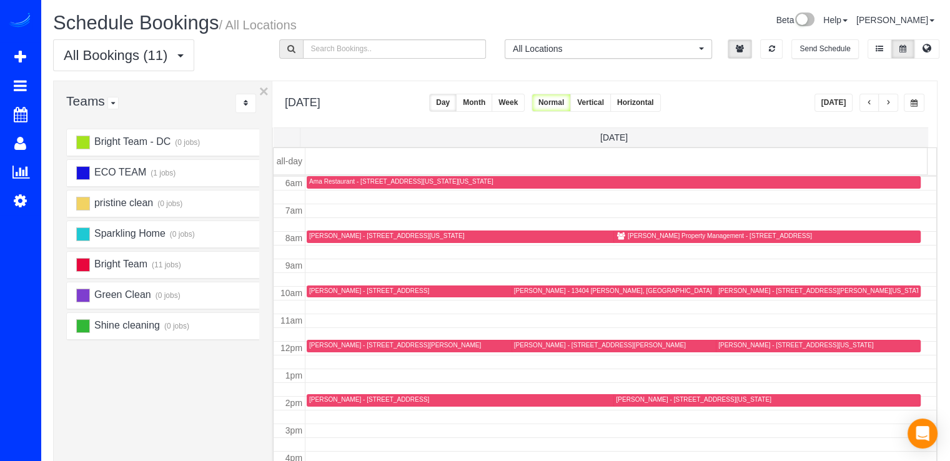
click at [865, 100] on button "button" at bounding box center [870, 103] width 20 height 18
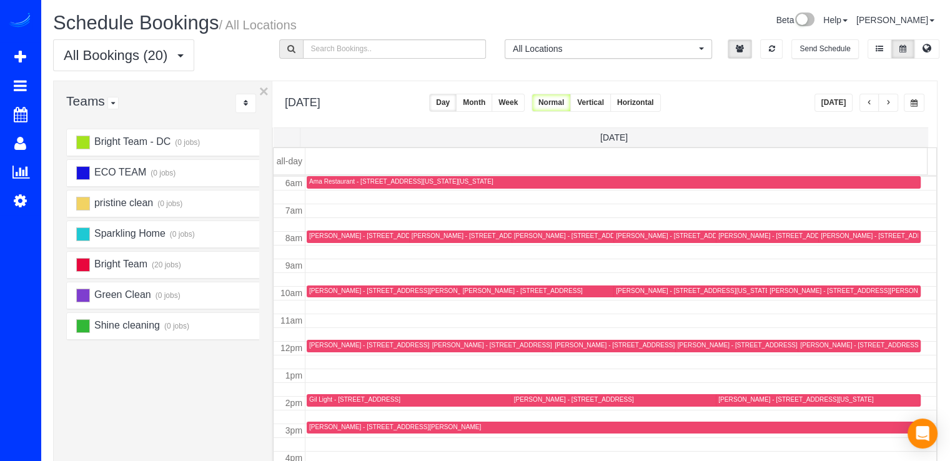
click at [891, 101] on span "button" at bounding box center [888, 102] width 6 height 7
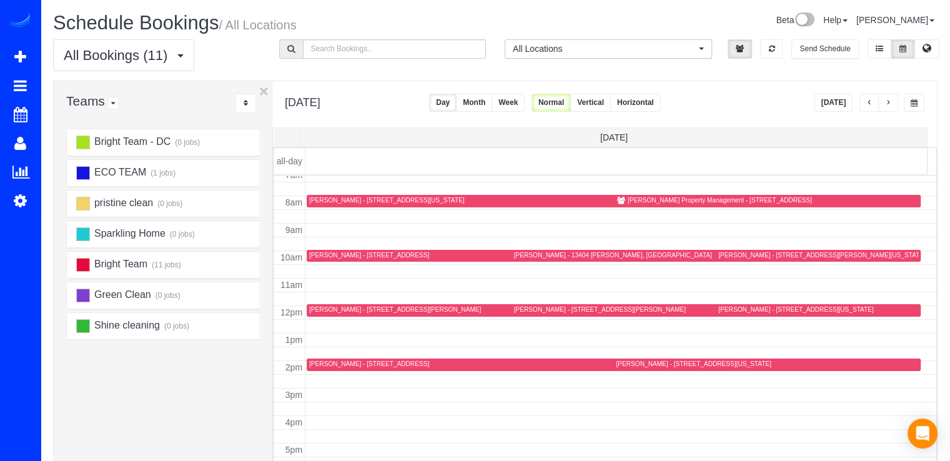
scroll to position [227, 0]
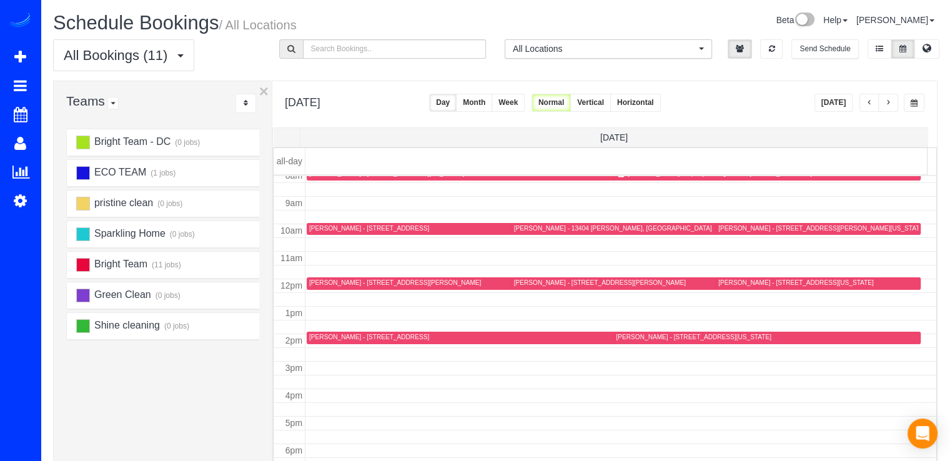
click at [885, 106] on span "button" at bounding box center [888, 102] width 6 height 7
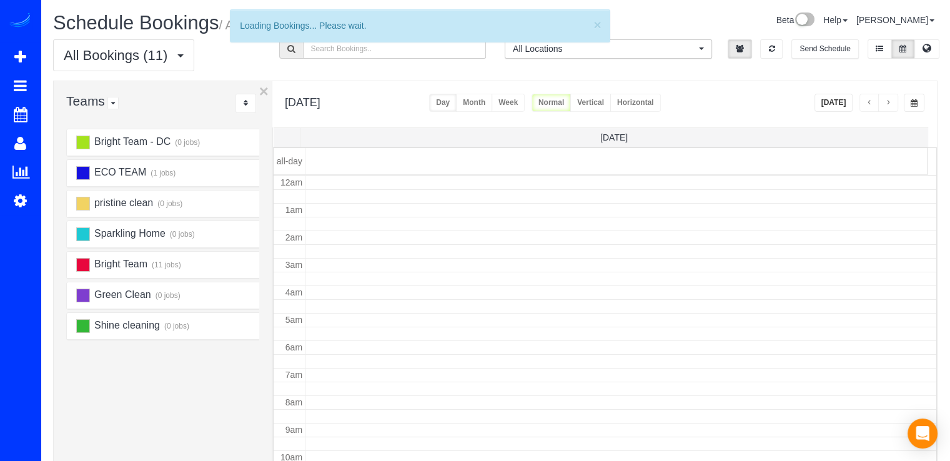
scroll to position [164, 0]
click at [887, 106] on span "button" at bounding box center [888, 102] width 6 height 7
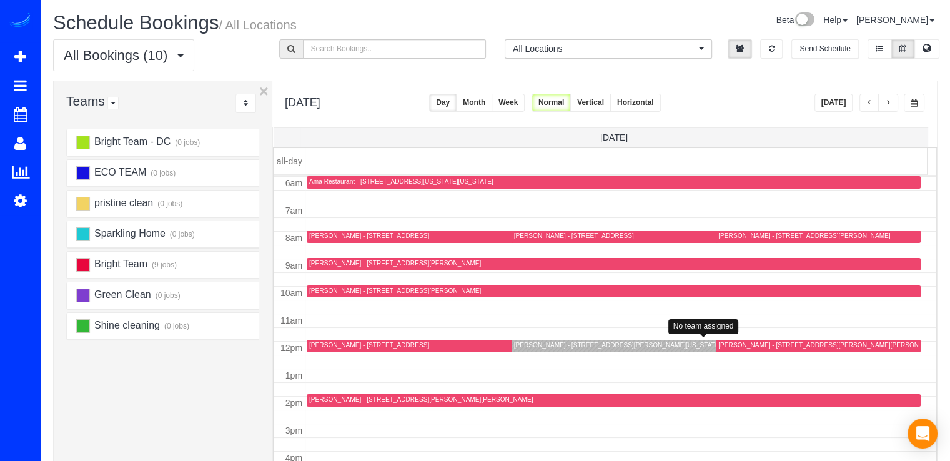
click at [519, 347] on div "Maria Boldt - 2701 Calvert St Nw, 1113, Washington, DC 20008" at bounding box center [617, 345] width 207 height 8
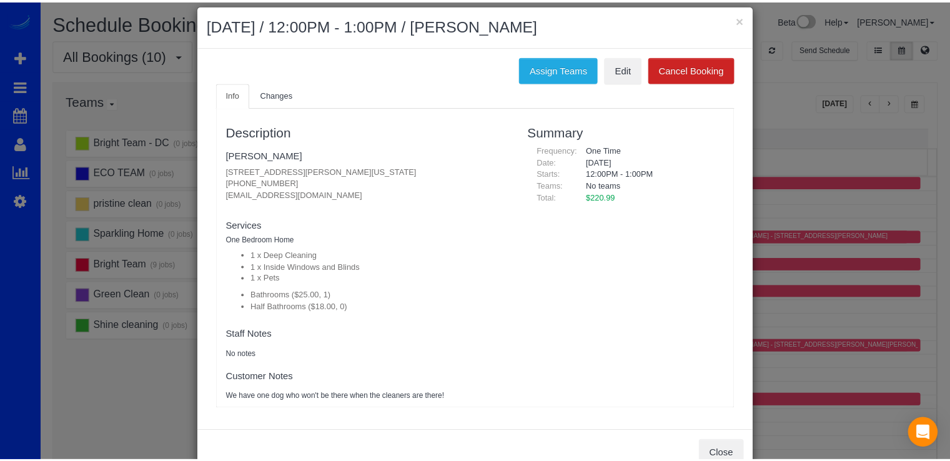
scroll to position [0, 0]
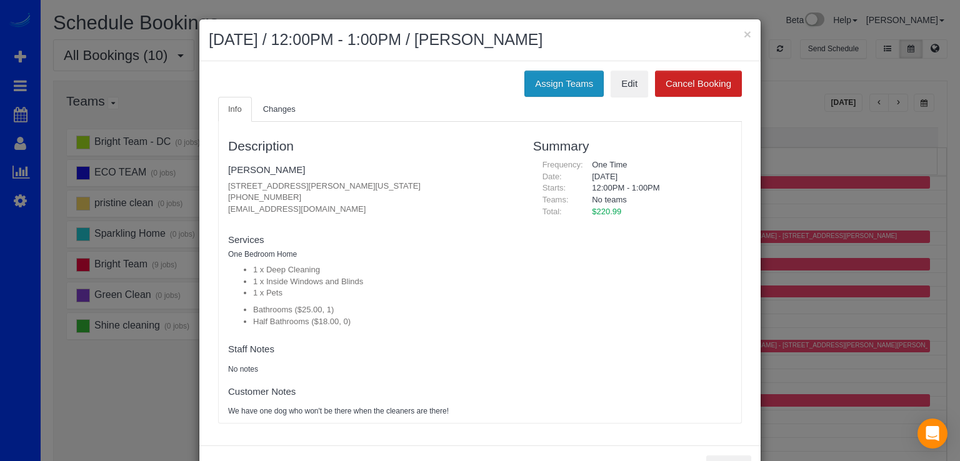
click at [559, 89] on button "Assign Teams" at bounding box center [563, 84] width 79 height 26
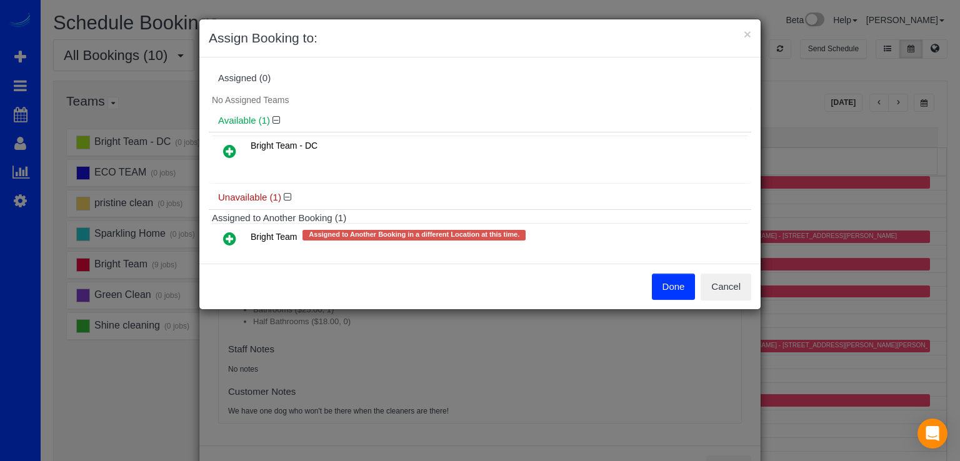
click at [227, 236] on icon at bounding box center [229, 238] width 13 height 15
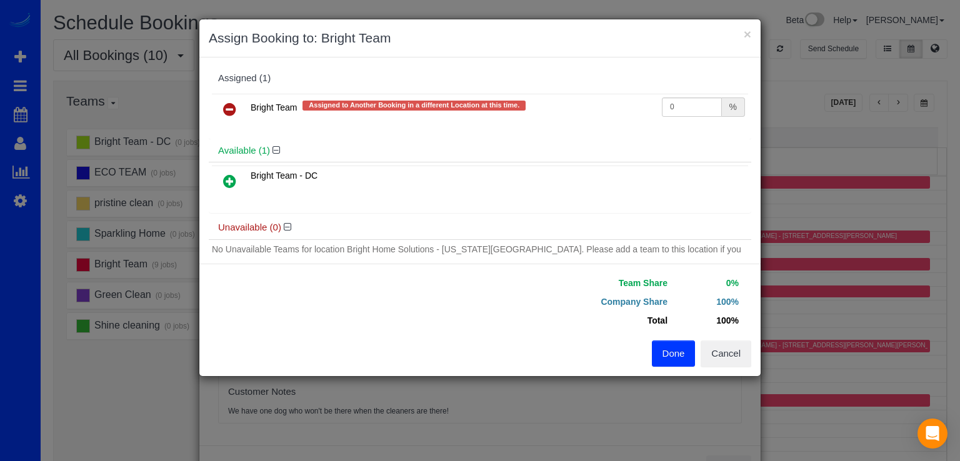
click at [666, 350] on button "Done" at bounding box center [674, 353] width 44 height 26
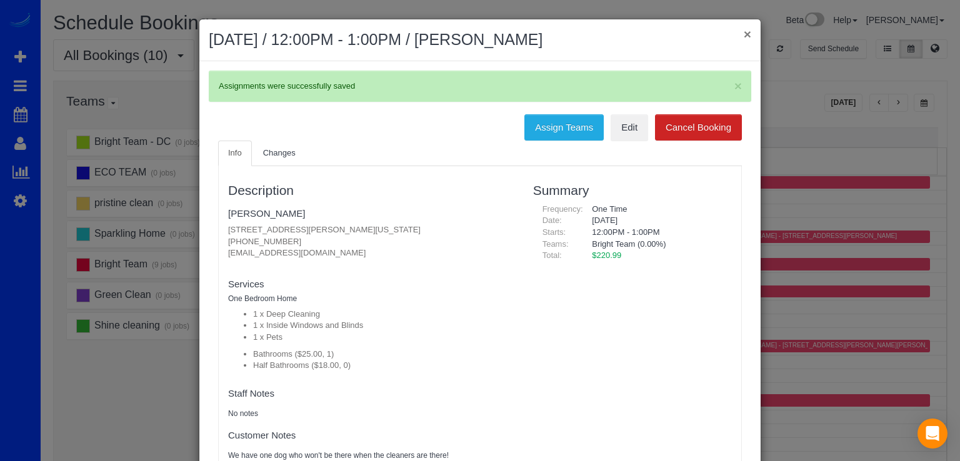
click at [745, 27] on button "×" at bounding box center [746, 33] width 7 height 13
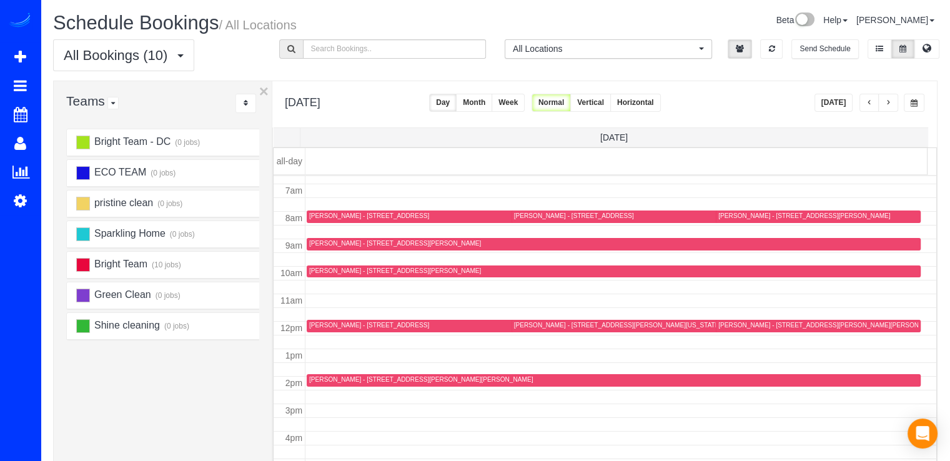
scroll to position [164, 0]
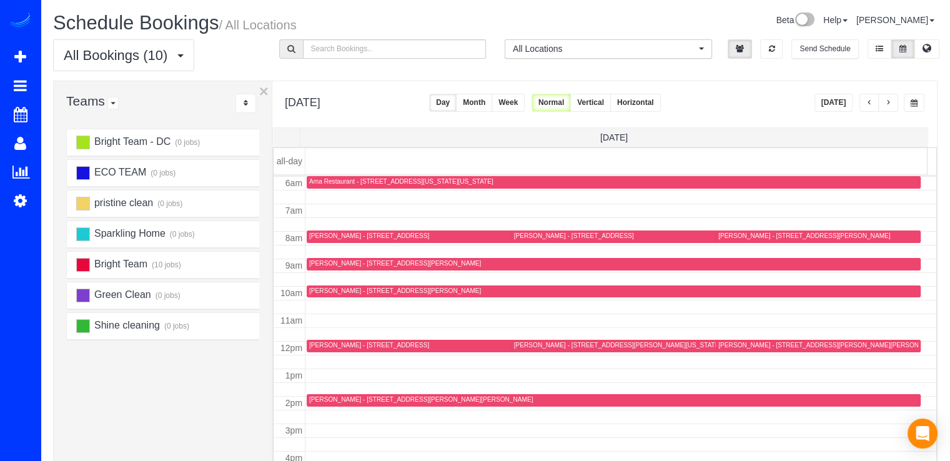
click at [877, 99] on button "button" at bounding box center [870, 103] width 20 height 18
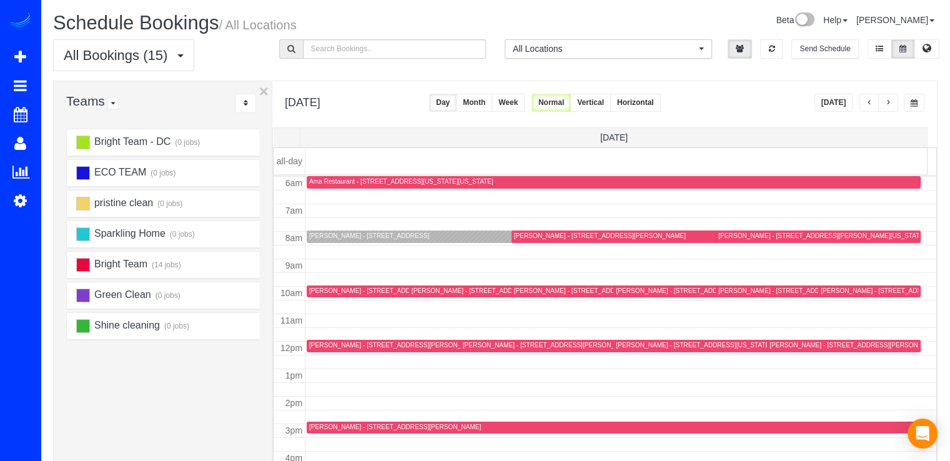
click at [529, 236] on div "Christine Shuster - 558 S Frederick Ave #349, Gaithersburg, MD 20877" at bounding box center [600, 236] width 172 height 8
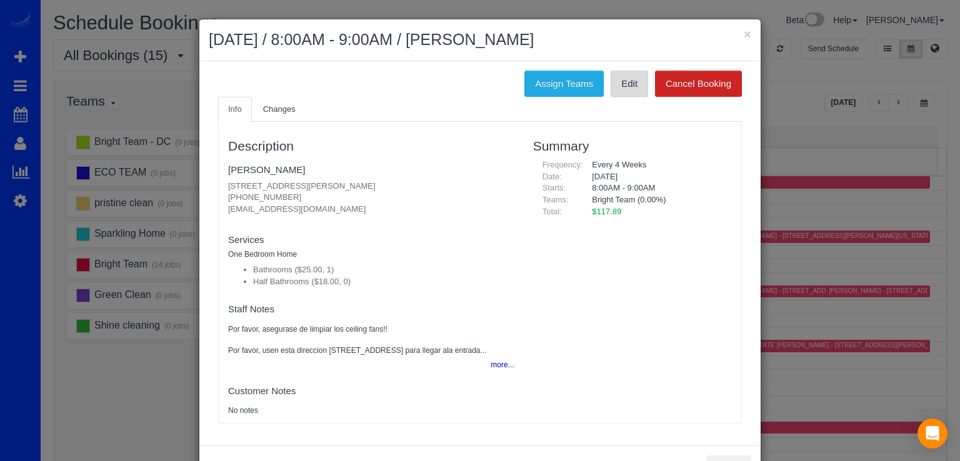
click at [623, 84] on link "Edit" at bounding box center [628, 84] width 37 height 26
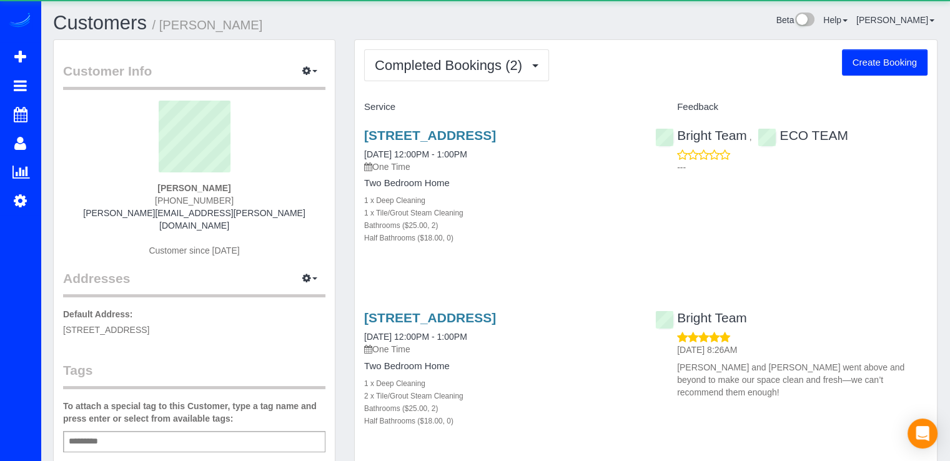
scroll to position [336, 0]
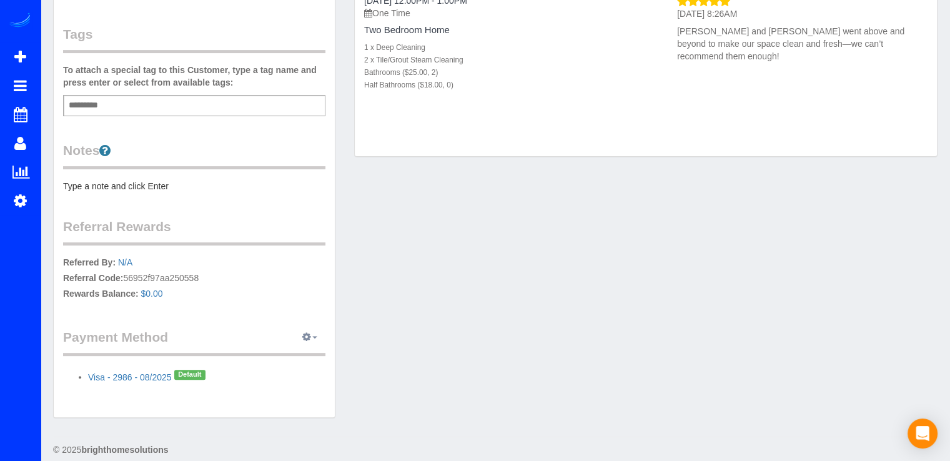
click at [303, 333] on icon "button" at bounding box center [306, 336] width 9 height 7
click at [266, 369] on link "Add Credit/Debit Card" at bounding box center [266, 377] width 117 height 16
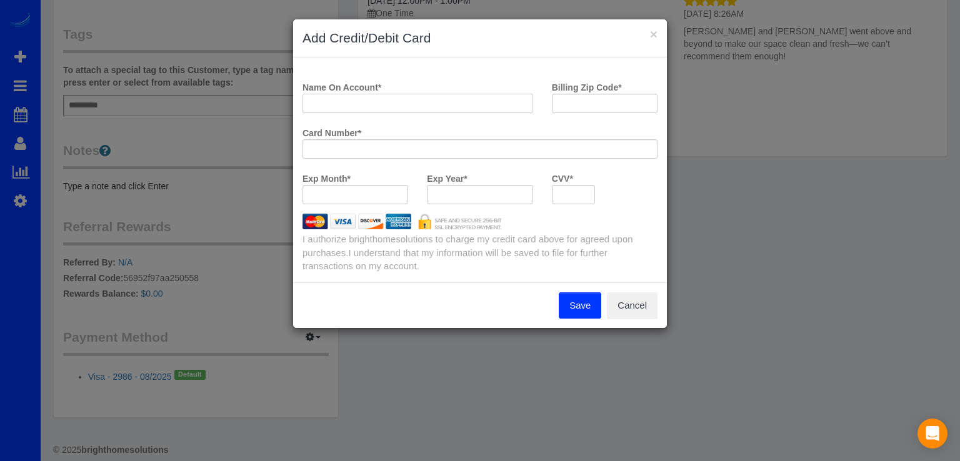
click at [352, 104] on input "Name On Account *" at bounding box center [417, 103] width 231 height 19
click at [572, 104] on input "Billing Zip Code *" at bounding box center [605, 103] width 106 height 19
click at [334, 102] on input "[PERSON_NAME]" at bounding box center [417, 103] width 231 height 19
type input "[PERSON_NAME]"
click at [599, 105] on input "Billing Zip Code *" at bounding box center [605, 103] width 106 height 19
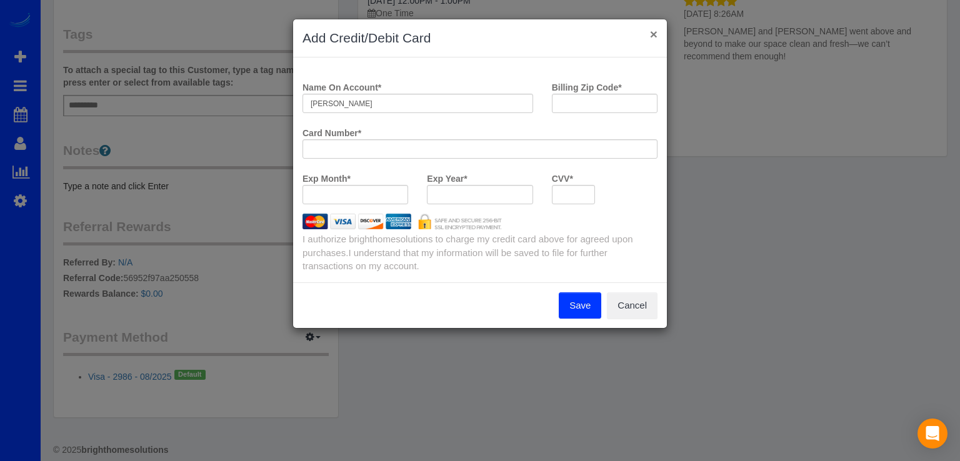
click at [653, 27] on button "×" at bounding box center [653, 33] width 7 height 13
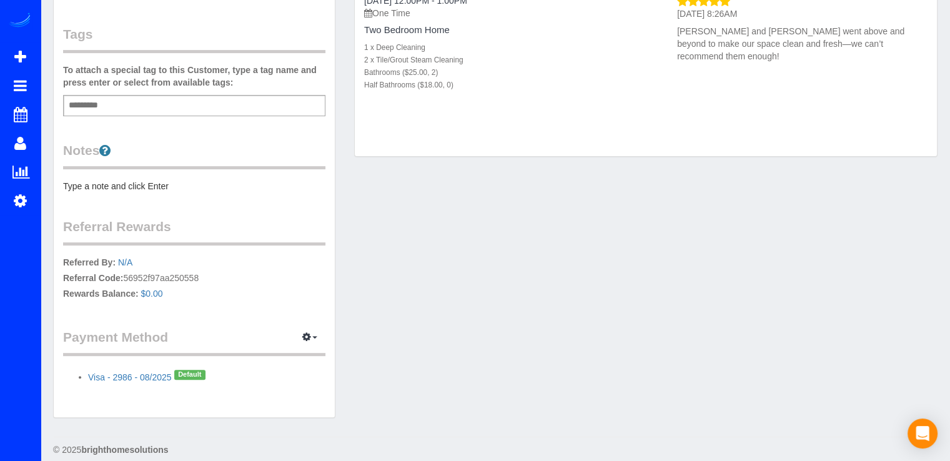
scroll to position [0, 0]
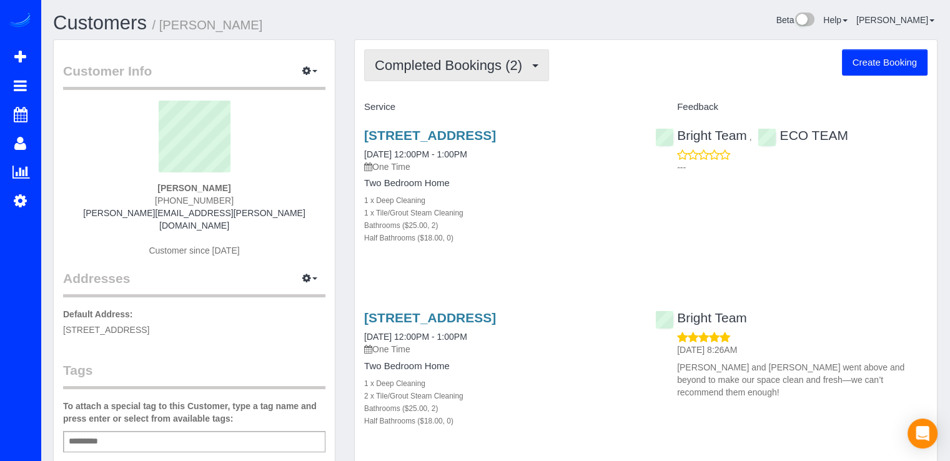
click at [448, 76] on button "Completed Bookings (2)" at bounding box center [456, 65] width 185 height 32
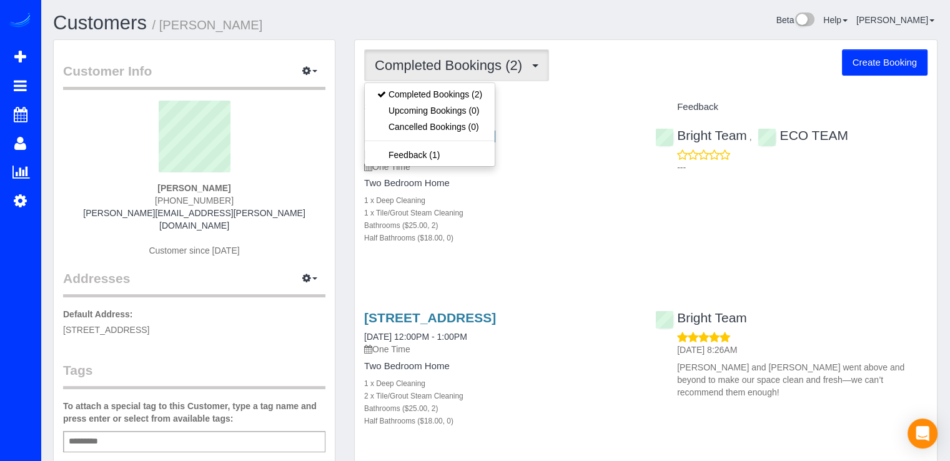
click at [572, 97] on div "Service" at bounding box center [500, 107] width 291 height 21
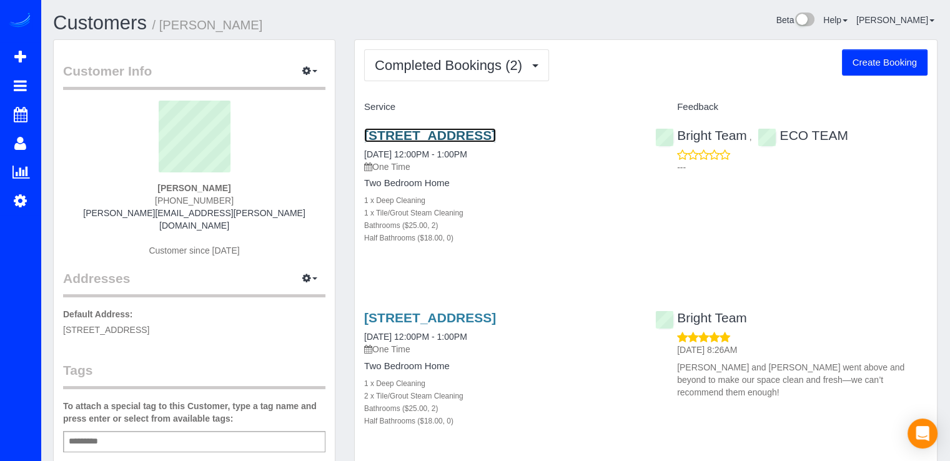
click at [418, 135] on link "[STREET_ADDRESS]" at bounding box center [430, 135] width 132 height 14
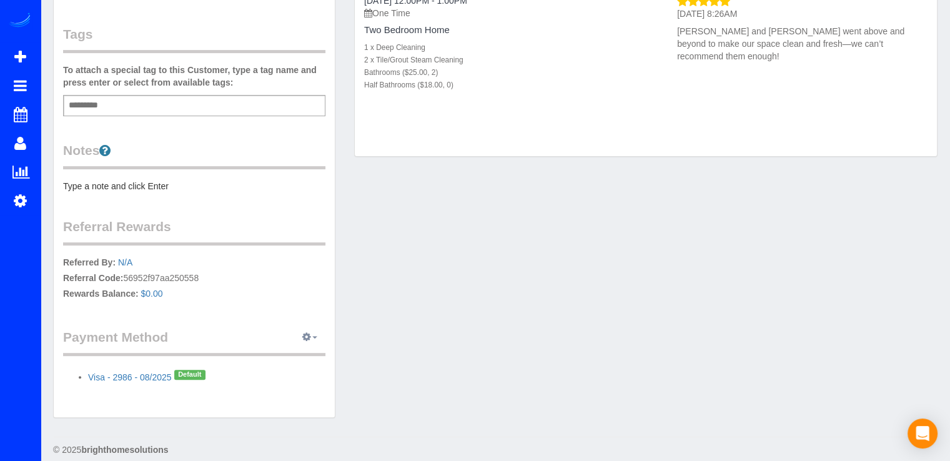
click at [313, 328] on button "button" at bounding box center [309, 337] width 31 height 19
click at [260, 369] on link "Add Credit/Debit Card" at bounding box center [266, 377] width 117 height 16
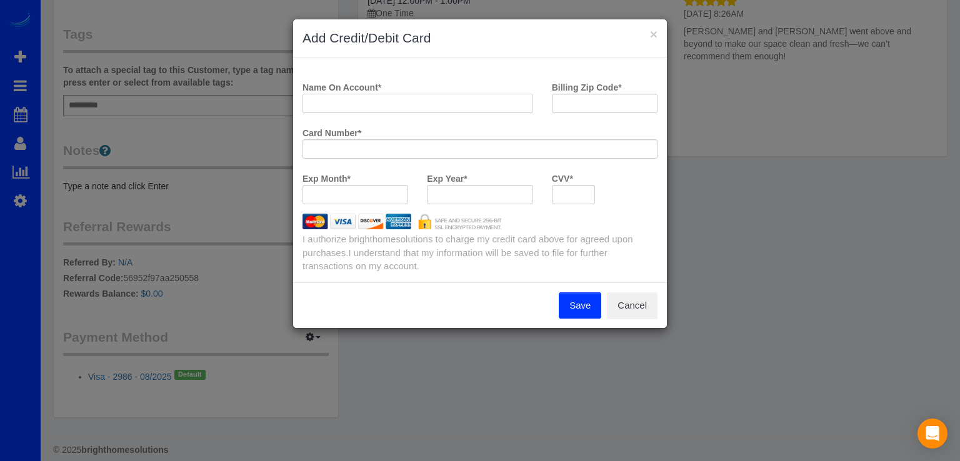
click at [372, 97] on input "Name On Account *" at bounding box center [417, 103] width 231 height 19
type input "a"
type input "[PERSON_NAME]"
click at [570, 106] on input "Billing Zip Code *" at bounding box center [605, 103] width 106 height 19
click at [609, 98] on input "Billing Zip Code *" at bounding box center [605, 103] width 106 height 19
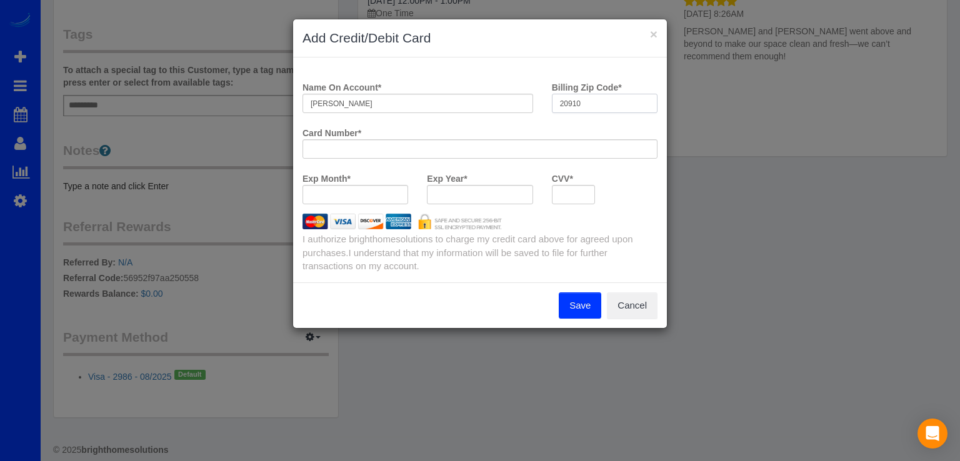
type input "20910"
click at [567, 186] on div at bounding box center [574, 194] width 44 height 19
click at [559, 202] on div at bounding box center [574, 194] width 44 height 19
click at [559, 196] on div at bounding box center [574, 194] width 44 height 19
click at [577, 306] on button "Save" at bounding box center [580, 305] width 42 height 26
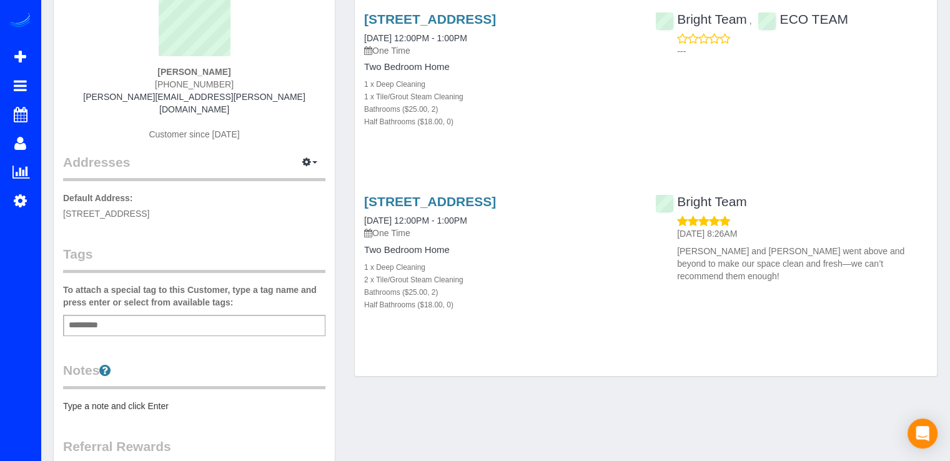
scroll to position [36, 0]
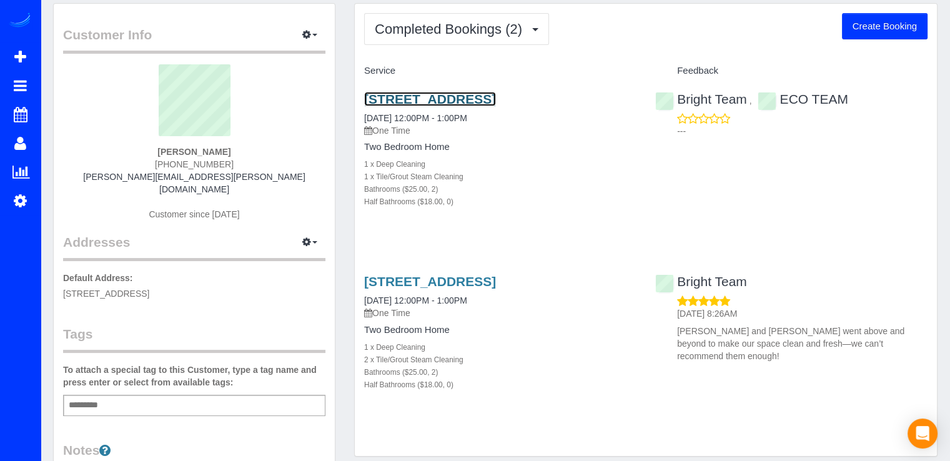
click at [496, 95] on link "[STREET_ADDRESS]" at bounding box center [430, 99] width 132 height 14
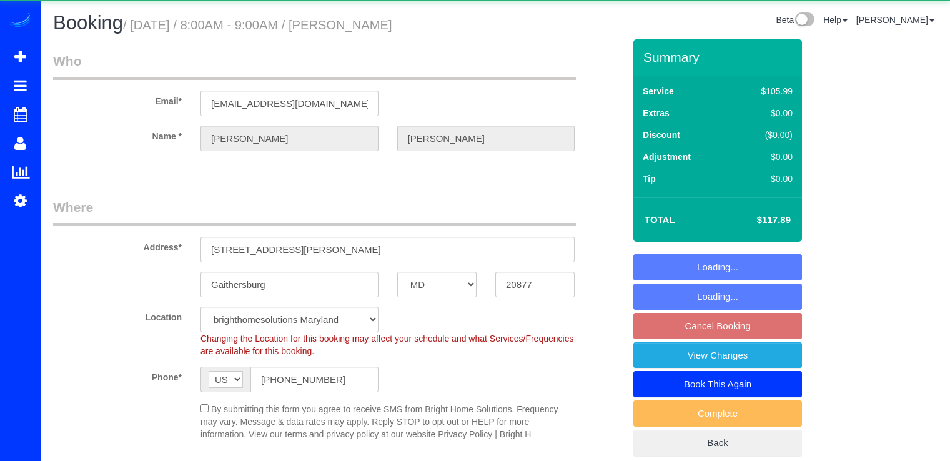
select select "MD"
select select "spot1"
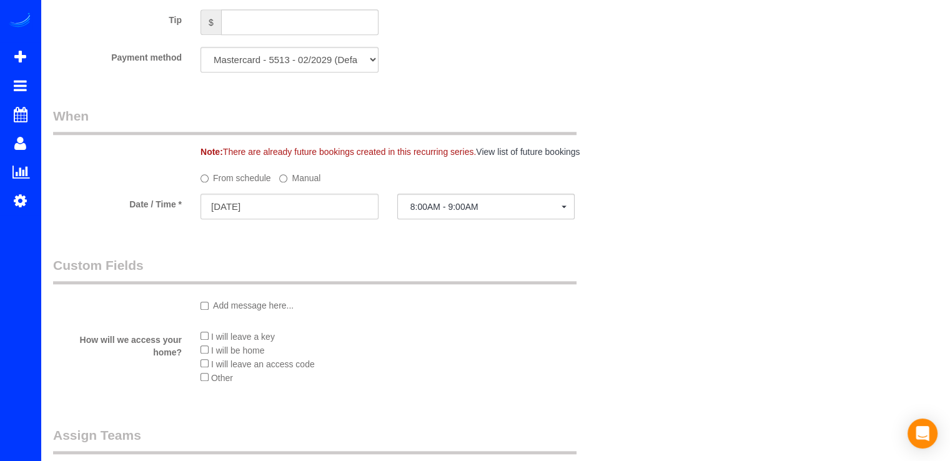
scroll to position [1187, 0]
click at [272, 214] on input "[DATE]" at bounding box center [290, 207] width 178 height 26
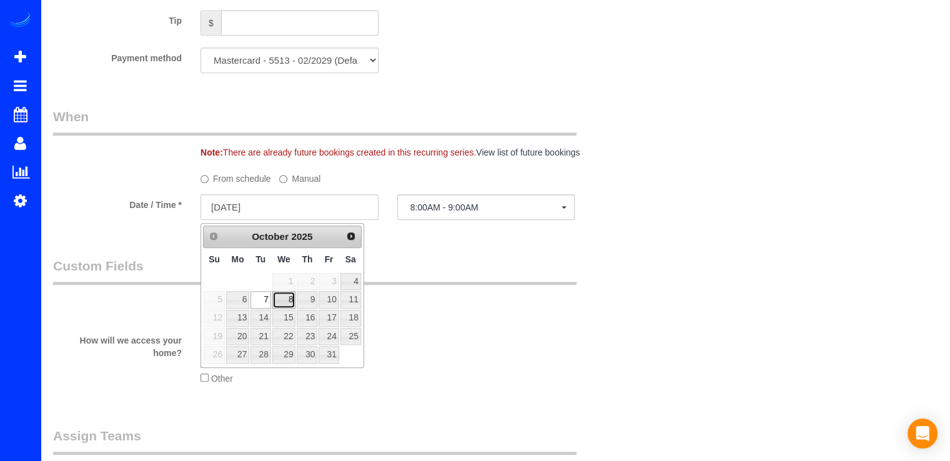
click at [291, 298] on link "8" at bounding box center [284, 299] width 24 height 17
type input "[DATE]"
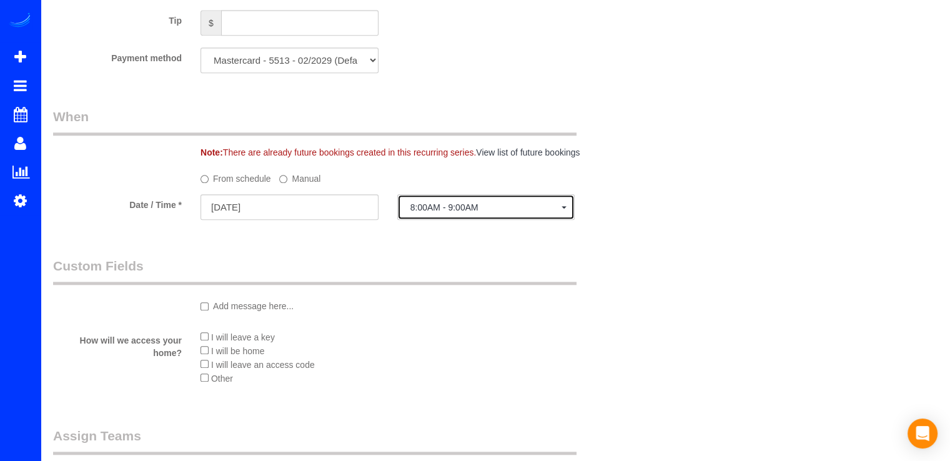
click at [452, 217] on button "8:00AM - 9:00AM" at bounding box center [486, 207] width 178 height 26
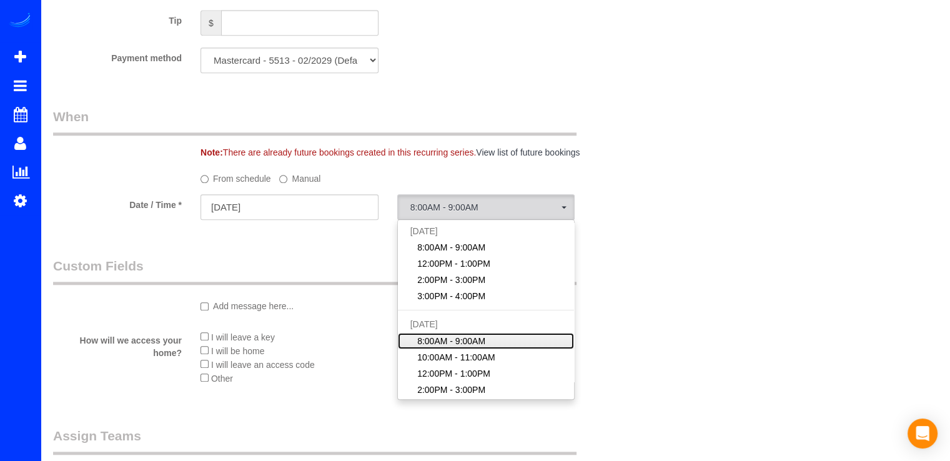
scroll to position [62, 0]
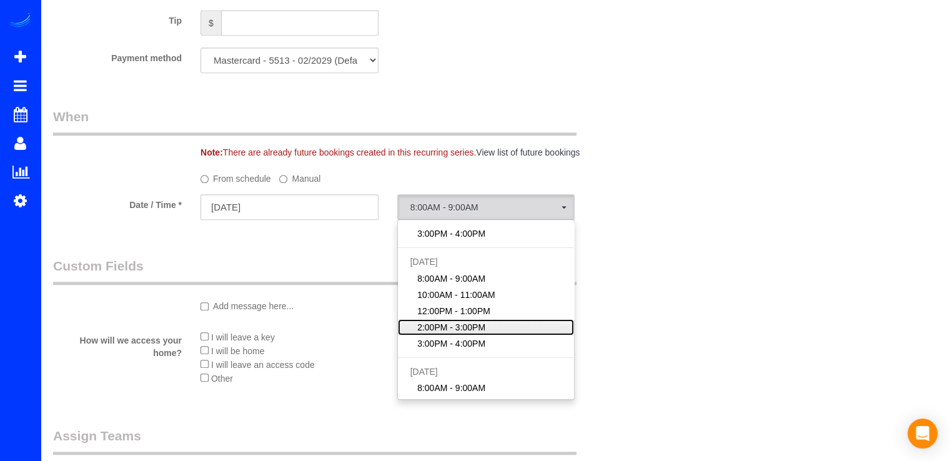
click at [459, 333] on span "2:00PM - 3:00PM" at bounding box center [451, 327] width 68 height 12
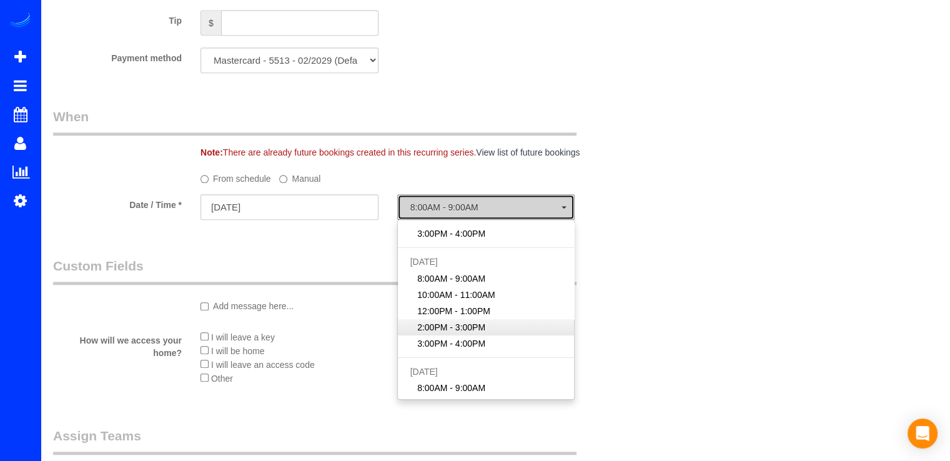
select select "spot8"
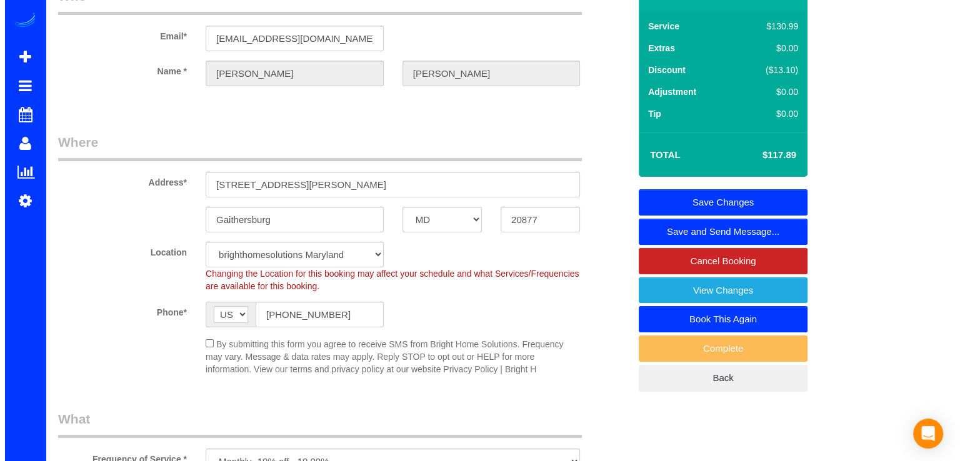
scroll to position [0, 0]
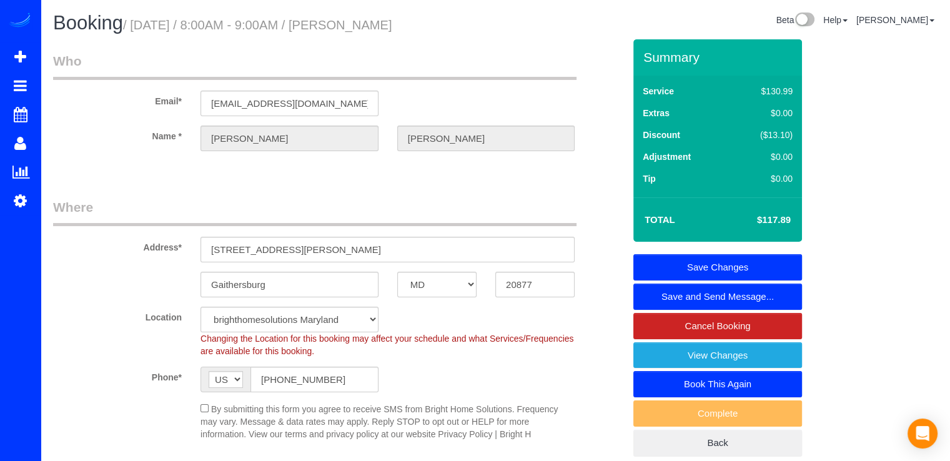
click at [750, 263] on link "Save Changes" at bounding box center [718, 267] width 169 height 26
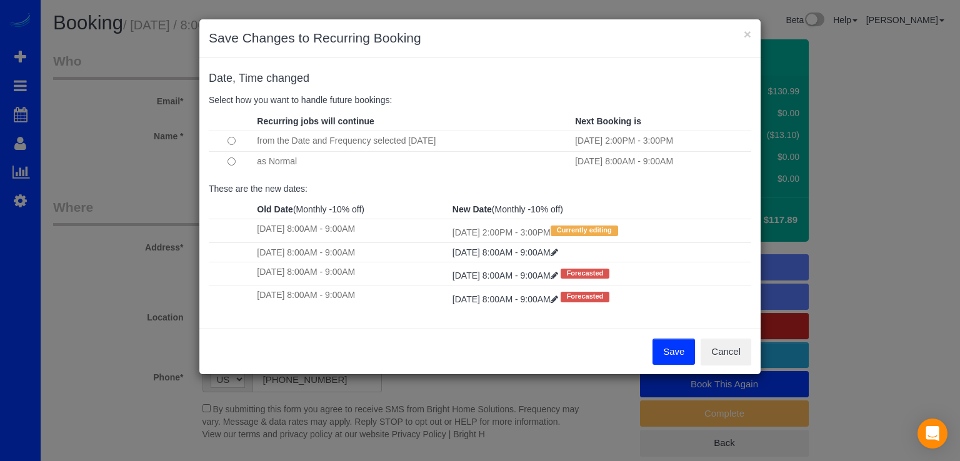
click at [673, 355] on button "Save" at bounding box center [673, 352] width 42 height 26
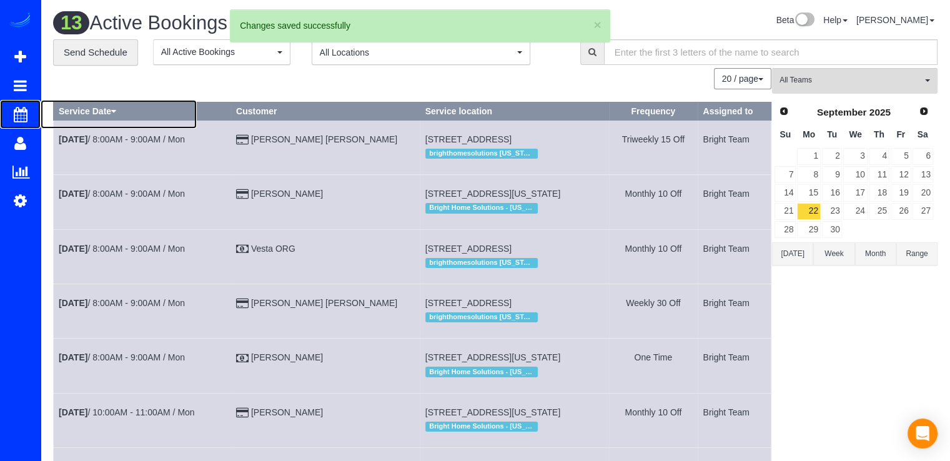
drag, startPoint x: 49, startPoint y: 111, endPoint x: 60, endPoint y: 99, distance: 15.9
click at [51, 111] on span "Scheduler" at bounding box center [119, 114] width 156 height 29
